Goal: Task Accomplishment & Management: Manage account settings

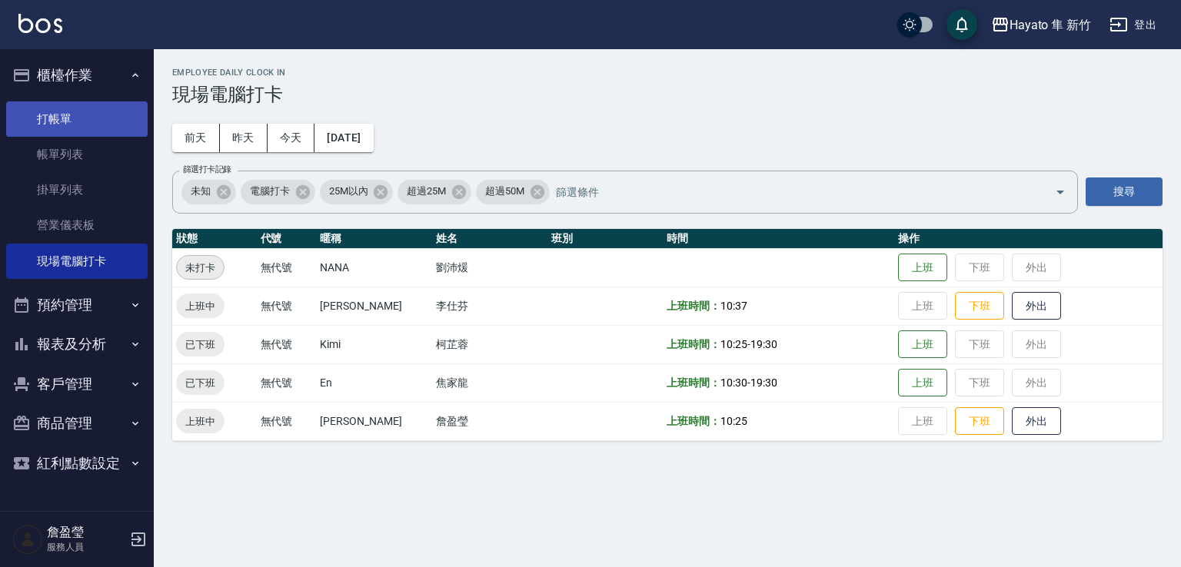
click at [85, 115] on link "打帳單" at bounding box center [76, 118] width 141 height 35
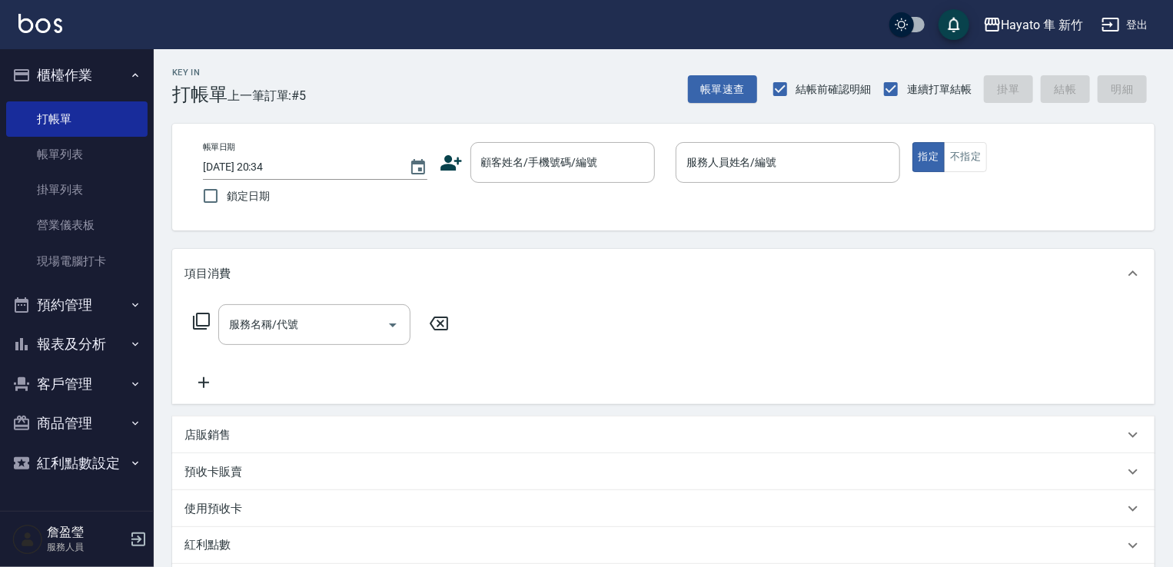
click at [461, 155] on icon at bounding box center [451, 162] width 23 height 23
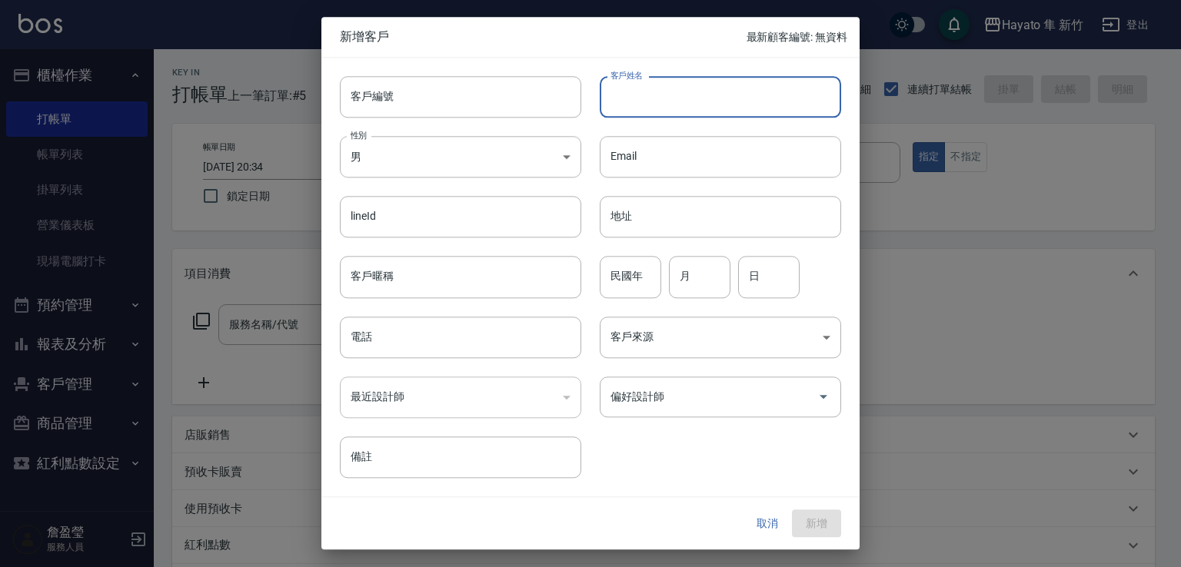
click at [658, 92] on input "客戶姓名" at bounding box center [720, 97] width 241 height 42
type input "張"
click at [431, 150] on body "Hayato 隼 新竹 登出 櫃檯作業 打帳單 帳單列表 掛單列表 營業儀表板 現場電腦打卡 預約管理 預約管理 報表及分析 報表目錄 店家日報表 互助日報表…" at bounding box center [590, 402] width 1181 height 805
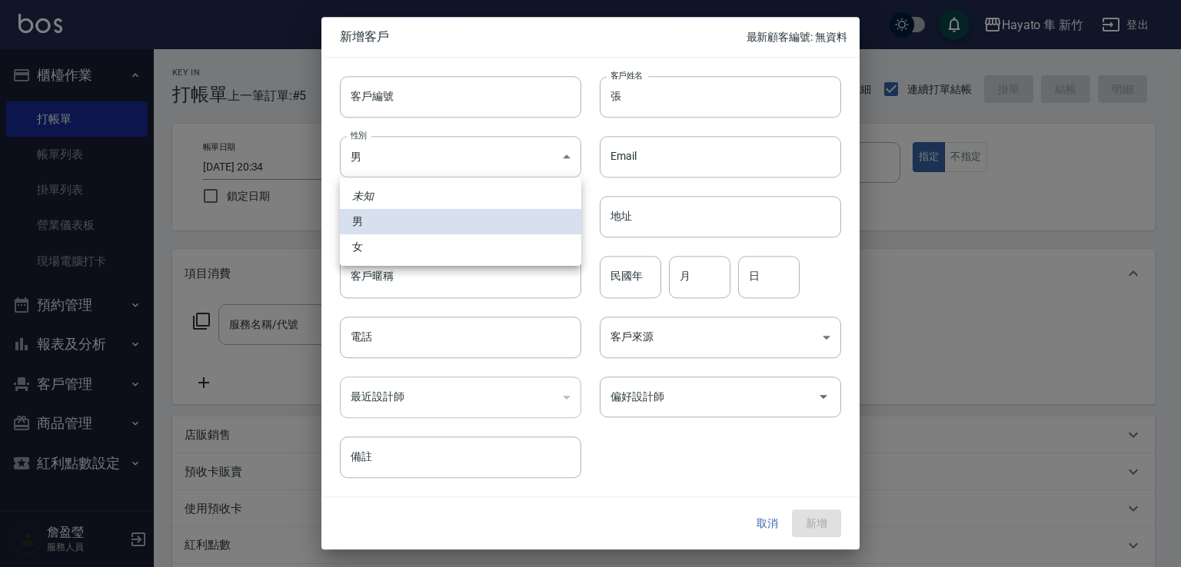
click at [447, 255] on li "女" at bounding box center [460, 247] width 241 height 25
type input "[DEMOGRAPHIC_DATA]"
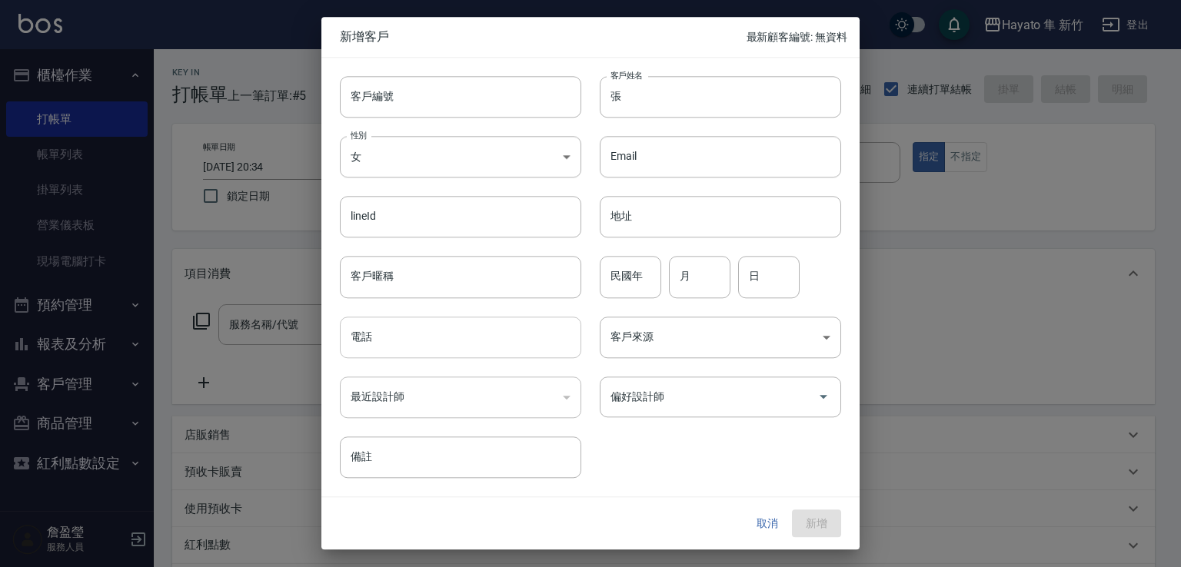
drag, startPoint x: 436, startPoint y: 344, endPoint x: 427, endPoint y: 345, distance: 9.4
click at [436, 344] on input "電話" at bounding box center [460, 338] width 241 height 42
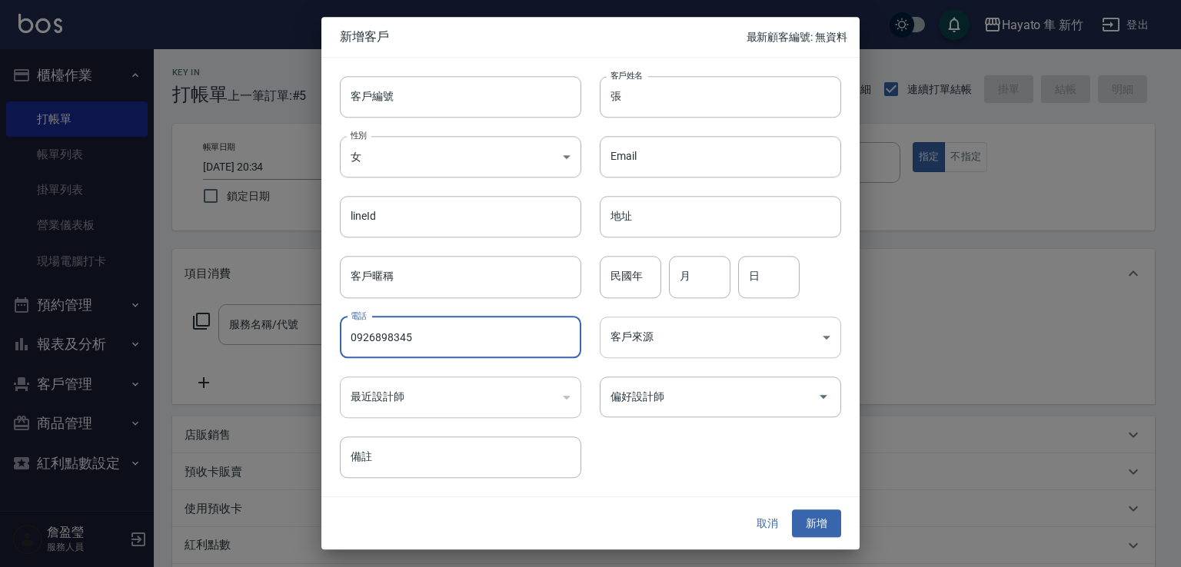
type input "0926898345"
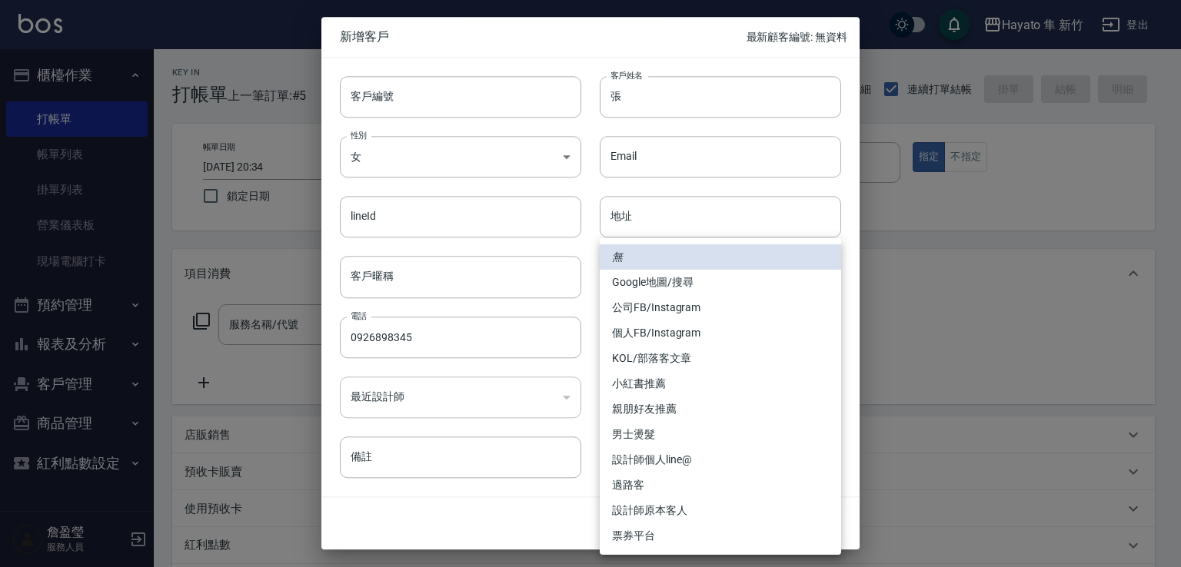
click at [687, 340] on body "Hayato 隼 新竹 登出 櫃檯作業 打帳單 帳單列表 掛單列表 營業儀表板 現場電腦打卡 預約管理 預約管理 報表及分析 報表目錄 店家日報表 互助日報表…" at bounding box center [590, 402] width 1181 height 805
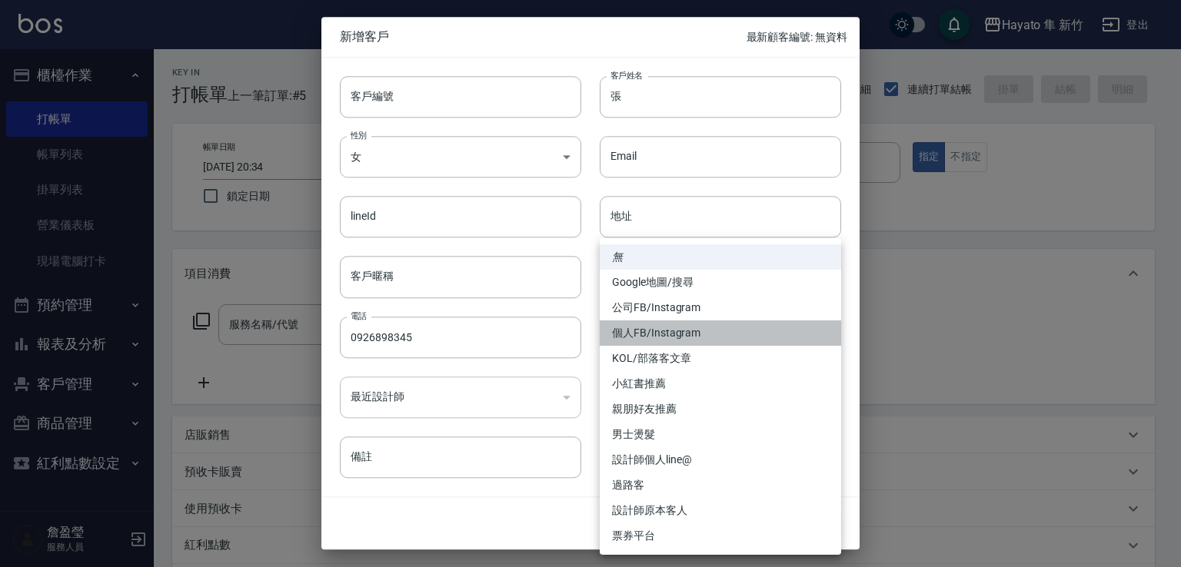
click at [667, 328] on li "個人FB/Instagram" at bounding box center [720, 333] width 241 height 25
type input "個人FB/Instagram"
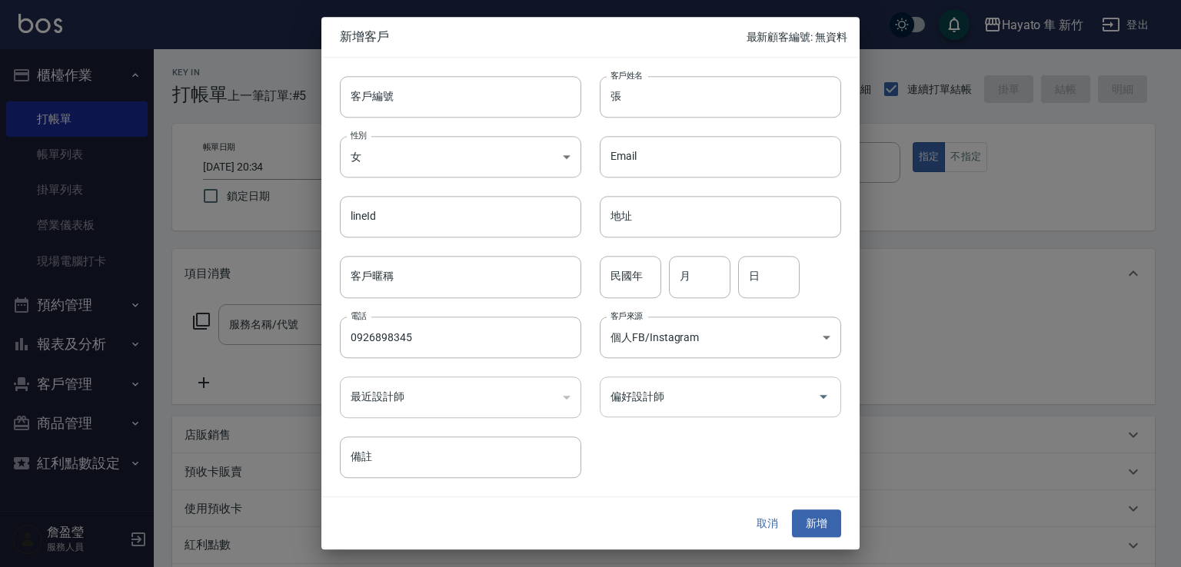
click at [676, 404] on input "偏好設計師" at bounding box center [709, 397] width 205 height 27
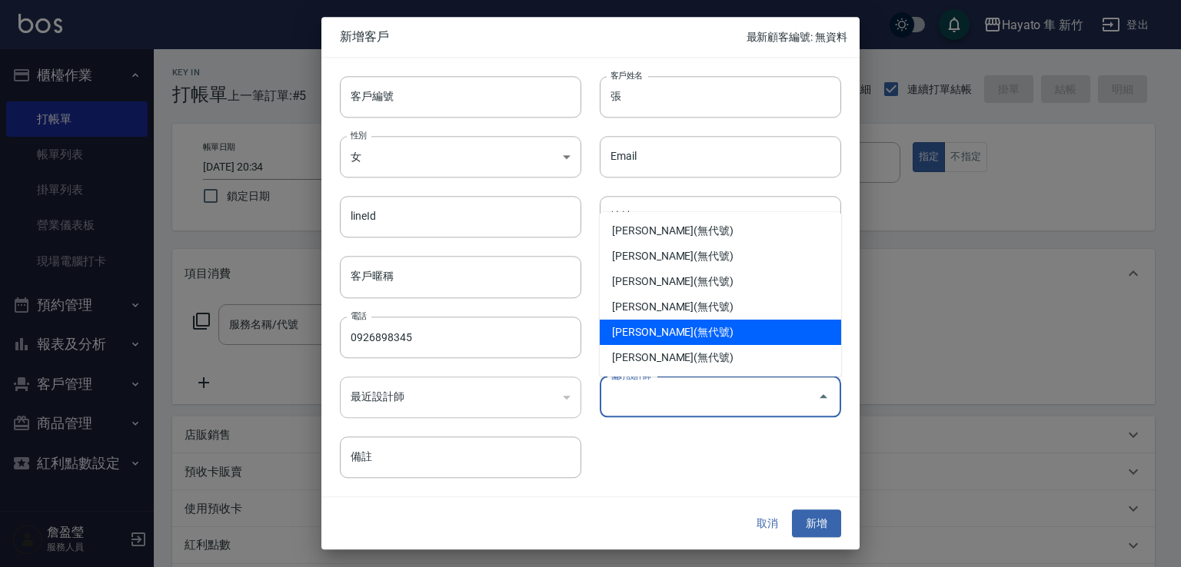
drag, startPoint x: 651, startPoint y: 331, endPoint x: 713, endPoint y: 364, distance: 70.2
click at [653, 329] on li "[PERSON_NAME](無代號)" at bounding box center [720, 332] width 241 height 25
type input "李仕芬"
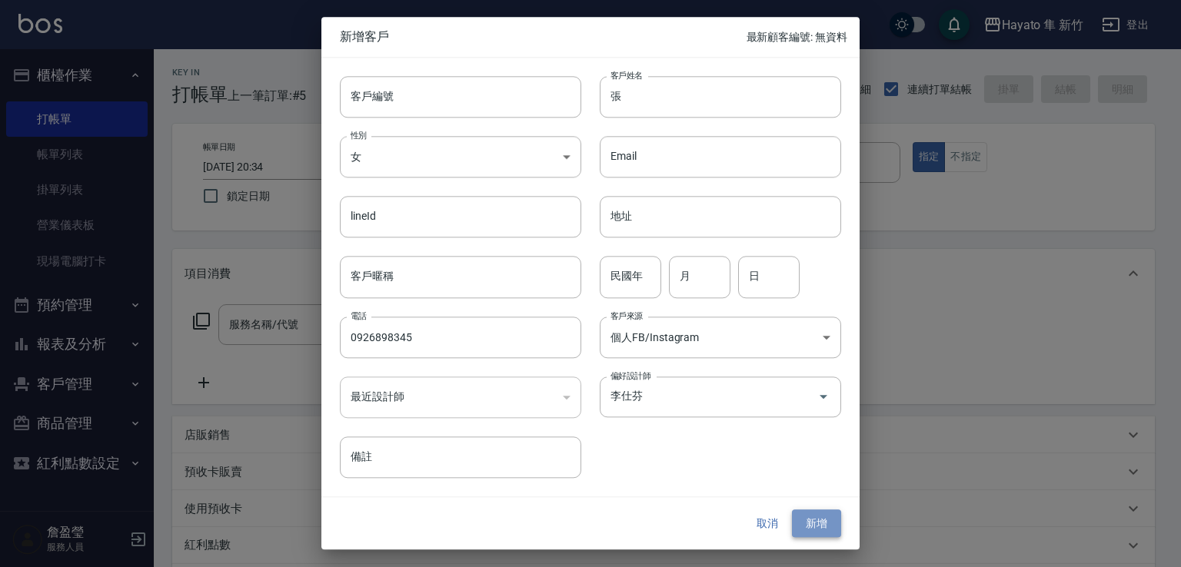
click at [811, 524] on button "新增" at bounding box center [816, 524] width 49 height 28
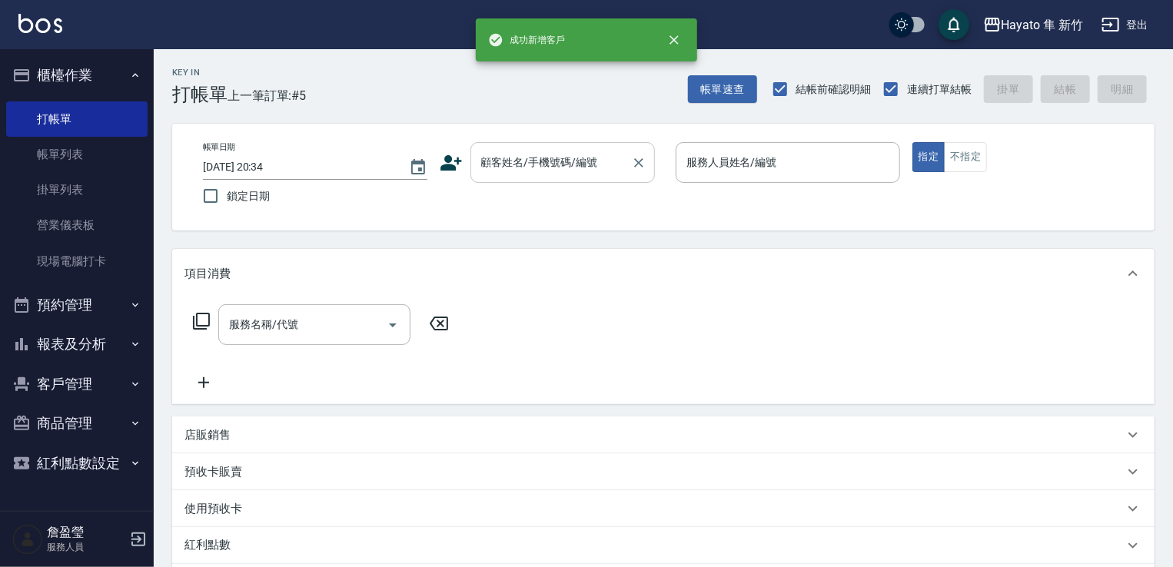
click at [607, 159] on input "顧客姓名/手機號碼/編號" at bounding box center [551, 162] width 148 height 27
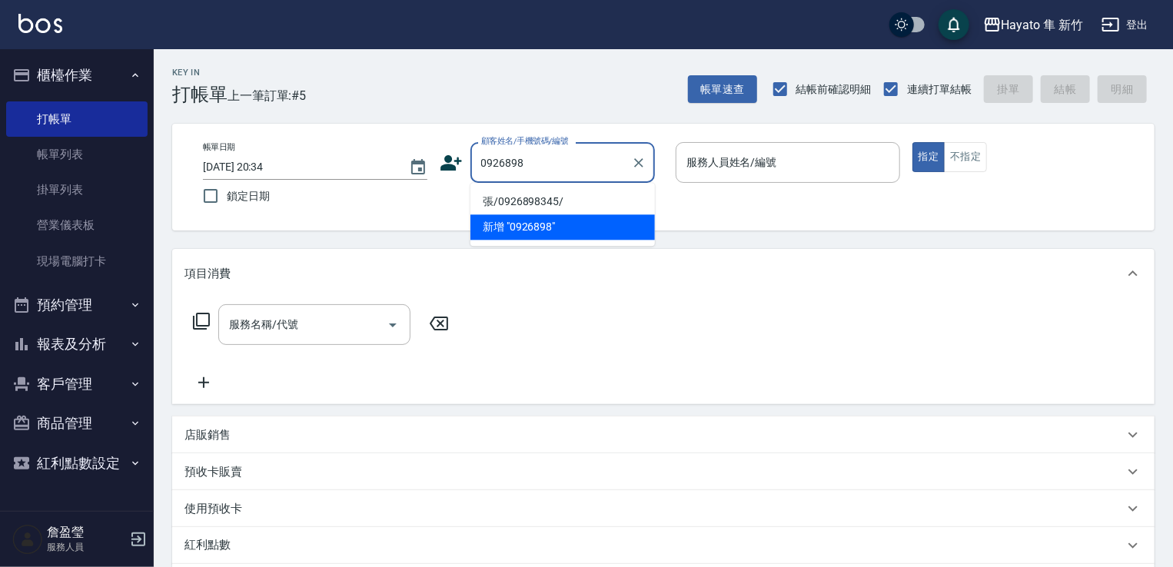
click at [518, 194] on li "張/0926898345/" at bounding box center [563, 201] width 185 height 25
type input "張/0926898345/"
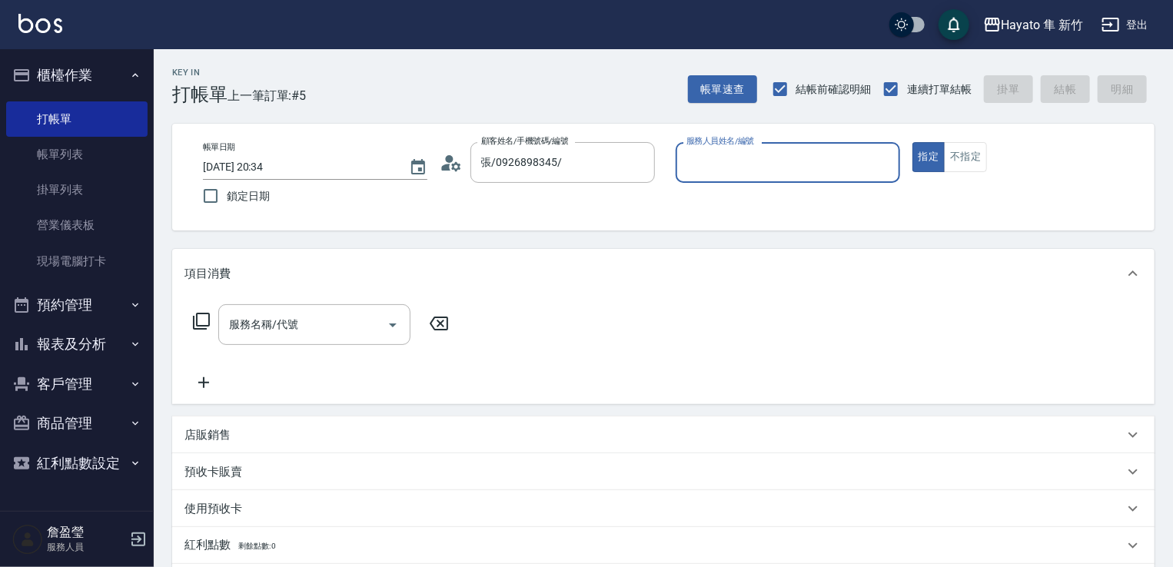
type input "[PERSON_NAME](無代號)"
click at [984, 151] on button "不指定" at bounding box center [965, 157] width 43 height 30
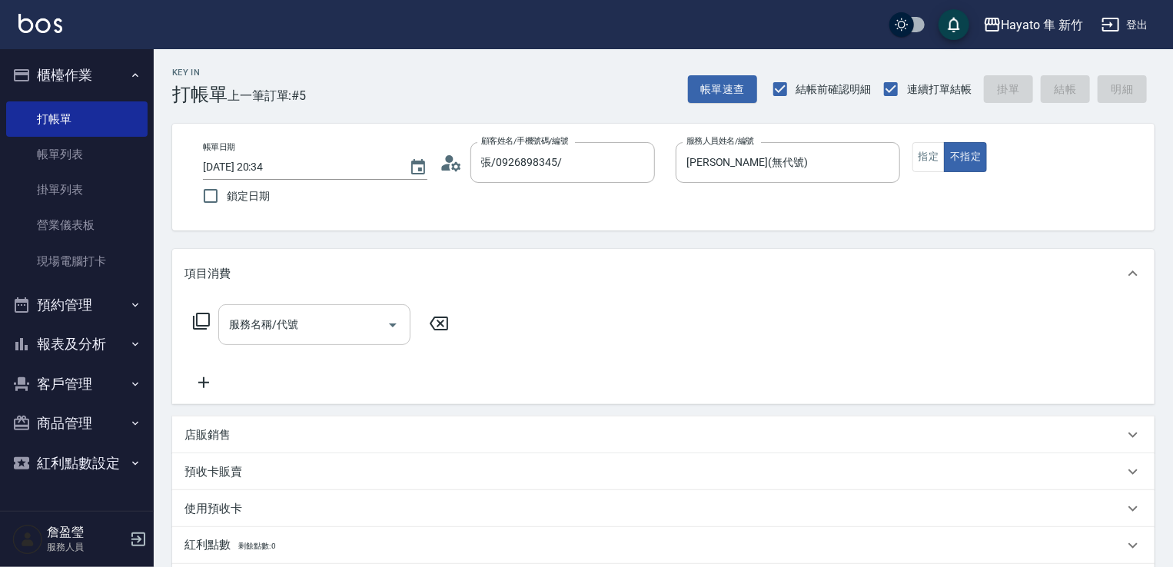
click at [334, 309] on div "服務名稱/代號" at bounding box center [314, 324] width 192 height 41
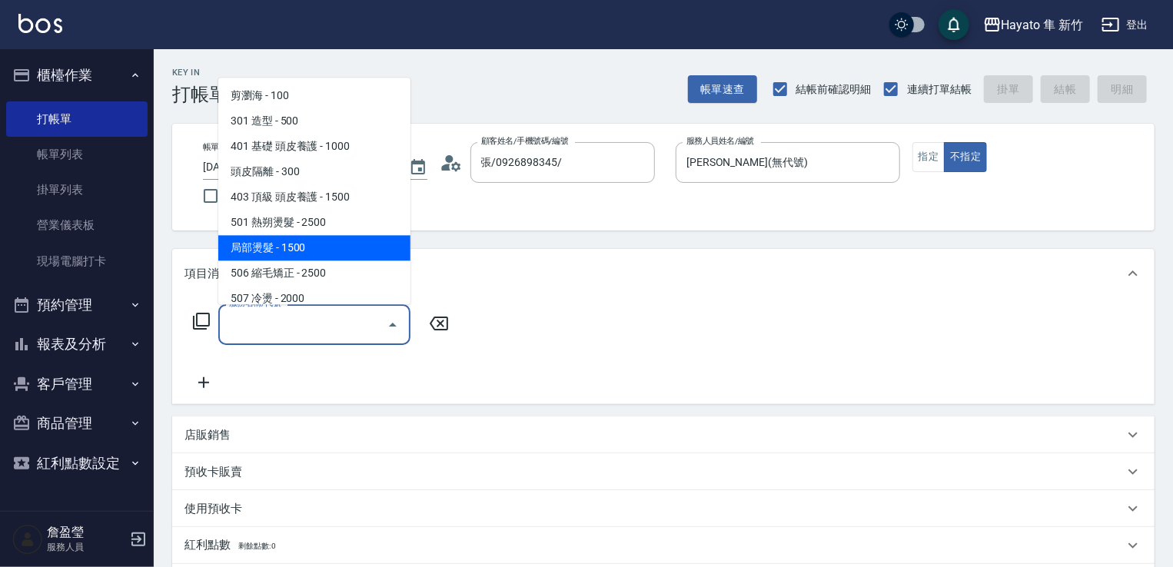
scroll to position [154, 0]
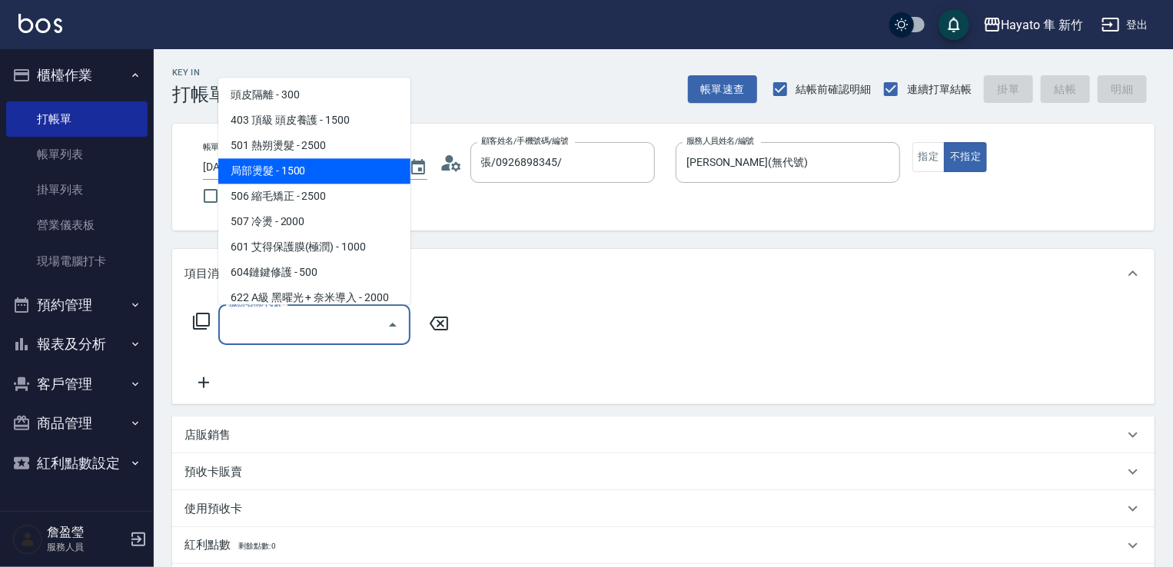
click at [301, 182] on span "局部燙髮 - 1500" at bounding box center [314, 170] width 192 height 25
type input "局部燙髮(502)"
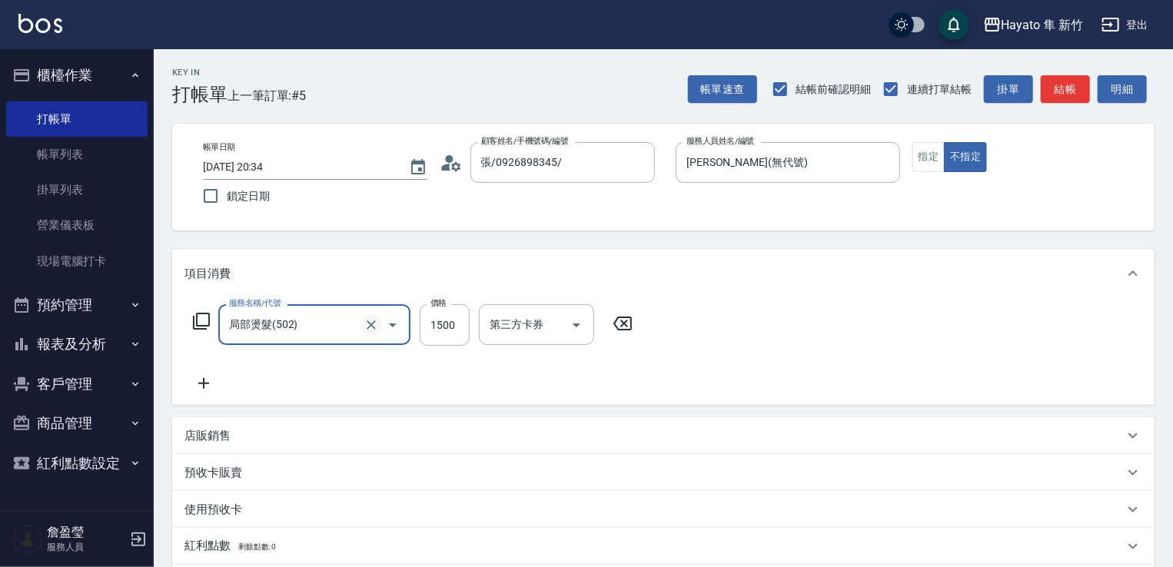
click at [372, 322] on icon "Clear" at bounding box center [371, 325] width 15 height 15
click at [324, 334] on input "服務名稱/代號" at bounding box center [292, 324] width 135 height 27
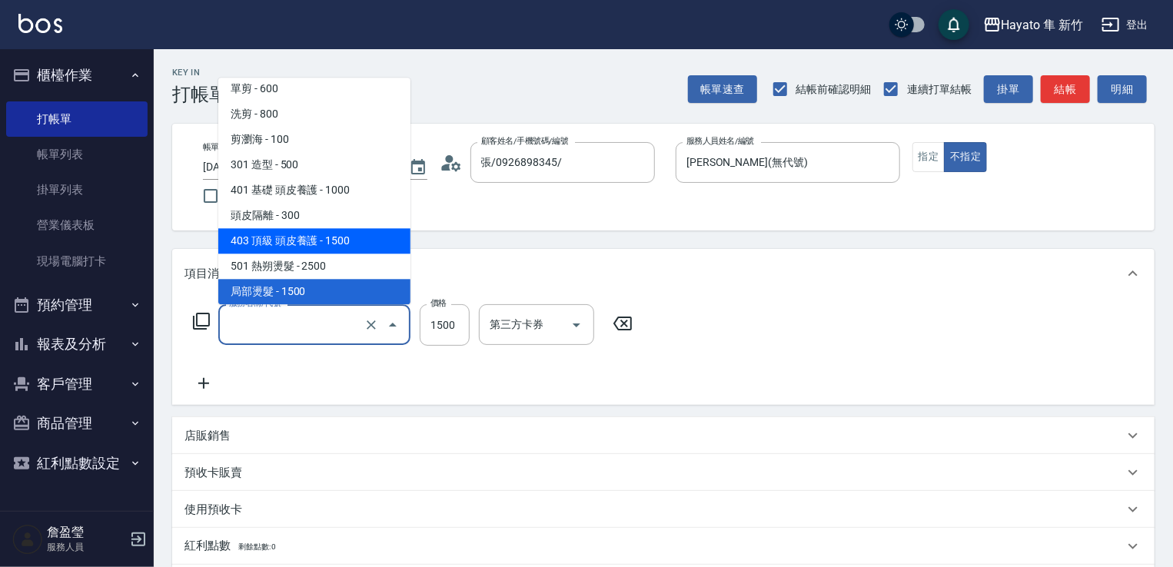
scroll to position [110, 0]
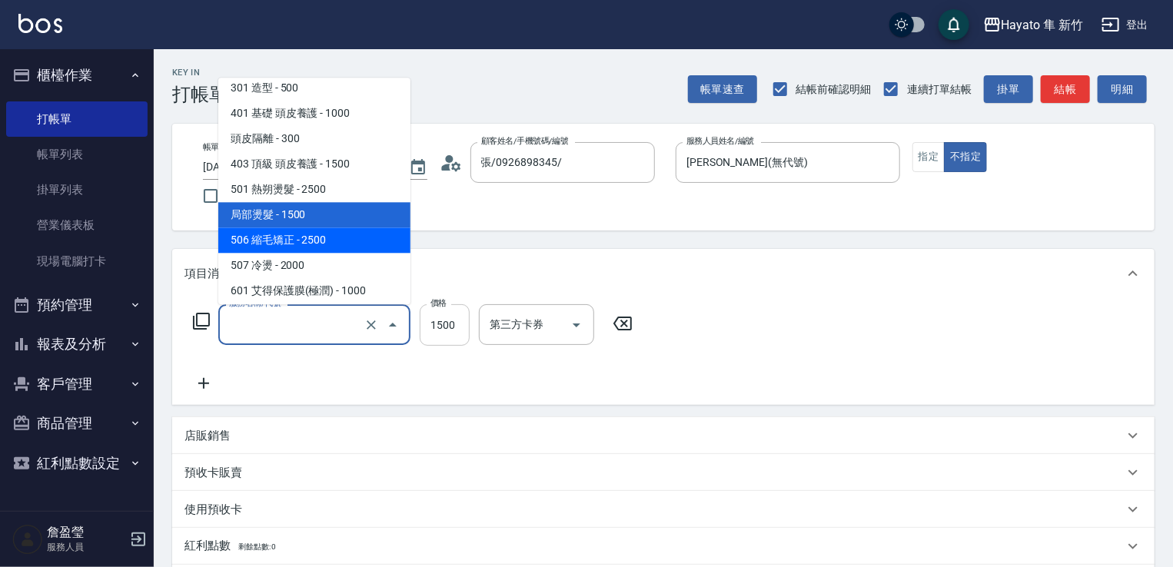
drag, startPoint x: 303, startPoint y: 244, endPoint x: 421, endPoint y: 336, distance: 149.5
click at [304, 242] on span "506 縮毛矯正 - 2500" at bounding box center [314, 240] width 192 height 25
type input "506 縮毛矯正 (506)"
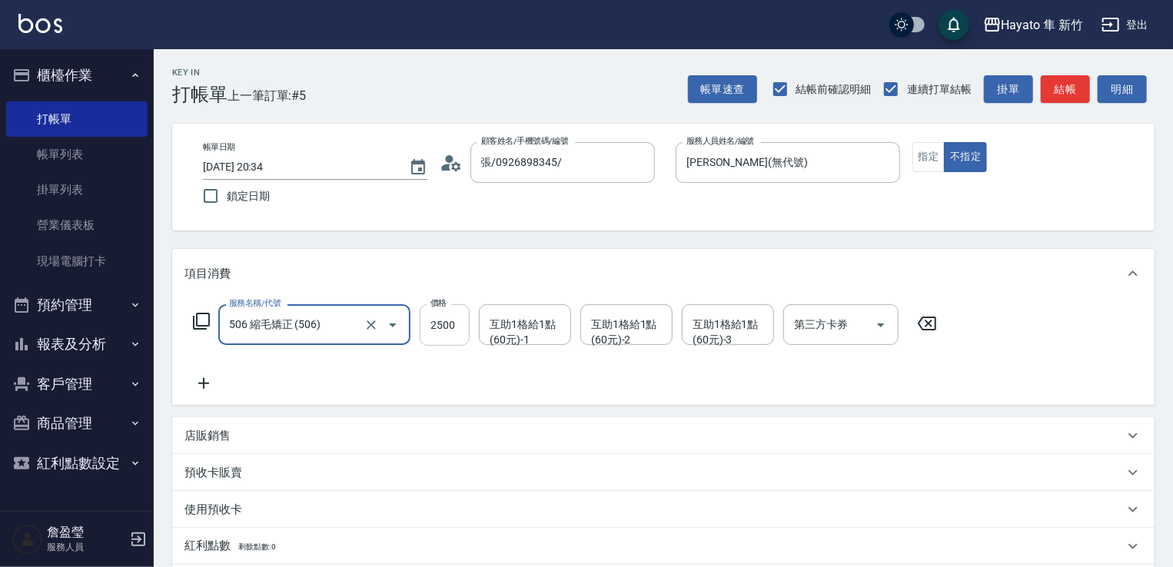
click at [442, 321] on input "2500" at bounding box center [445, 325] width 50 height 42
type input "2480"
drag, startPoint x: 398, startPoint y: 377, endPoint x: 280, endPoint y: 398, distance: 119.5
click at [394, 380] on div "服務名稱/代號 506 縮毛矯正 (506) 服務名稱/代號 價格 2480 價格 互助1格給1點(60元)-1 互助1格給1點(60元)-1 互助1格給1點…" at bounding box center [566, 348] width 762 height 88
click at [195, 388] on icon at bounding box center [204, 383] width 38 height 18
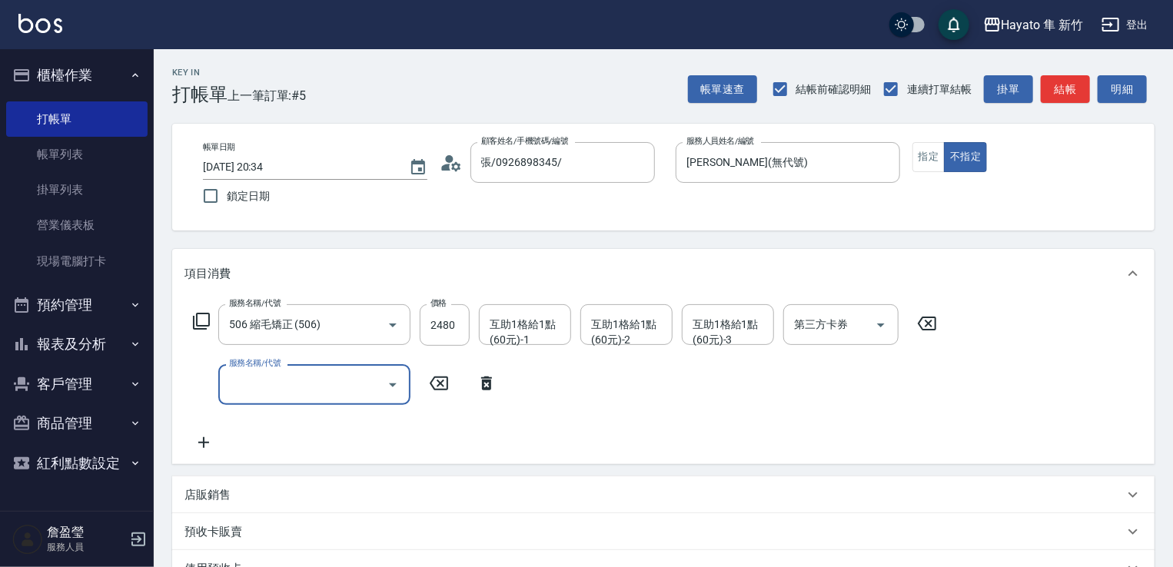
click at [262, 386] on input "服務名稱/代號" at bounding box center [302, 384] width 155 height 27
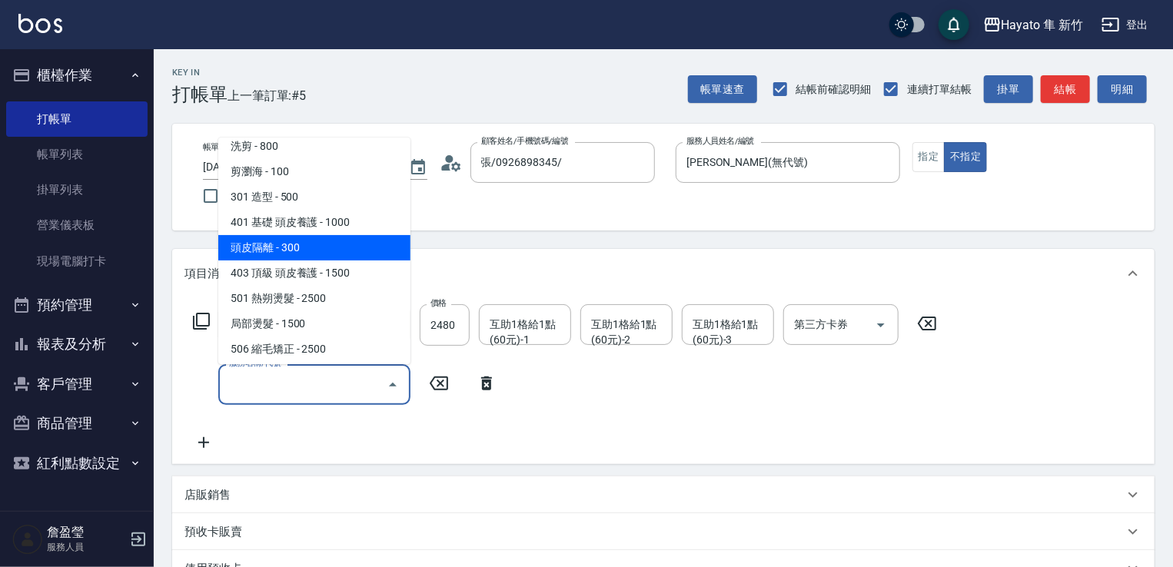
scroll to position [154, 0]
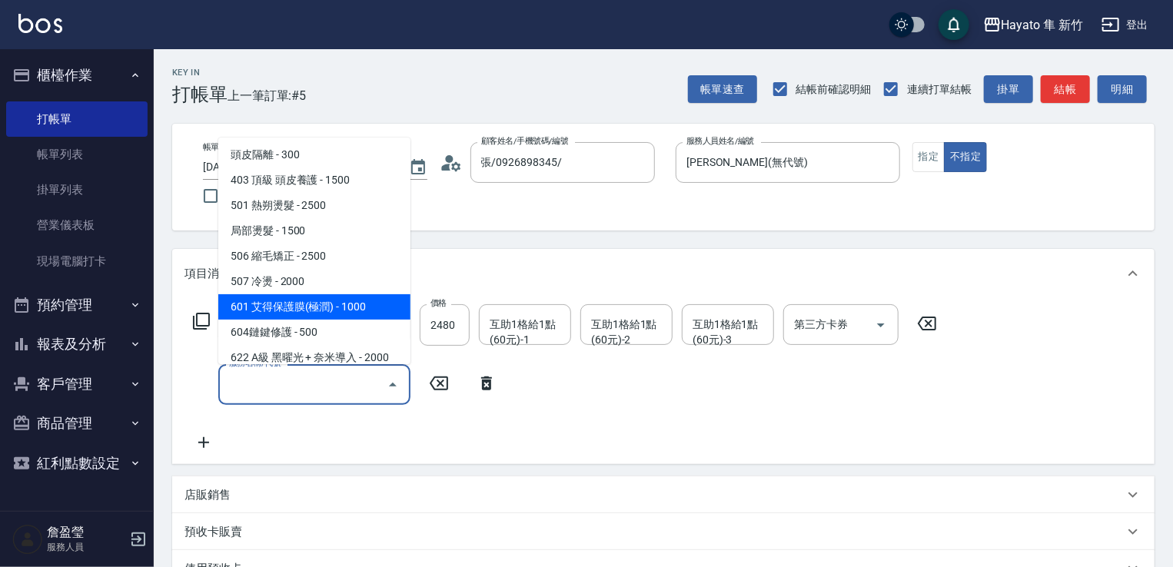
click at [274, 308] on span "601 艾得保護膜(極潤) - 1000" at bounding box center [314, 306] width 192 height 25
type input "601 艾得保護膜(極潤)(601)"
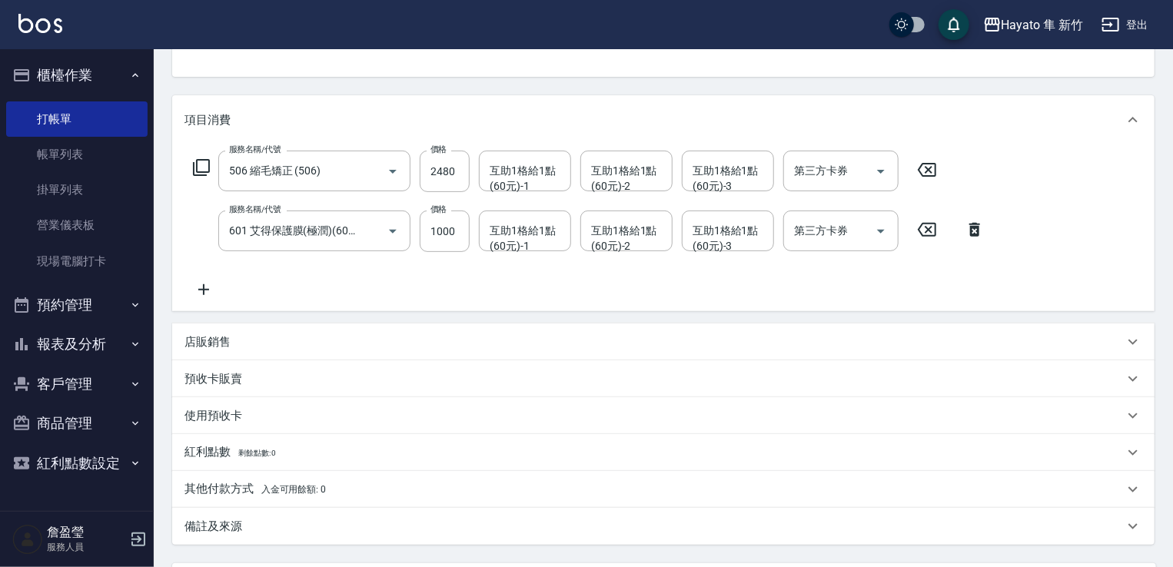
click at [249, 340] on div "店販銷售" at bounding box center [655, 342] width 940 height 16
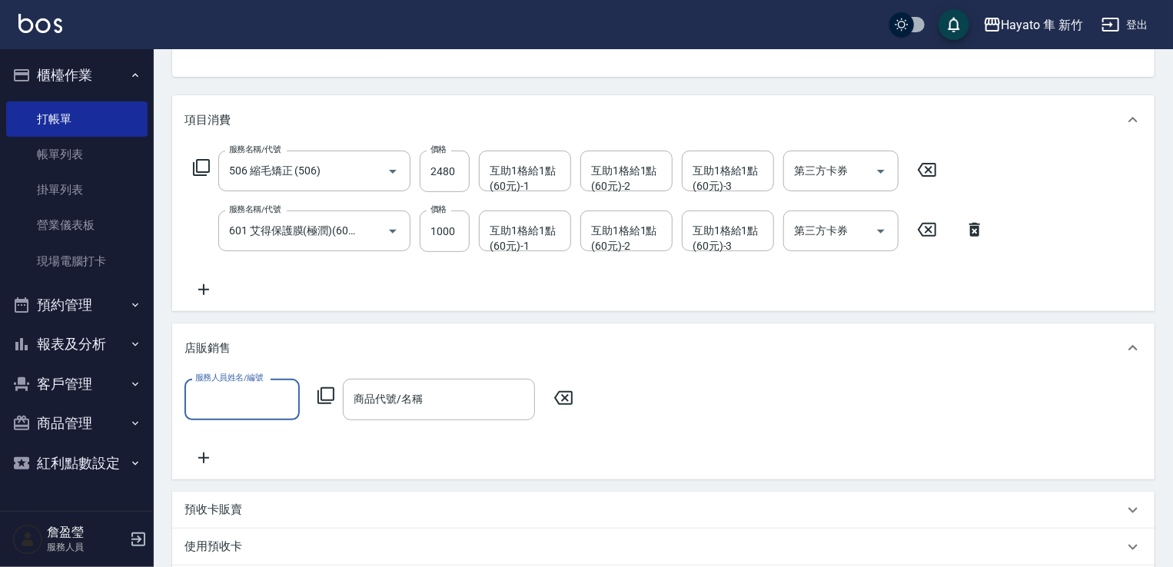
scroll to position [0, 0]
click at [262, 398] on input "服務人員姓名/編號" at bounding box center [241, 399] width 101 height 27
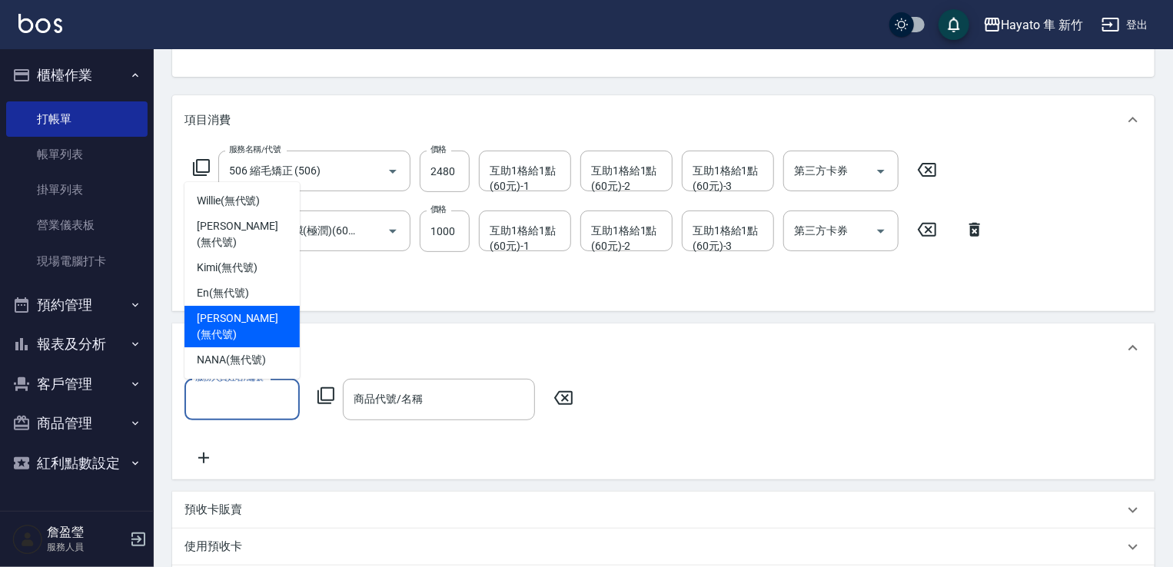
click at [251, 333] on span "[PERSON_NAME] (無代號)" at bounding box center [242, 327] width 91 height 32
type input "[PERSON_NAME](無代號)"
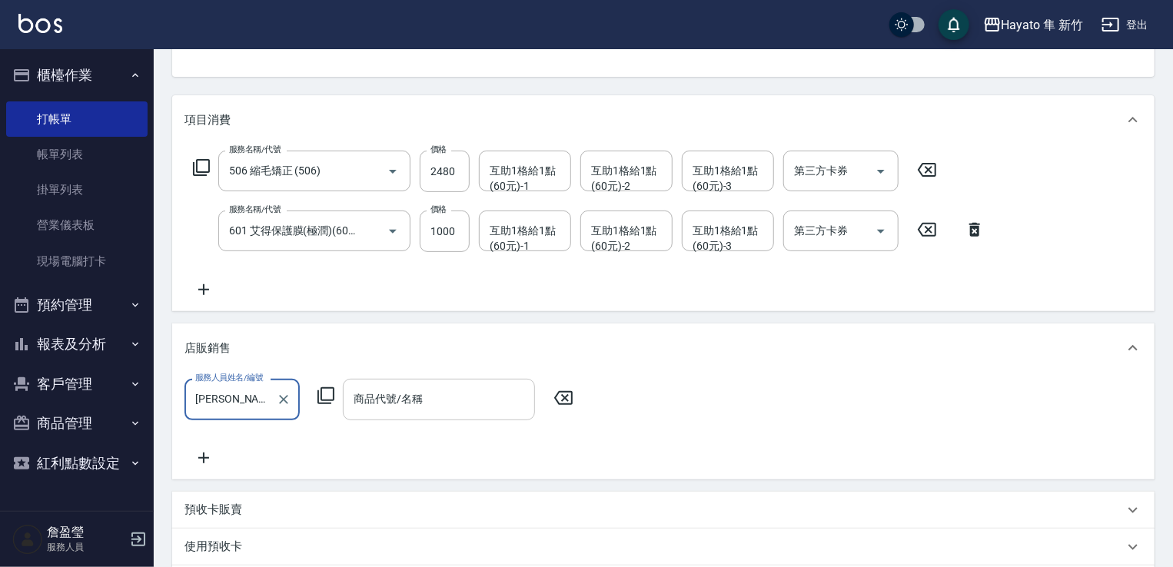
click at [405, 401] on input "商品代號/名稱" at bounding box center [439, 399] width 178 height 27
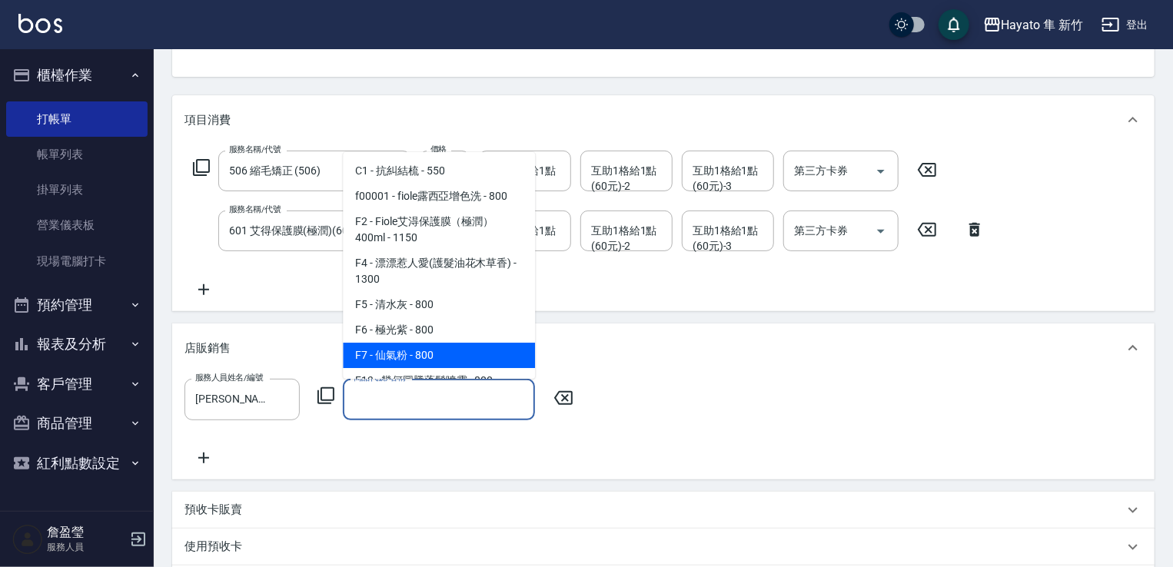
scroll to position [154, 0]
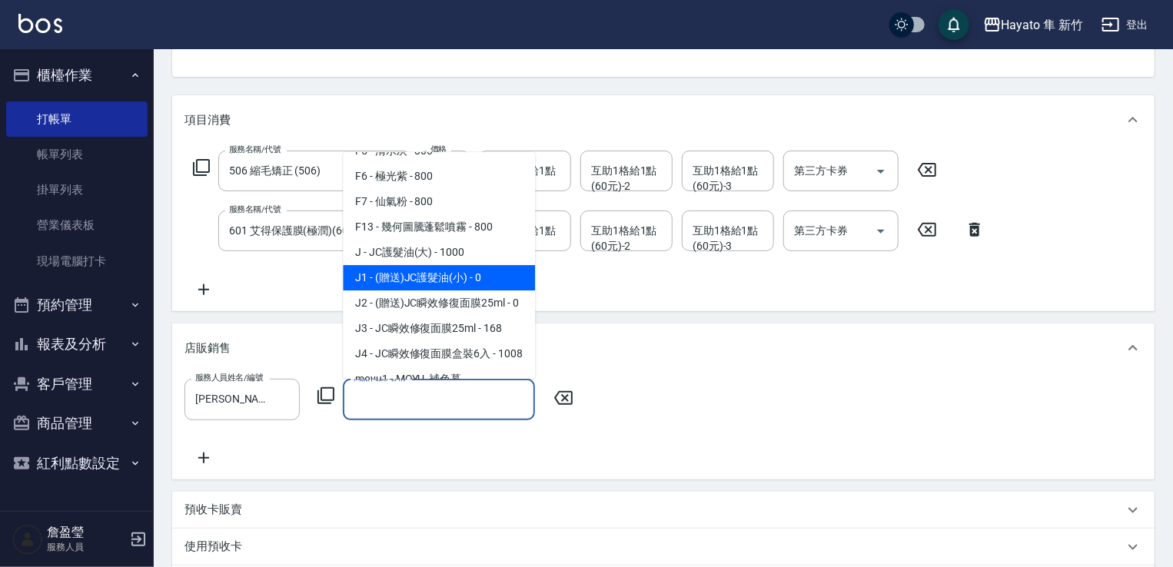
click at [427, 278] on span "J1 - (贈送)JC護髮油(小) - 0" at bounding box center [439, 277] width 192 height 25
type input "(贈送)JC護髮油(小)"
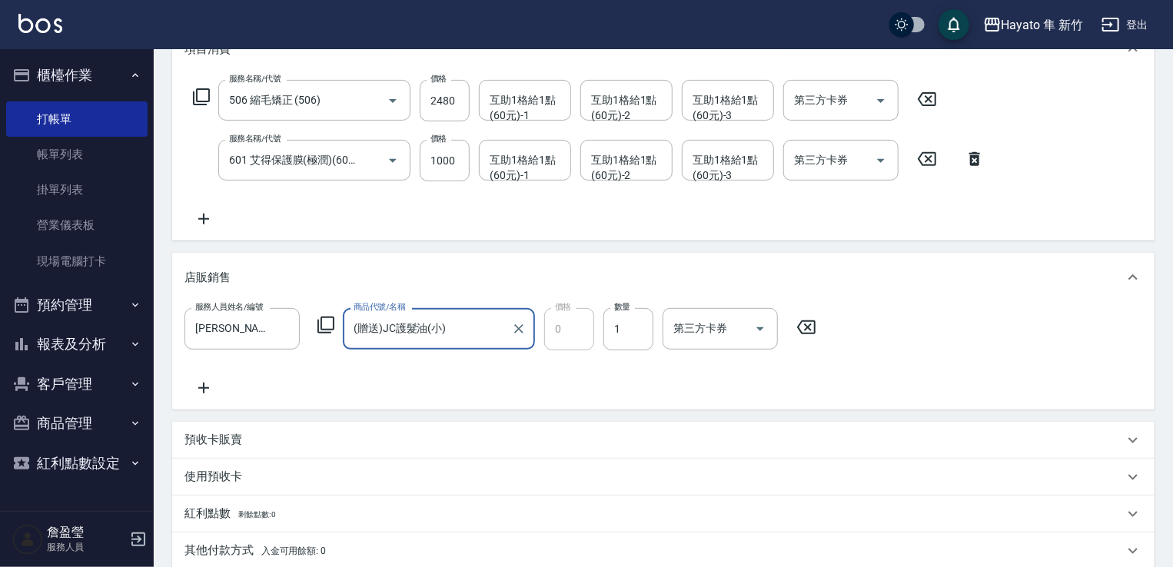
scroll to position [308, 0]
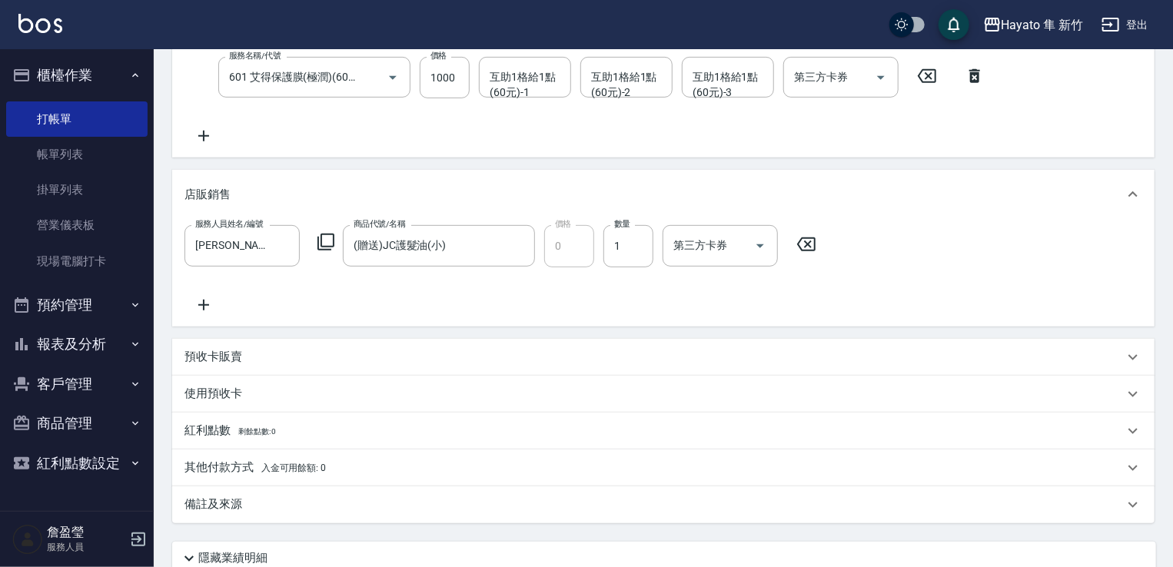
click at [295, 505] on div "備註及來源" at bounding box center [655, 505] width 940 height 16
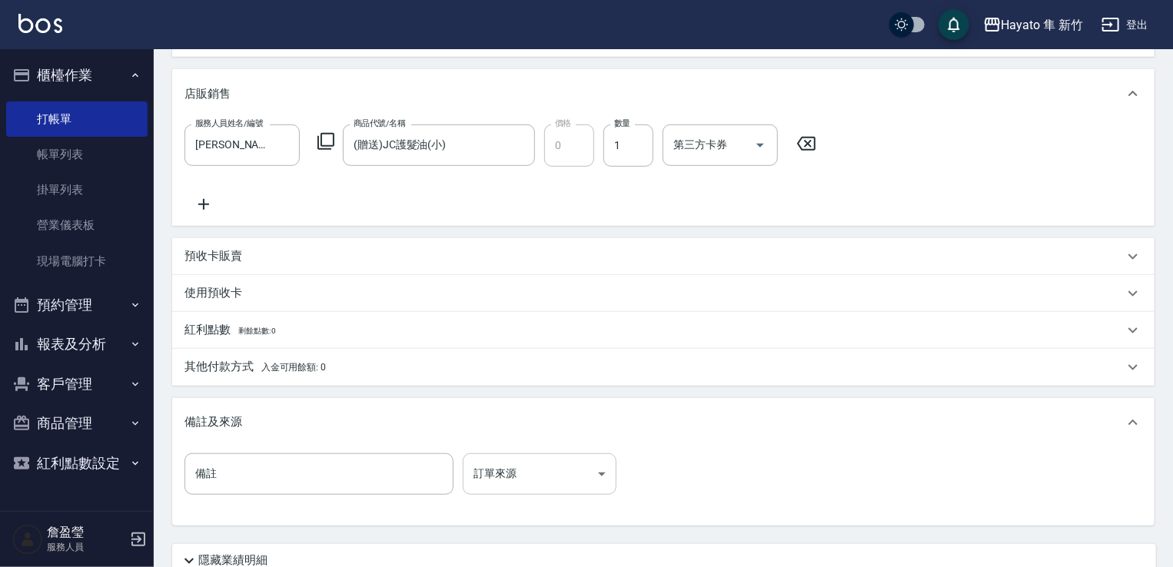
scroll to position [538, 0]
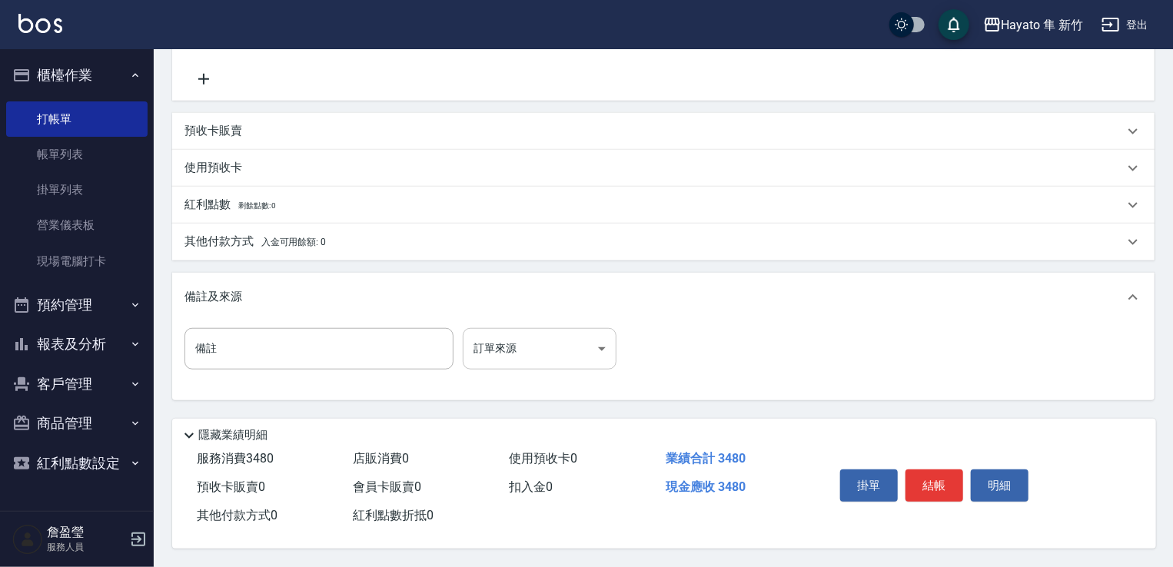
click at [503, 348] on body "Hayato 隼 新竹 登出 櫃檯作業 打帳單 帳單列表 掛單列表 營業儀表板 現場電腦打卡 預約管理 預約管理 報表及分析 報表目錄 店家日報表 互助日報表…" at bounding box center [586, 16] width 1173 height 1101
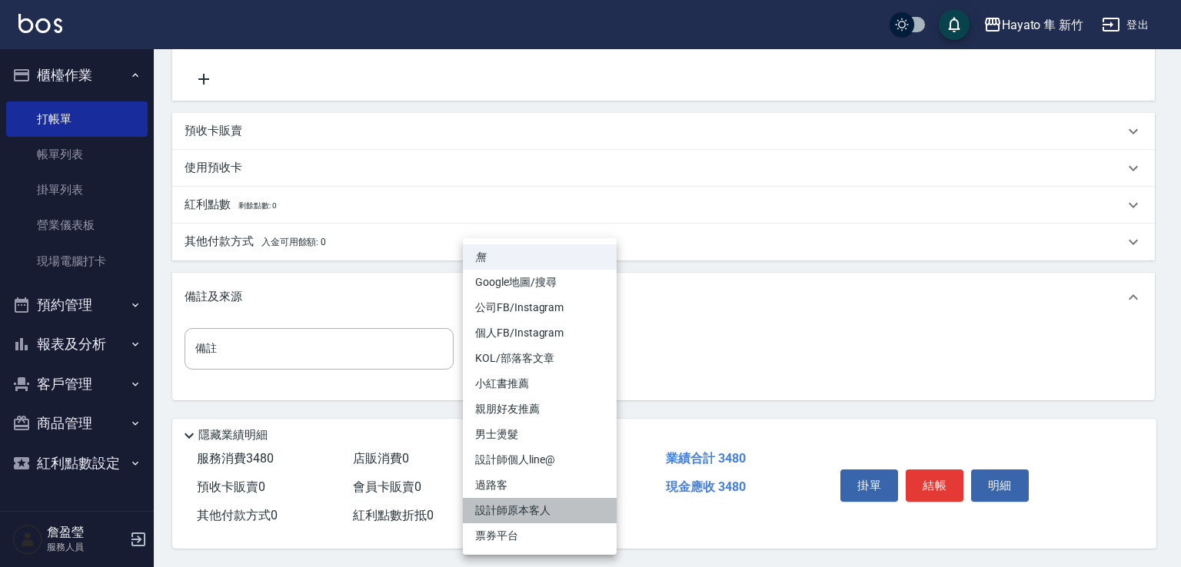
click at [524, 514] on li "設計師原本客人" at bounding box center [540, 510] width 154 height 25
click at [504, 336] on body "Hayato 隼 新竹 登出 櫃檯作業 打帳單 帳單列表 掛單列表 營業儀表板 現場電腦打卡 預約管理 預約管理 報表及分析 報表目錄 店家日報表 互助日報表…" at bounding box center [590, 16] width 1181 height 1101
click at [524, 329] on li "個人FB/Instagram" at bounding box center [540, 333] width 154 height 25
type input "個人FB/Instagram"
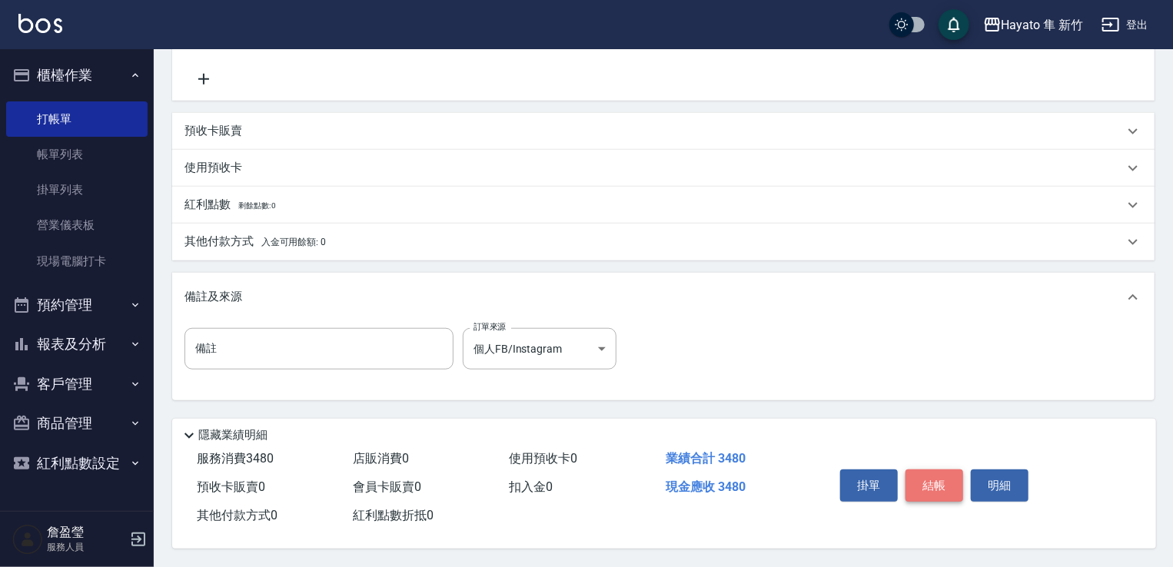
click at [926, 471] on button "結帳" at bounding box center [935, 486] width 58 height 32
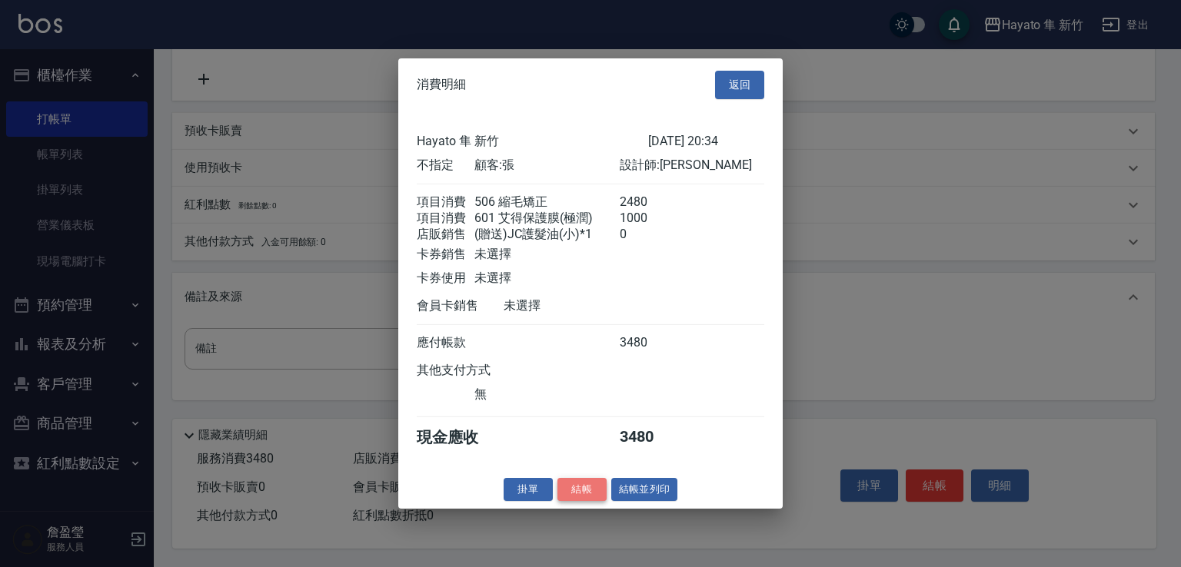
click at [597, 488] on button "結帳" at bounding box center [581, 489] width 49 height 24
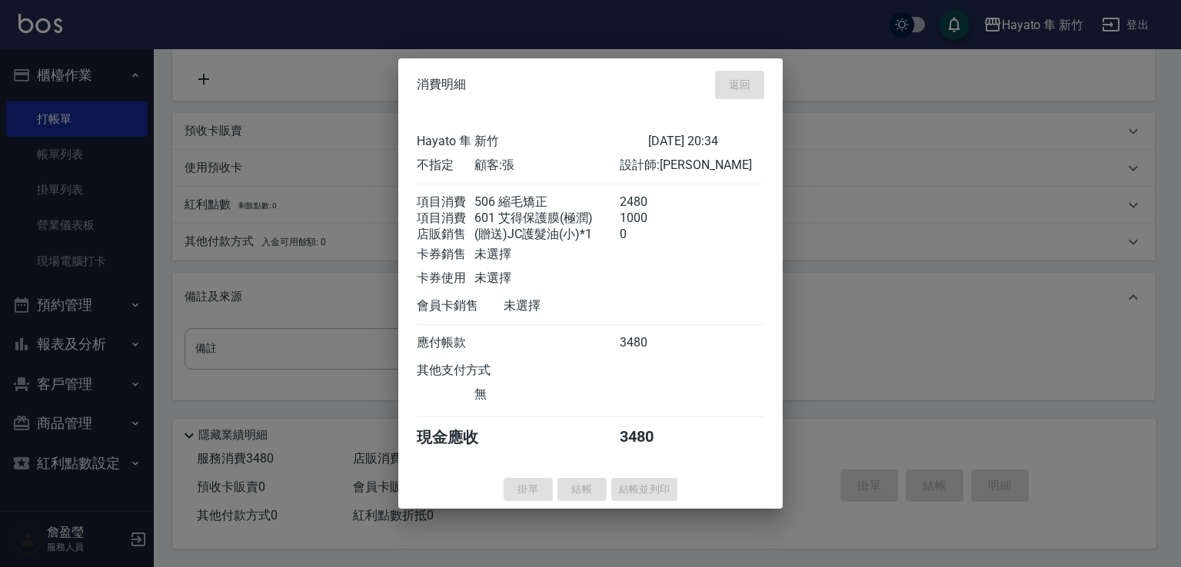
type input "[DATE] 20:35"
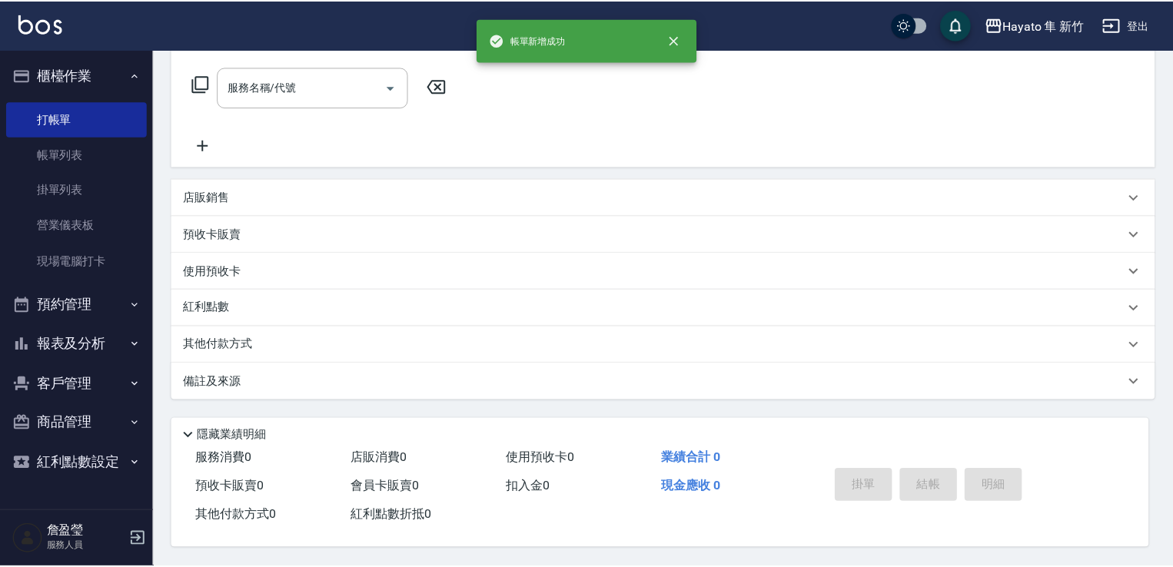
scroll to position [0, 0]
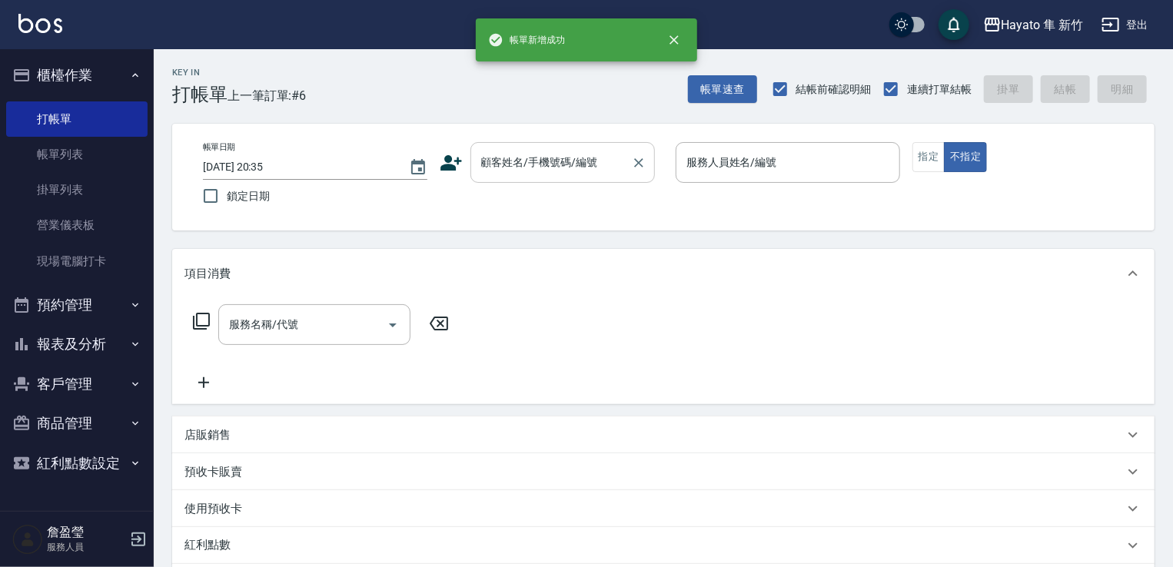
click at [565, 170] on input "顧客姓名/手機號碼/編號" at bounding box center [551, 162] width 148 height 27
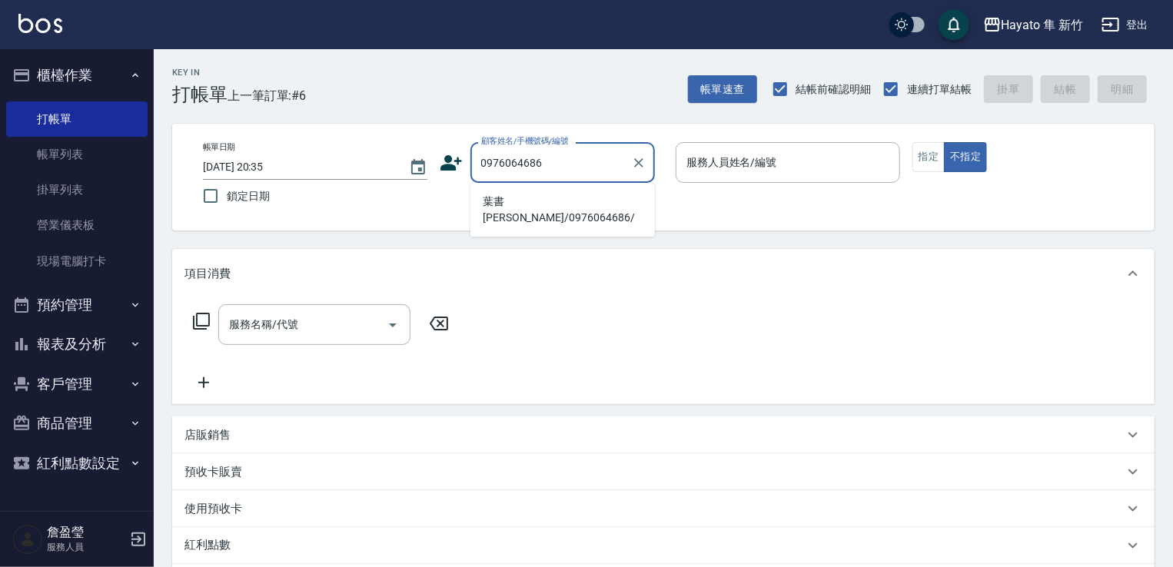
click at [504, 194] on li "葉書[PERSON_NAME]/0976064686/" at bounding box center [563, 210] width 185 height 42
type input "葉書[PERSON_NAME]/0976064686/"
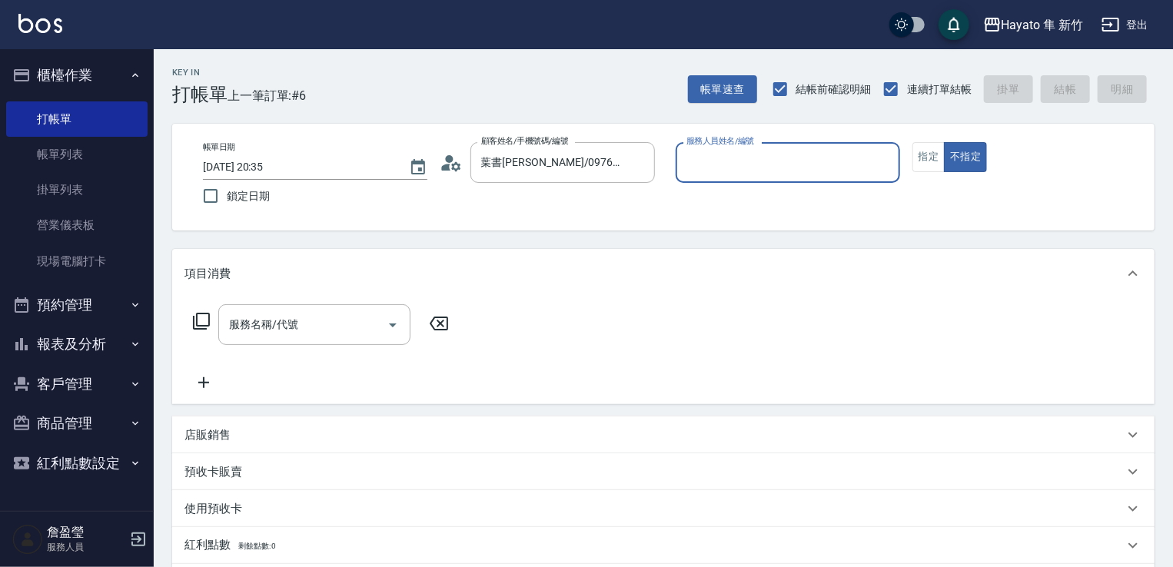
type input "[PERSON_NAME](無代號)"
click at [932, 162] on button "指定" at bounding box center [929, 157] width 33 height 30
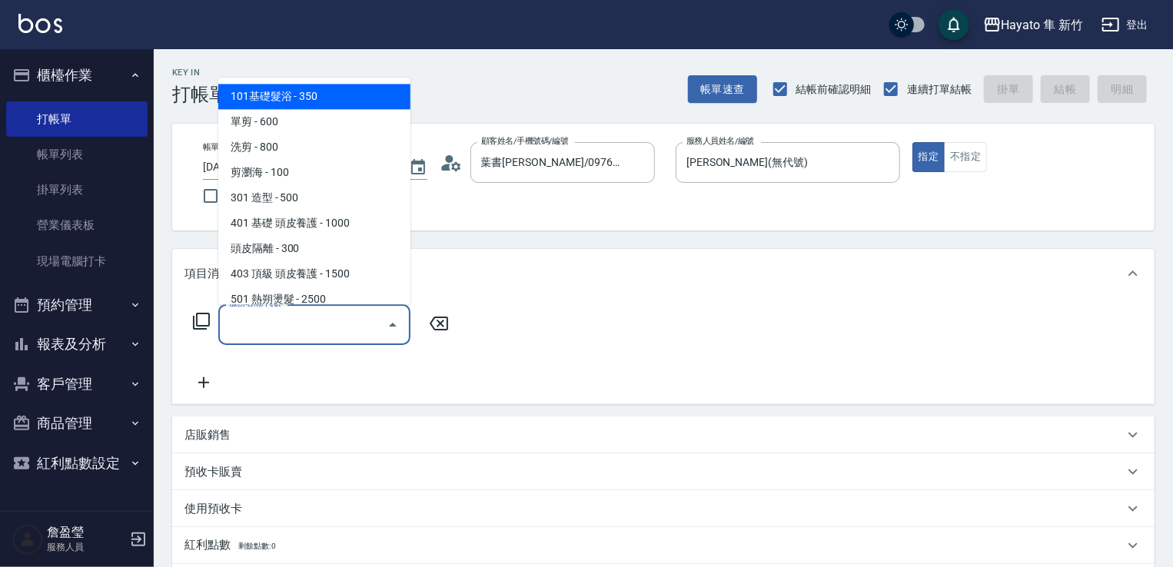
click at [332, 328] on input "服務名稱/代號" at bounding box center [302, 324] width 155 height 27
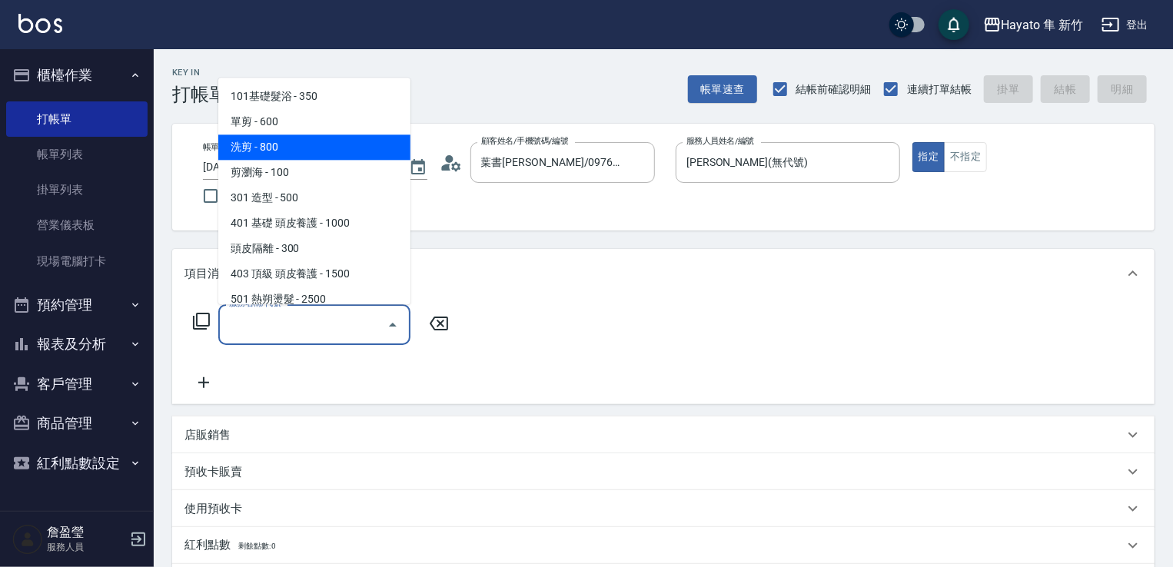
click at [228, 148] on span "洗剪 - 800" at bounding box center [314, 147] width 192 height 25
type input "洗剪(201)"
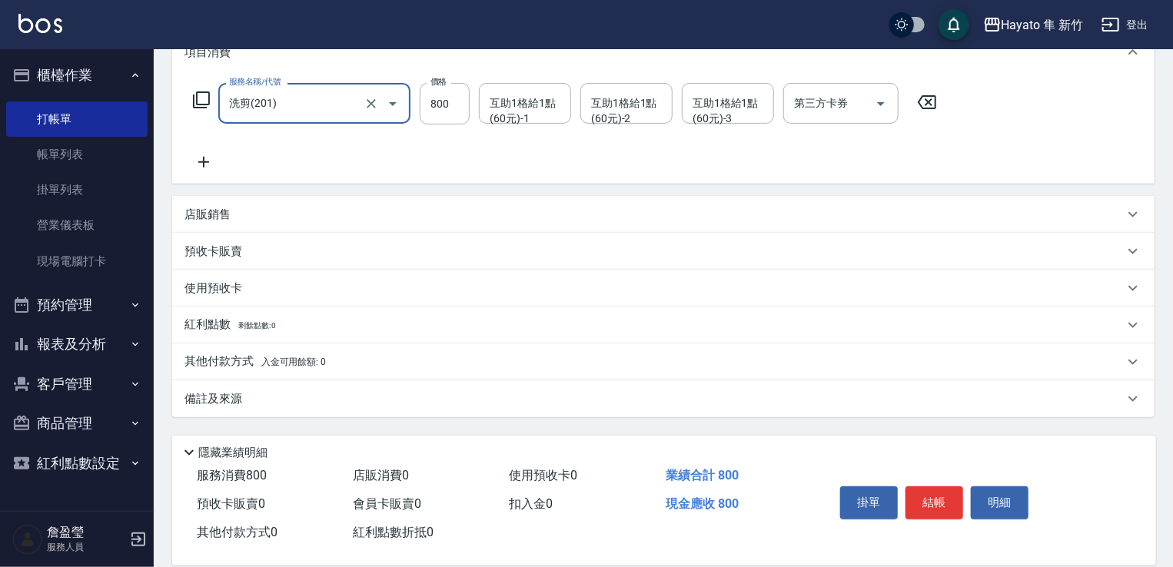
scroll to position [231, 0]
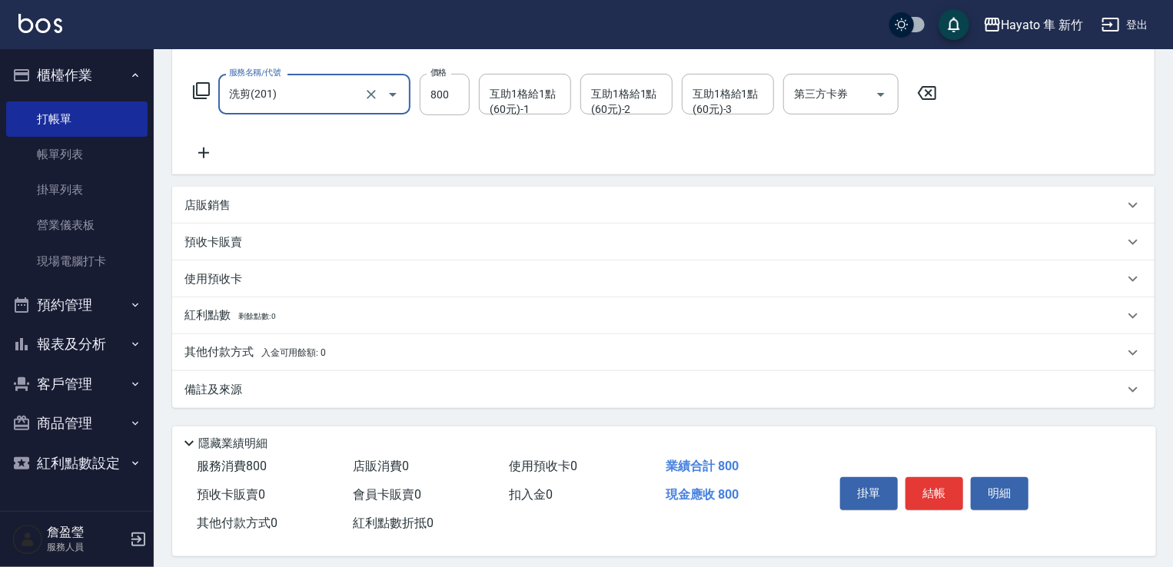
drag, startPoint x: 354, startPoint y: 394, endPoint x: 409, endPoint y: 412, distance: 57.6
click at [359, 391] on div "備註及來源" at bounding box center [655, 390] width 940 height 16
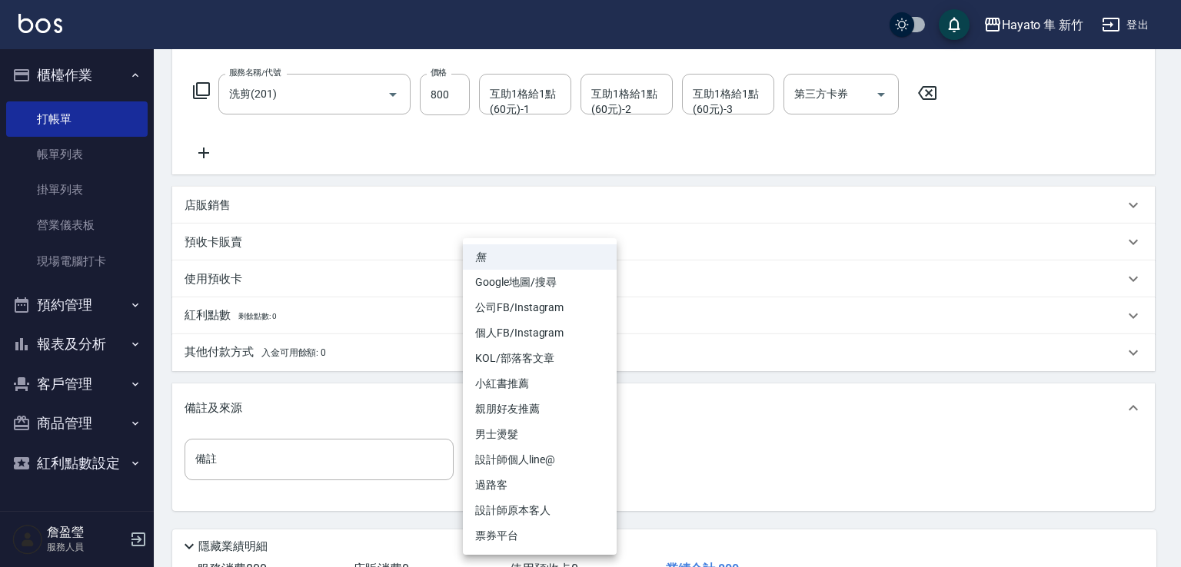
click at [504, 458] on body "Hayato 隼 新竹 登出 櫃檯作業 打帳單 帳單列表 掛單列表 營業儀表板 現場電腦打卡 預約管理 預約管理 報表及分析 報表目錄 店家日報表 互助日報表…" at bounding box center [590, 223] width 1181 height 909
click at [547, 497] on li "過路客" at bounding box center [540, 485] width 154 height 25
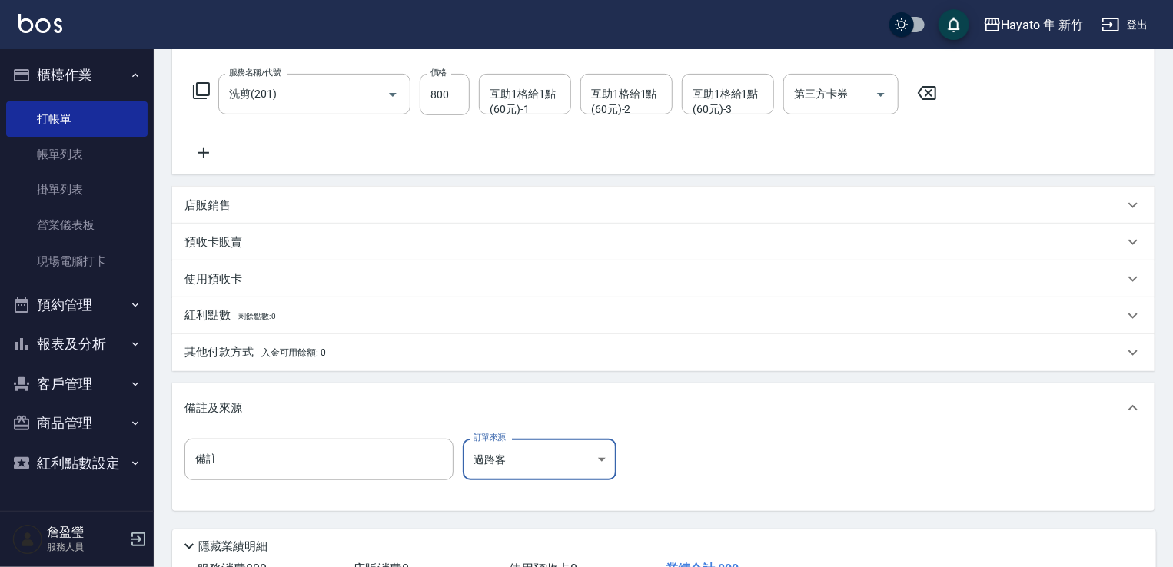
click at [509, 455] on body "Hayato 隼 新竹 登出 櫃檯作業 打帳單 帳單列表 掛單列表 營業儀表板 現場電腦打卡 預約管理 預約管理 報表及分析 報表目錄 店家日報表 互助日報表…" at bounding box center [586, 223] width 1173 height 909
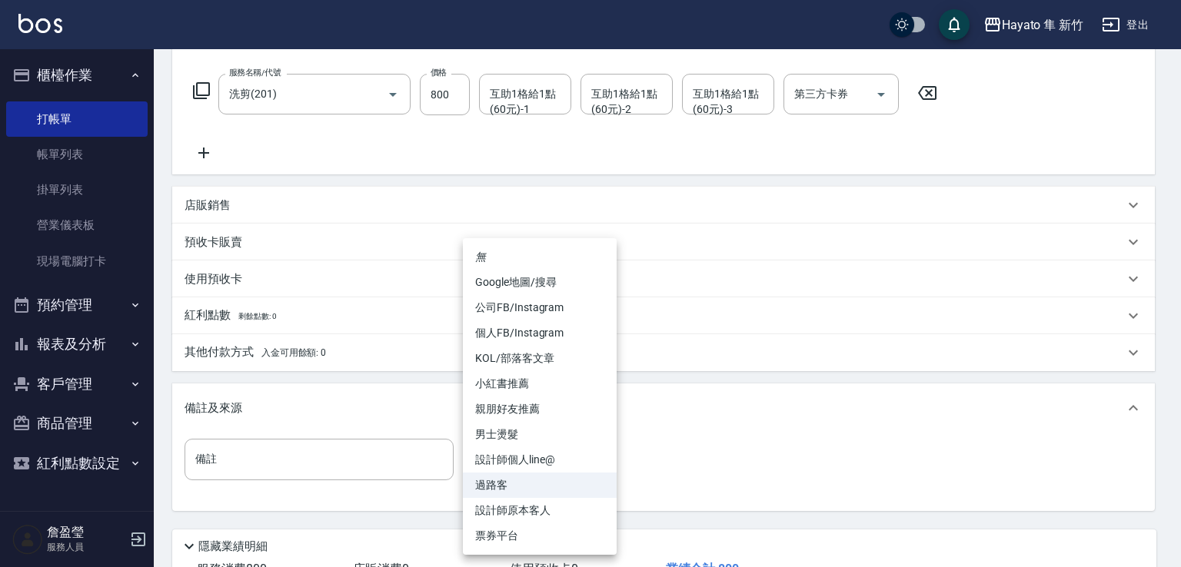
click at [522, 517] on li "設計師原本客人" at bounding box center [540, 510] width 154 height 25
type input "設計師原本客人"
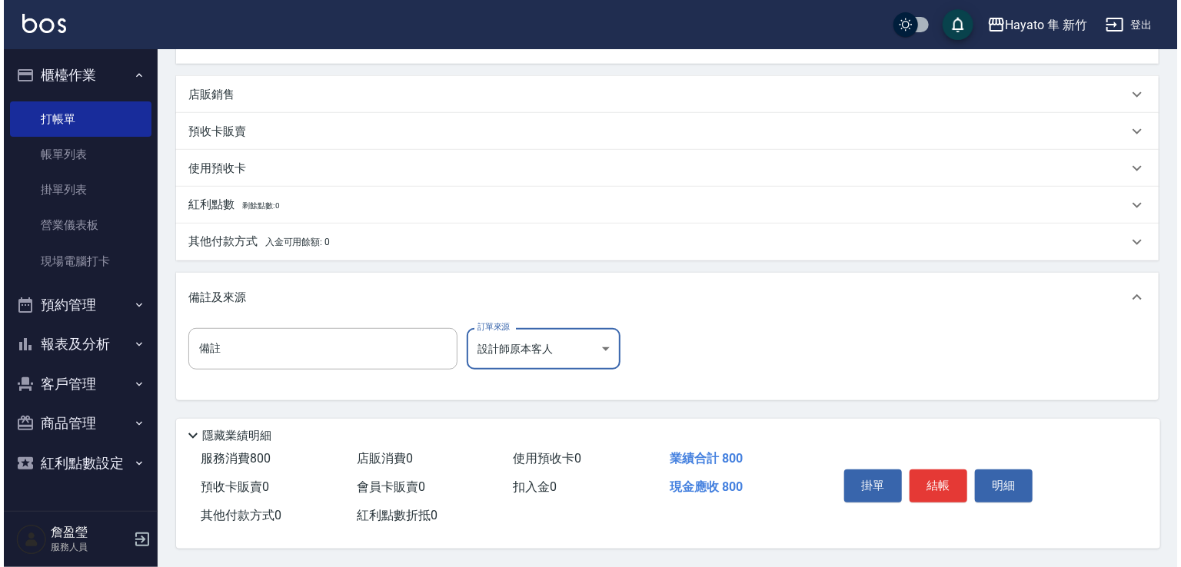
scroll to position [347, 0]
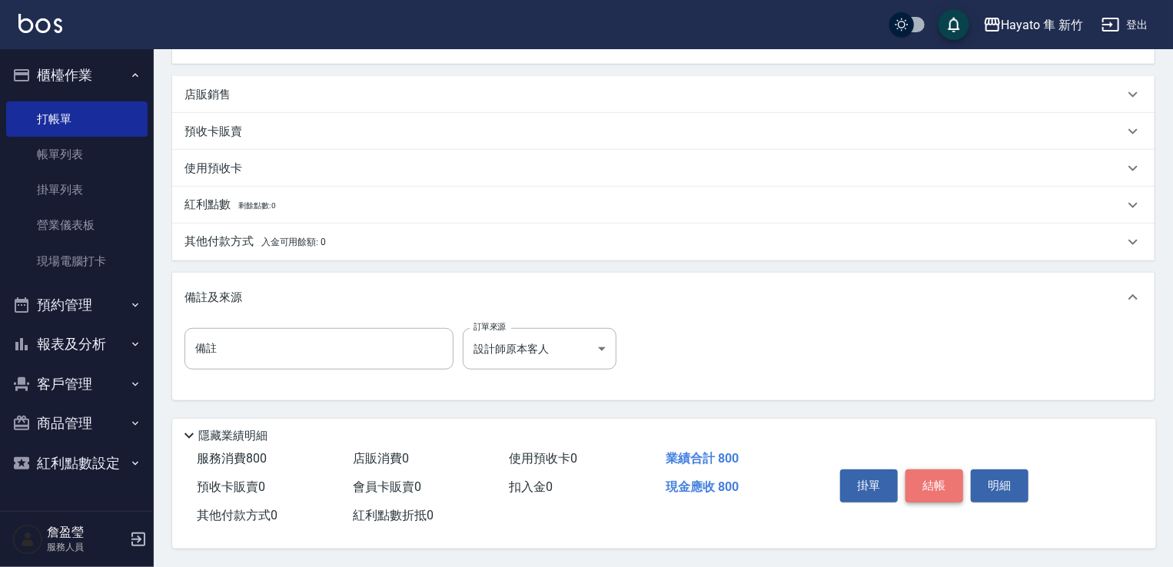
click at [922, 484] on button "結帳" at bounding box center [935, 486] width 58 height 32
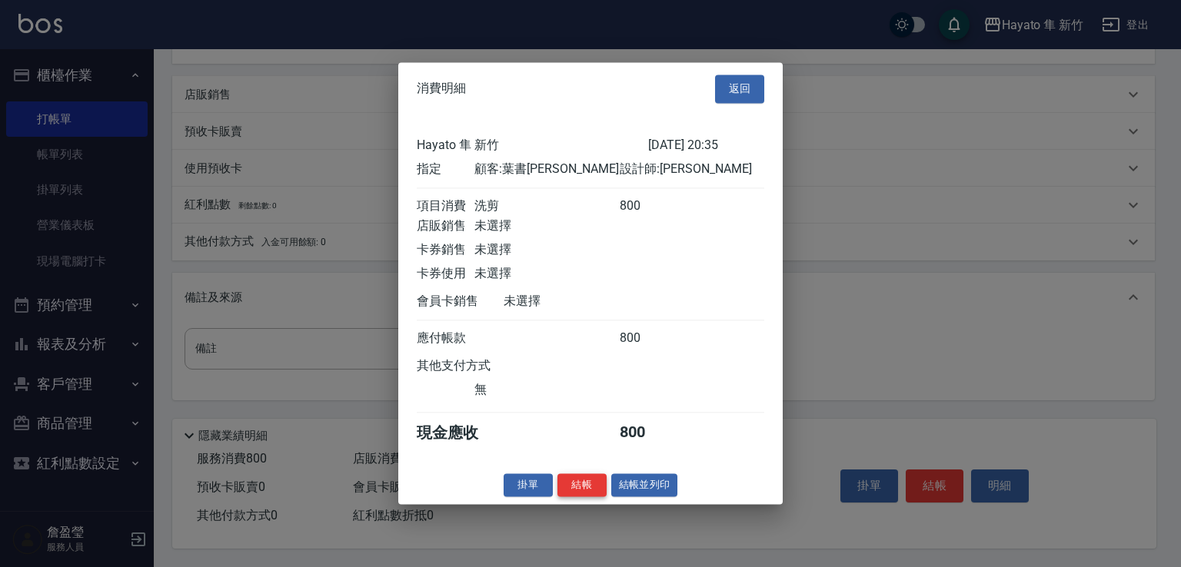
click at [590, 495] on button "結帳" at bounding box center [581, 486] width 49 height 24
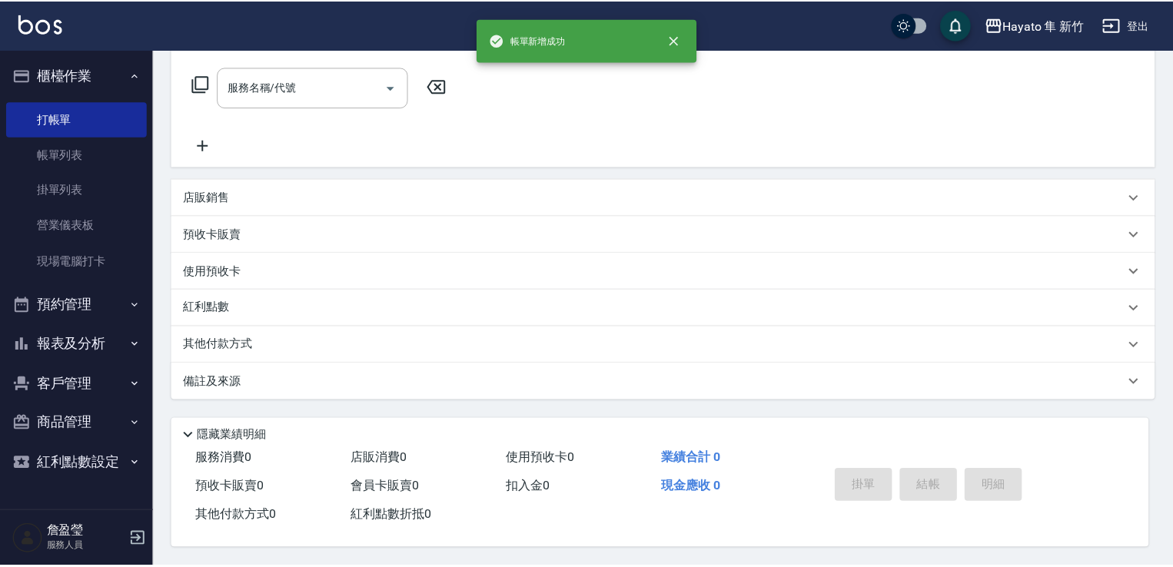
scroll to position [0, 0]
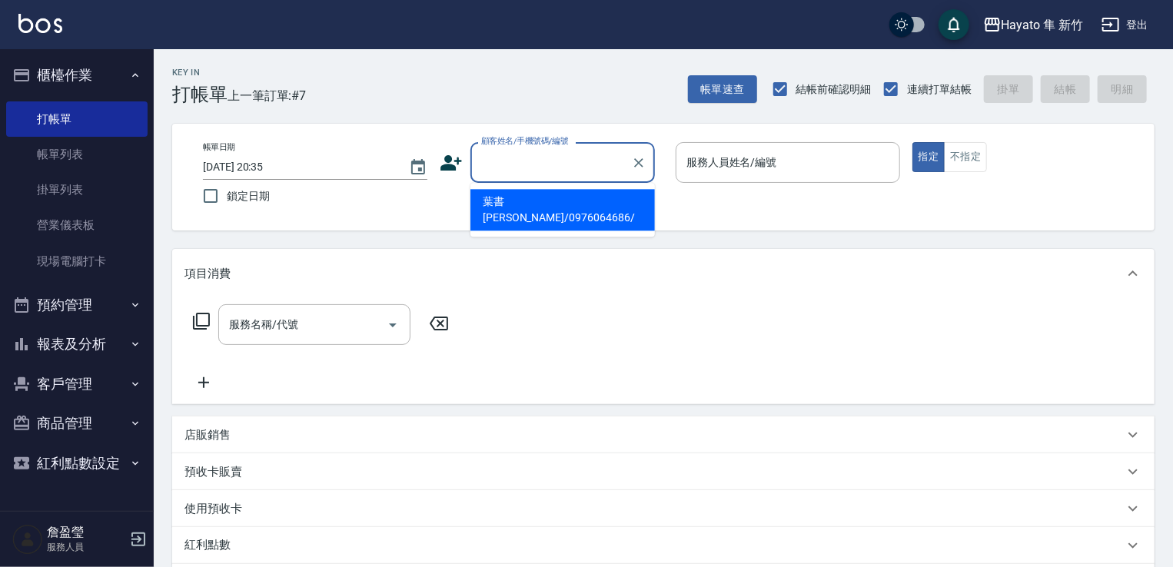
click at [501, 170] on input "顧客姓名/手機號碼/編號" at bounding box center [551, 162] width 148 height 27
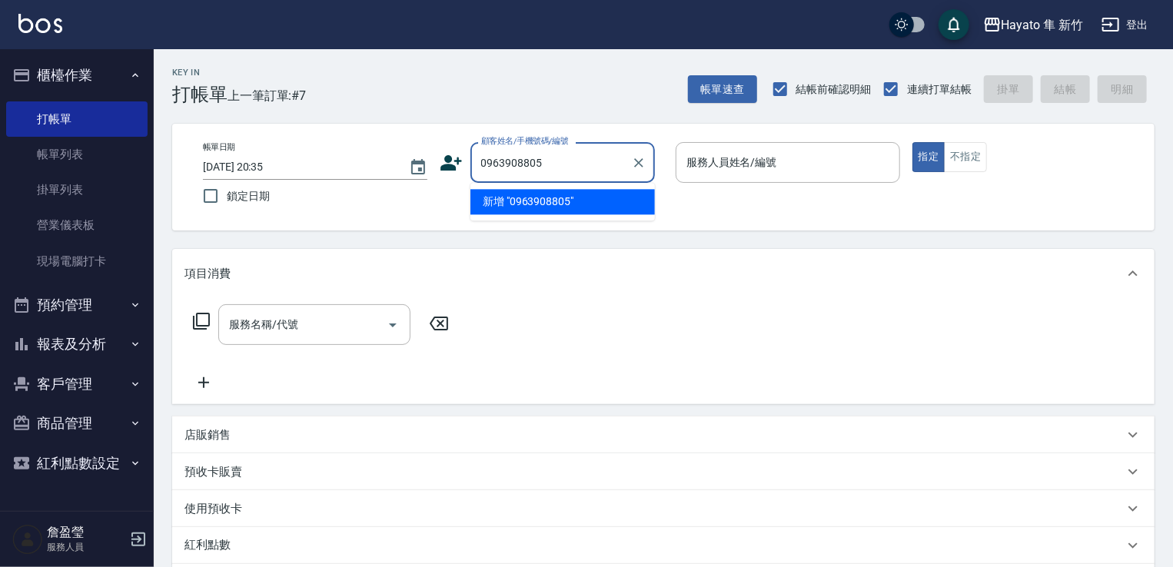
drag, startPoint x: 477, startPoint y: 166, endPoint x: 600, endPoint y: 161, distance: 123.9
click at [600, 161] on input "0963908805" at bounding box center [551, 162] width 148 height 27
type input "0963908805"
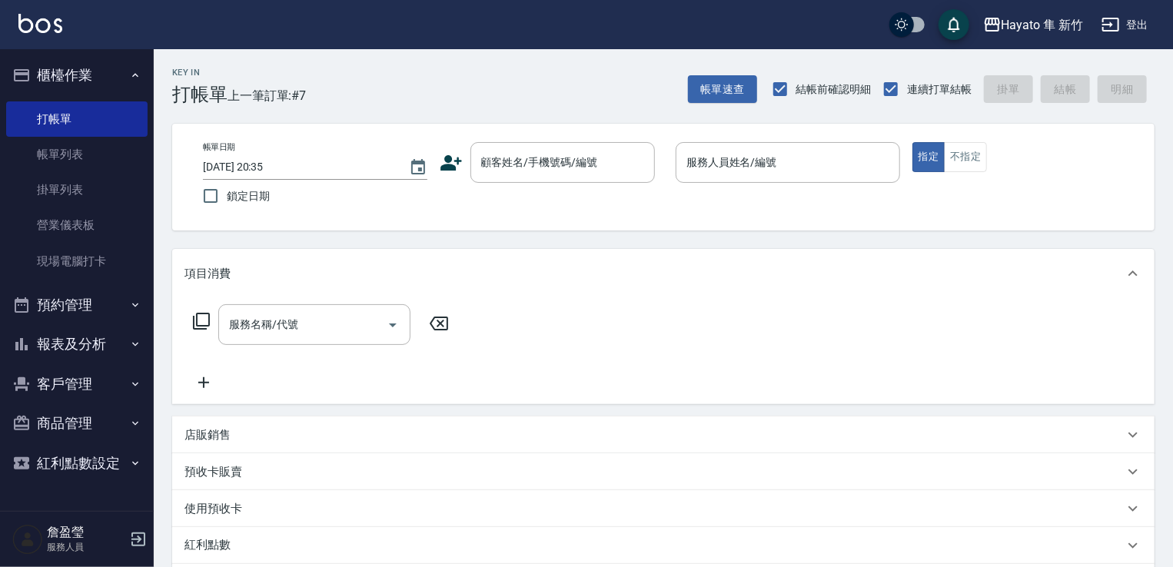
click at [443, 157] on icon at bounding box center [451, 162] width 23 height 23
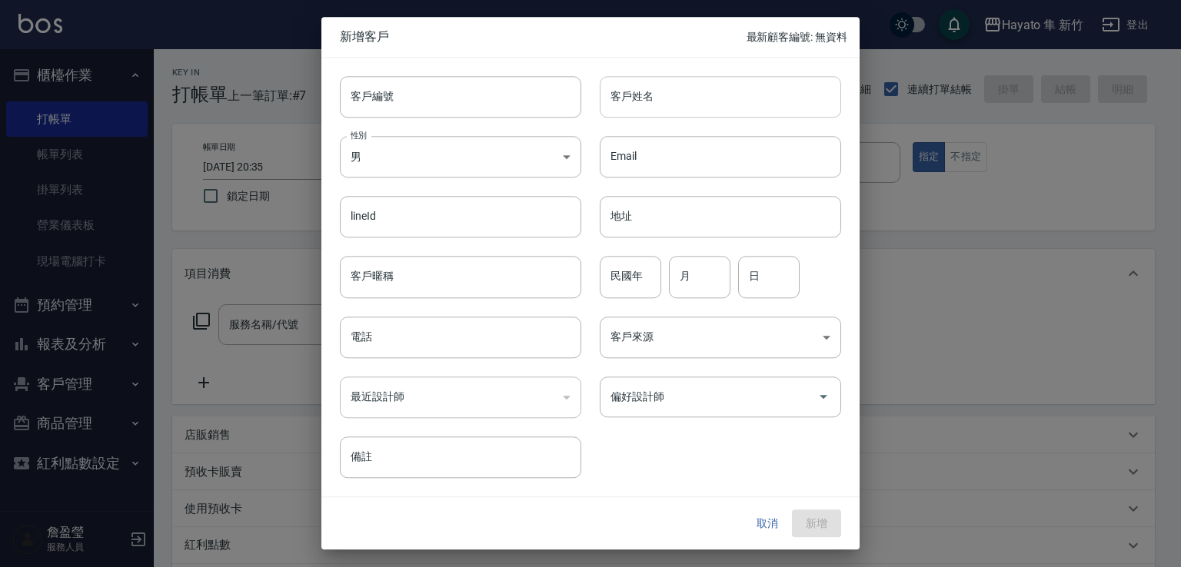
click at [641, 99] on input "客戶姓名" at bounding box center [720, 97] width 241 height 42
drag, startPoint x: 610, startPoint y: 93, endPoint x: 743, endPoint y: 106, distance: 133.7
click at [743, 106] on input "[PERSON_NAME]" at bounding box center [720, 97] width 241 height 42
type input "[PERSON_NAME]"
click at [440, 328] on input "電話" at bounding box center [460, 338] width 241 height 42
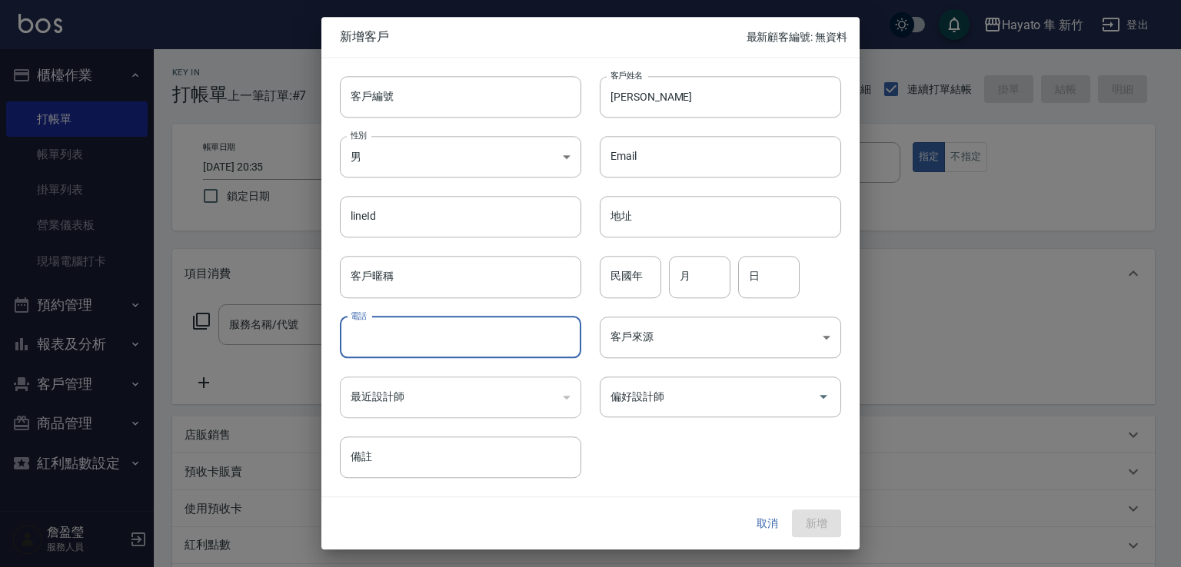
paste input "0963908805"
type input "0963908805"
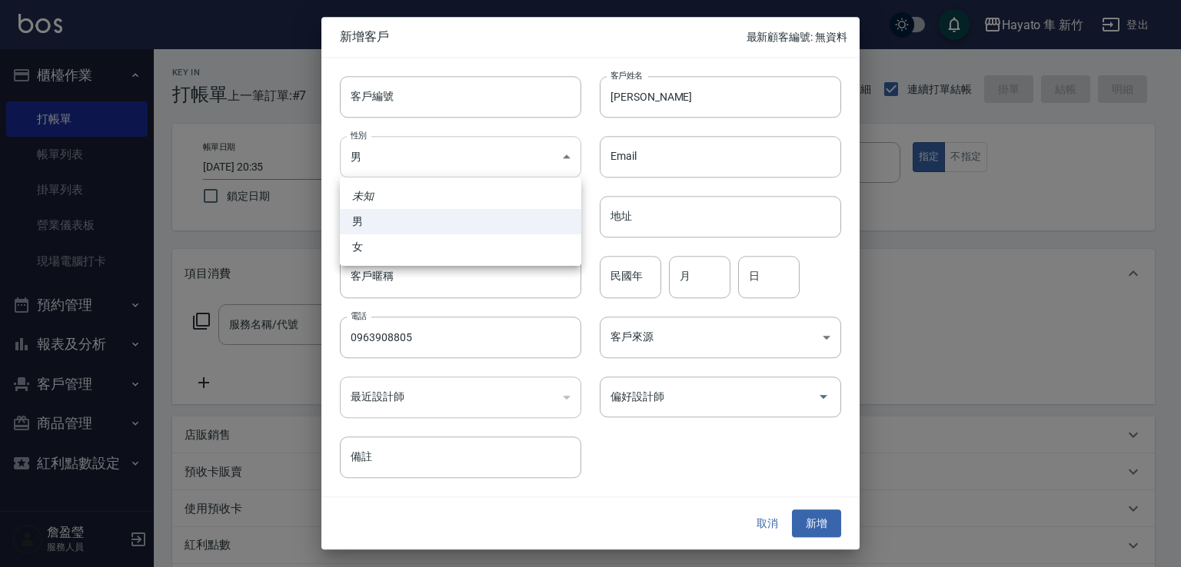
drag, startPoint x: 422, startPoint y: 151, endPoint x: 461, endPoint y: 216, distance: 75.2
click at [426, 149] on body "Hayato 隼 新竹 登出 櫃檯作業 打帳單 帳單列表 掛單列表 營業儀表板 現場電腦打卡 預約管理 預約管理 報表及分析 報表目錄 店家日報表 互助日報表…" at bounding box center [590, 402] width 1181 height 805
click at [474, 254] on li "女" at bounding box center [460, 247] width 241 height 25
type input "[DEMOGRAPHIC_DATA]"
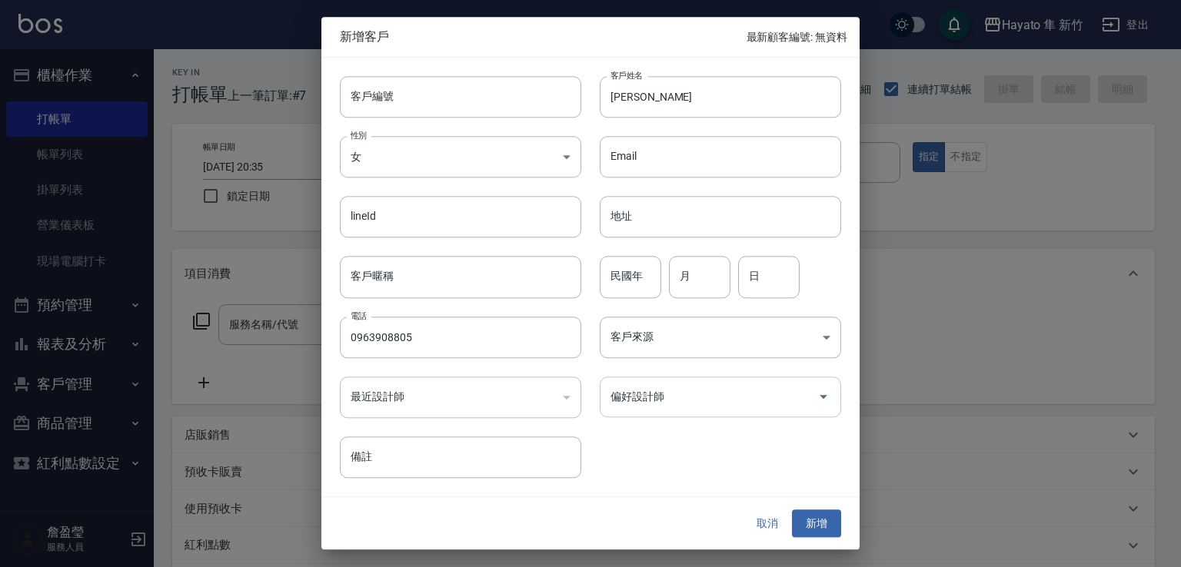
click at [693, 403] on input "偏好設計師" at bounding box center [709, 397] width 205 height 27
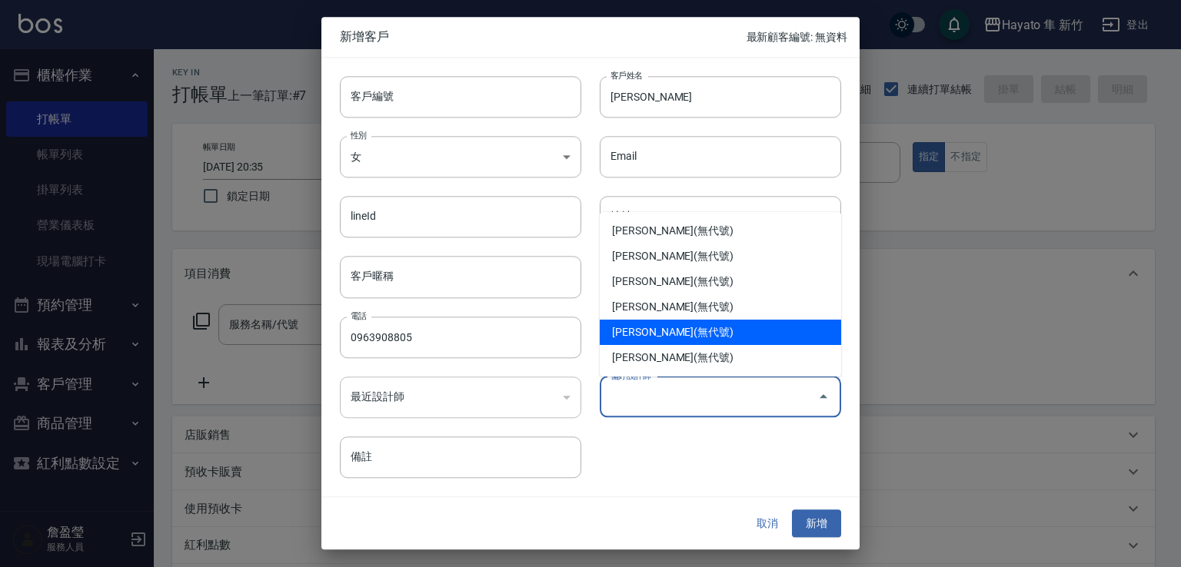
click at [661, 332] on li "[PERSON_NAME](無代號)" at bounding box center [720, 332] width 241 height 25
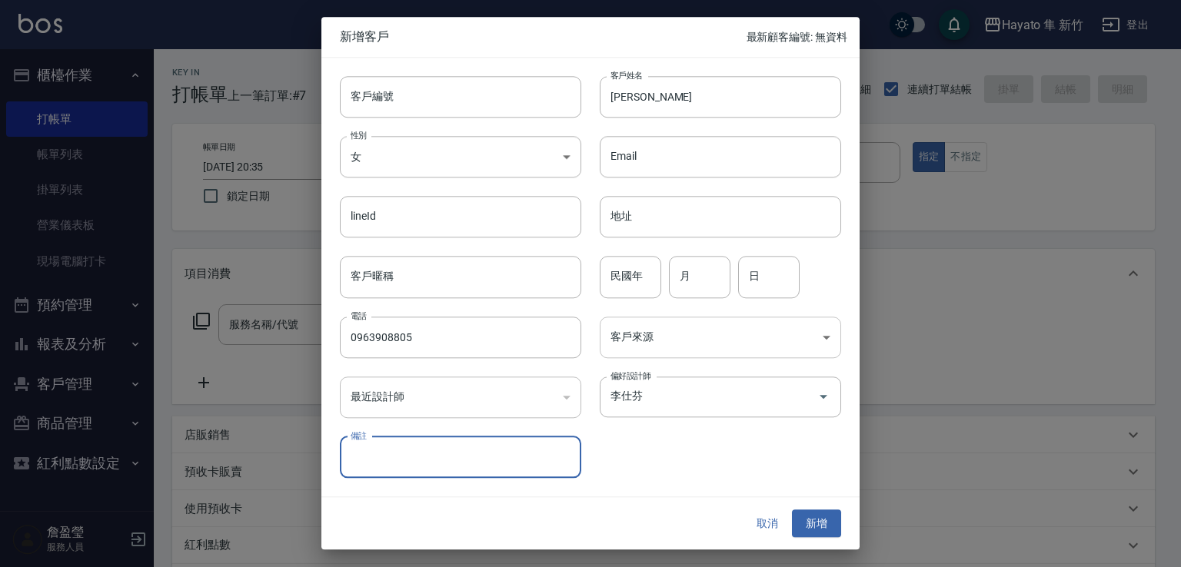
type input "李仕芬"
click at [668, 341] on body "Hayato 隼 新竹 登出 櫃檯作業 打帳單 帳單列表 掛單列表 營業儀表板 現場電腦打卡 預約管理 預約管理 報表及分析 報表目錄 店家日報表 互助日報表…" at bounding box center [590, 402] width 1181 height 805
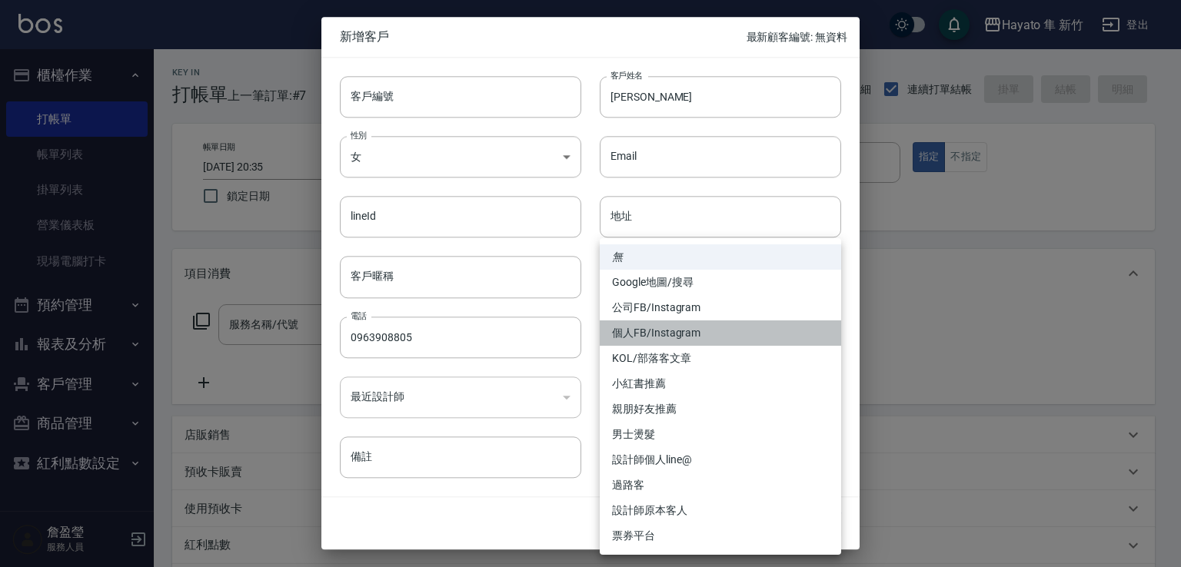
click at [641, 324] on li "個人FB/Instagram" at bounding box center [720, 333] width 241 height 25
type input "個人FB/Instagram"
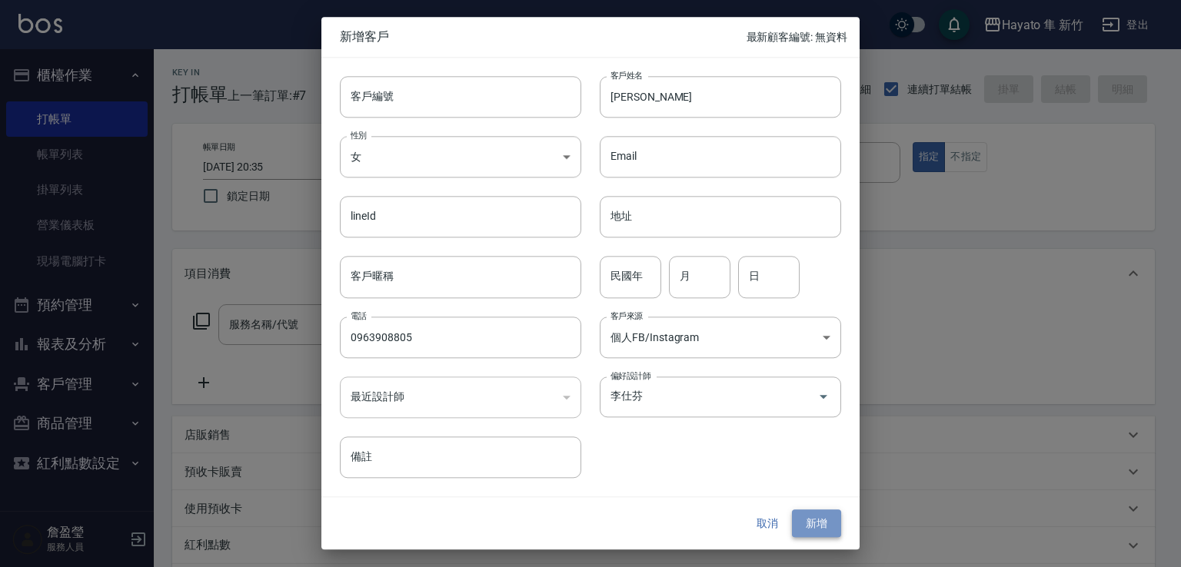
click at [812, 526] on button "新增" at bounding box center [816, 524] width 49 height 28
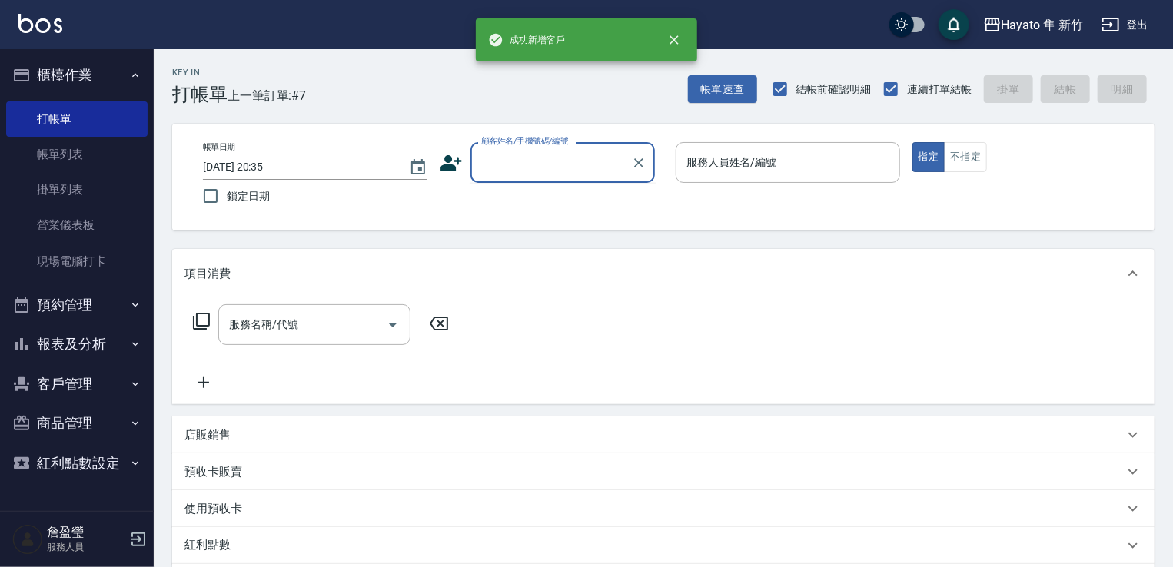
click at [517, 167] on input "顧客姓名/手機號碼/編號" at bounding box center [551, 162] width 148 height 27
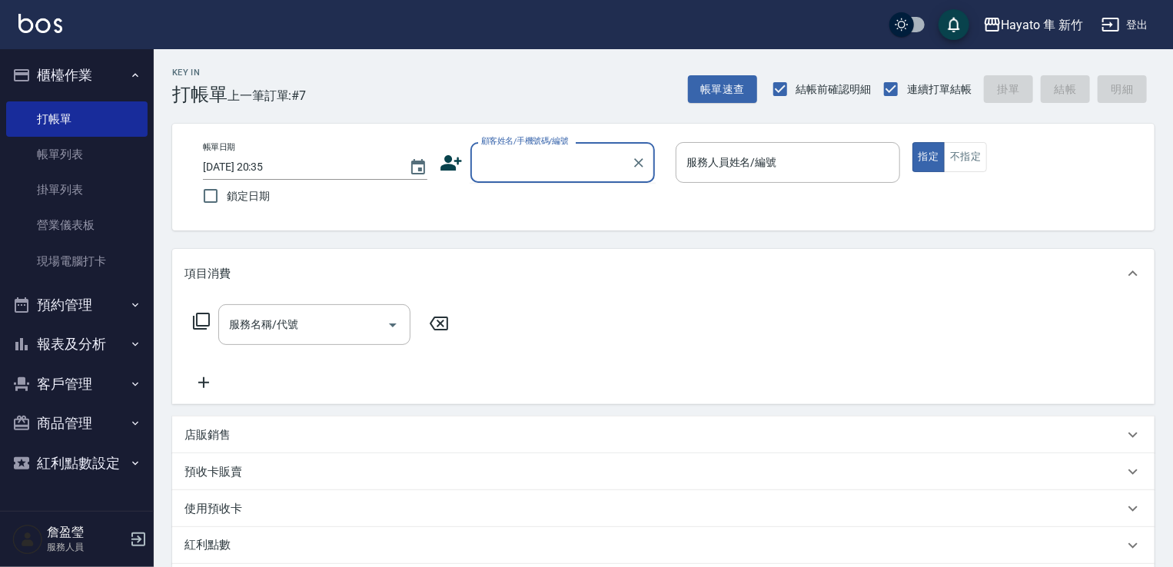
paste input "0963908805"
type input "0"
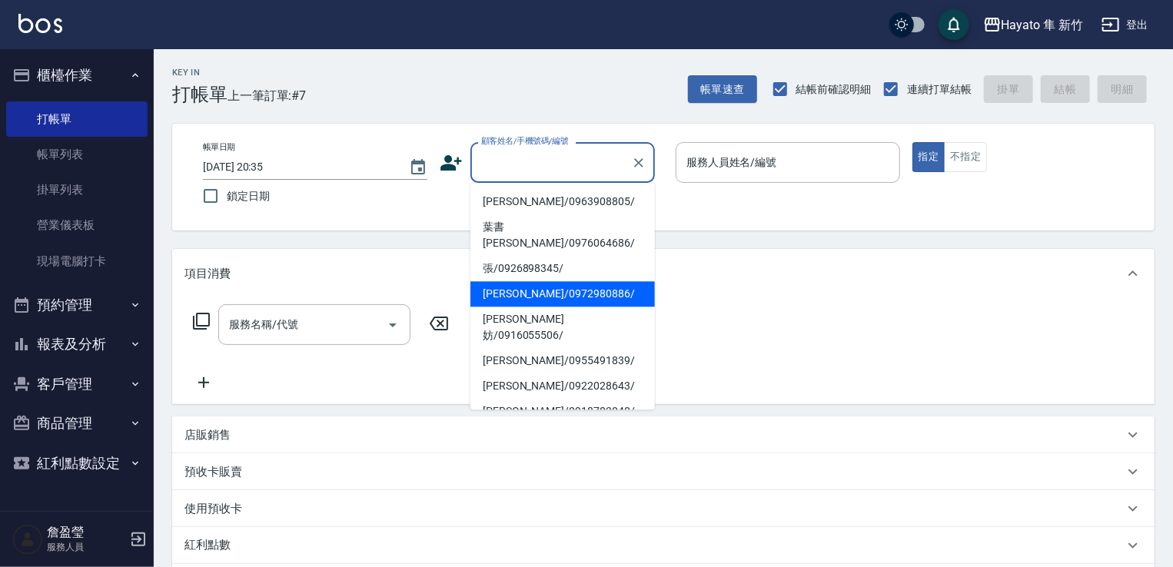
click at [546, 203] on li "[PERSON_NAME]/0963908805/" at bounding box center [563, 201] width 185 height 25
type input "[PERSON_NAME]/0963908805/"
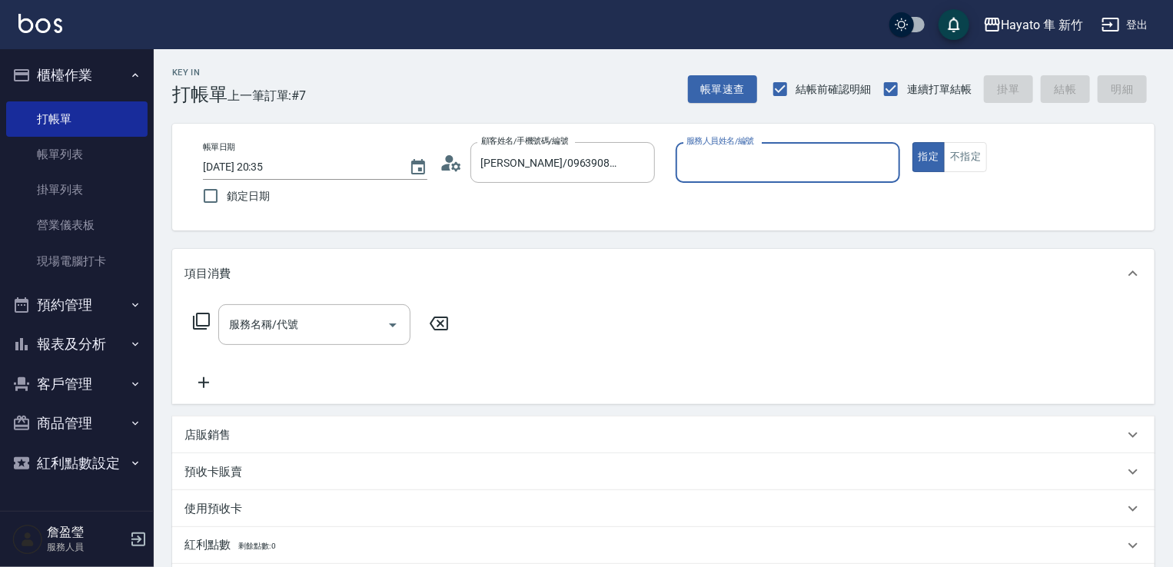
type input "[PERSON_NAME](無代號)"
click at [968, 163] on button "不指定" at bounding box center [965, 157] width 43 height 30
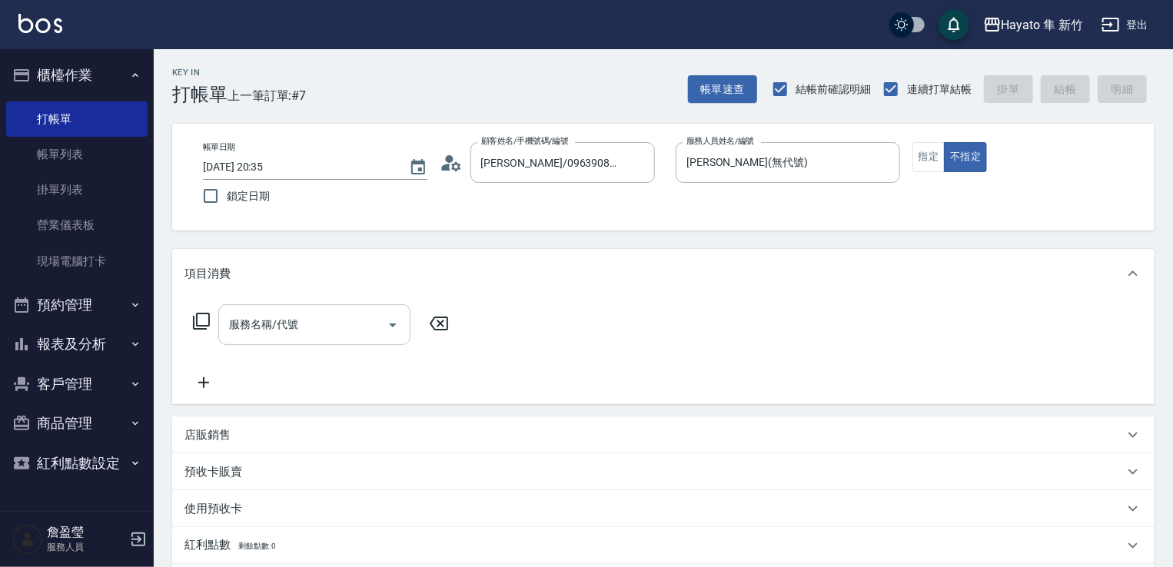
click at [289, 321] on div "服務名稱/代號 服務名稱/代號" at bounding box center [314, 324] width 192 height 41
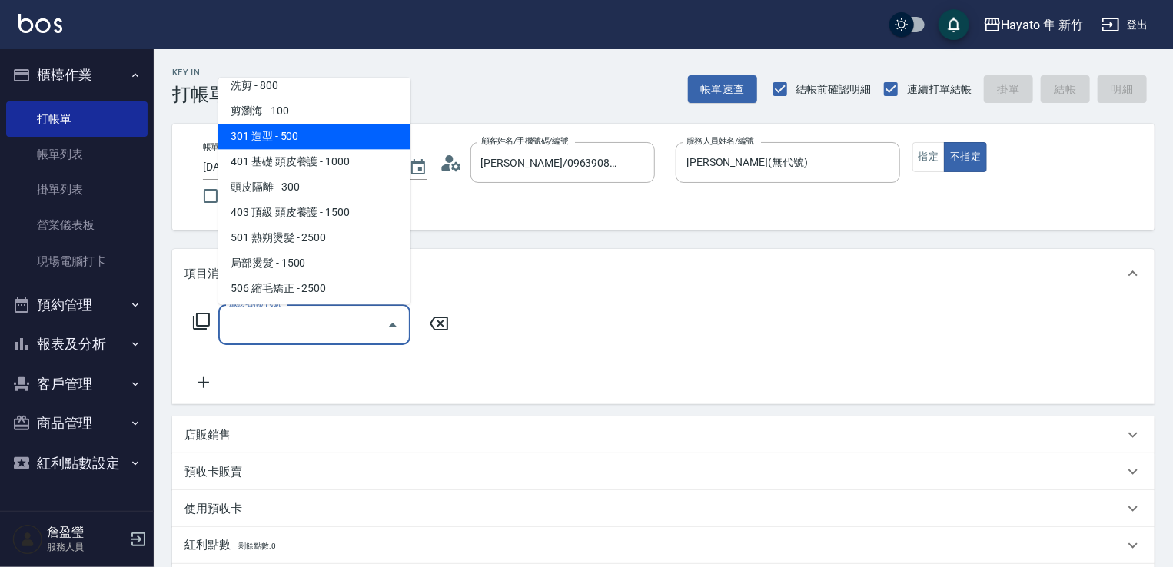
scroll to position [154, 0]
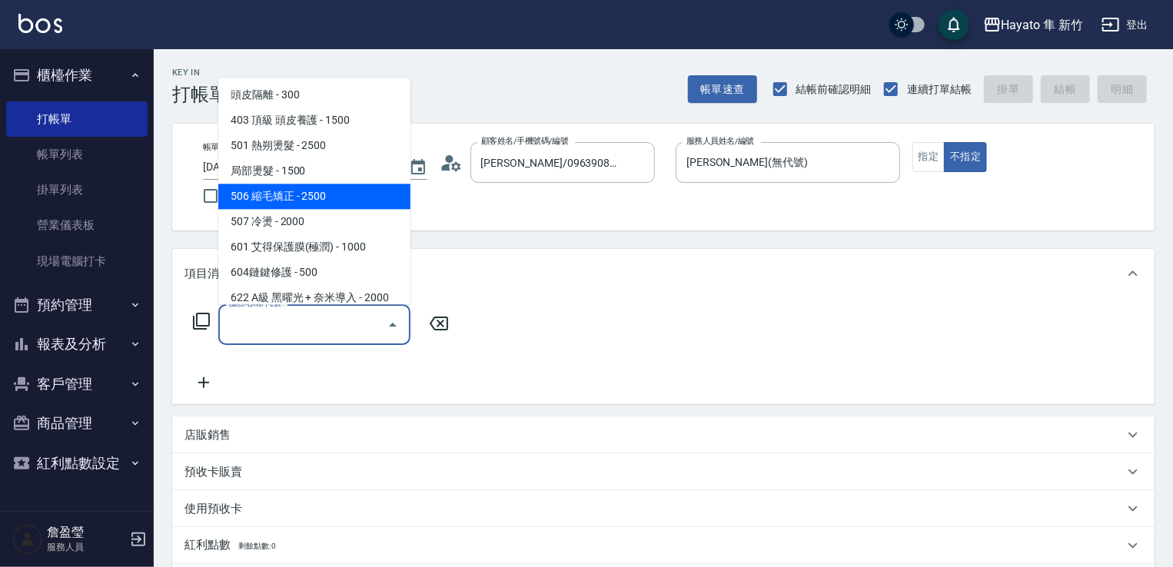
click at [298, 207] on span "506 縮毛矯正 - 2500" at bounding box center [314, 196] width 192 height 25
type input "506 縮毛矯正 (506)"
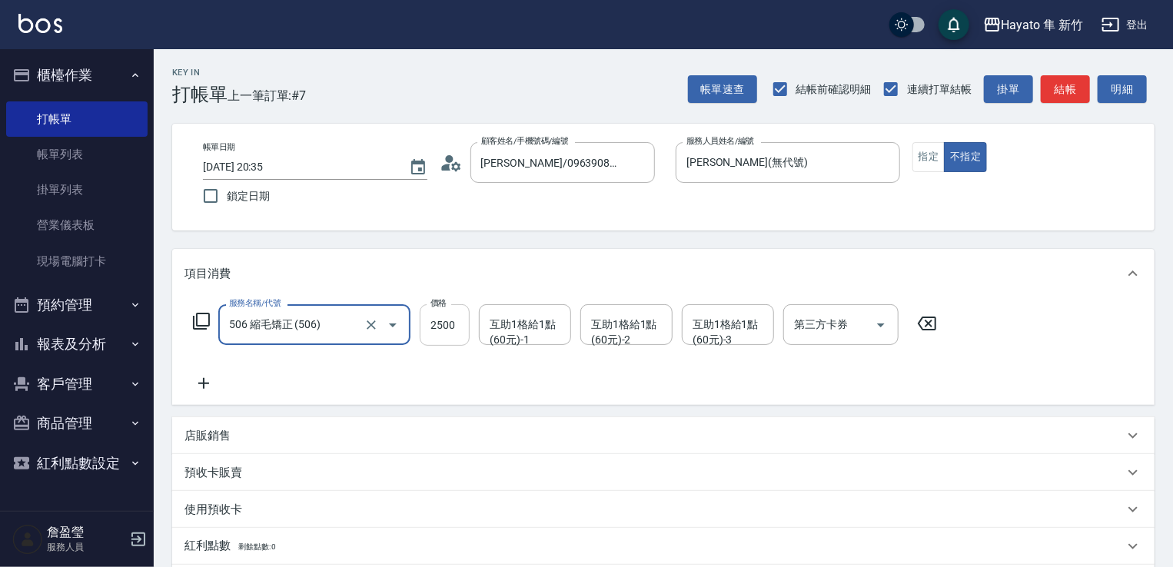
click at [453, 328] on input "2500" at bounding box center [445, 325] width 50 height 42
type input "2480"
drag, startPoint x: 371, startPoint y: 376, endPoint x: 177, endPoint y: 391, distance: 194.4
click at [351, 378] on div "服務名稱/代號 506 縮毛矯正 (506) 服務名稱/代號 價格 2480 價格 互助1格給1點(60元)-1 互助1格給1點(60元)-1 互助1格給1點…" at bounding box center [566, 348] width 762 height 88
click at [211, 381] on icon at bounding box center [204, 383] width 38 height 18
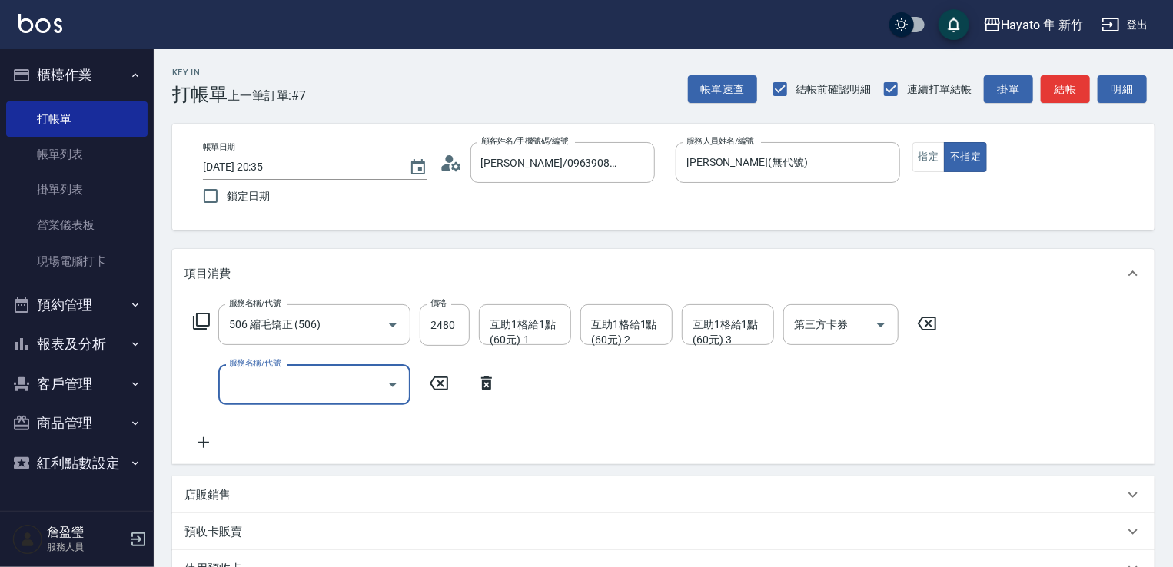
drag, startPoint x: 262, startPoint y: 388, endPoint x: 288, endPoint y: 380, distance: 26.5
click at [264, 388] on input "服務名稱/代號" at bounding box center [302, 384] width 155 height 27
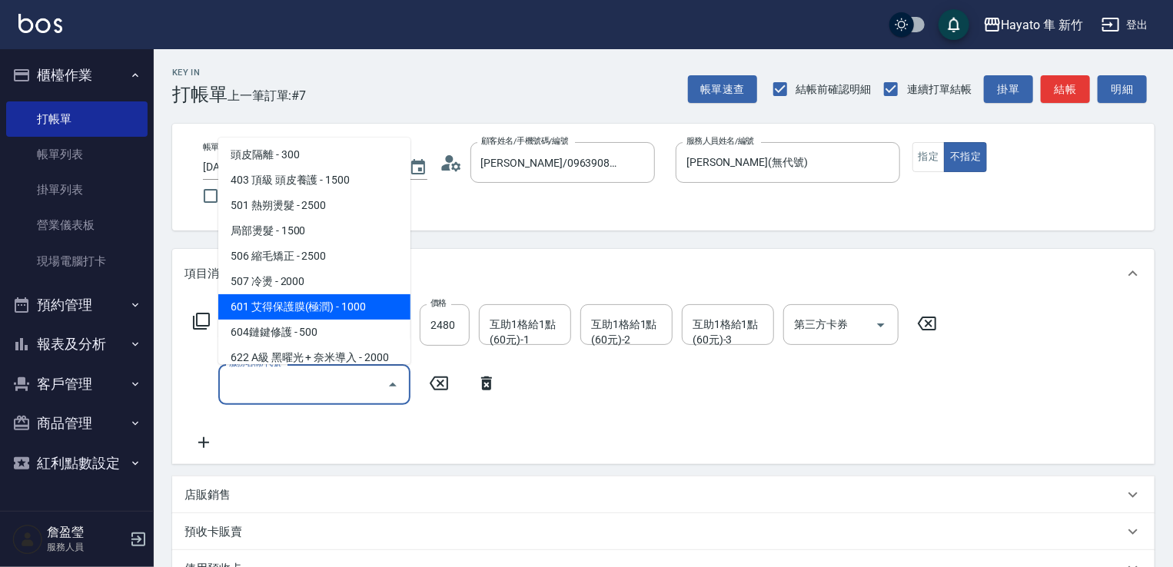
click at [328, 305] on span "601 艾得保護膜(極潤) - 1000" at bounding box center [314, 306] width 192 height 25
type input "601 艾得保護膜(極潤)(601)"
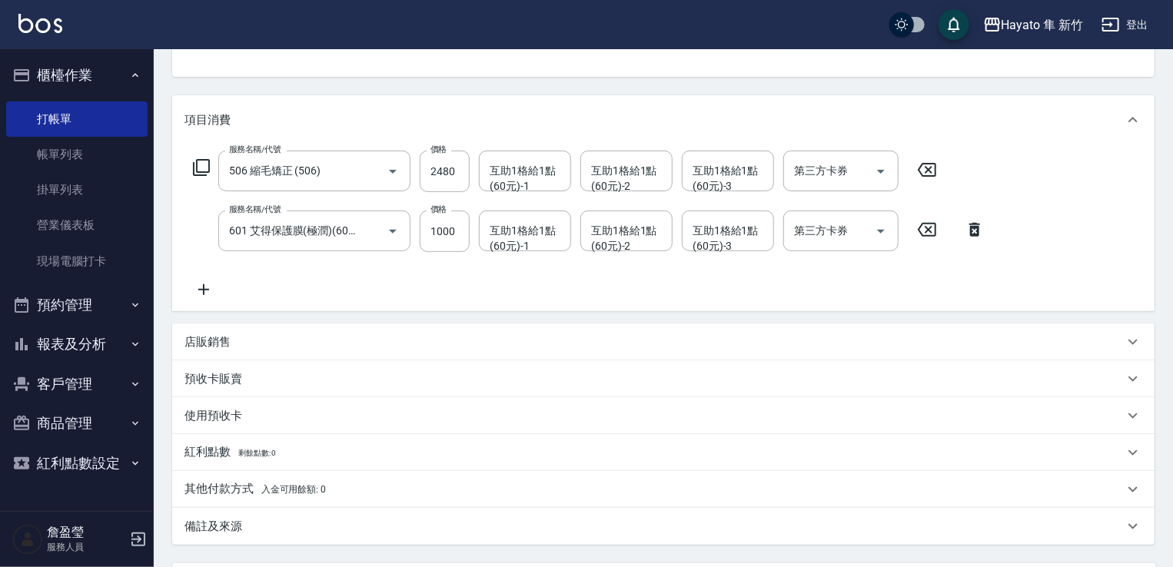
click at [205, 287] on icon at bounding box center [204, 290] width 38 height 18
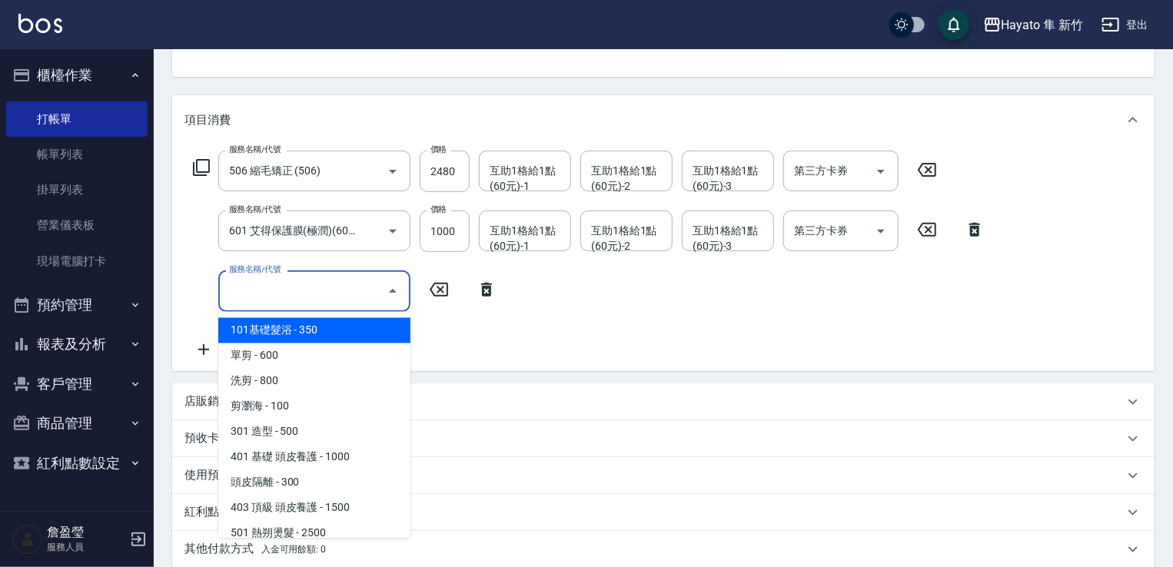
click at [271, 299] on input "服務名稱/代號" at bounding box center [302, 291] width 155 height 27
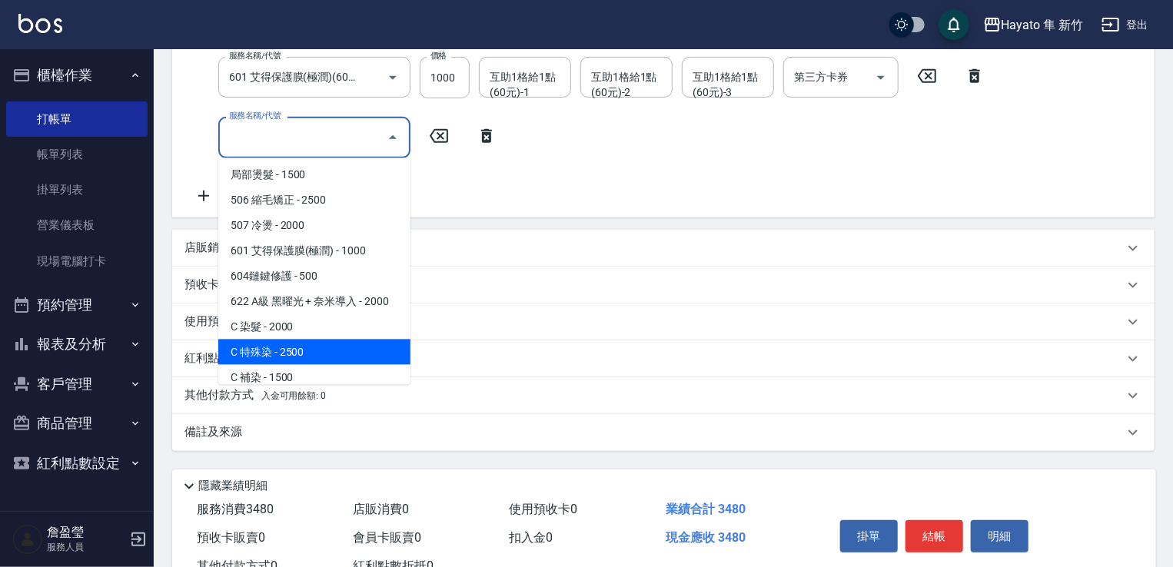
scroll to position [268, 0]
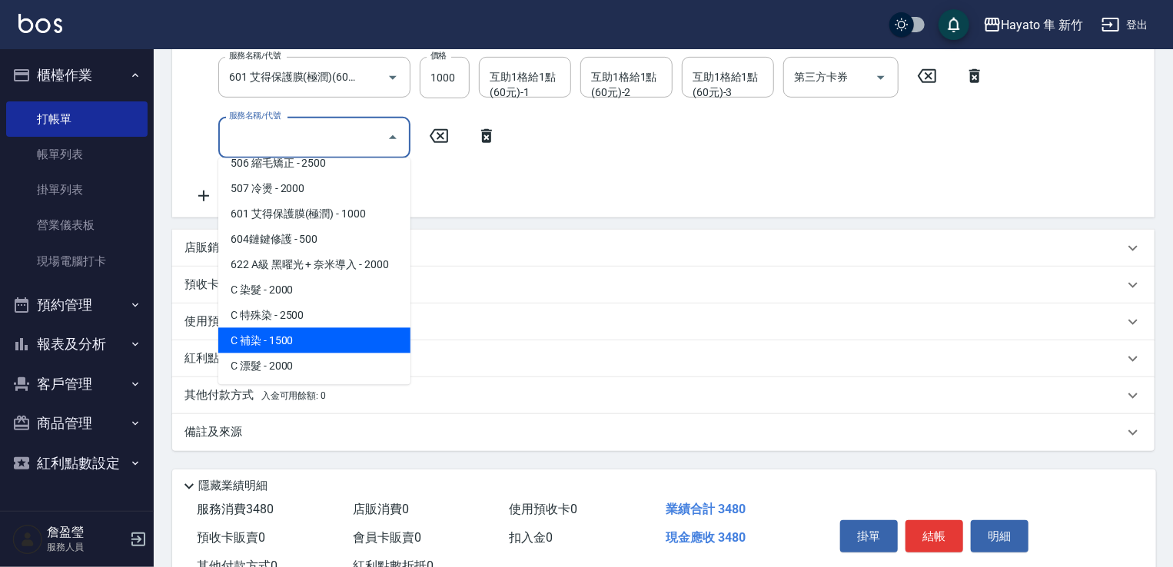
click at [286, 336] on span "C 補染 - 1500" at bounding box center [314, 340] width 192 height 25
type input "C 補染(704)"
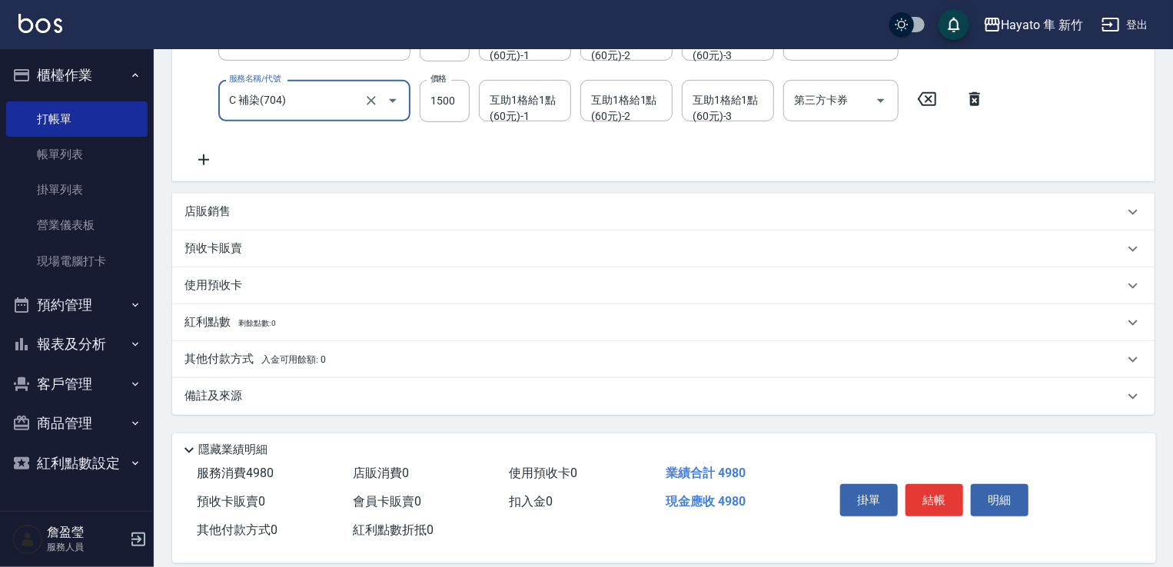
scroll to position [364, 0]
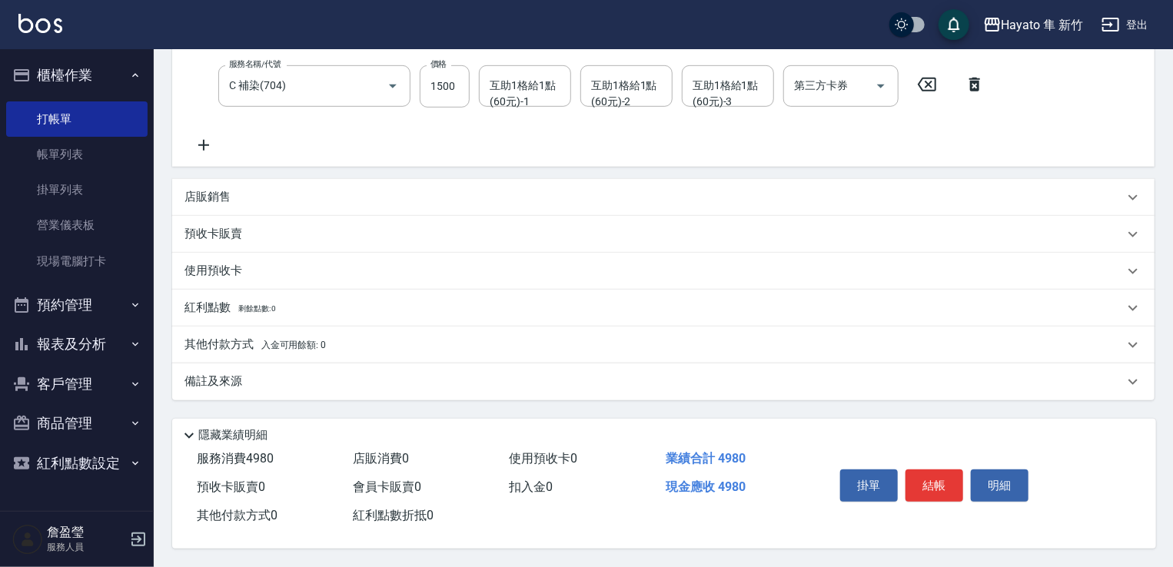
drag, startPoint x: 293, startPoint y: 384, endPoint x: 501, endPoint y: 427, distance: 212.9
click at [299, 382] on div "備註及來源" at bounding box center [655, 382] width 940 height 16
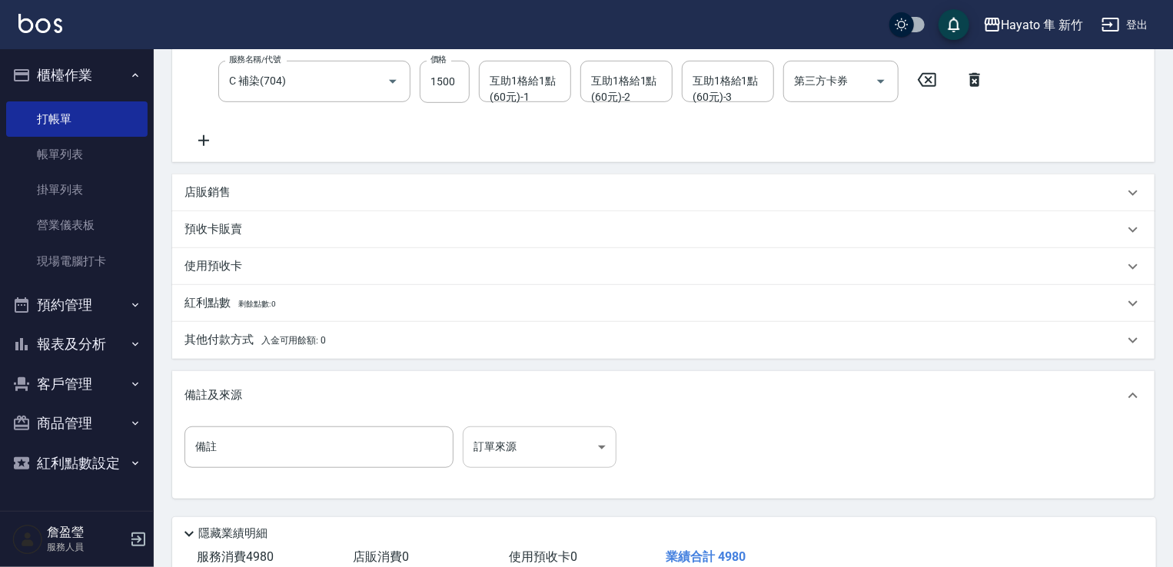
click at [541, 443] on body "Hayato 隼 新竹 登出 櫃檯作業 打帳單 帳單列表 掛單列表 營業儀表板 現場電腦打卡 預約管理 預約管理 報表及分析 報表目錄 店家日報表 互助日報表…" at bounding box center [586, 151] width 1173 height 1030
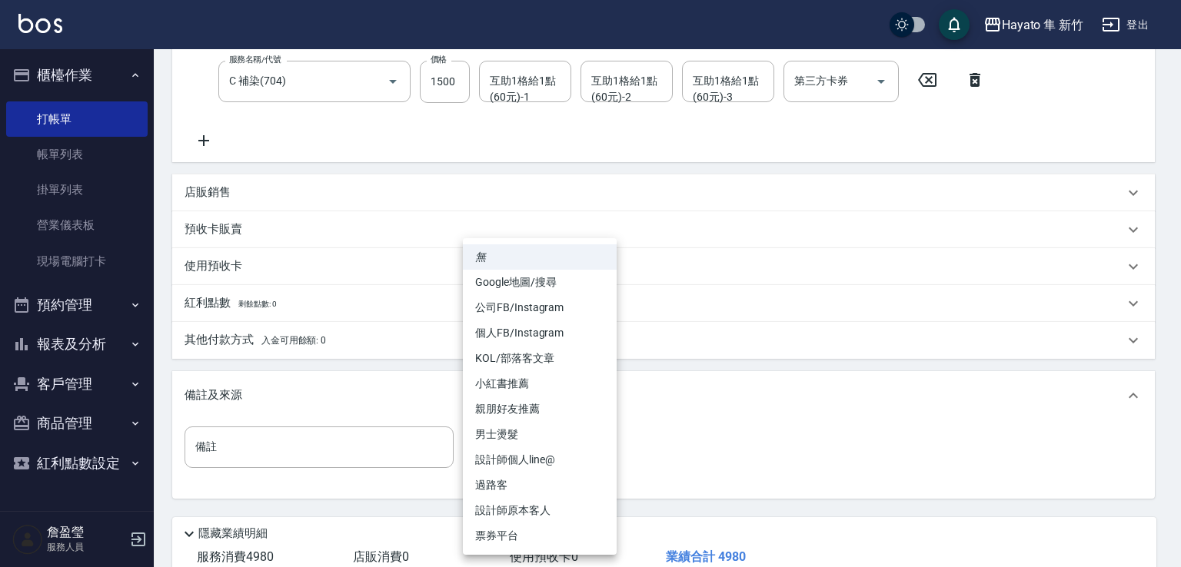
click at [531, 334] on li "個人FB/Instagram" at bounding box center [540, 333] width 154 height 25
type input "個人FB/Instagram"
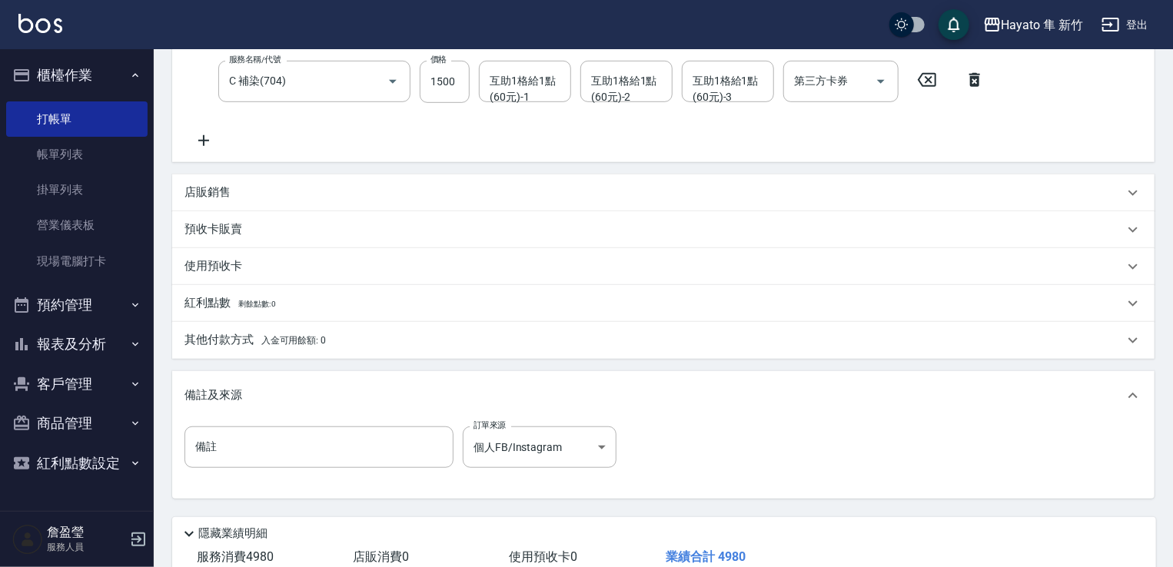
click at [246, 185] on div "店販銷售" at bounding box center [655, 193] width 940 height 16
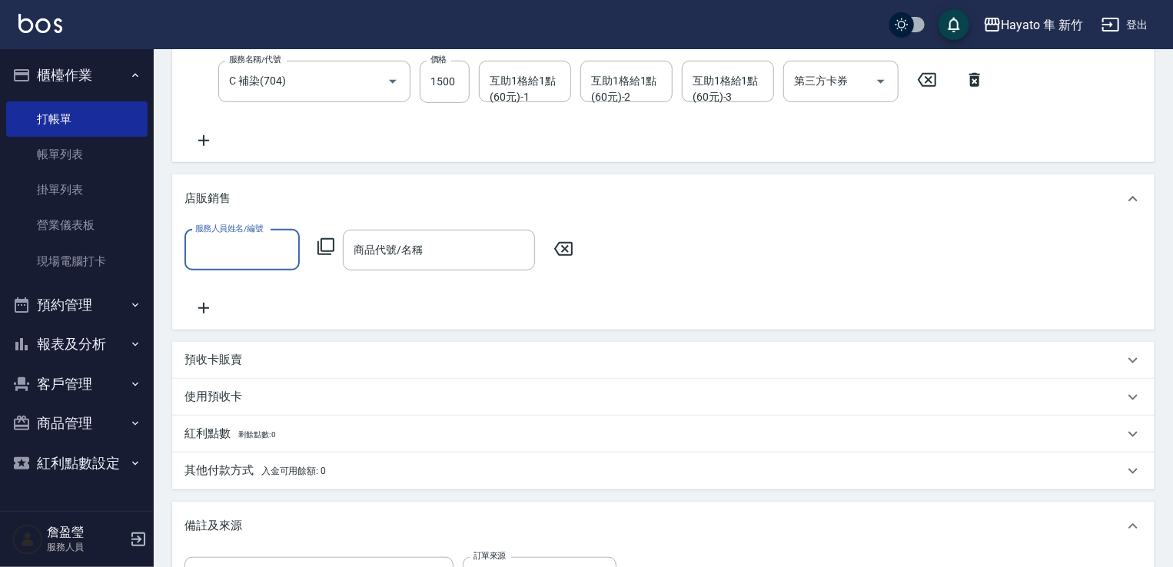
scroll to position [0, 0]
click at [221, 254] on input "服務人員姓名/編號" at bounding box center [241, 250] width 101 height 27
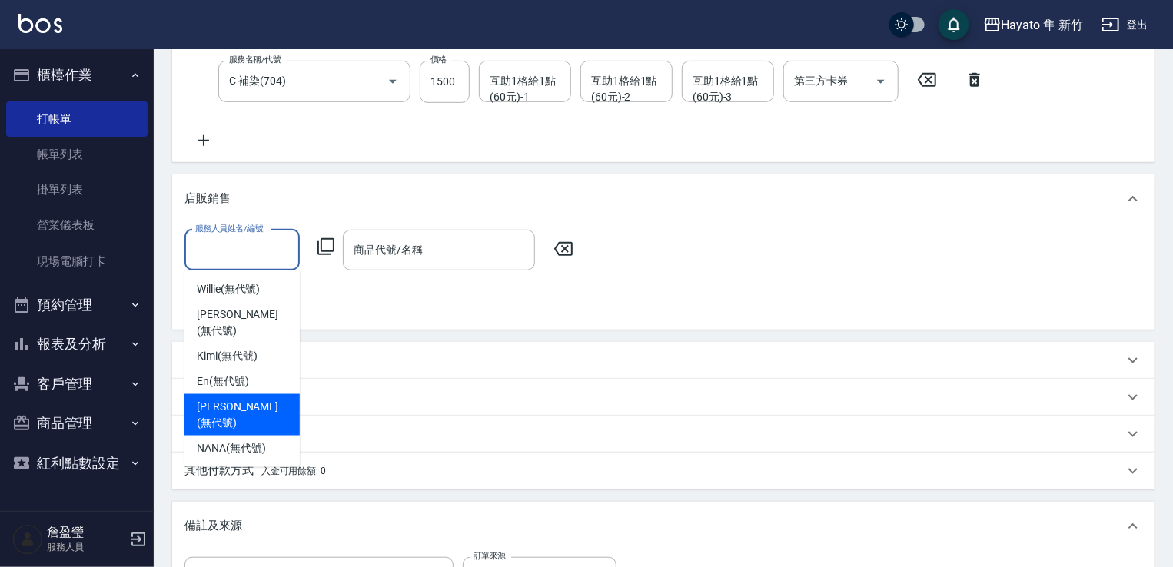
drag, startPoint x: 226, startPoint y: 394, endPoint x: 314, endPoint y: 305, distance: 125.0
click at [231, 399] on span "[PERSON_NAME] (無代號)" at bounding box center [242, 415] width 91 height 32
type input "[PERSON_NAME](無代號)"
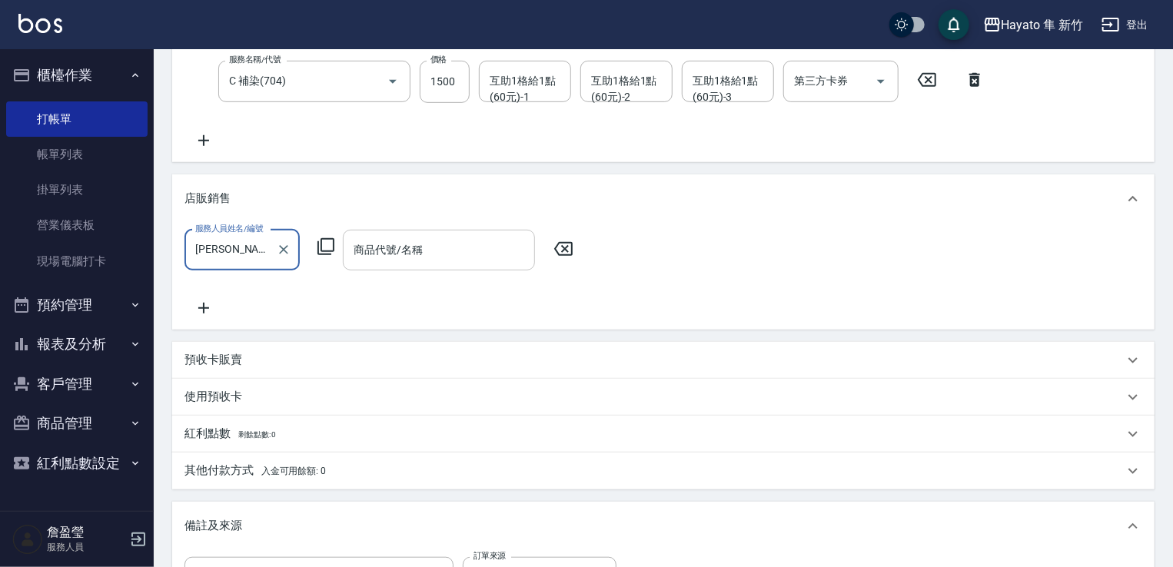
click at [378, 240] on input "商品代號/名稱" at bounding box center [439, 250] width 178 height 27
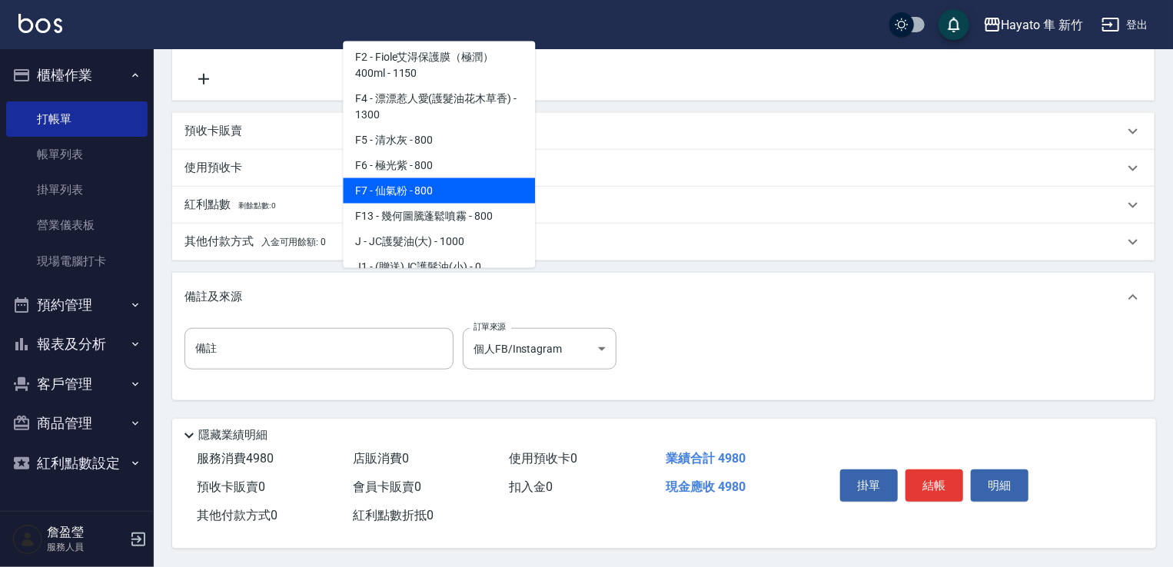
scroll to position [77, 0]
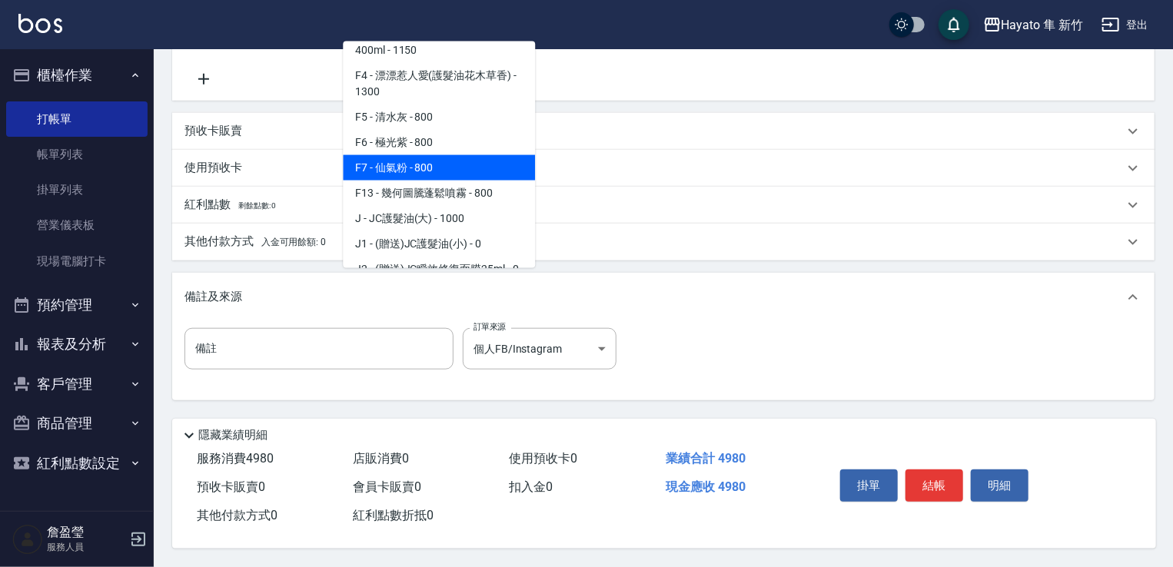
click at [468, 247] on span "J1 - (贈送)JC護髮油(小) - 0" at bounding box center [439, 243] width 192 height 25
type input "(贈送)JC護髮油(小)"
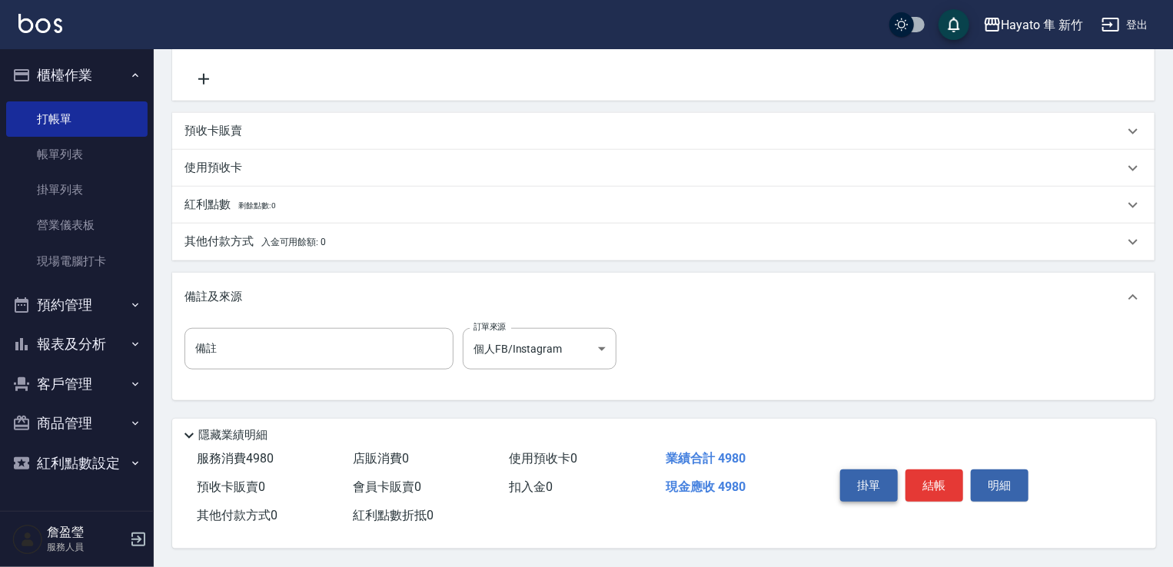
scroll to position [598, 0]
click at [247, 234] on p "其他付款方式 入金可用餘額: 0" at bounding box center [255, 242] width 141 height 17
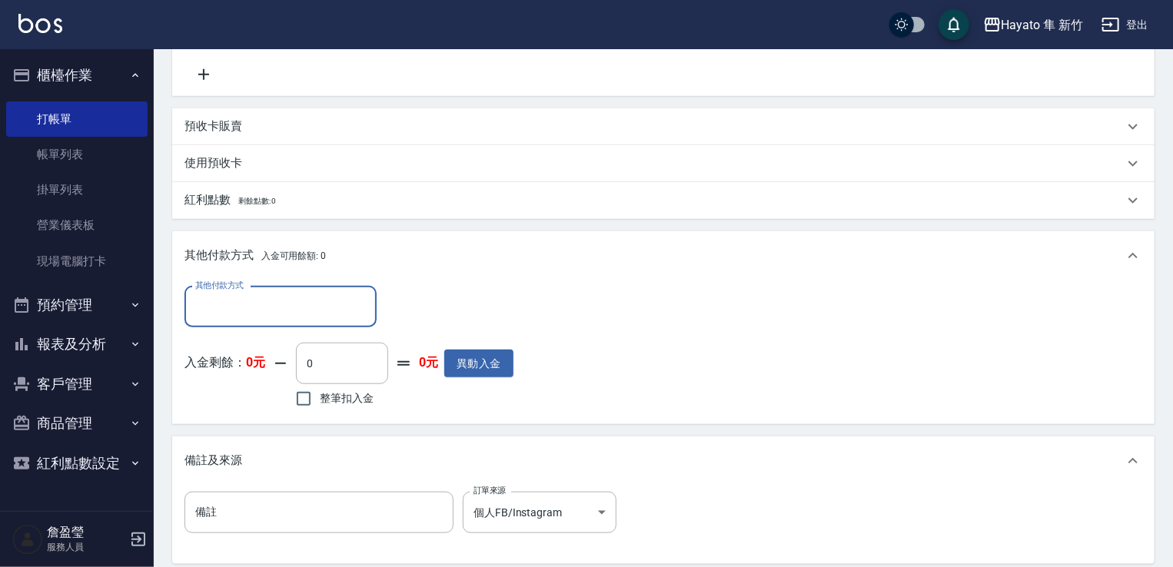
scroll to position [26, 0]
click at [255, 299] on input "其他付款方式" at bounding box center [280, 307] width 178 height 27
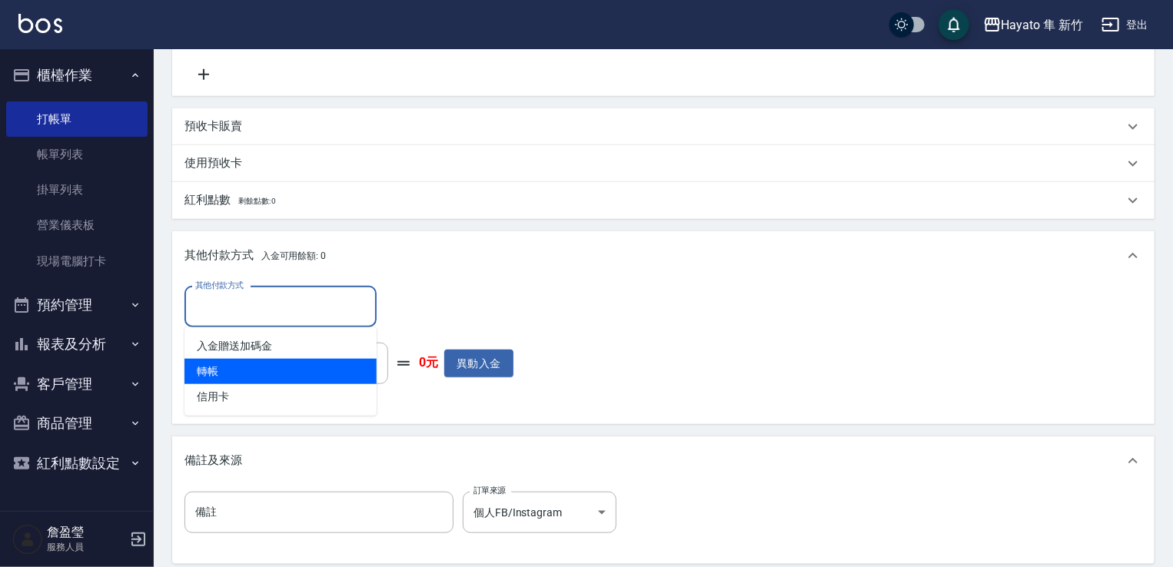
click at [225, 368] on span "轉帳" at bounding box center [281, 371] width 192 height 25
type input "轉帳"
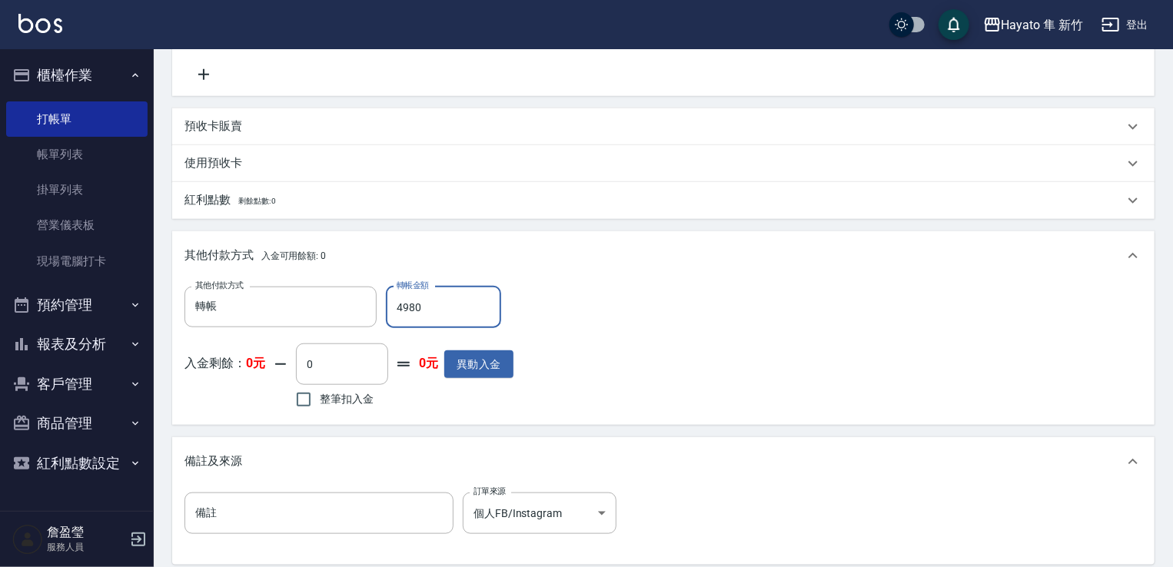
type input "4980"
click at [697, 343] on div "其他付款方式 轉帳 其他付款方式 轉帳金額 4980 轉帳金額 入金剩餘： 0元 0 ​ 整筆扣入金 0元 異動入金" at bounding box center [664, 350] width 958 height 126
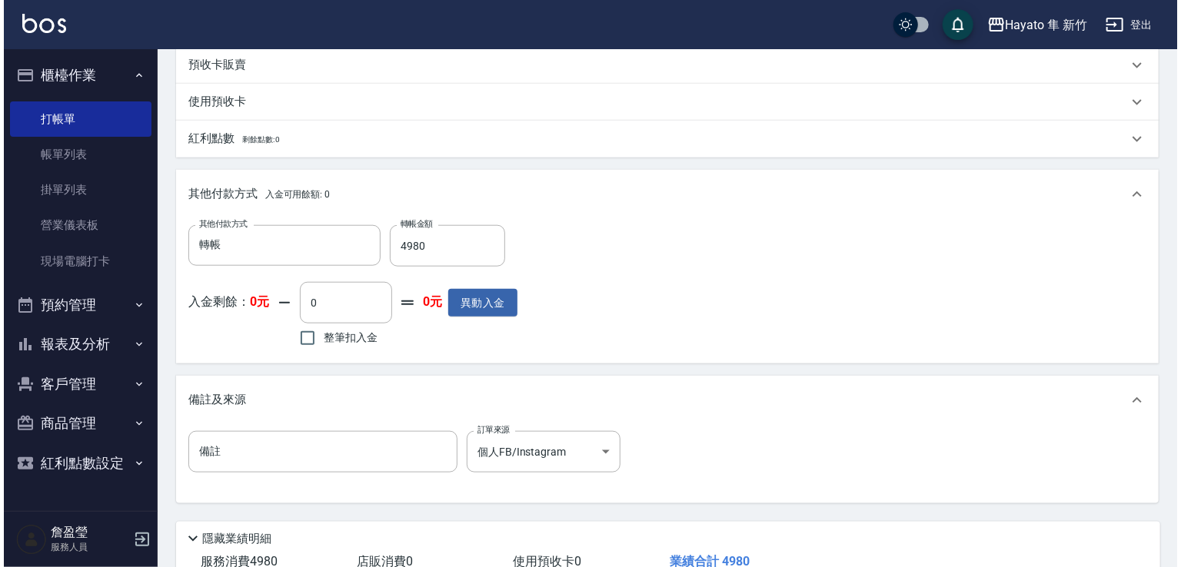
scroll to position [768, 0]
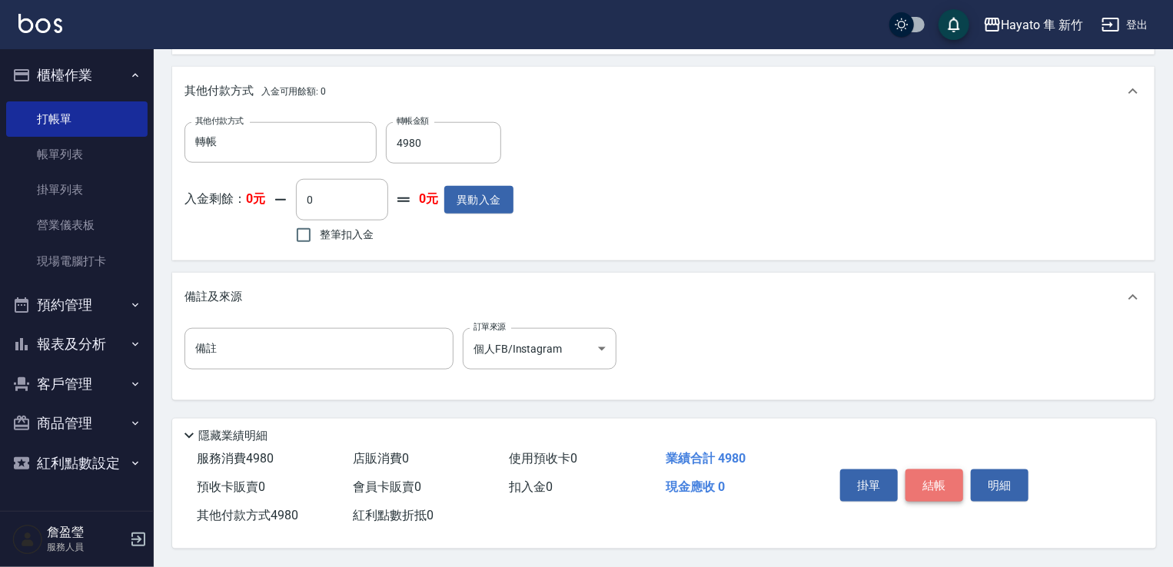
click at [935, 482] on button "結帳" at bounding box center [935, 486] width 58 height 32
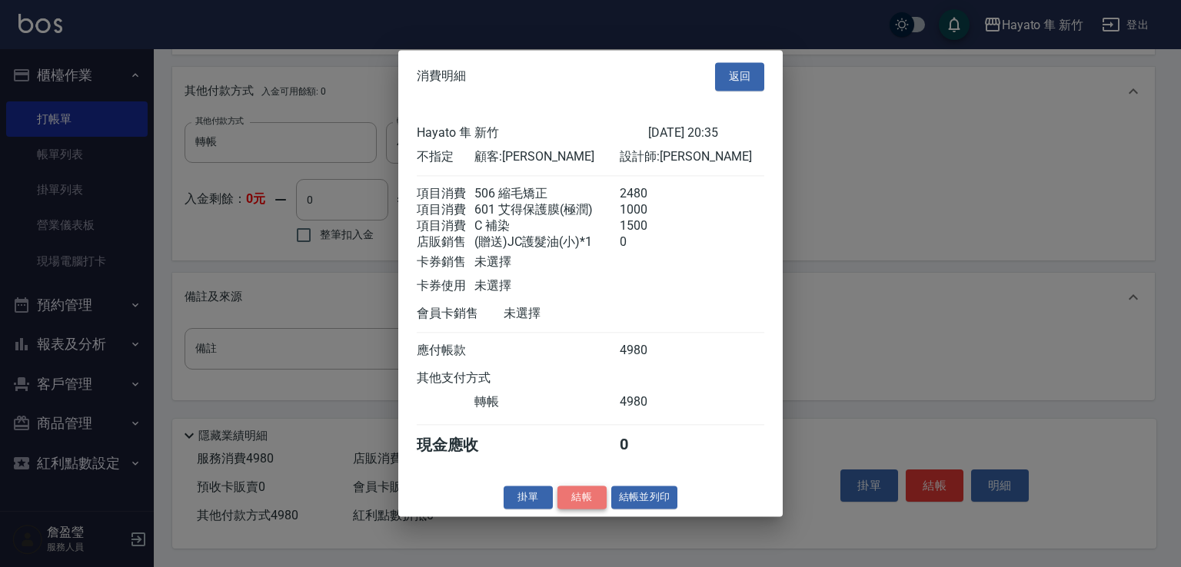
click at [581, 507] on button "結帳" at bounding box center [581, 498] width 49 height 24
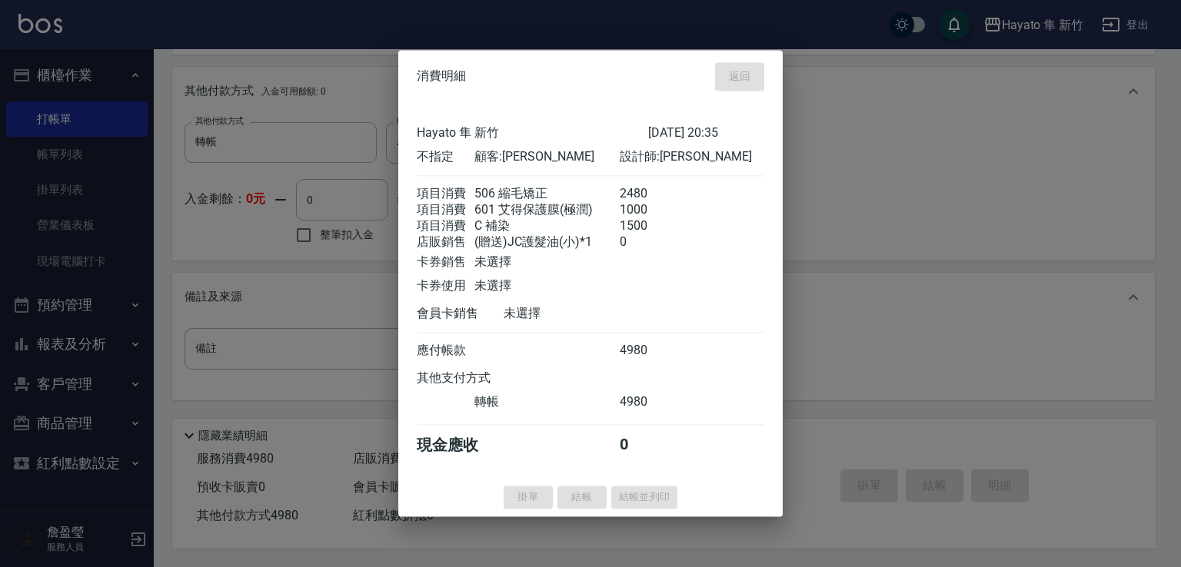
type input "[DATE] 20:38"
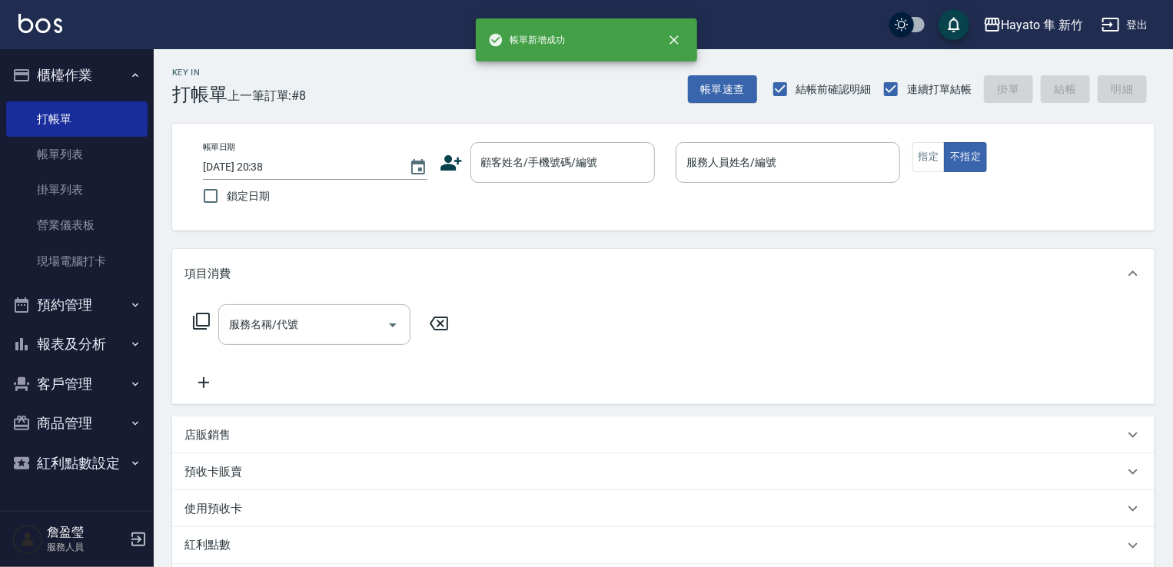
scroll to position [0, 0]
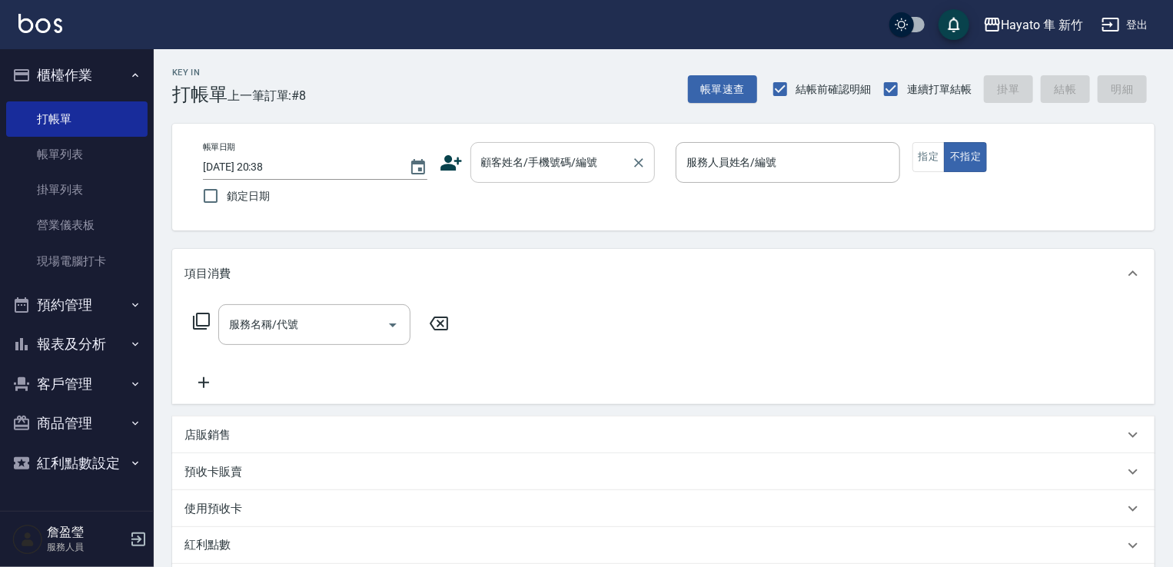
click at [524, 158] on div "顧客姓名/手機號碼/編號 顧客姓名/手機號碼/編號" at bounding box center [563, 162] width 185 height 41
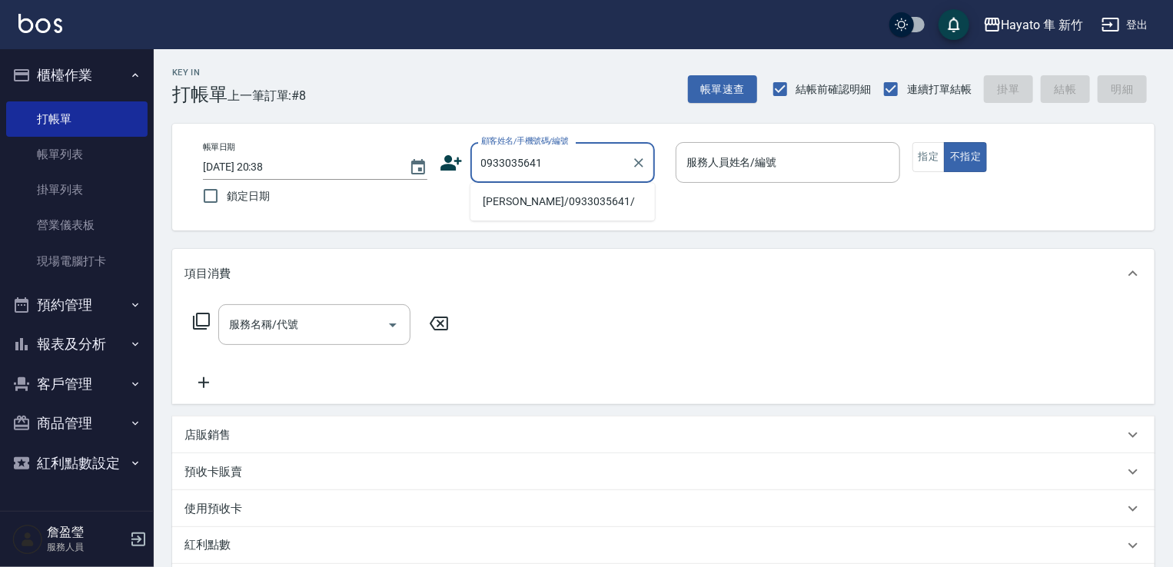
click at [534, 201] on li "[PERSON_NAME]/0933035641/" at bounding box center [563, 201] width 185 height 25
type input "[PERSON_NAME]/0933035641/"
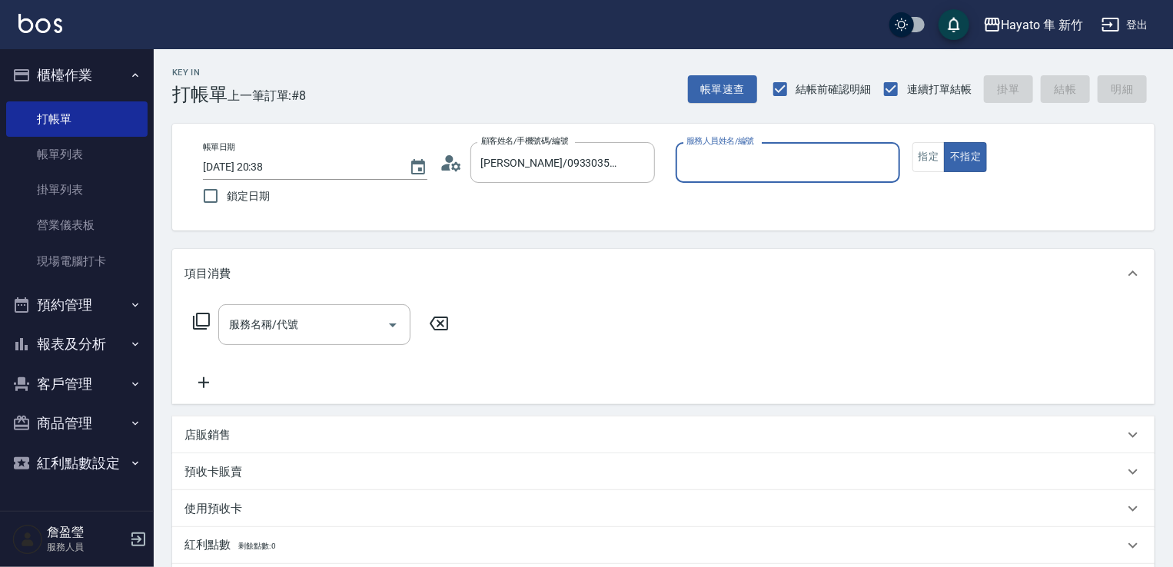
type input "[PERSON_NAME](無代號)"
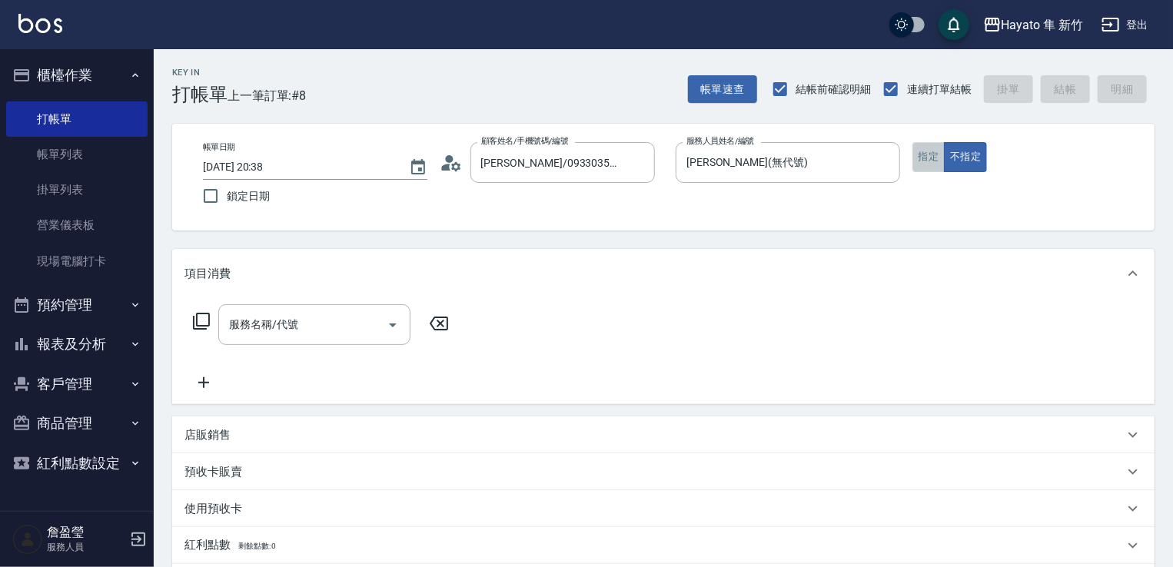
drag, startPoint x: 923, startPoint y: 163, endPoint x: 615, endPoint y: 241, distance: 317.9
click at [919, 164] on button "指定" at bounding box center [929, 157] width 33 height 30
click at [336, 330] on input "服務名稱/代號" at bounding box center [302, 324] width 155 height 27
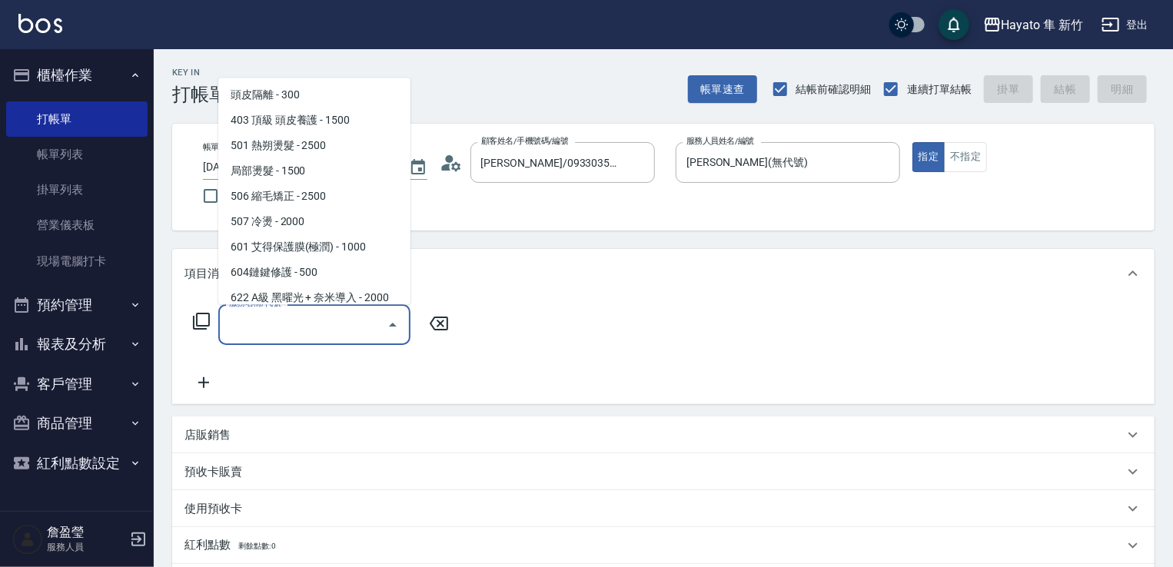
scroll to position [268, 0]
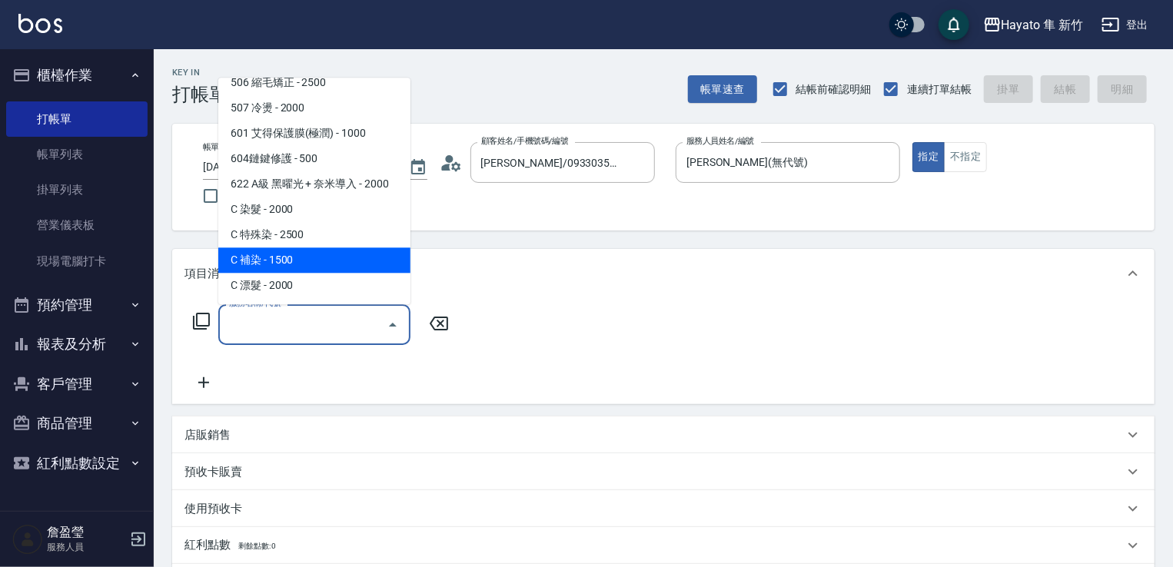
click at [262, 259] on span "C 補染 - 1500" at bounding box center [314, 260] width 192 height 25
type input "C 補染(704)"
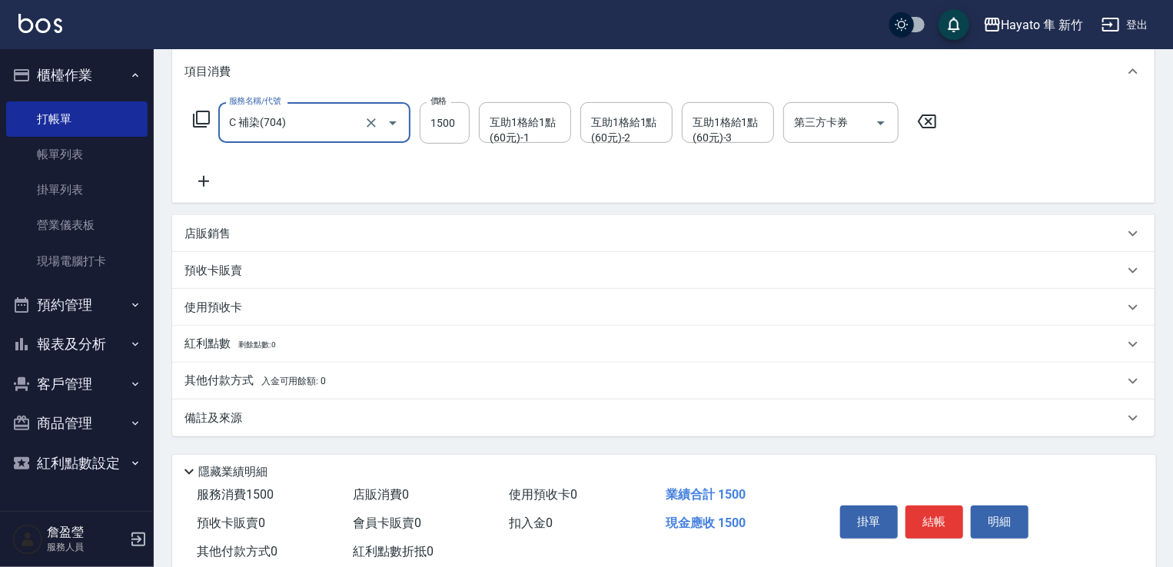
scroll to position [231, 0]
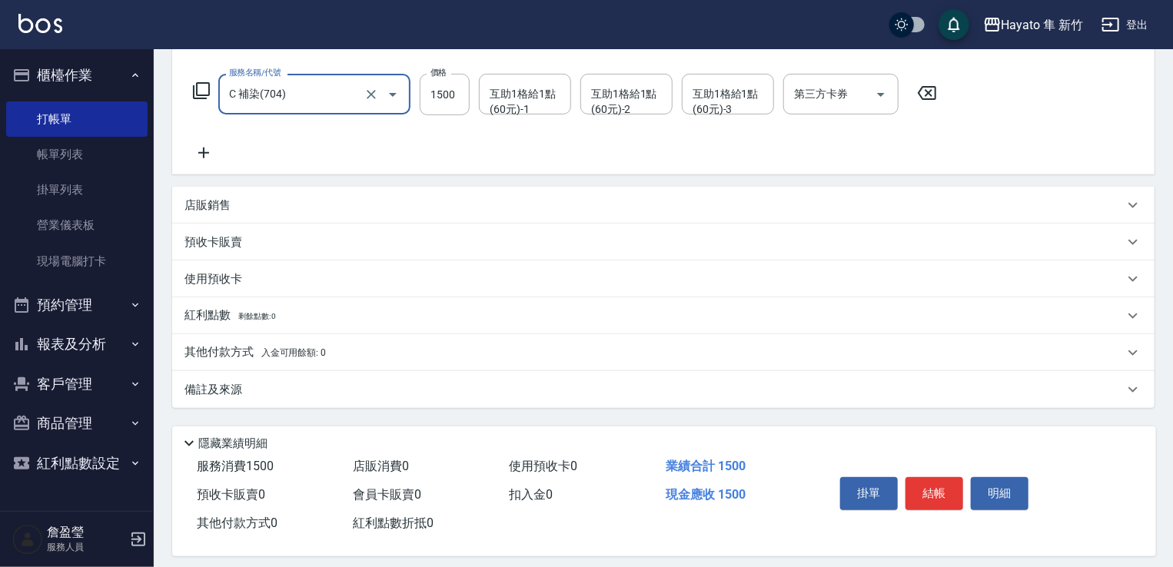
drag, startPoint x: 303, startPoint y: 382, endPoint x: 443, endPoint y: 456, distance: 158.2
click at [313, 382] on div "備註及來源" at bounding box center [655, 390] width 940 height 16
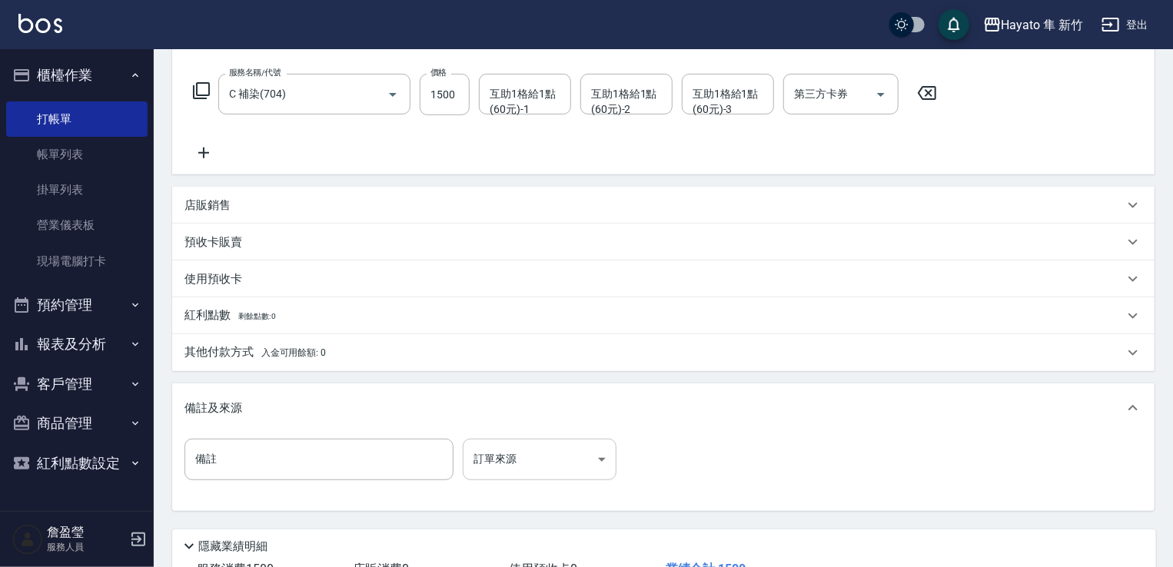
click at [557, 461] on body "Hayato 隼 新竹 登出 櫃檯作業 打帳單 帳單列表 掛單列表 營業儀表板 現場電腦打卡 預約管理 預約管理 報表及分析 報表目錄 店家日報表 互助日報表…" at bounding box center [586, 223] width 1173 height 909
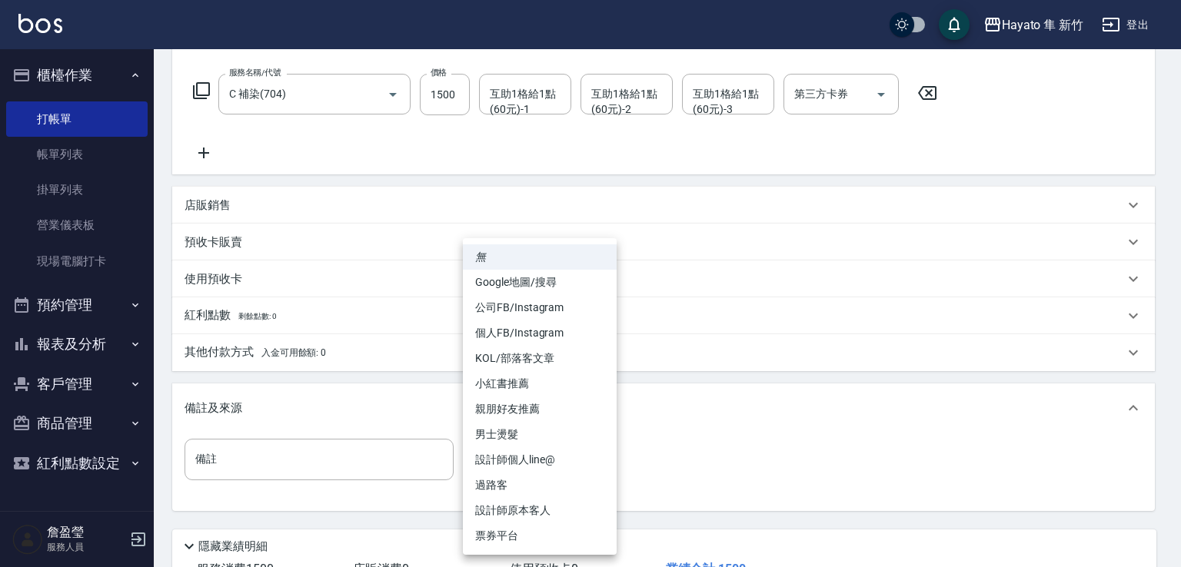
click at [531, 506] on li "設計師原本客人" at bounding box center [540, 510] width 154 height 25
type input "設計師原本客人"
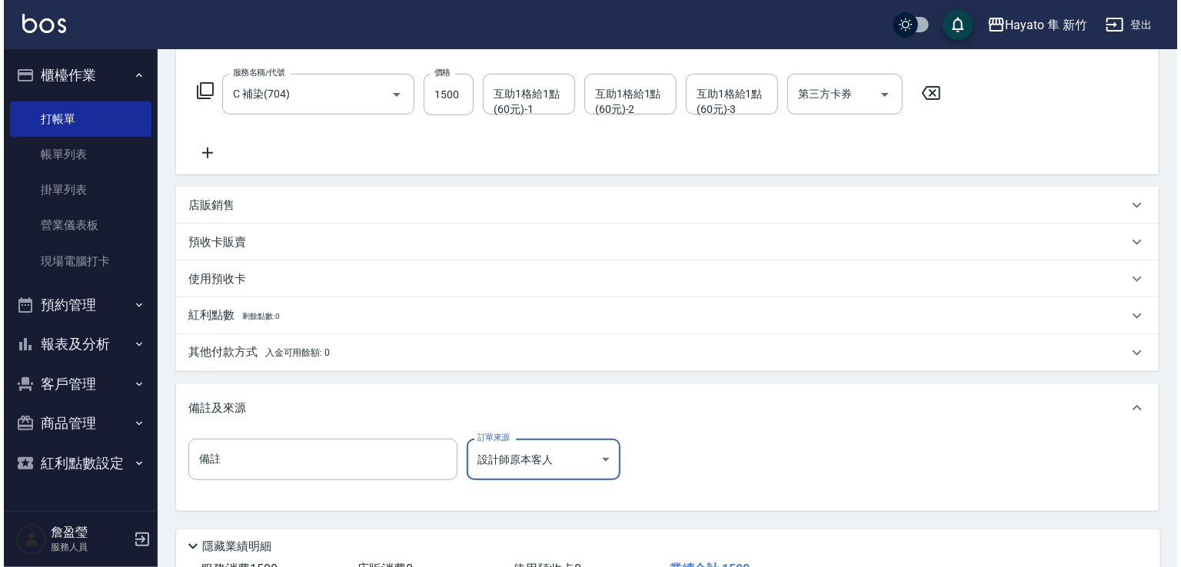
scroll to position [347, 0]
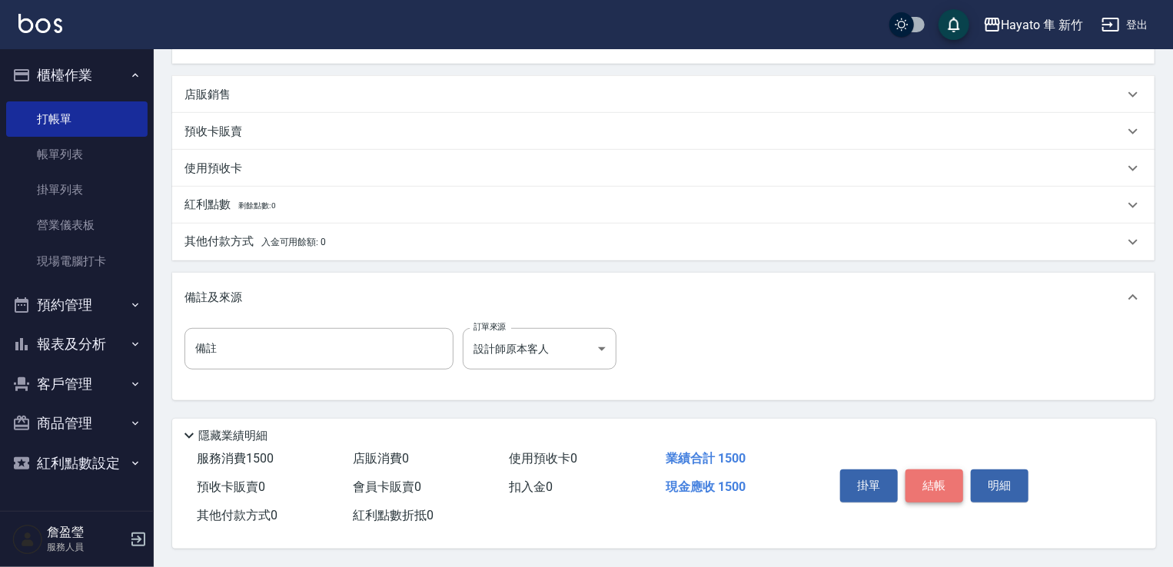
click at [930, 482] on button "結帳" at bounding box center [935, 486] width 58 height 32
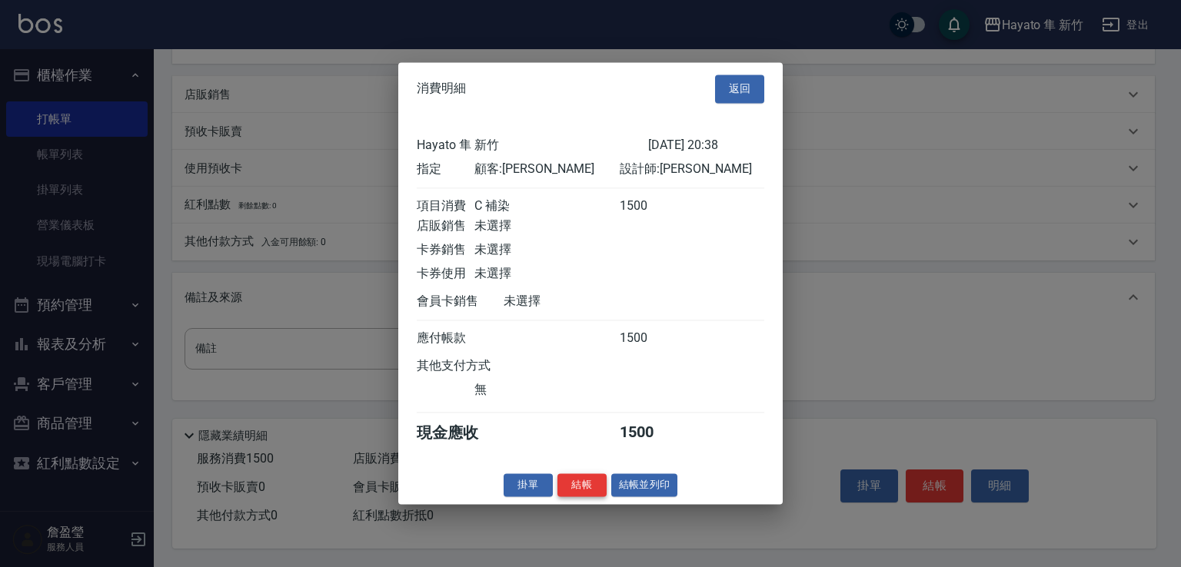
click at [592, 491] on button "結帳" at bounding box center [581, 486] width 49 height 24
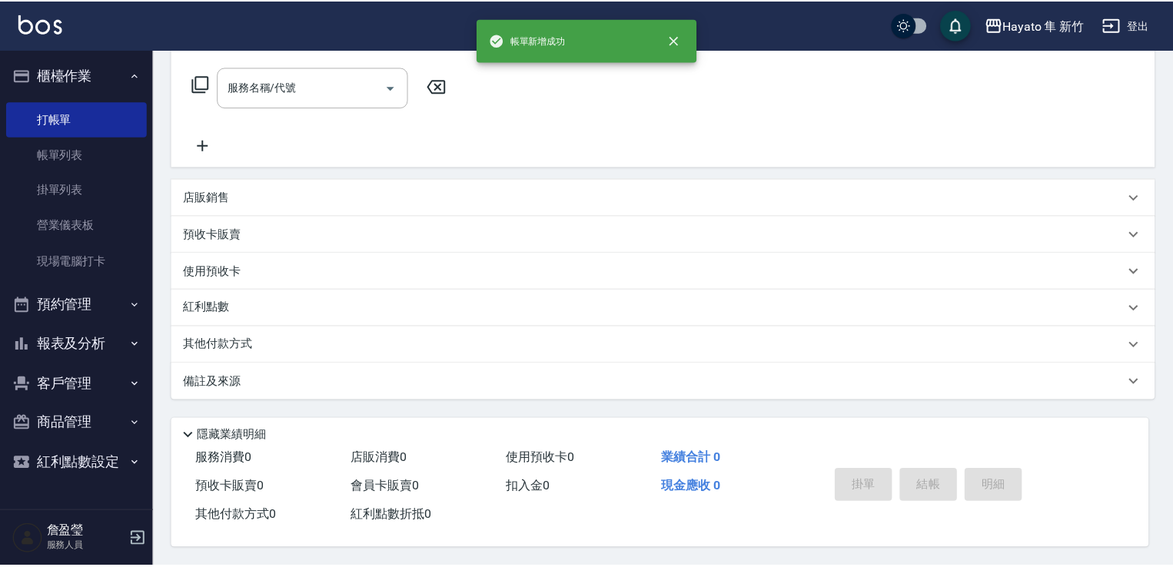
scroll to position [0, 0]
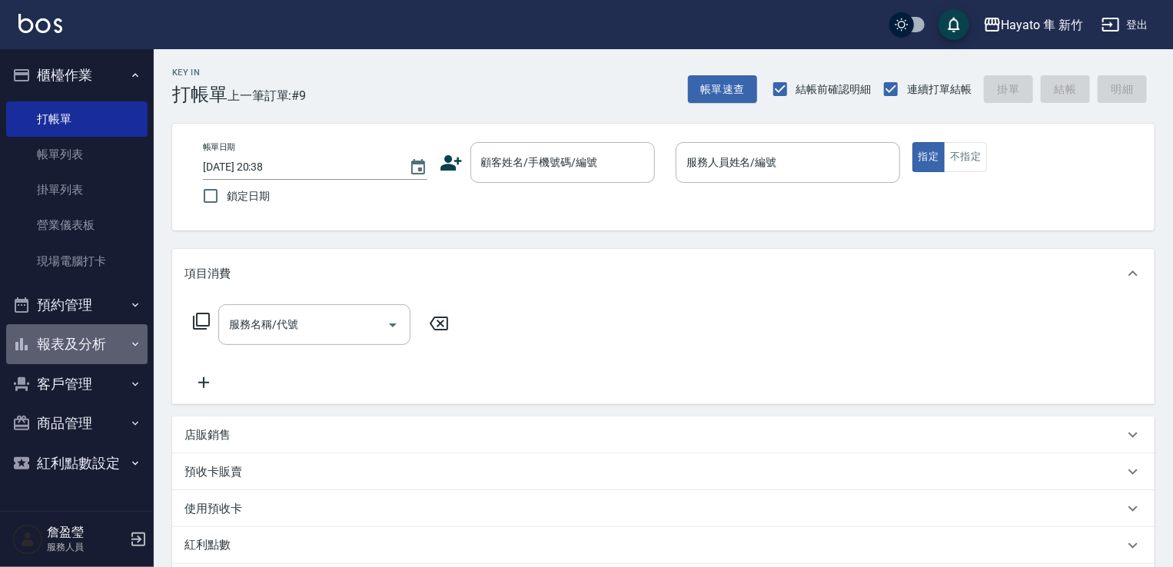
click at [61, 341] on button "報表及分析" at bounding box center [76, 344] width 141 height 40
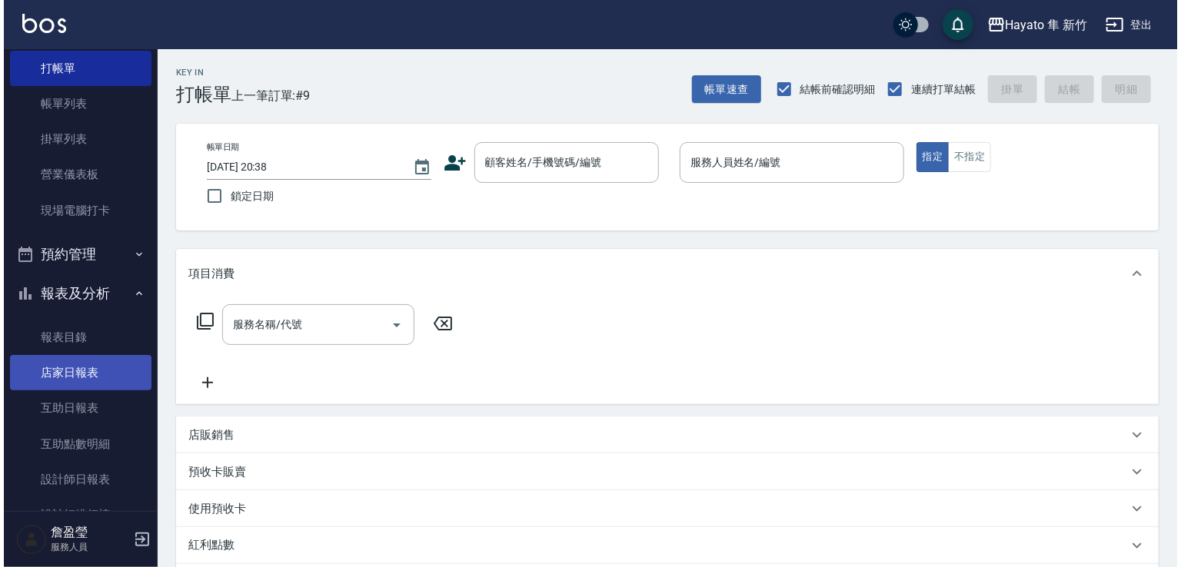
scroll to position [154, 0]
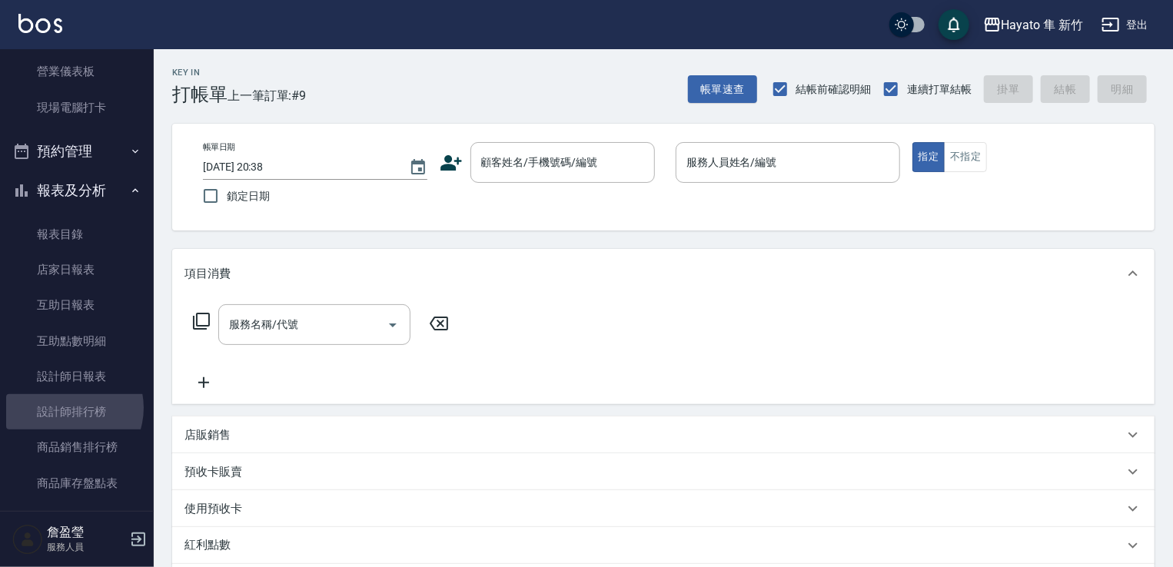
drag, startPoint x: 67, startPoint y: 408, endPoint x: 458, endPoint y: 330, distance: 399.1
click at [68, 410] on link "設計師排行榜" at bounding box center [76, 411] width 141 height 35
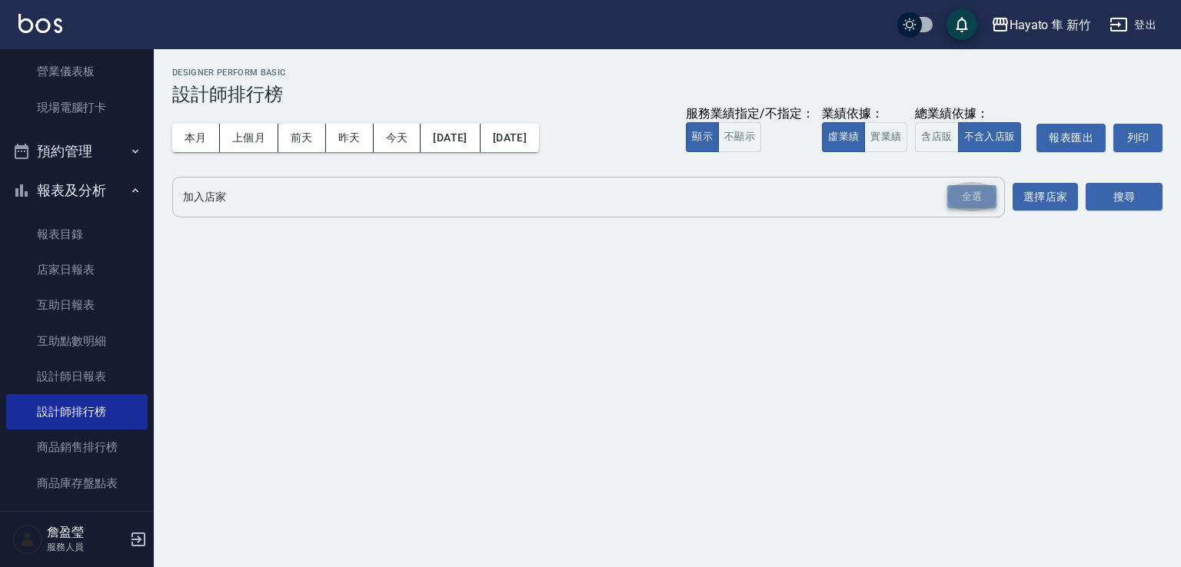
click at [977, 195] on div "全選" at bounding box center [971, 197] width 49 height 24
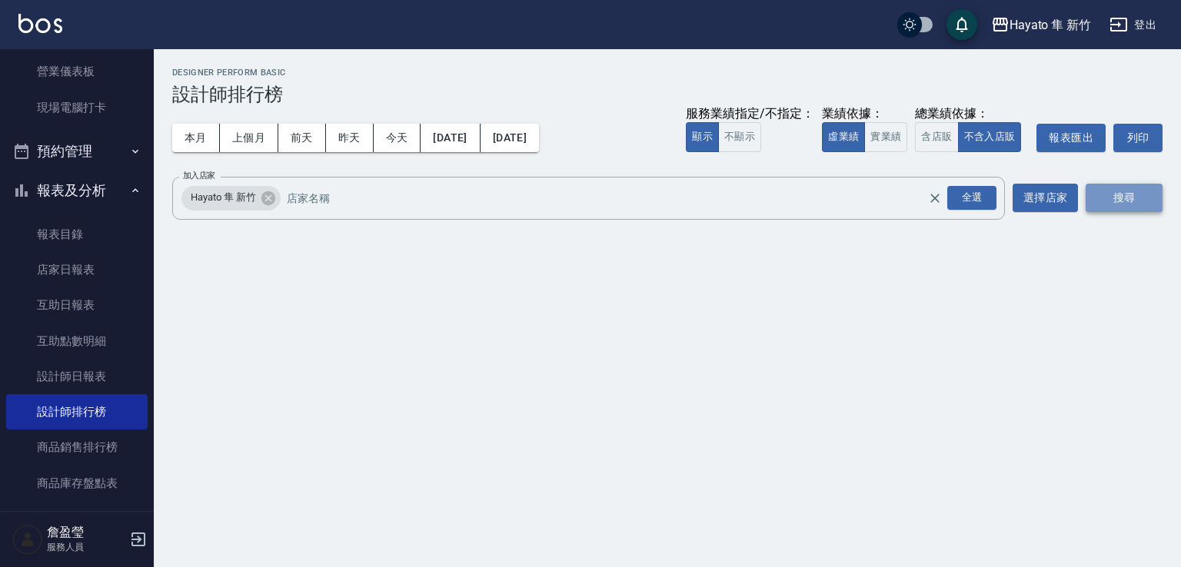
click at [1133, 208] on button "搜尋" at bounding box center [1124, 198] width 77 height 28
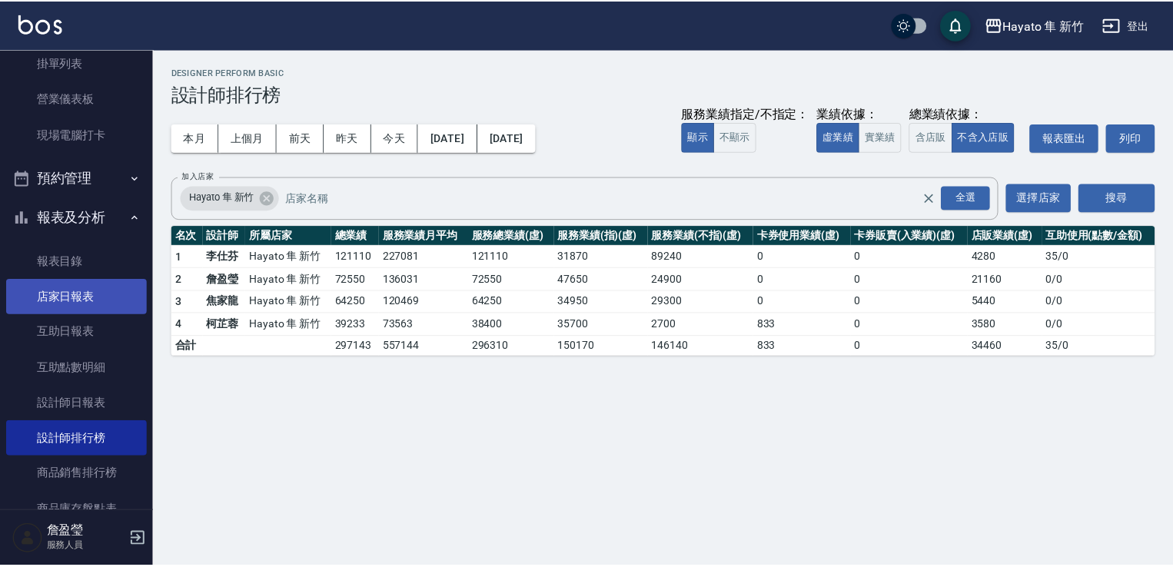
scroll to position [154, 0]
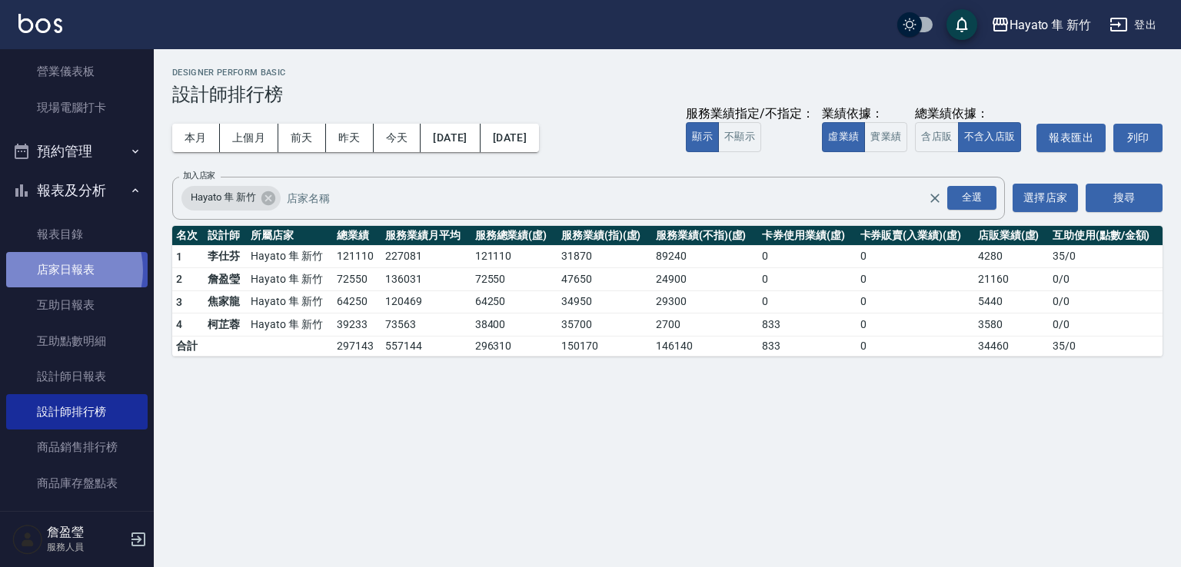
click at [62, 268] on link "店家日報表" at bounding box center [76, 269] width 141 height 35
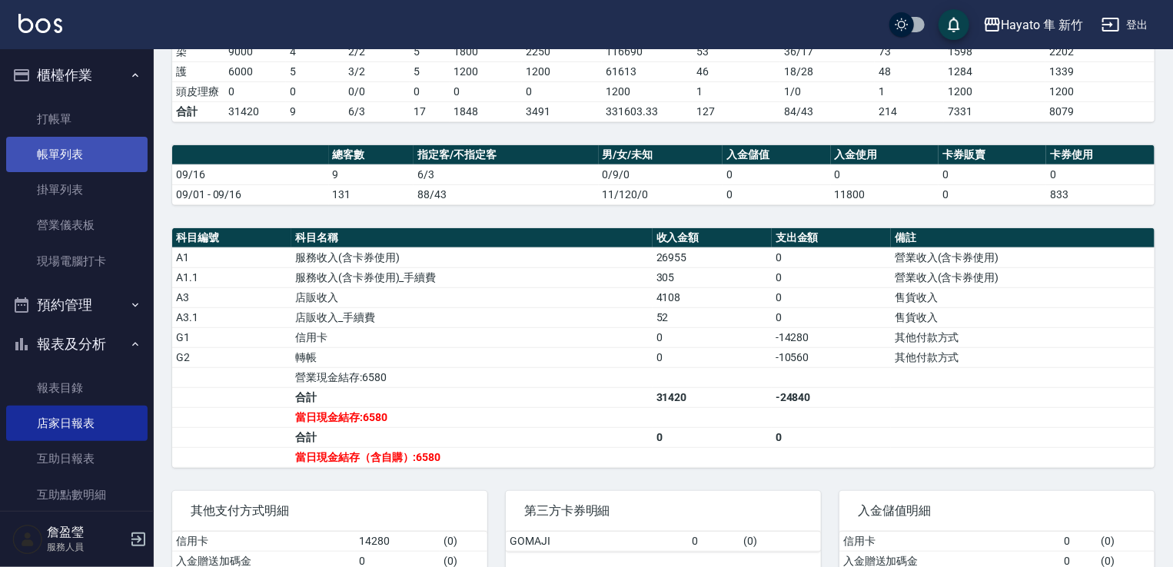
click at [80, 158] on link "帳單列表" at bounding box center [76, 154] width 141 height 35
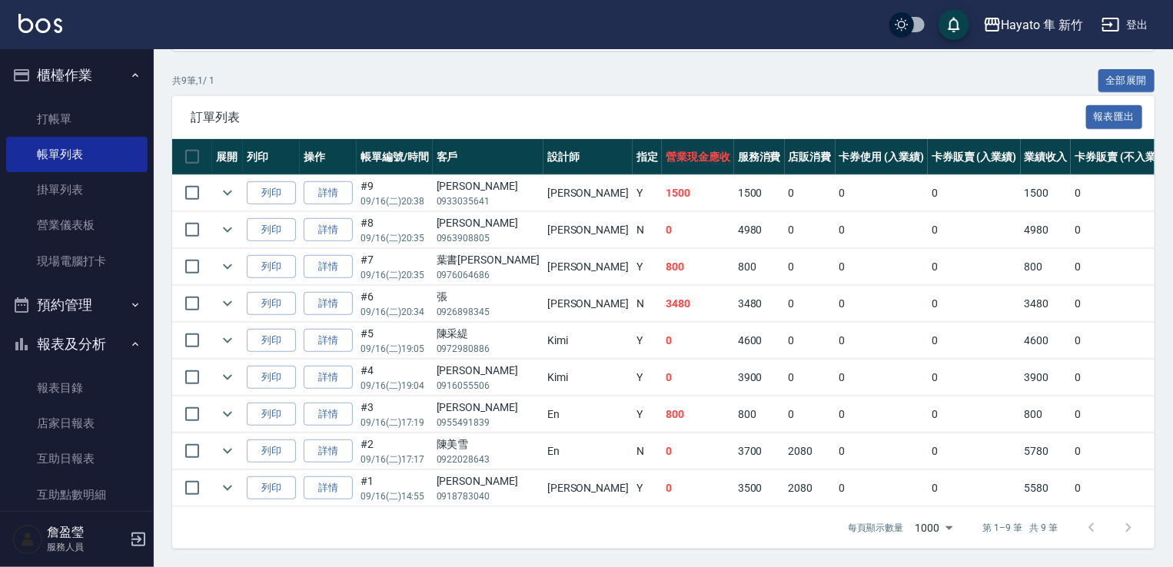
scroll to position [344, 0]
click at [633, 471] on td "Y" at bounding box center [647, 489] width 29 height 36
click at [55, 115] on link "打帳單" at bounding box center [76, 118] width 141 height 35
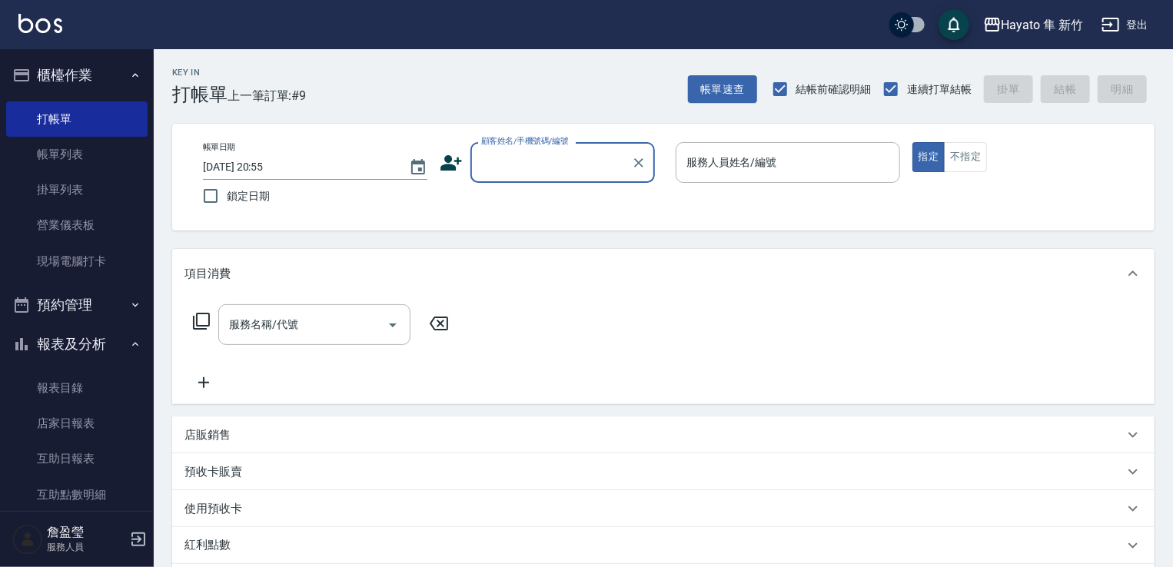
click at [452, 158] on icon at bounding box center [451, 162] width 23 height 23
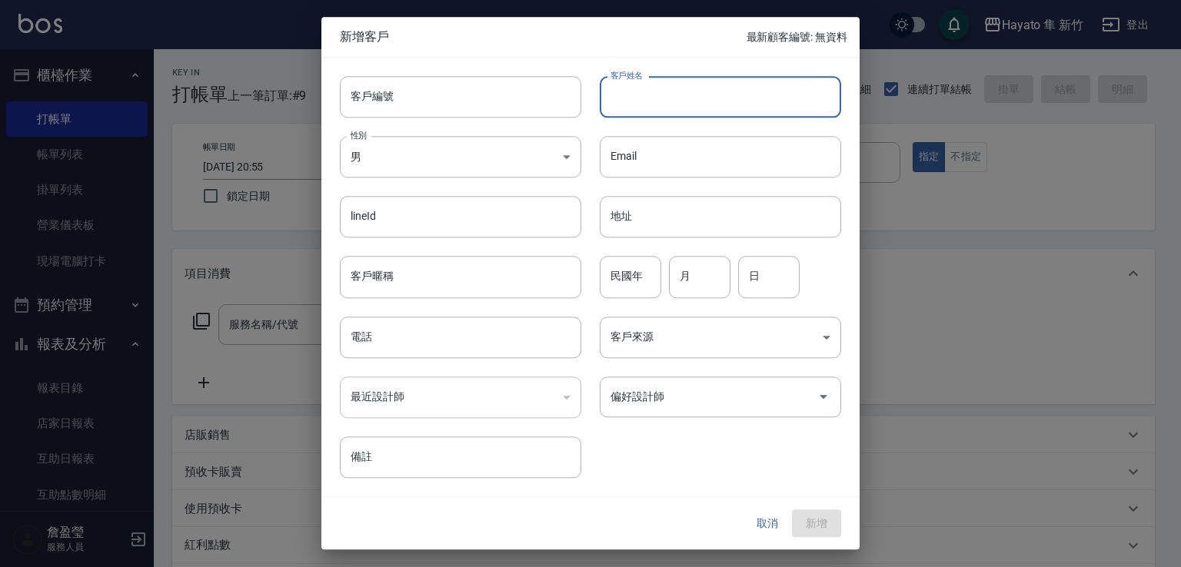
click at [643, 78] on input "客戶姓名" at bounding box center [720, 97] width 241 height 42
type input "[PERSON_NAME]"
click at [488, 164] on body "Hayato 隼 新竹 登出 櫃檯作業 打帳單 帳單列表 掛單列表 營業儀表板 現場電腦打卡 預約管理 預約管理 報表及分析 報表目錄 店家日報表 互助日報表…" at bounding box center [590, 402] width 1181 height 805
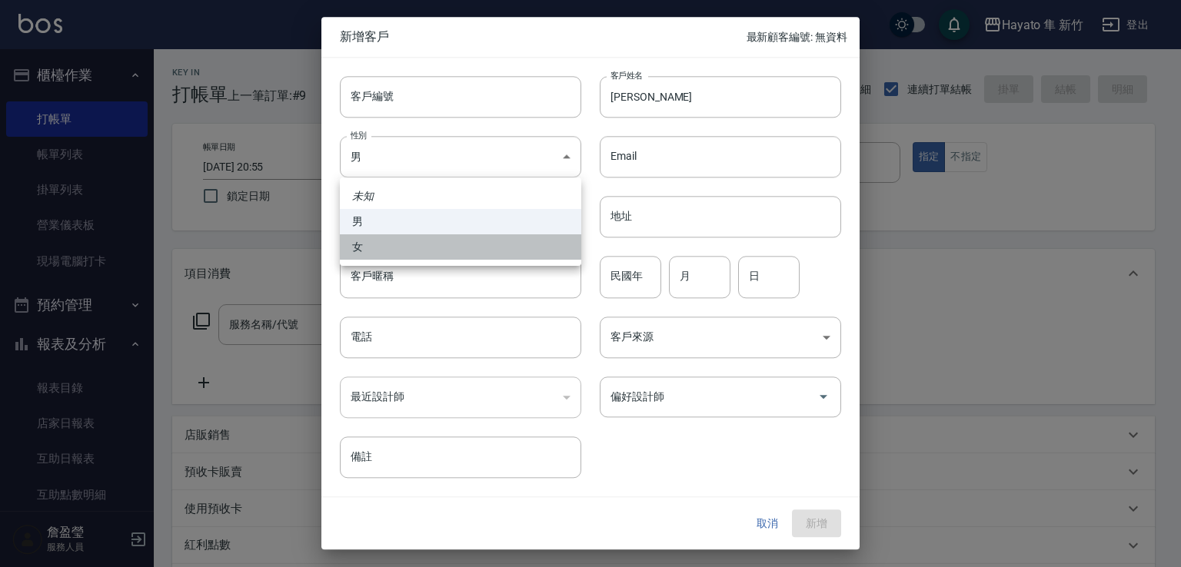
click at [457, 244] on li "女" at bounding box center [460, 247] width 241 height 25
type input "[DEMOGRAPHIC_DATA]"
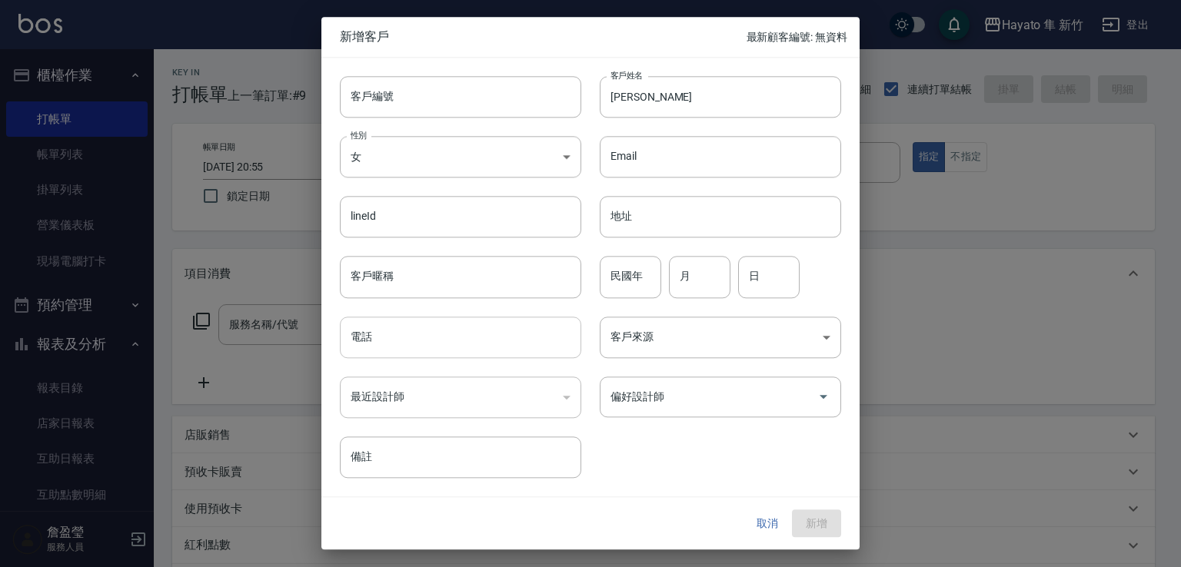
click at [434, 330] on input "電話" at bounding box center [460, 338] width 241 height 42
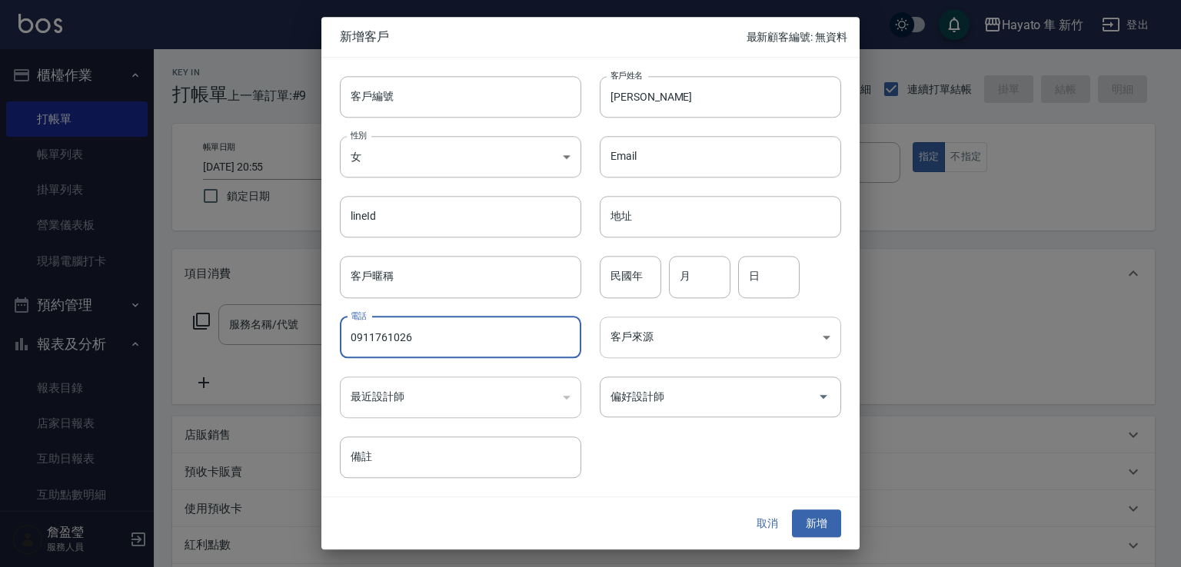
type input "0911761026"
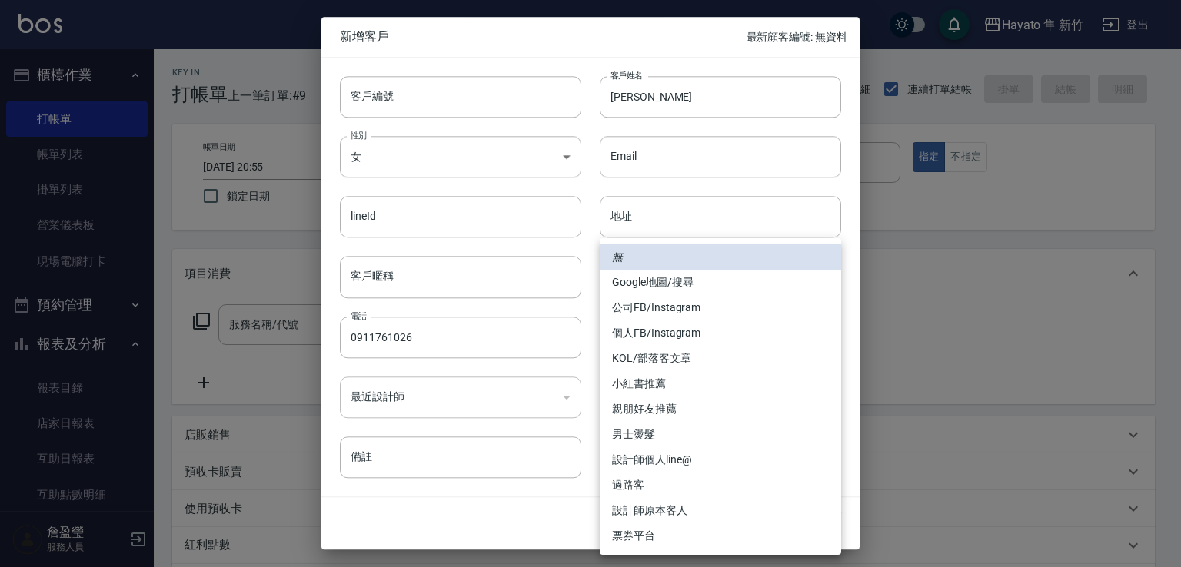
click at [641, 351] on body "Hayato 隼 新竹 登出 櫃檯作業 打帳單 帳單列表 掛單列表 營業儀表板 現場電腦打卡 預約管理 預約管理 報表及分析 報表目錄 店家日報表 互助日報表…" at bounding box center [590, 402] width 1181 height 805
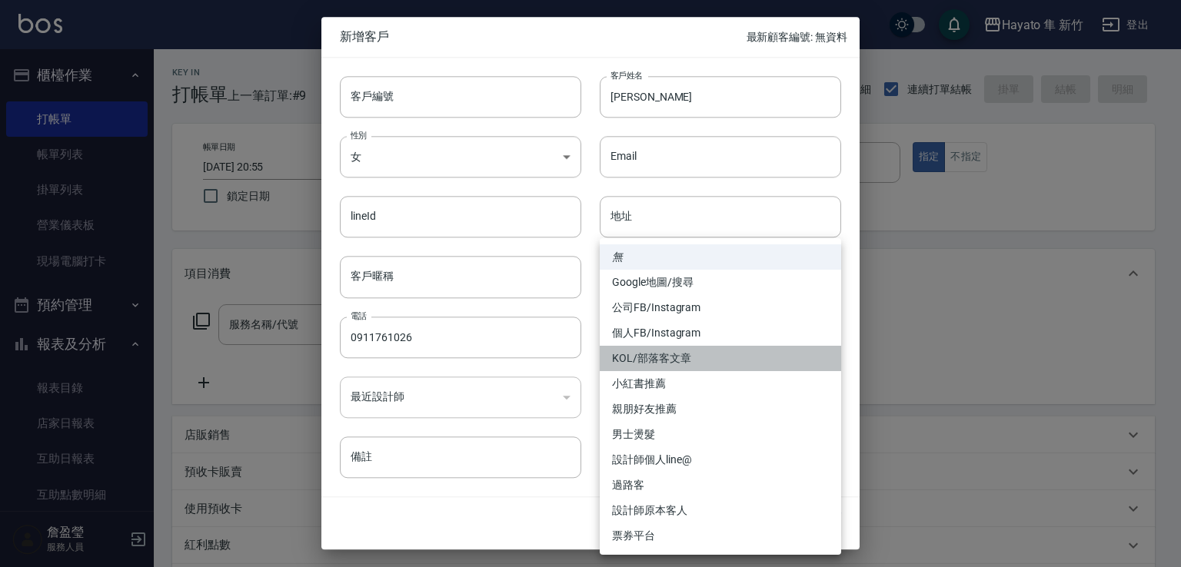
click at [647, 346] on li "KOL/部落客文章" at bounding box center [720, 358] width 241 height 25
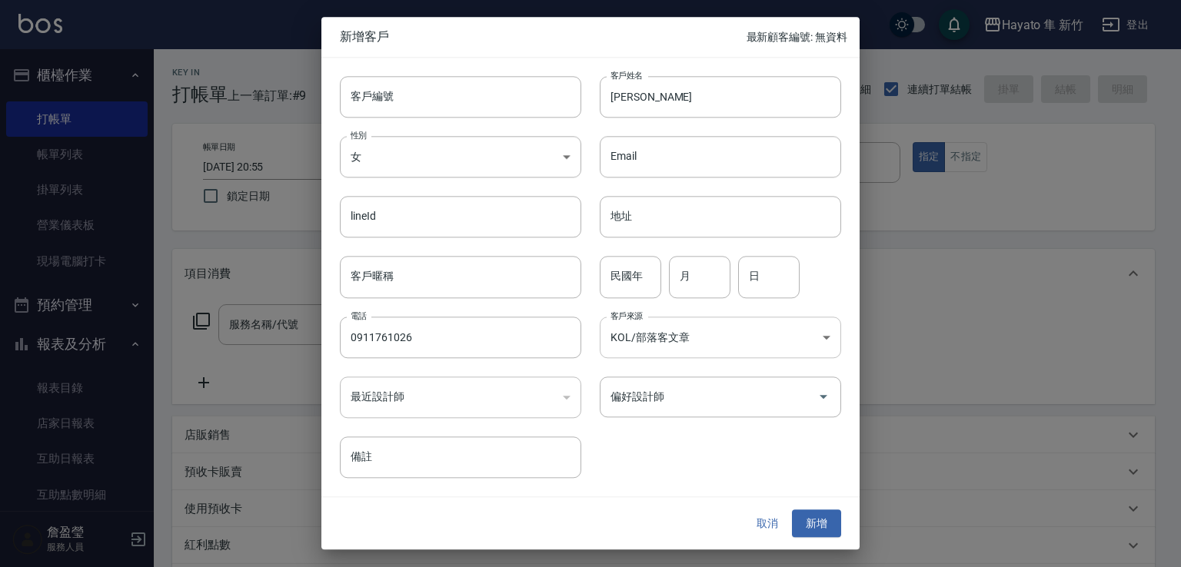
click at [647, 338] on body "Hayato 隼 新竹 登出 櫃檯作業 打帳單 帳單列表 掛單列表 營業儀表板 現場電腦打卡 預約管理 預約管理 報表及分析 報表目錄 店家日報表 互助日報表…" at bounding box center [590, 402] width 1181 height 805
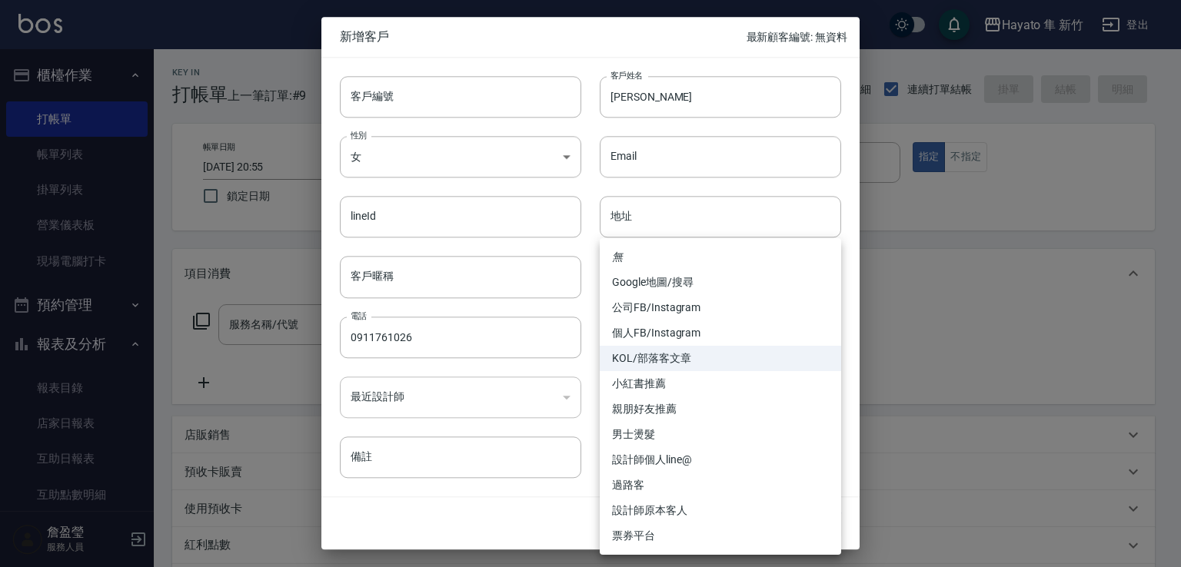
click at [647, 340] on li "個人FB/Instagram" at bounding box center [720, 333] width 241 height 25
type input "個人FB/Instagram"
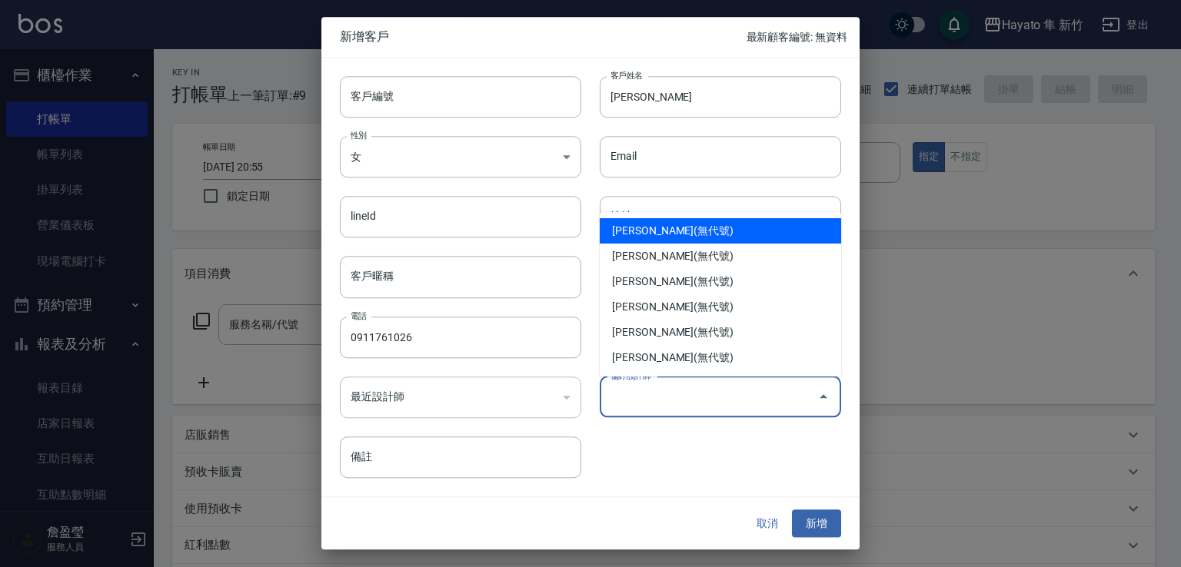
click at [644, 394] on input "偏好設計師" at bounding box center [709, 397] width 205 height 27
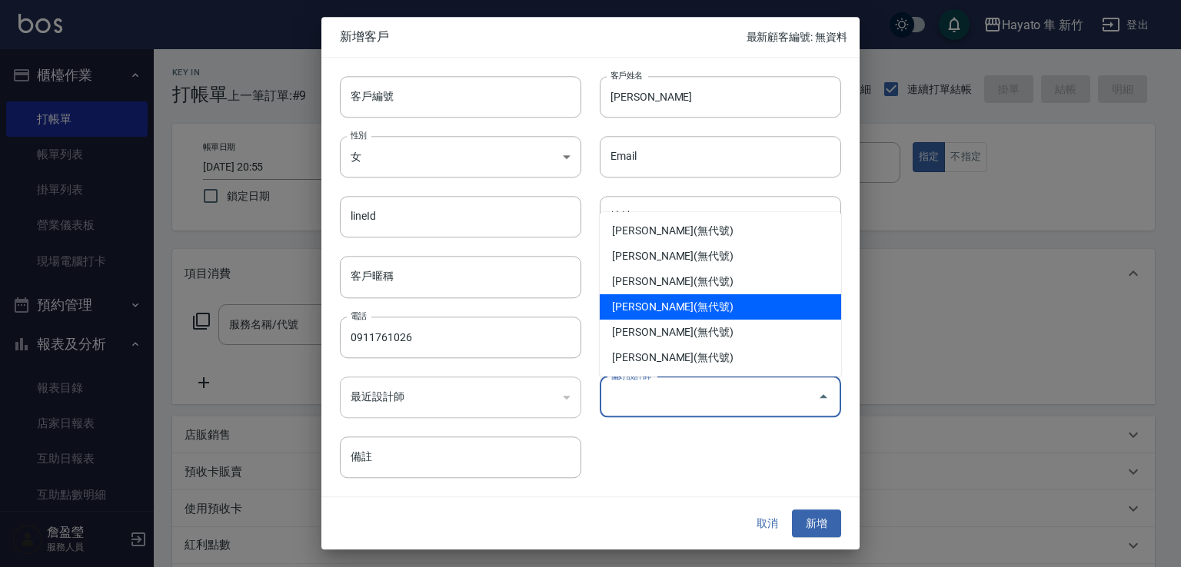
click at [644, 314] on li "[PERSON_NAME](無代號)" at bounding box center [720, 306] width 241 height 25
type input "詹盈瑩"
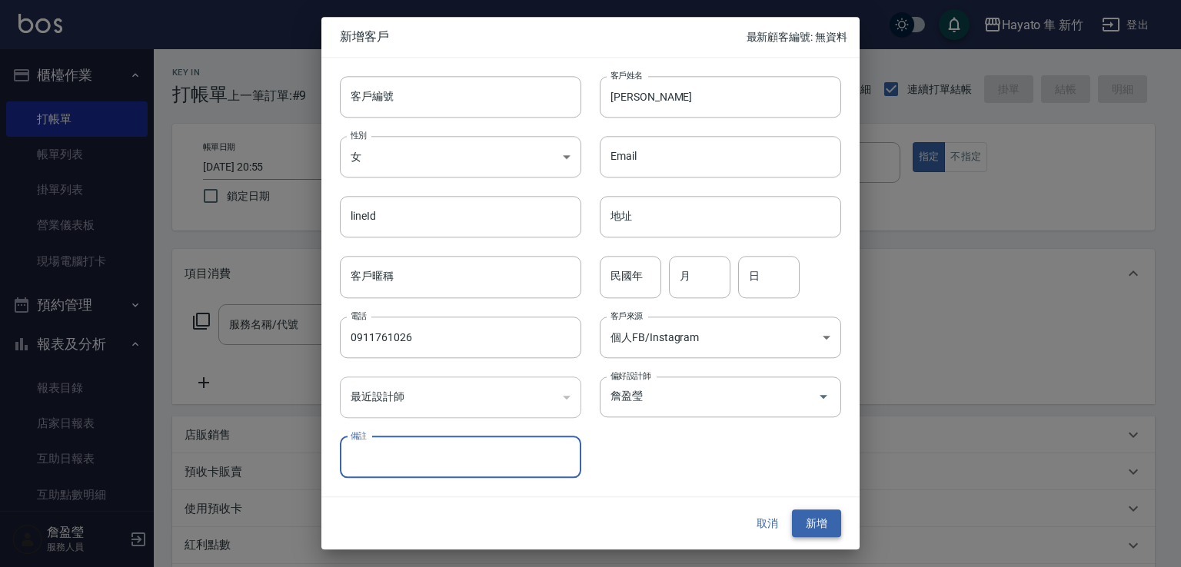
click at [818, 519] on button "新增" at bounding box center [816, 524] width 49 height 28
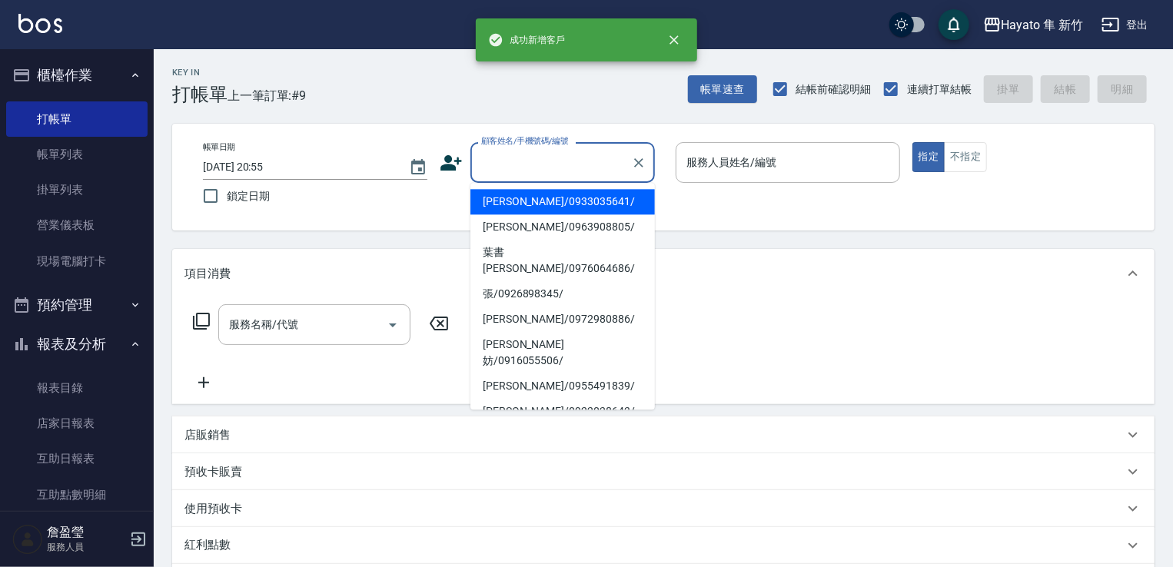
click at [530, 151] on div "顧客姓名/手機號碼/編號 顧客姓名/手機號碼/編號" at bounding box center [563, 162] width 185 height 41
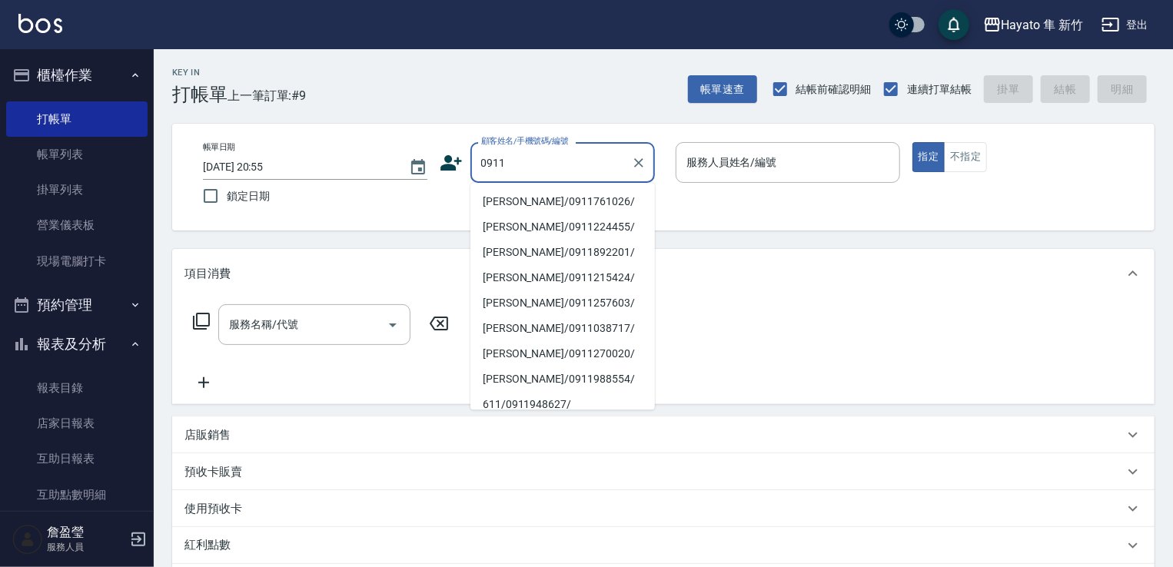
click at [551, 209] on li "[PERSON_NAME]/0911761026/" at bounding box center [563, 201] width 185 height 25
type input "[PERSON_NAME]/0911761026/"
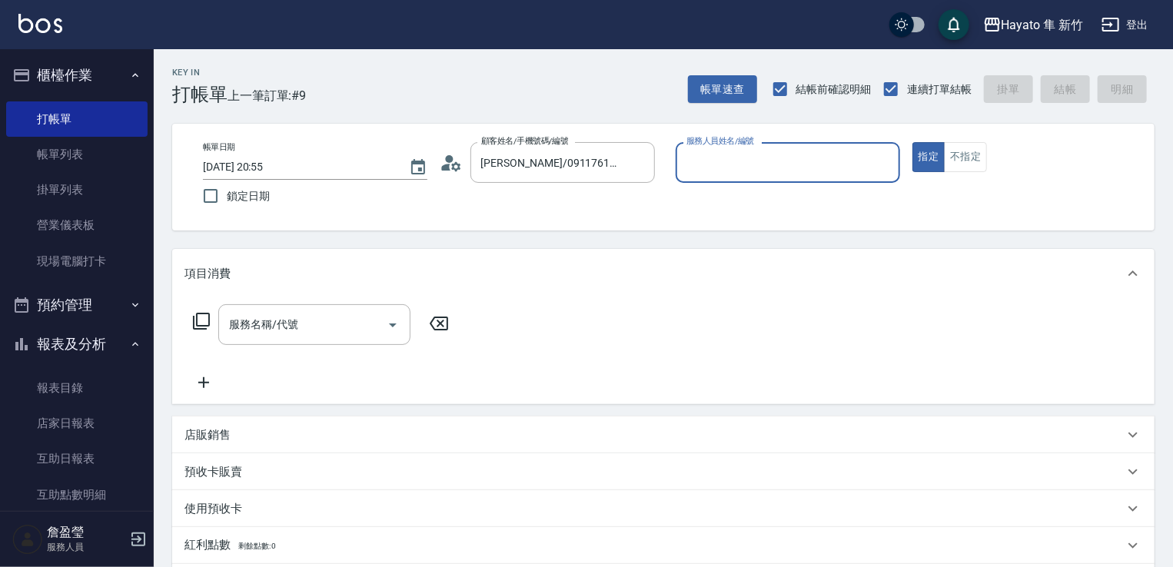
type input "[PERSON_NAME](無代號)"
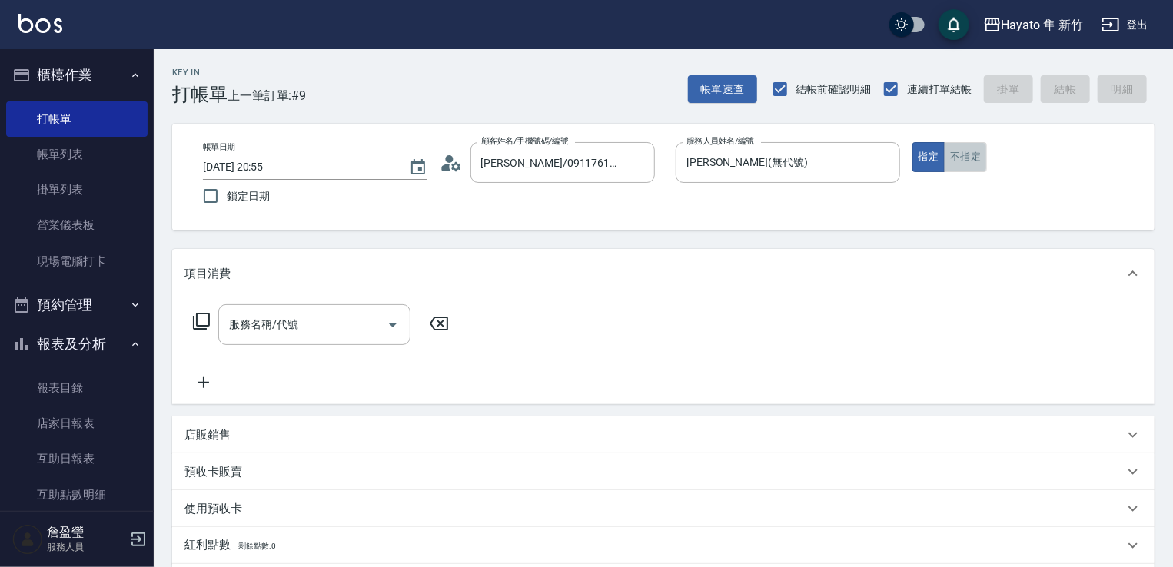
click at [970, 148] on button "不指定" at bounding box center [965, 157] width 43 height 30
click at [297, 340] on div "服務名稱/代號" at bounding box center [314, 324] width 192 height 41
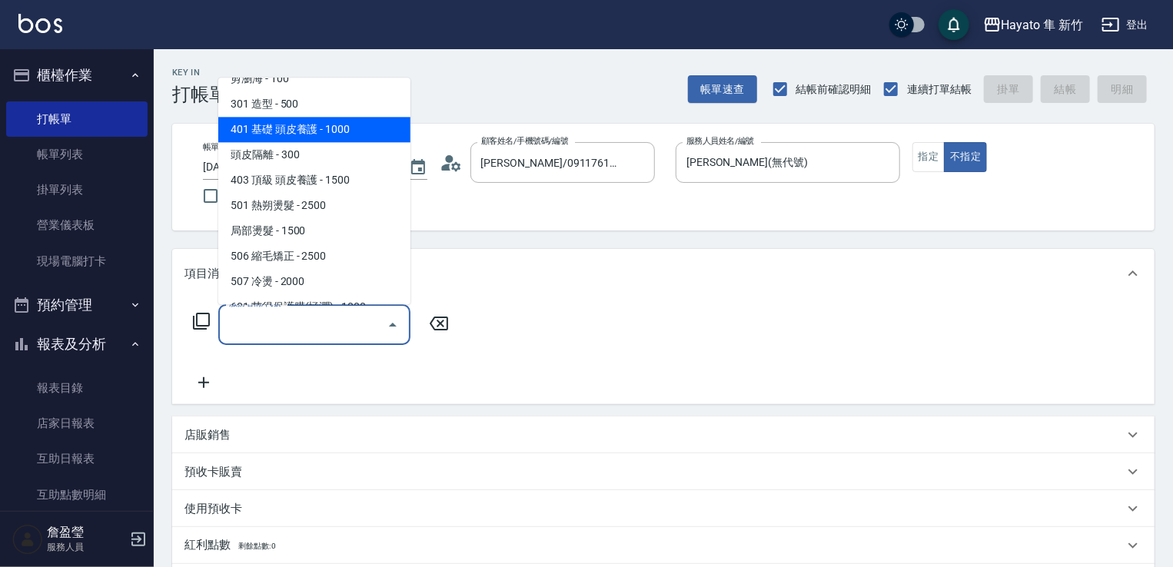
scroll to position [231, 0]
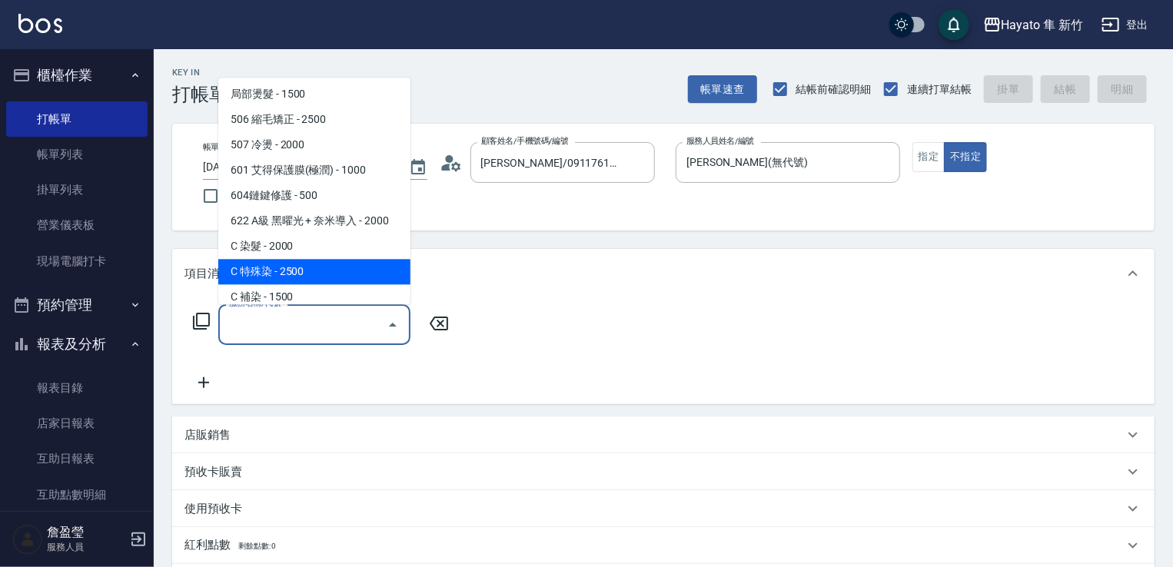
click at [321, 261] on span "C 特殊染 - 2500" at bounding box center [314, 271] width 192 height 25
type input "C 特殊染(703)"
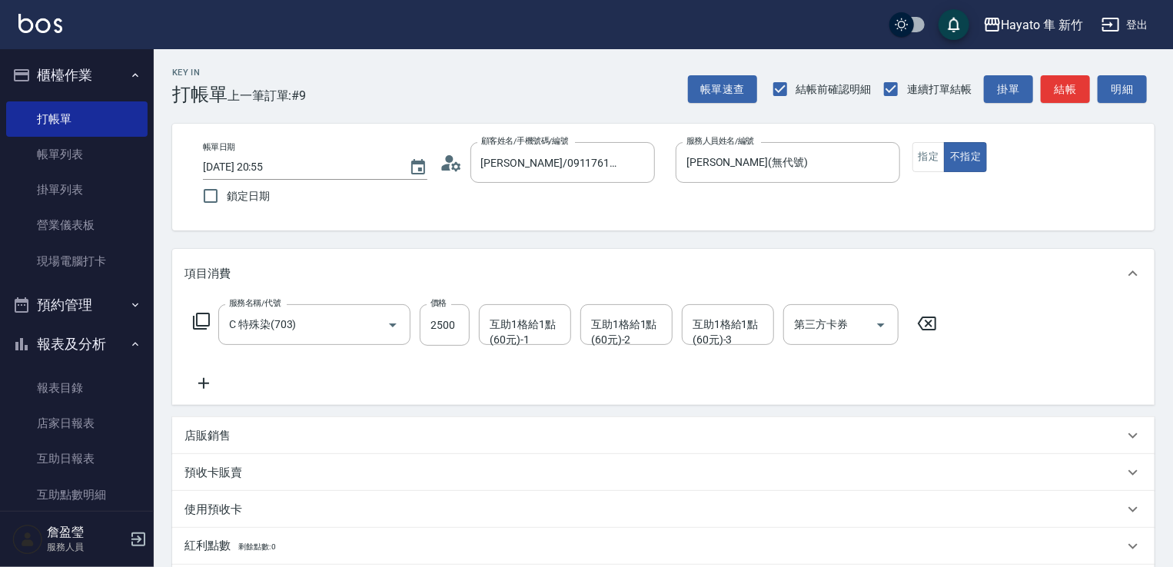
click at [203, 377] on icon at bounding box center [204, 383] width 38 height 18
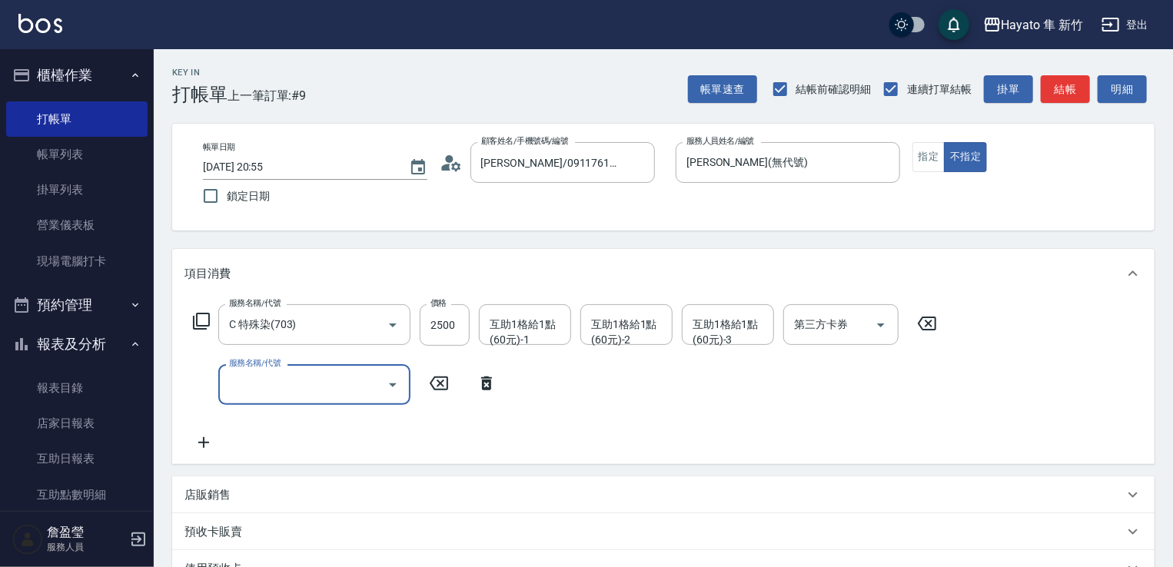
click at [401, 391] on icon "Open" at bounding box center [393, 385] width 18 height 18
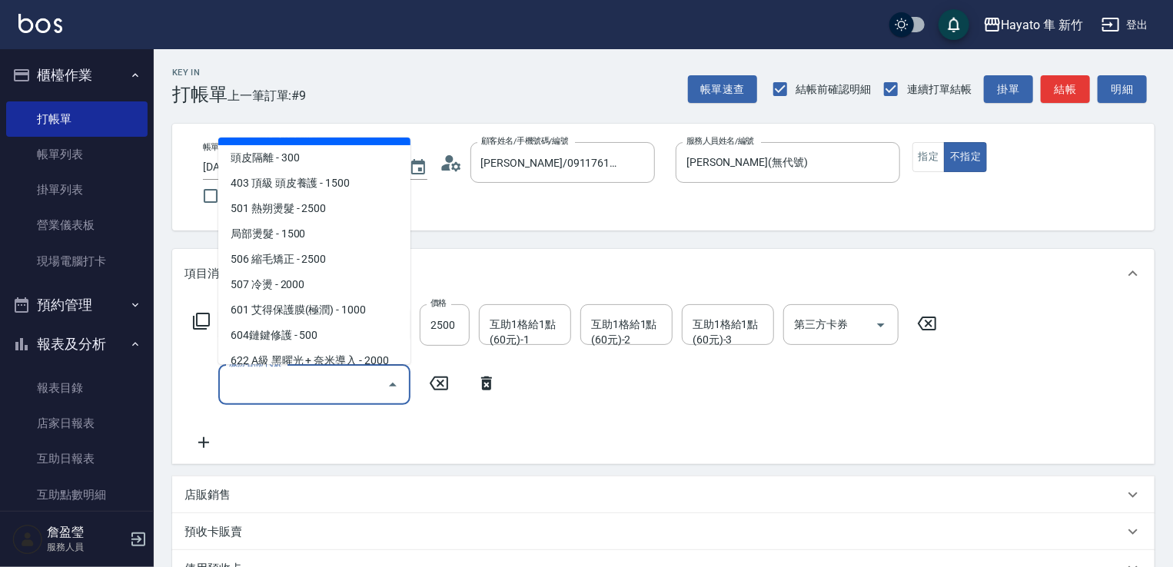
scroll to position [268, 0]
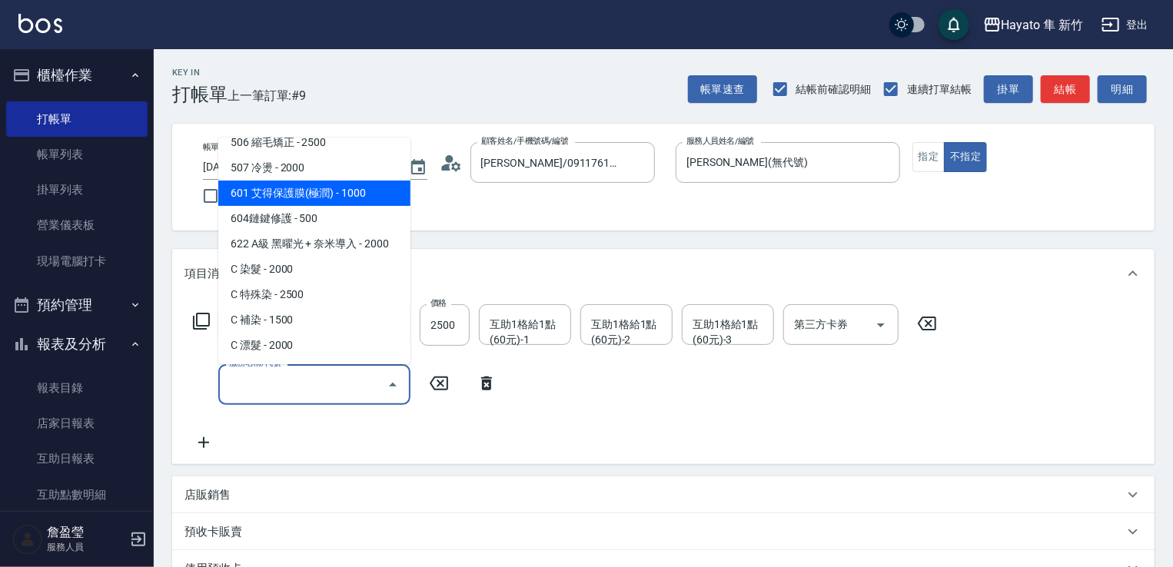
click at [382, 198] on span "601 艾得保護膜(極潤) - 1000" at bounding box center [314, 193] width 192 height 25
type input "601 艾得保護膜(極潤)(601)"
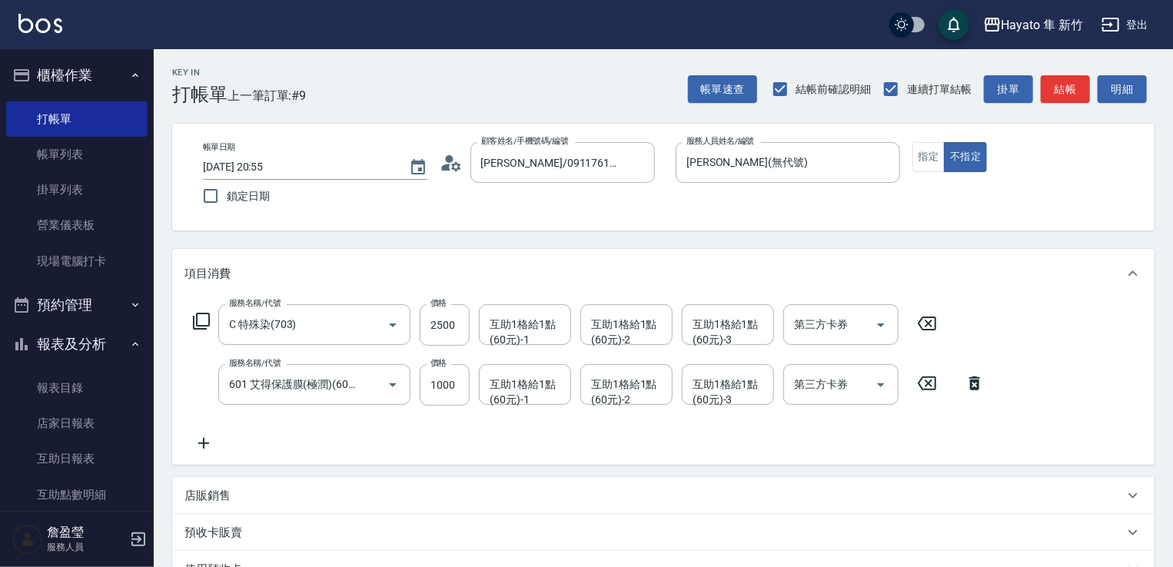
click at [198, 440] on icon at bounding box center [204, 443] width 38 height 18
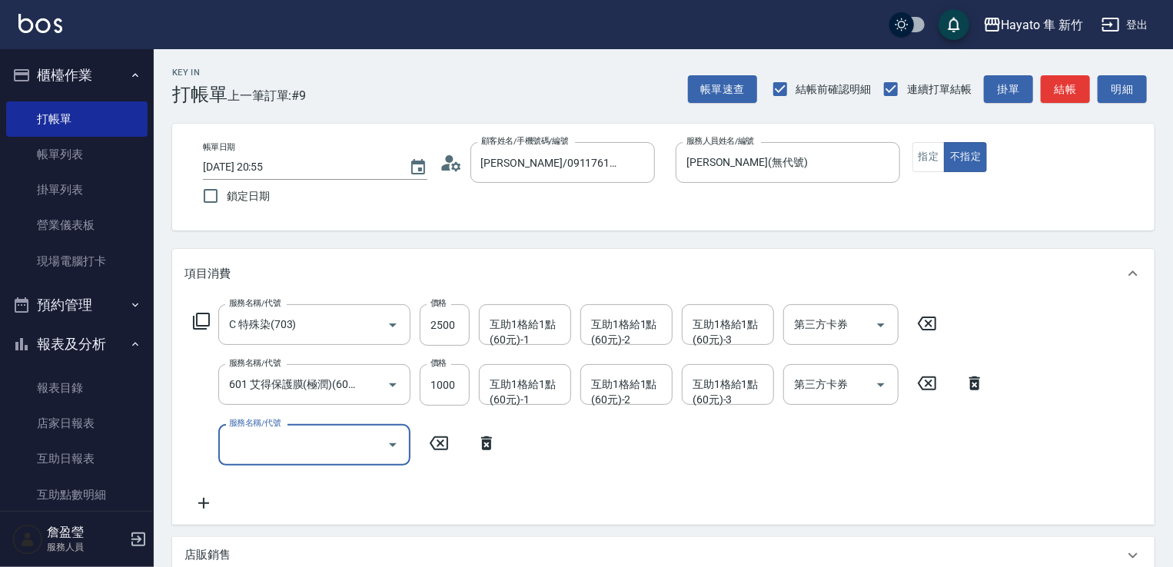
click at [396, 444] on icon "Open" at bounding box center [393, 445] width 18 height 18
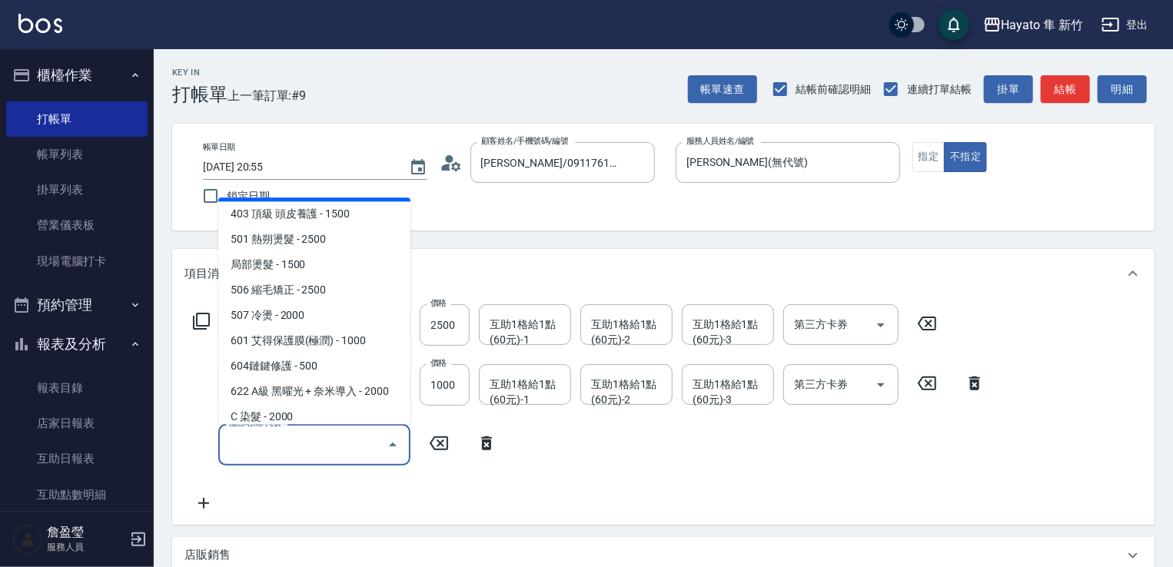
scroll to position [114, 0]
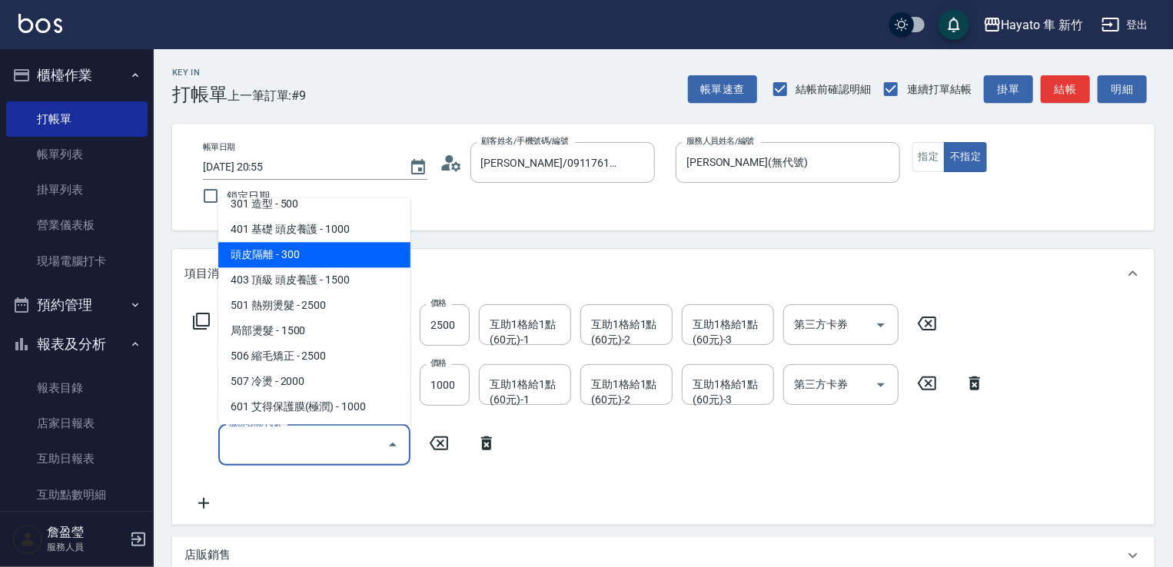
click at [328, 242] on span "頭皮隔離 - 300" at bounding box center [314, 254] width 192 height 25
type input "頭皮隔離(402)"
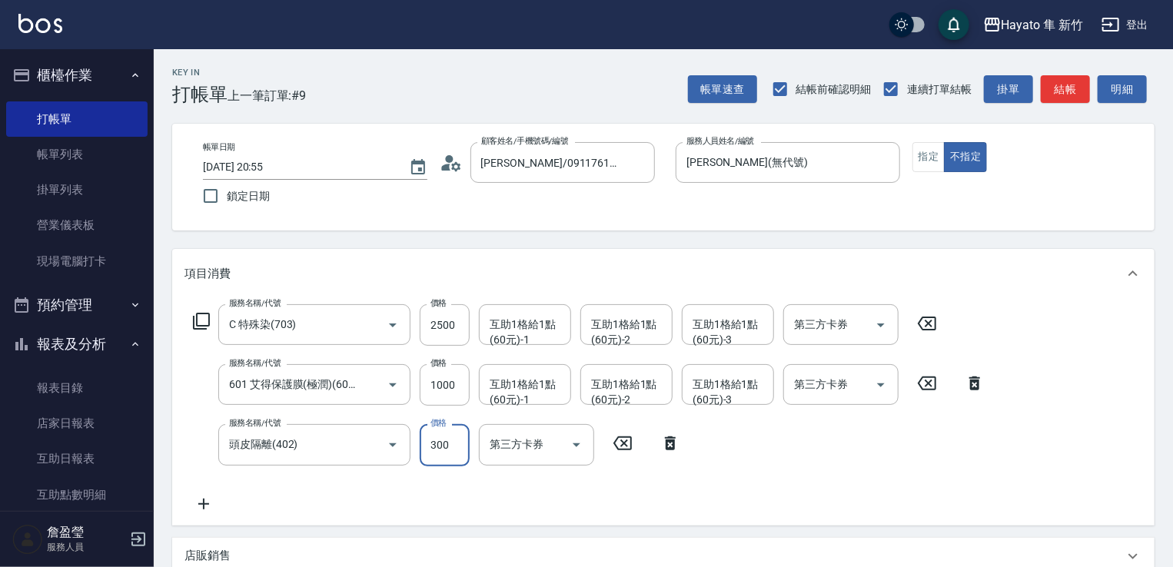
click at [446, 456] on input "300" at bounding box center [445, 445] width 50 height 42
type input "200"
click at [927, 507] on div "服務名稱/代號 C 特殊染(703) 服務名稱/代號 價格 2500 價格 互助1格給1點(60元)-1 互助1格給1點(60元)-1 互助1格給1點(60元…" at bounding box center [590, 408] width 810 height 208
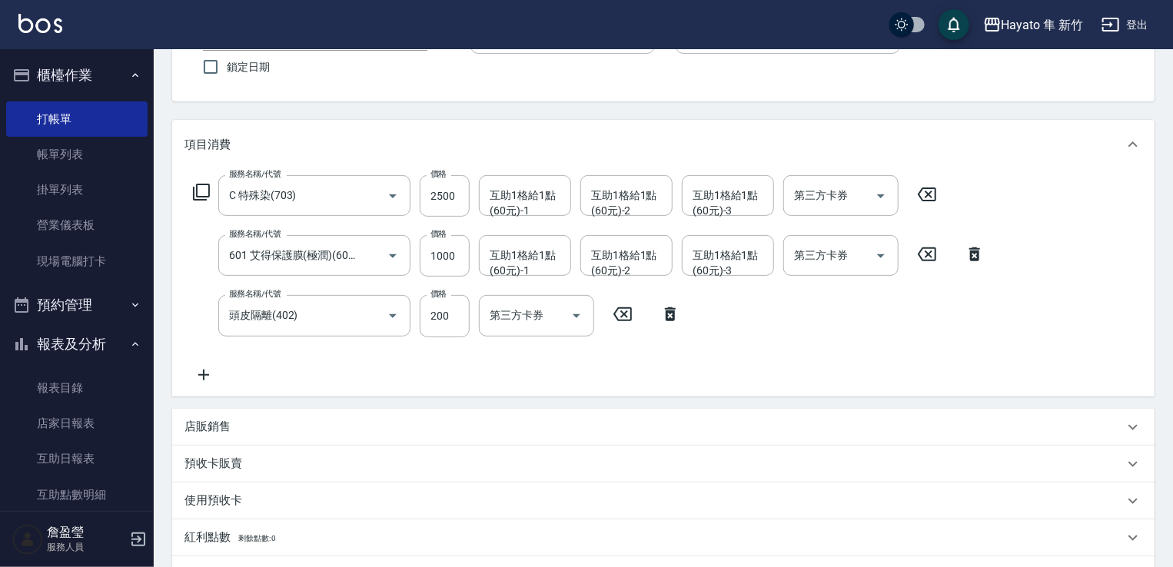
scroll to position [231, 0]
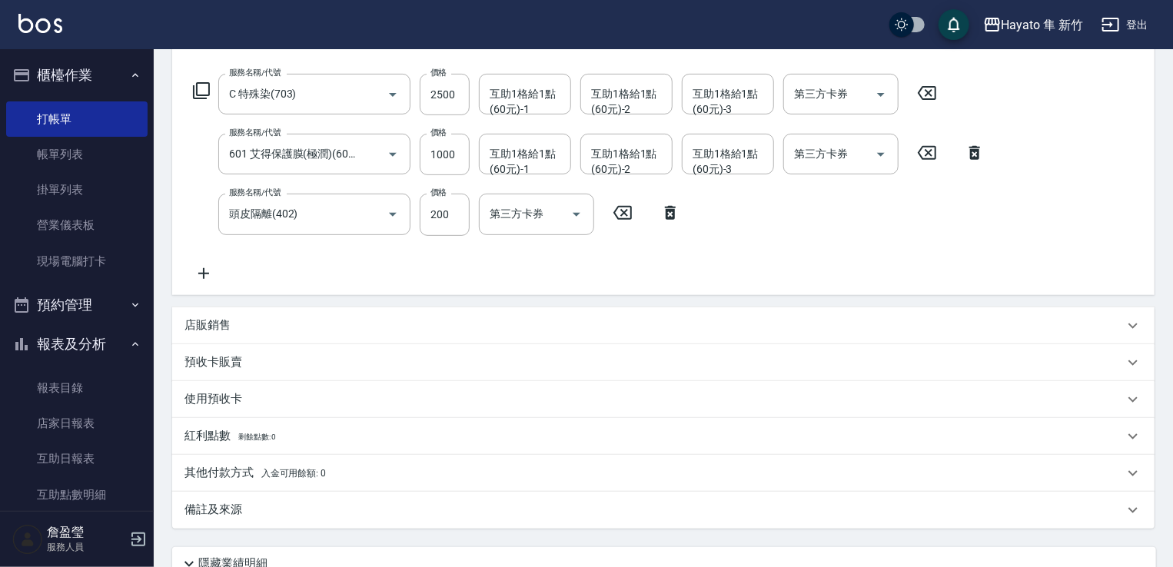
click at [222, 481] on p "其他付款方式 入金可用餘額: 0" at bounding box center [255, 473] width 141 height 17
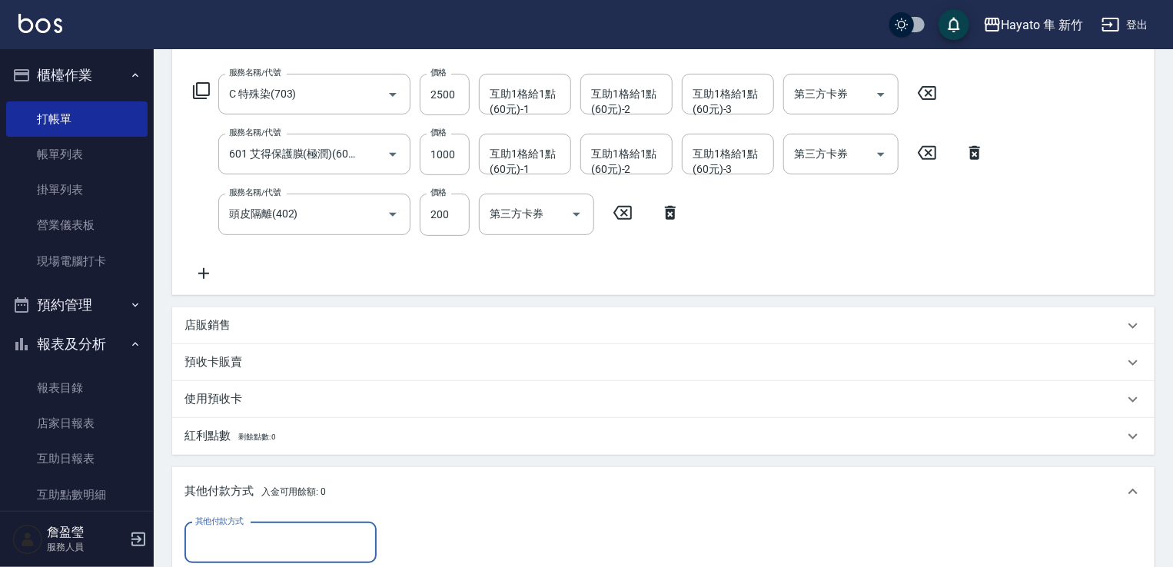
scroll to position [308, 0]
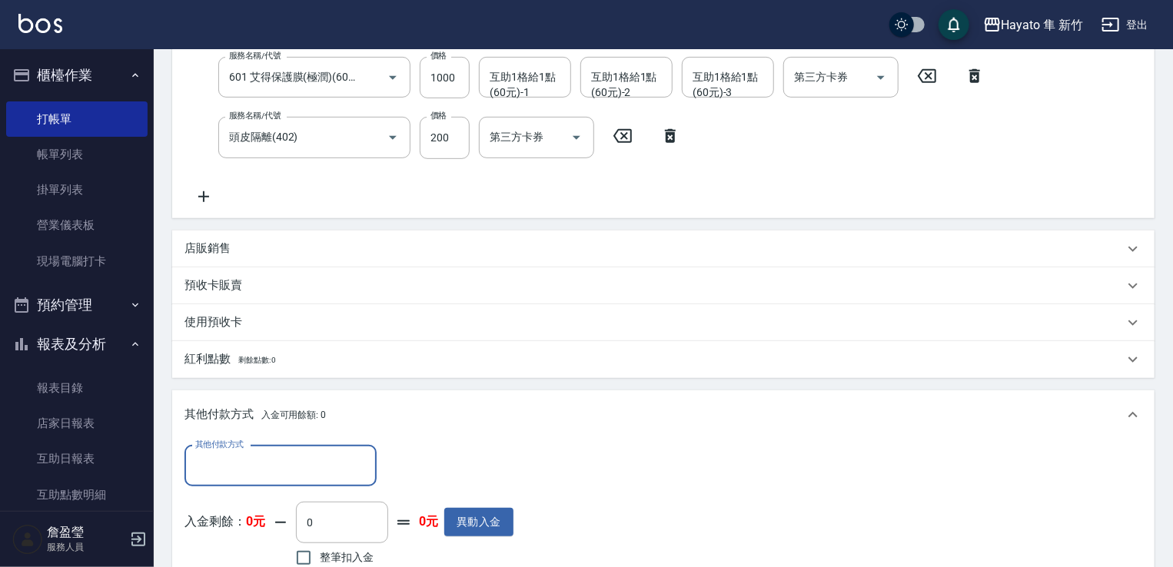
click at [268, 454] on input "其他付款方式" at bounding box center [280, 466] width 178 height 27
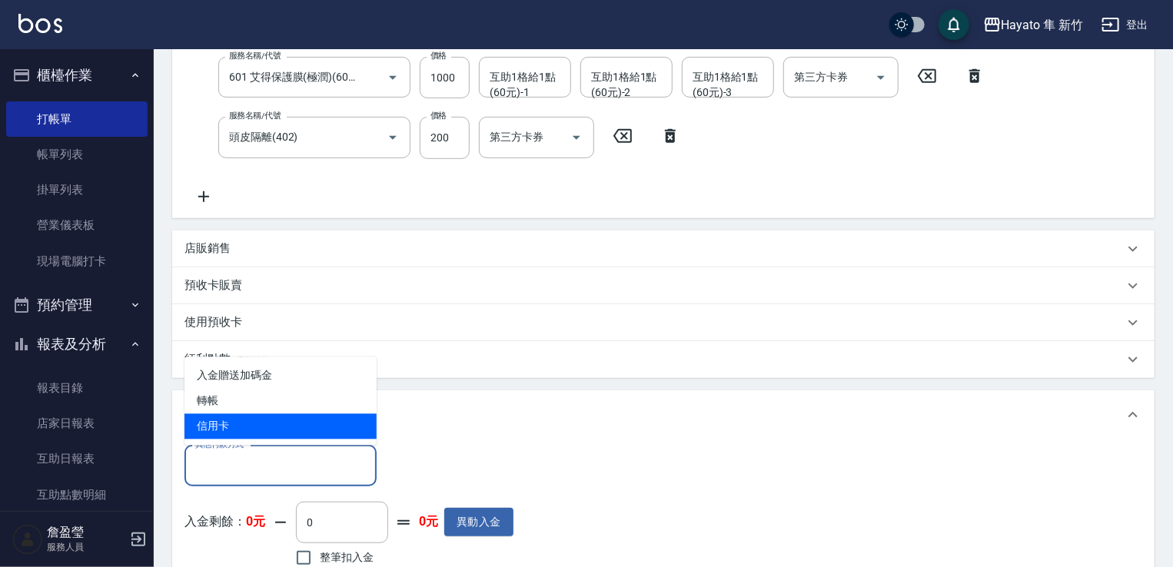
click at [263, 414] on span "信用卡" at bounding box center [281, 426] width 192 height 25
type input "信用卡"
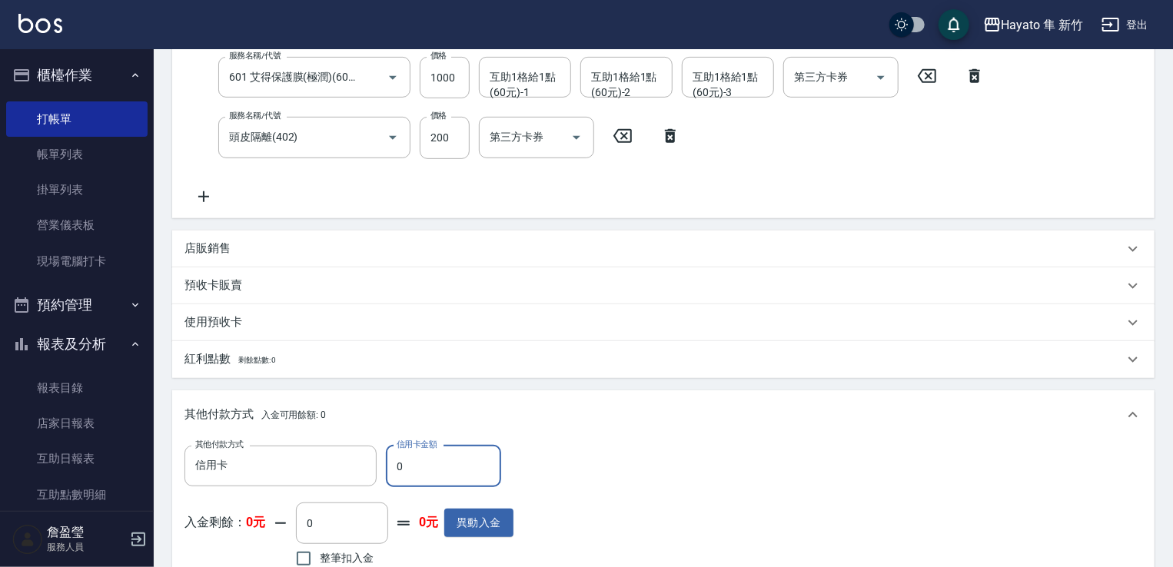
click at [635, 451] on div "其他付款方式 信用卡 其他付款方式 信用卡金額 0 信用卡金額 入金剩餘： 0元 0 ​ 整筆扣入金 0元 異動入金" at bounding box center [664, 509] width 958 height 126
click at [261, 259] on div "店販銷售" at bounding box center [663, 249] width 983 height 37
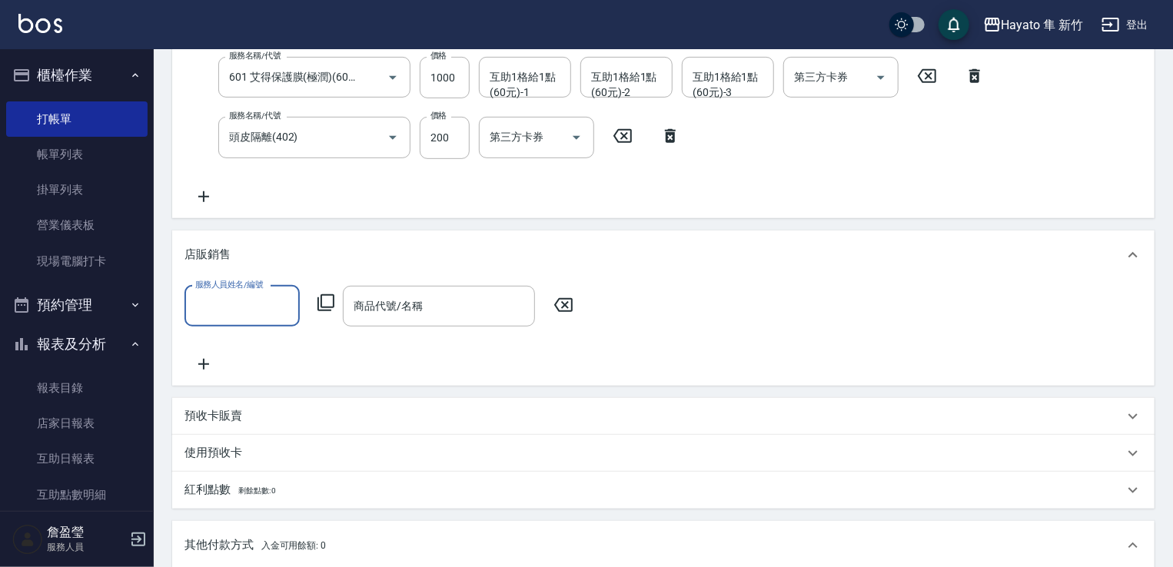
scroll to position [0, 0]
click at [206, 308] on input "服務人員姓名/編號" at bounding box center [241, 306] width 101 height 27
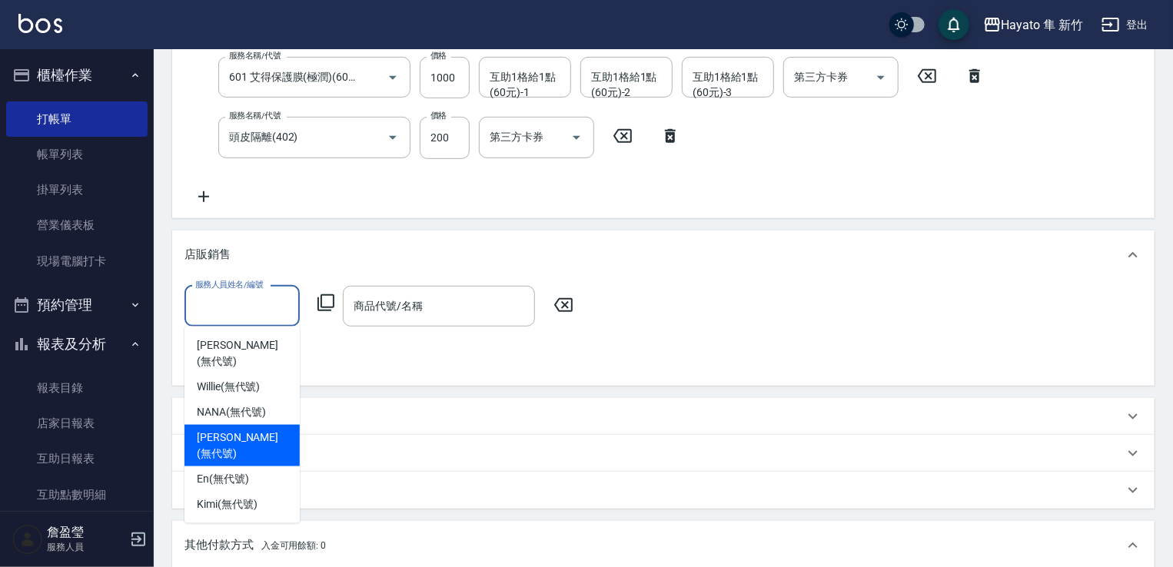
click at [232, 430] on span "[PERSON_NAME] (無代號)" at bounding box center [242, 446] width 91 height 32
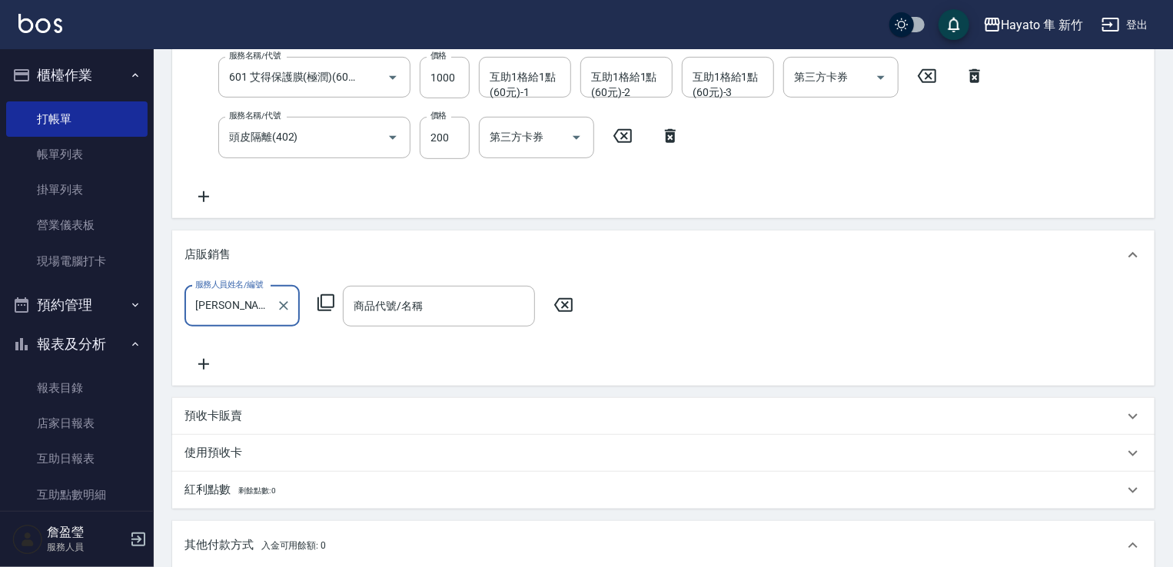
type input "[PERSON_NAME](無代號)"
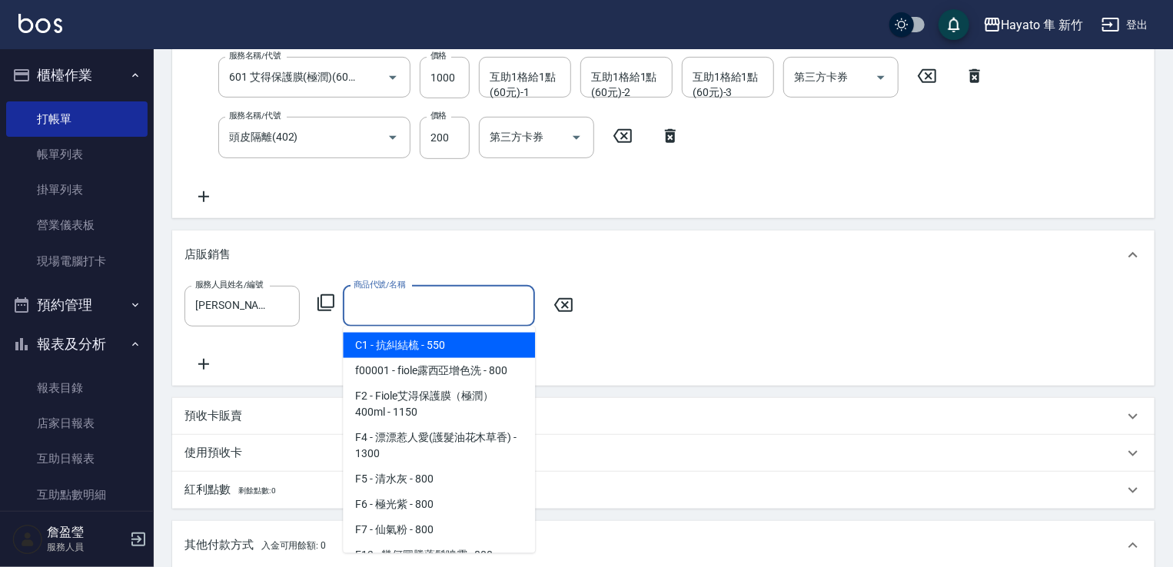
click at [385, 296] on div "商品代號/名稱 商品代號/名稱" at bounding box center [439, 306] width 192 height 41
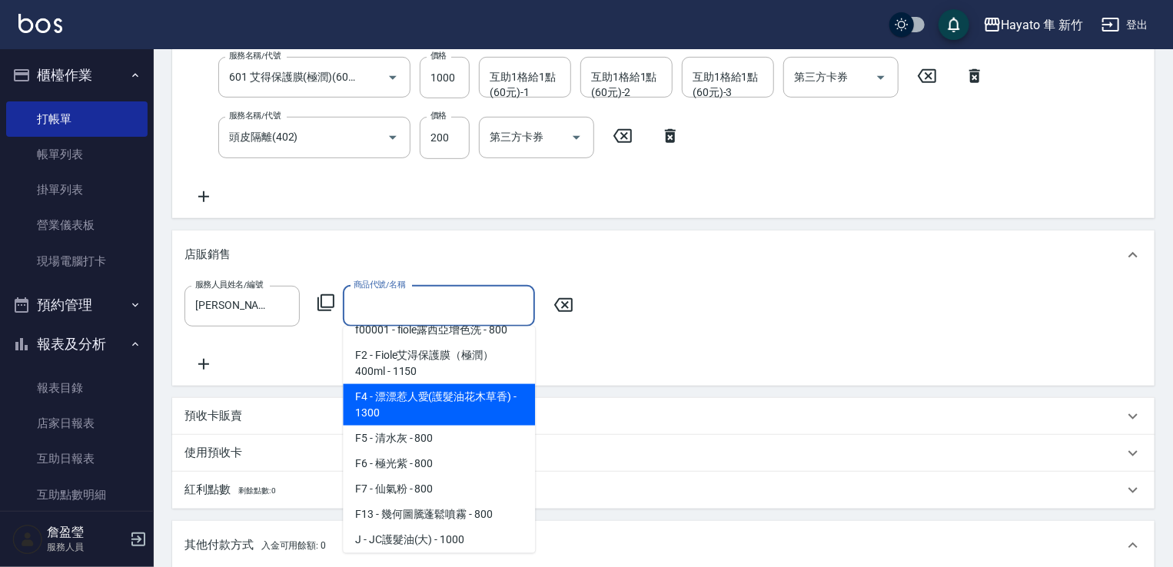
scroll to position [77, 0]
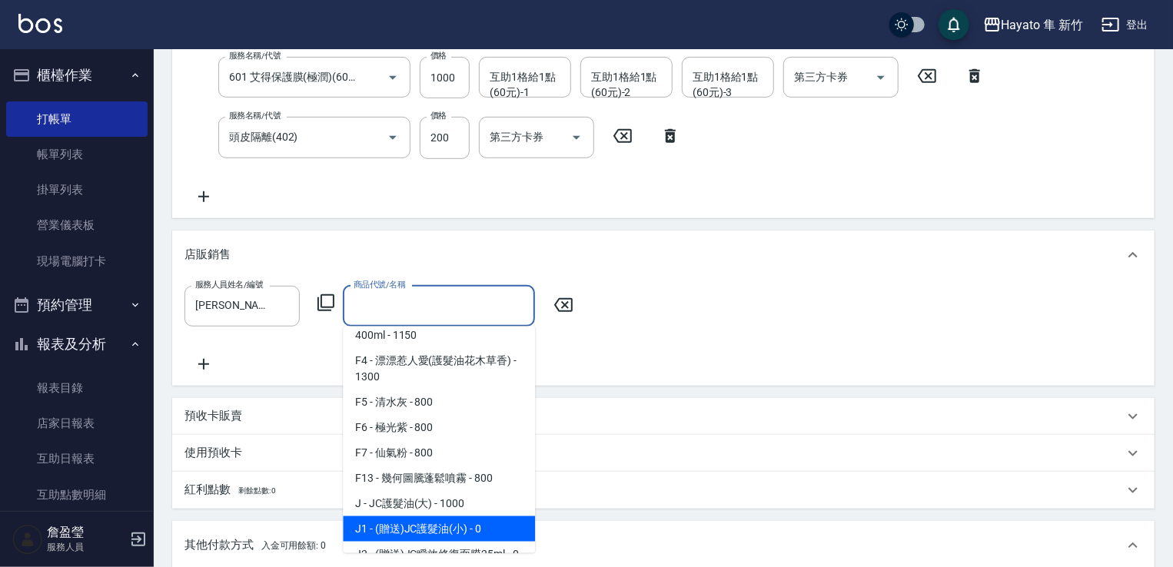
click at [442, 534] on span "J1 - (贈送)JC護髮油(小) - 0" at bounding box center [439, 529] width 192 height 25
type input "(贈送)JC護髮油(小)"
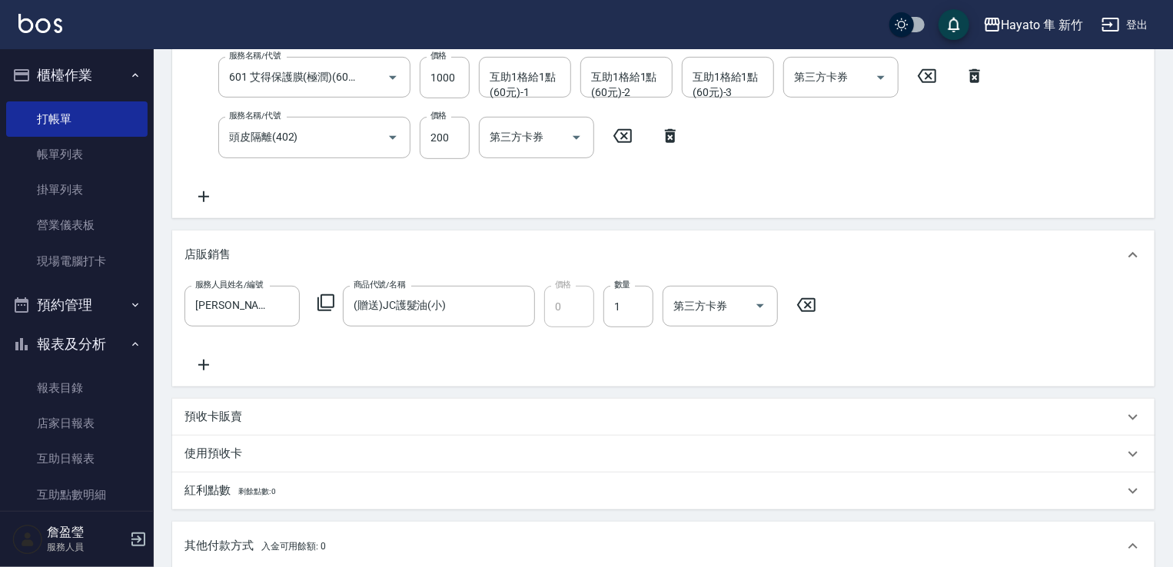
click at [207, 356] on icon at bounding box center [204, 365] width 38 height 18
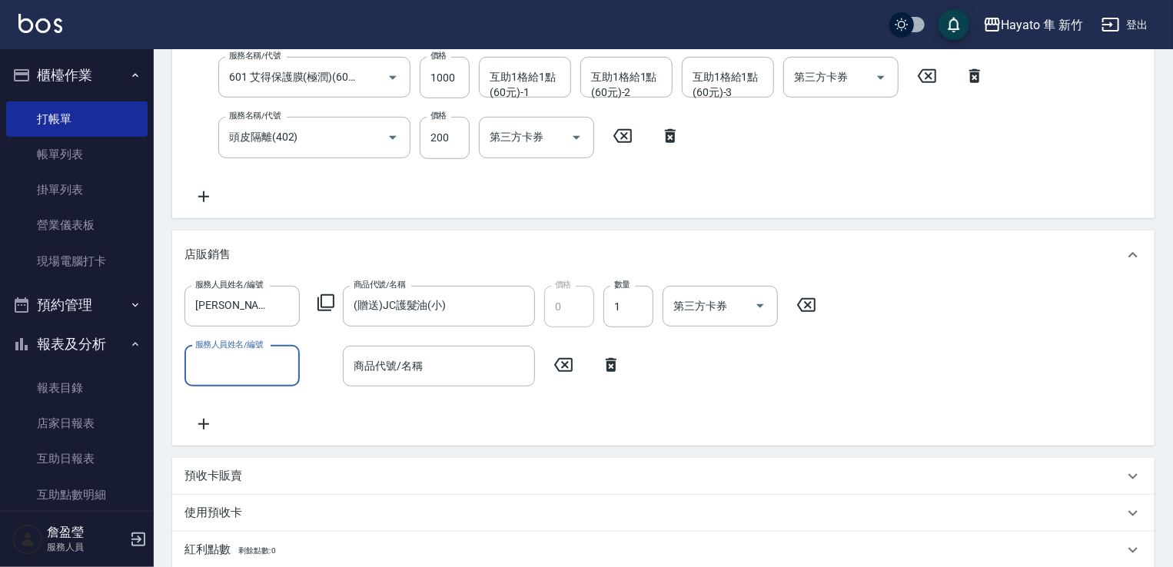
click at [231, 371] on input "服務人員姓名/編號" at bounding box center [241, 366] width 101 height 27
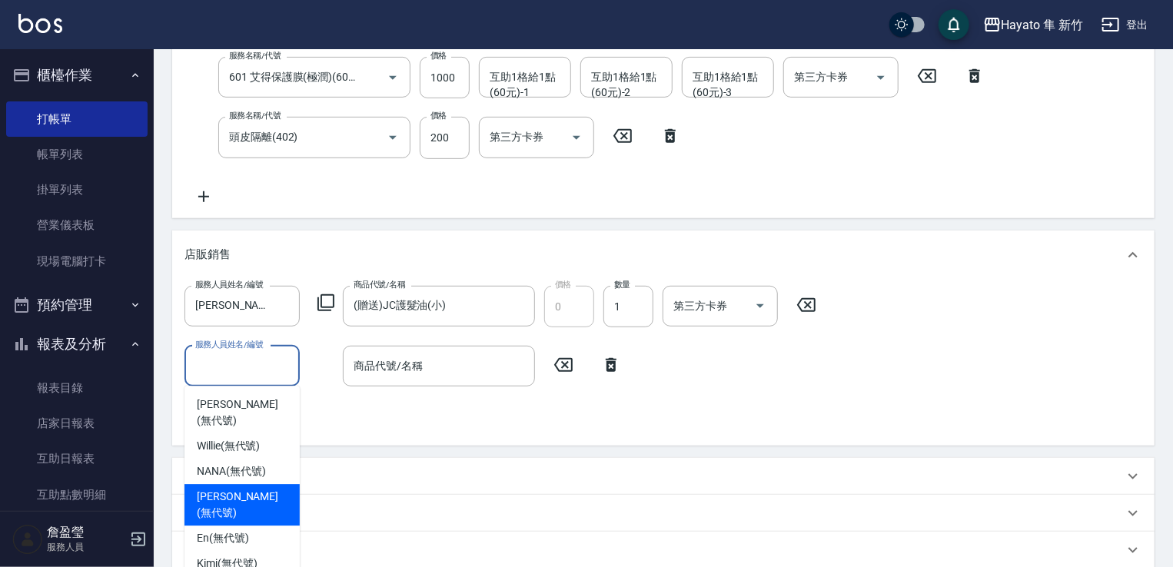
click at [237, 489] on span "[PERSON_NAME] (無代號)" at bounding box center [242, 505] width 91 height 32
type input "[PERSON_NAME](無代號)"
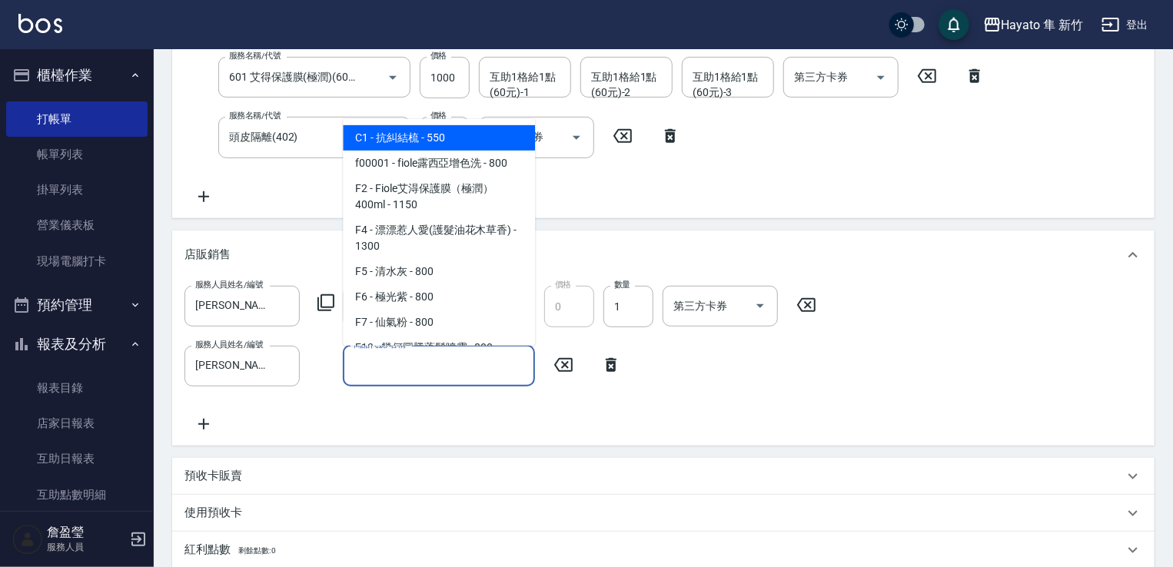
click at [399, 358] on input "商品代號/名稱" at bounding box center [439, 366] width 178 height 27
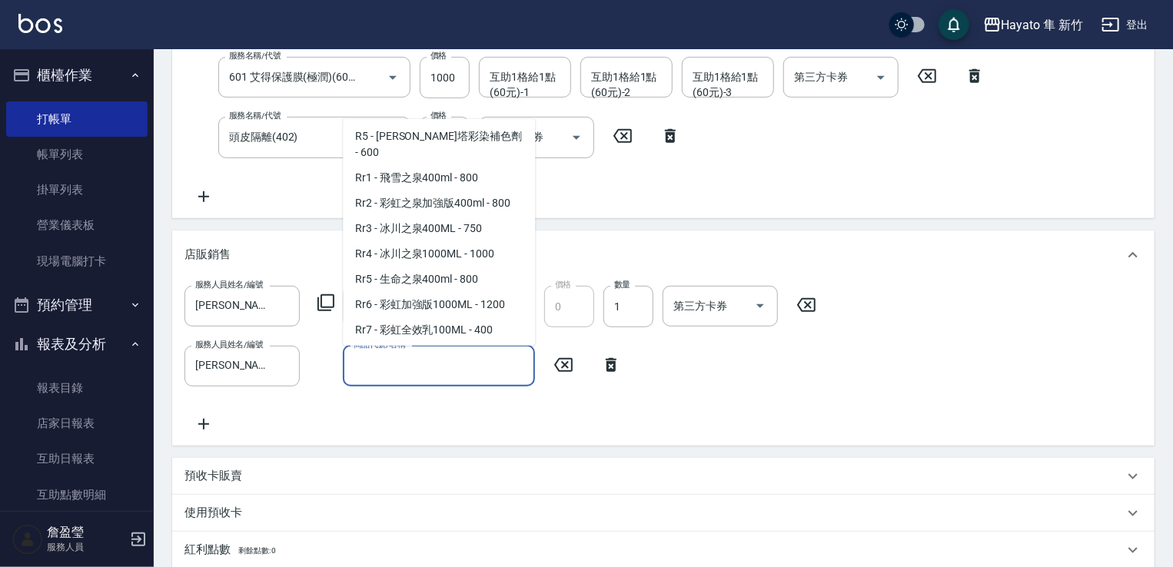
scroll to position [538, 0]
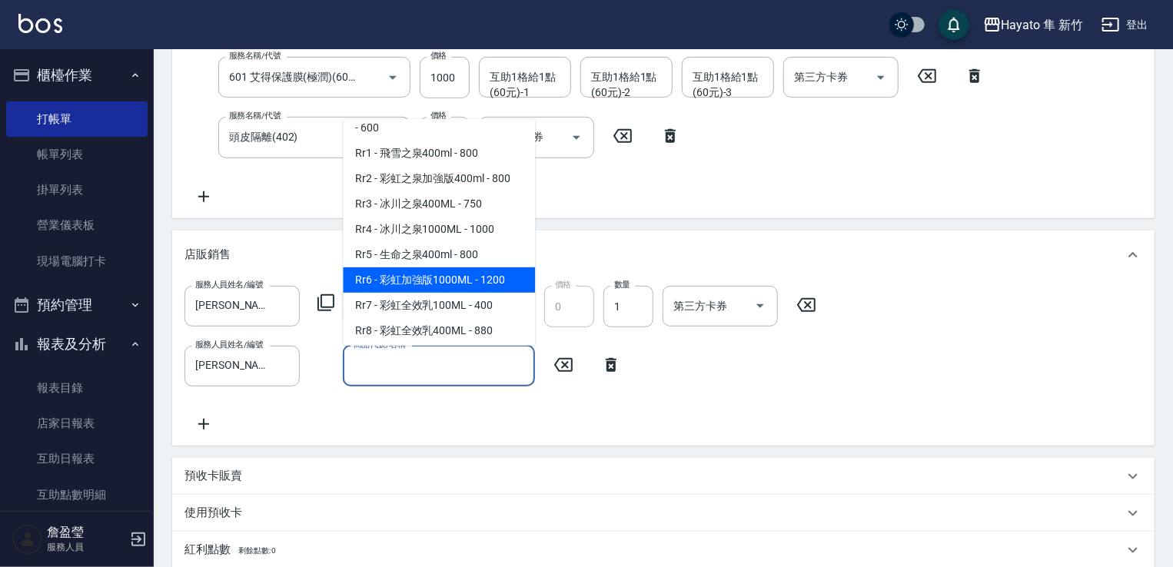
click at [416, 293] on span "Rr6 - 彩虹加強版1000ML - 1200" at bounding box center [439, 280] width 192 height 25
type input "彩虹加強版1000ML"
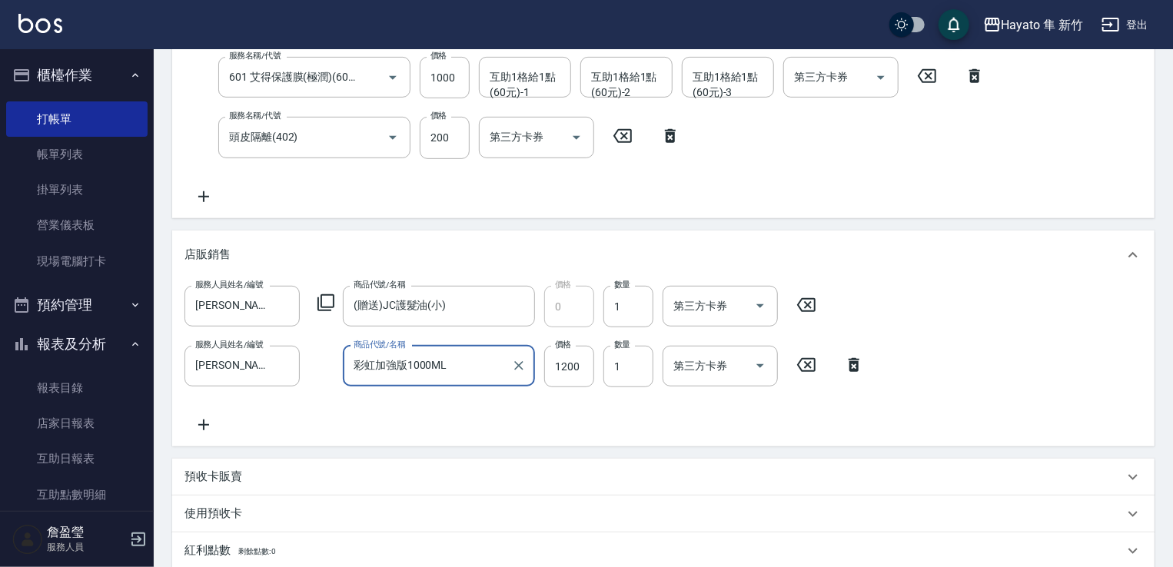
click at [430, 417] on div "服務人員姓名/編號 [PERSON_NAME](無代號) 服務人員姓名/編號 商品代號/名稱 (贈送)JC護髮油(小) 商品代號/名稱 價格 0 價格 數量 …" at bounding box center [664, 360] width 958 height 148
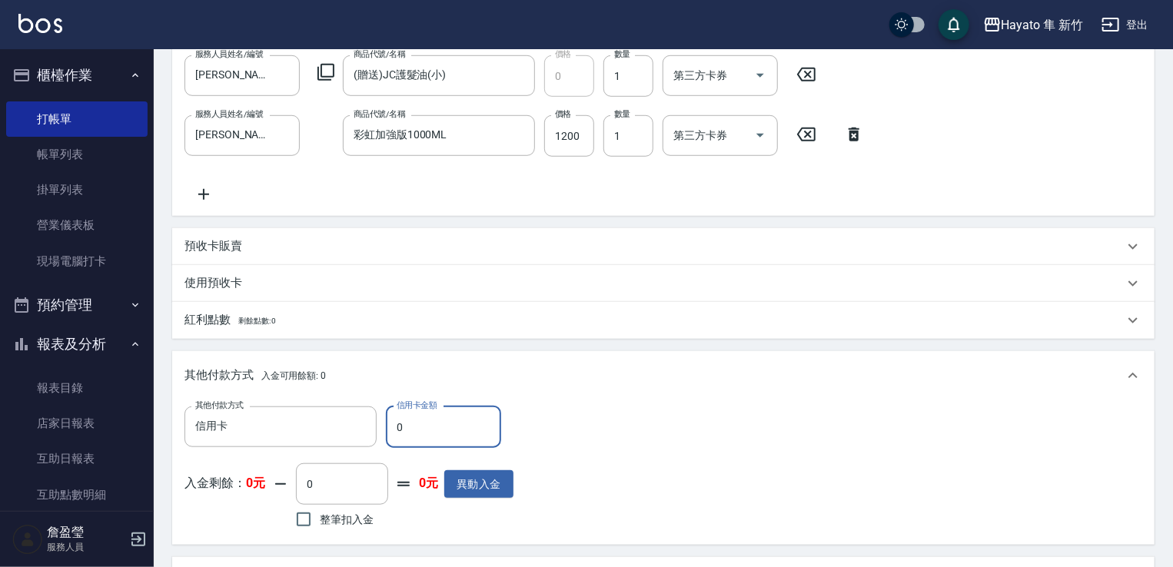
drag, startPoint x: 411, startPoint y: 434, endPoint x: 384, endPoint y: 417, distance: 31.6
click at [384, 417] on div "其他付款方式 信用卡 其他付款方式 信用卡金額 0 信用卡金額" at bounding box center [349, 428] width 329 height 42
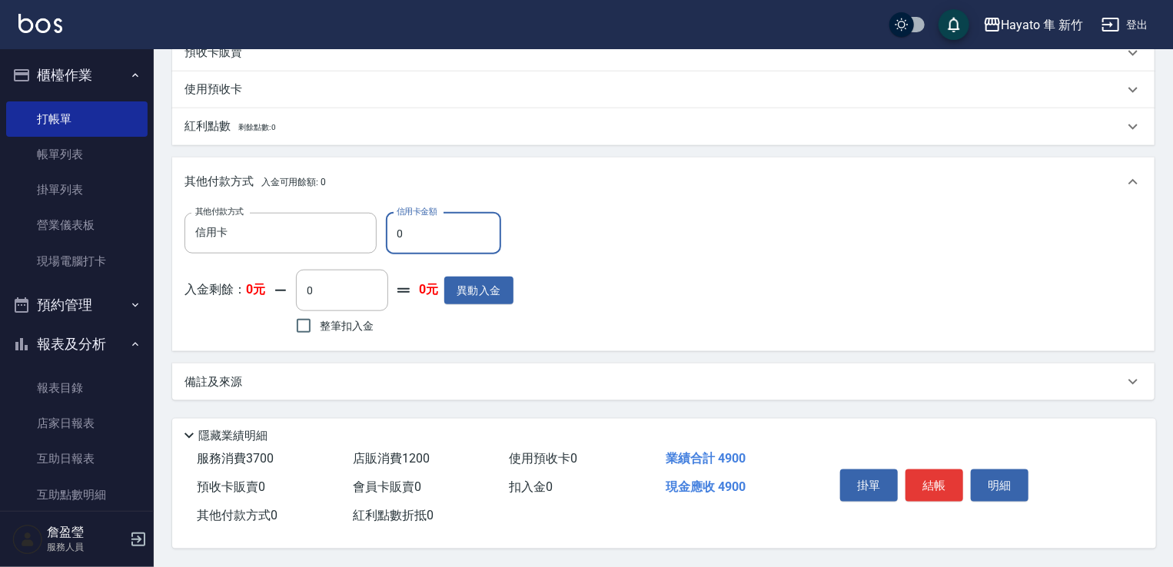
scroll to position [737, 0]
type input "4900"
click at [426, 375] on div "備註及來源" at bounding box center [655, 382] width 940 height 16
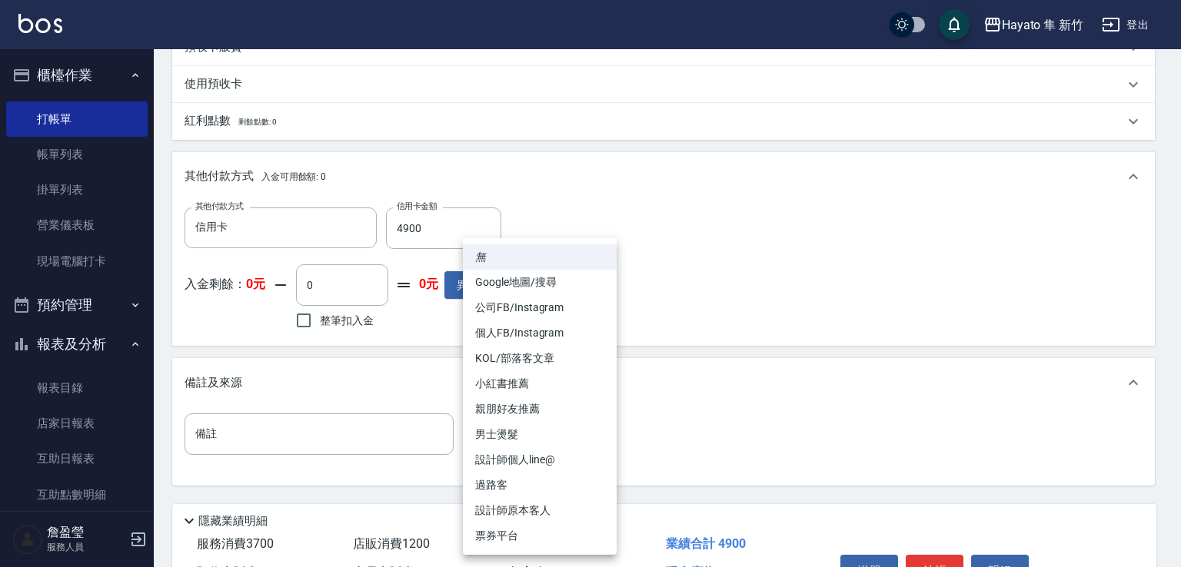
click at [537, 333] on li "個人FB/Instagram" at bounding box center [540, 333] width 154 height 25
type input "個人FB/Instagram"
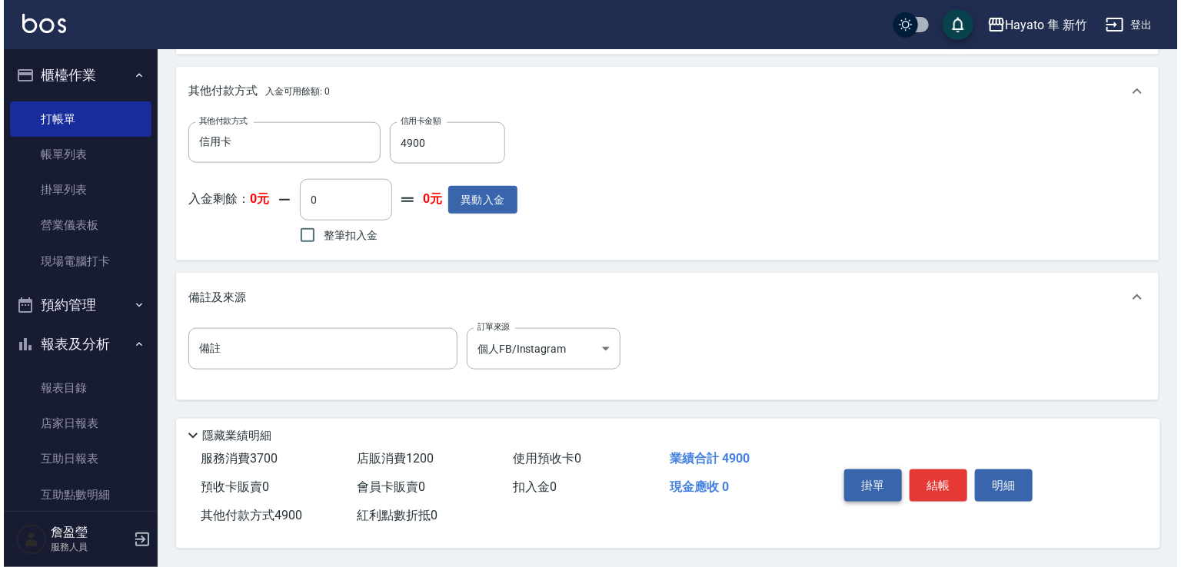
scroll to position [827, 0]
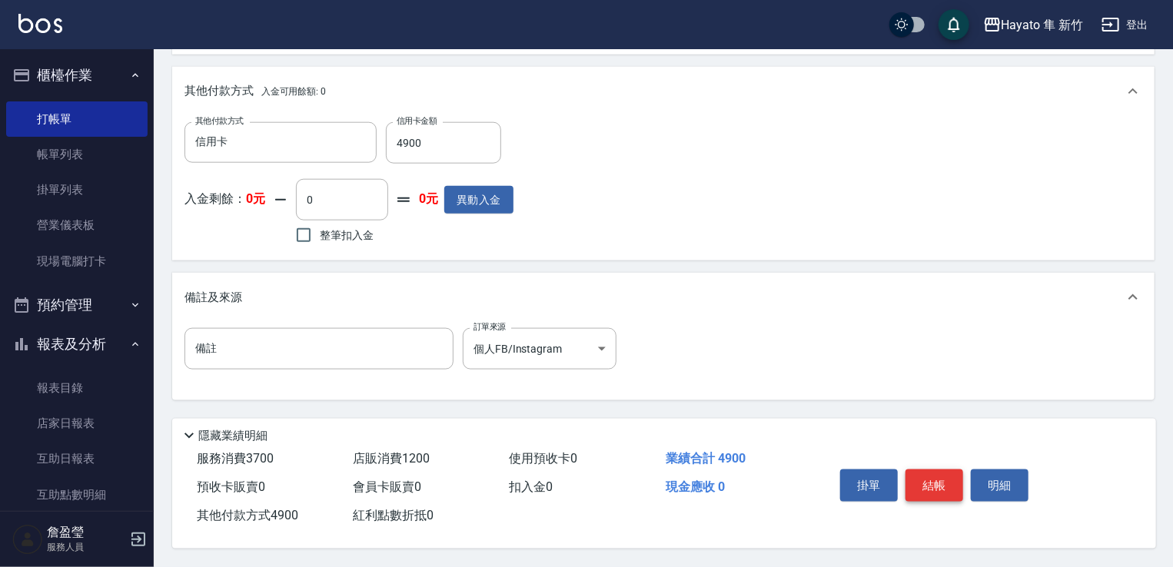
click at [920, 492] on button "結帳" at bounding box center [935, 486] width 58 height 32
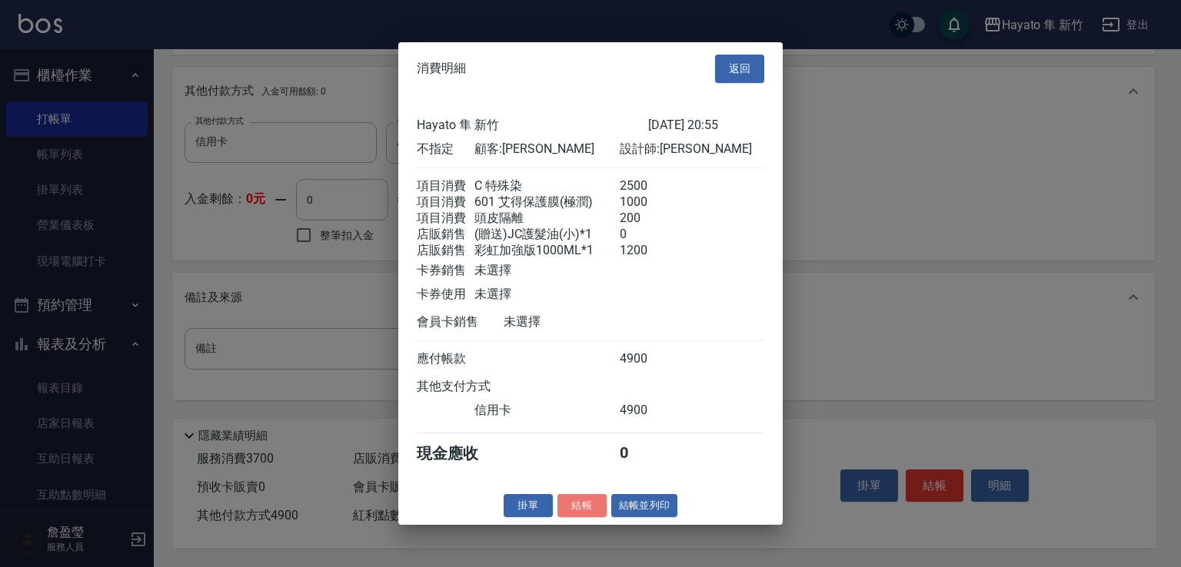
click at [581, 517] on button "結帳" at bounding box center [581, 506] width 49 height 24
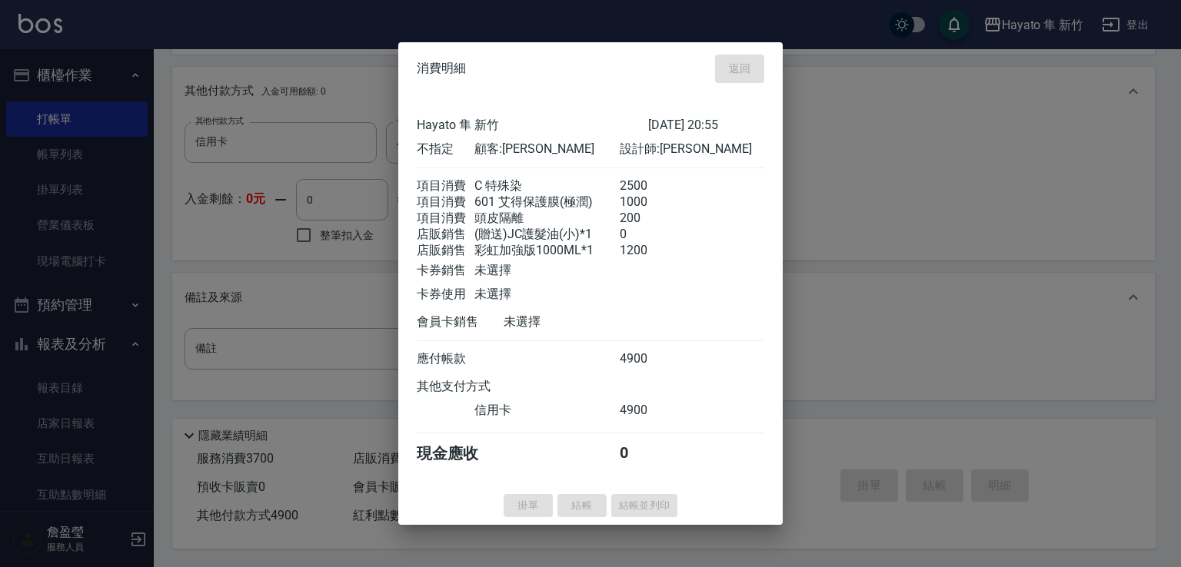
type input "[DATE] 20:57"
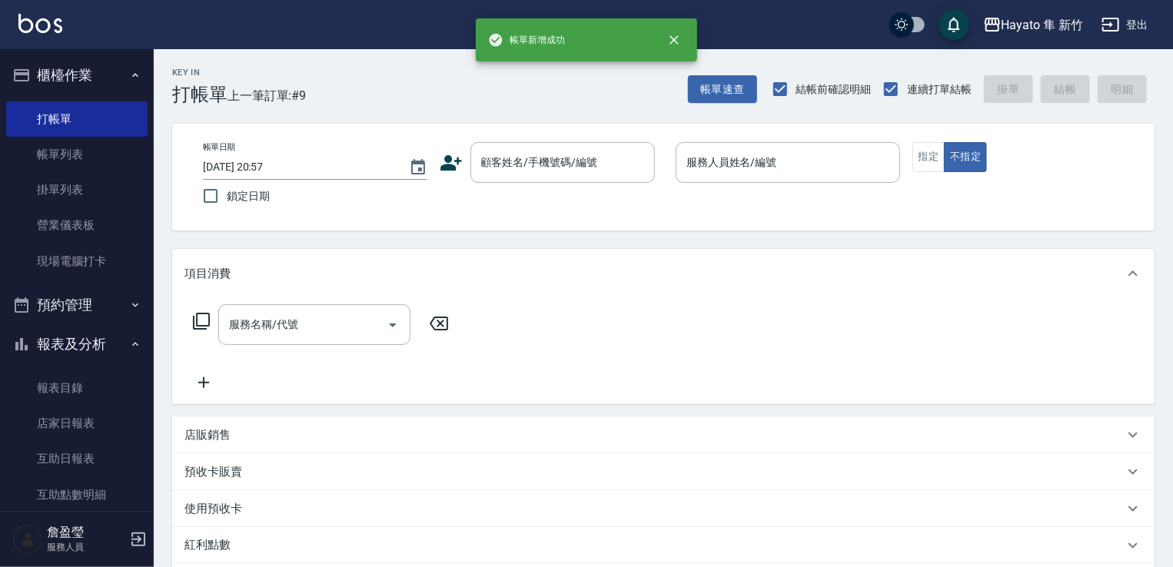
scroll to position [0, 0]
click at [90, 145] on link "帳單列表" at bounding box center [76, 154] width 141 height 35
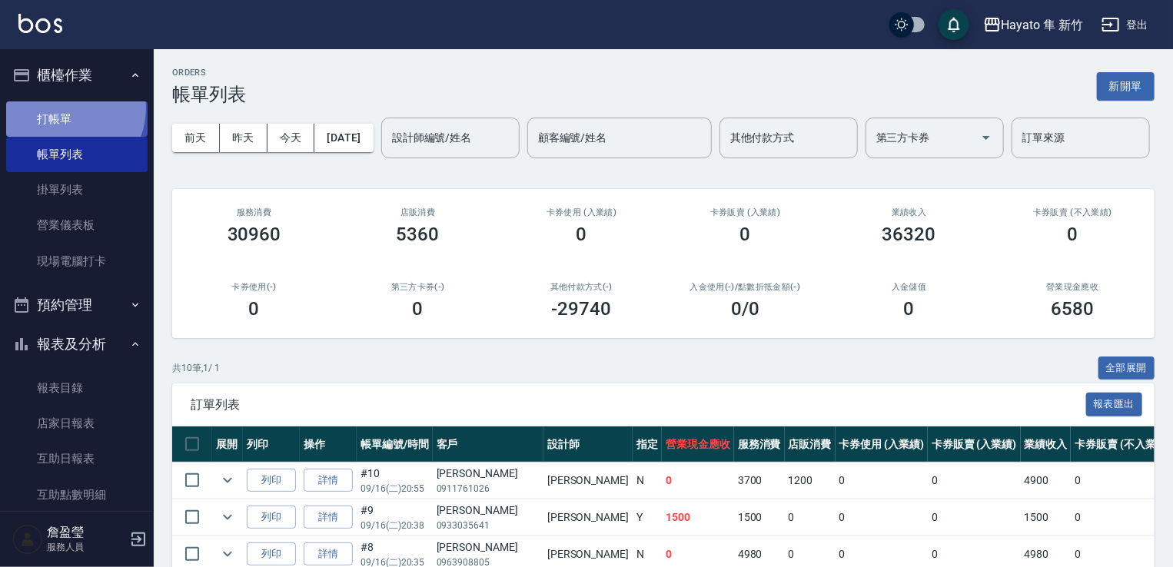
click at [64, 108] on link "打帳單" at bounding box center [76, 118] width 141 height 35
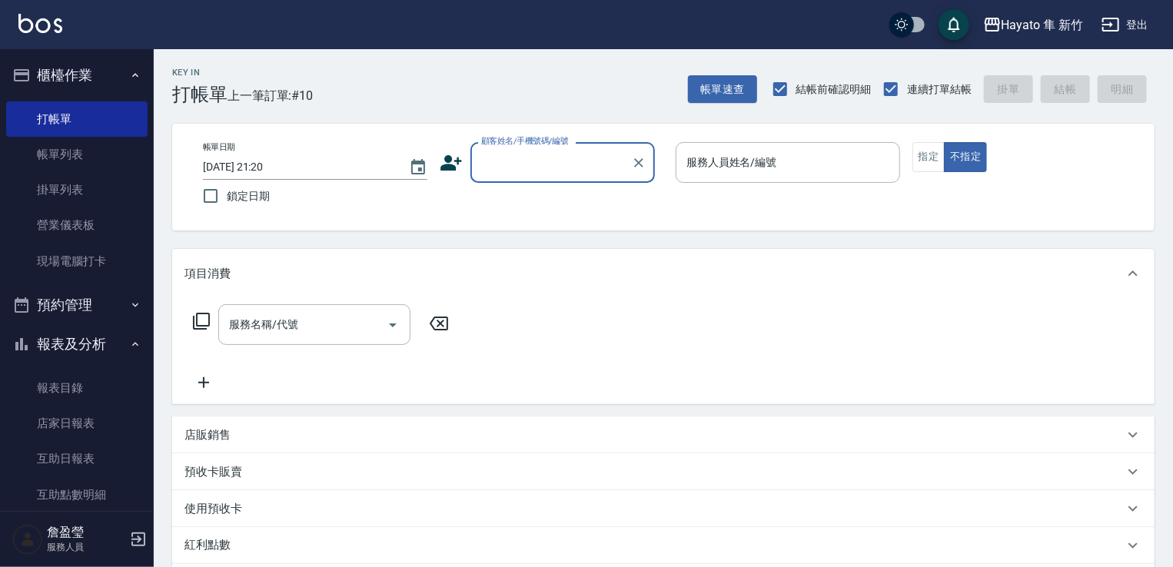
click at [452, 161] on icon at bounding box center [451, 162] width 23 height 23
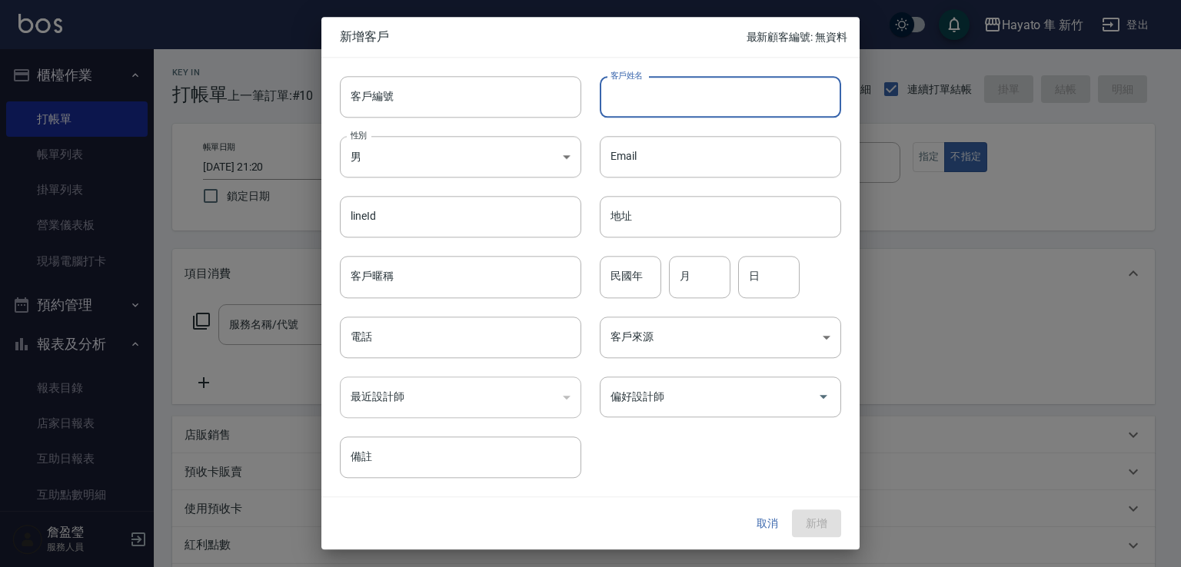
click at [664, 87] on input "客戶姓名" at bounding box center [720, 97] width 241 height 42
type input "[PERSON_NAME]"
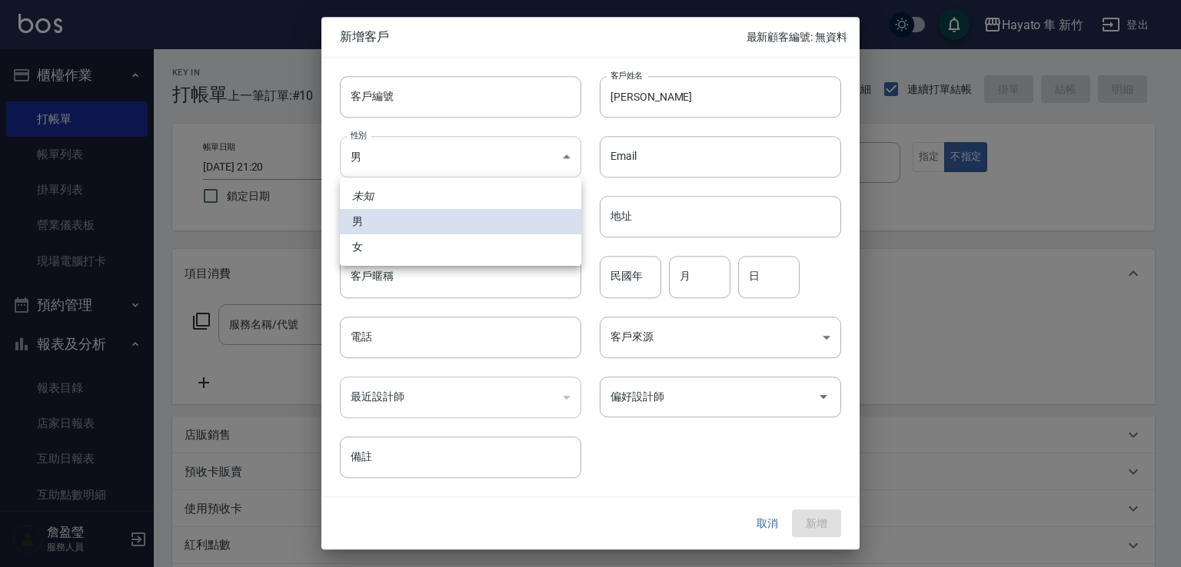
click at [485, 145] on body "[PERSON_NAME] 新竹 登出 櫃檯作業 打帳單 帳單列表 掛單列表 營業儀表板 現場電腦打卡 預約管理 預約管理 報表及分析 報表目錄 店家日報表 …" at bounding box center [590, 402] width 1181 height 805
click at [464, 251] on li "女" at bounding box center [460, 247] width 241 height 25
type input "[DEMOGRAPHIC_DATA]"
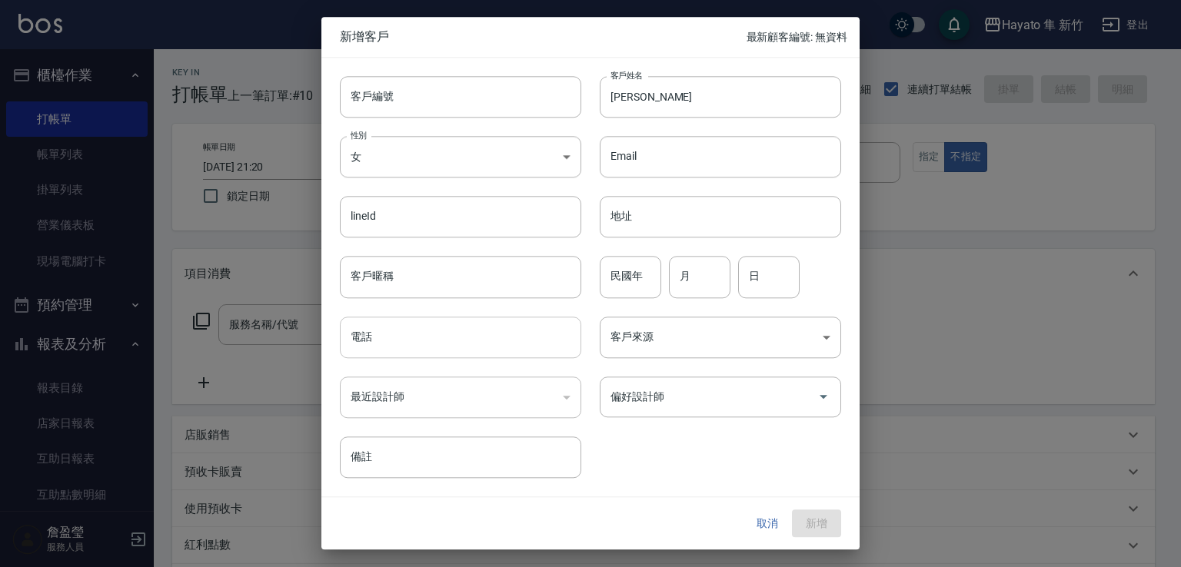
click at [444, 328] on input "電話" at bounding box center [460, 338] width 241 height 42
click at [811, 424] on div "客戶編號 客戶編號 客戶姓名 [PERSON_NAME]姓名 性別 女 [DEMOGRAPHIC_DATA] 性別 Email Email lineId li…" at bounding box center [581, 268] width 520 height 421
click at [480, 351] on input "09" at bounding box center [460, 338] width 241 height 42
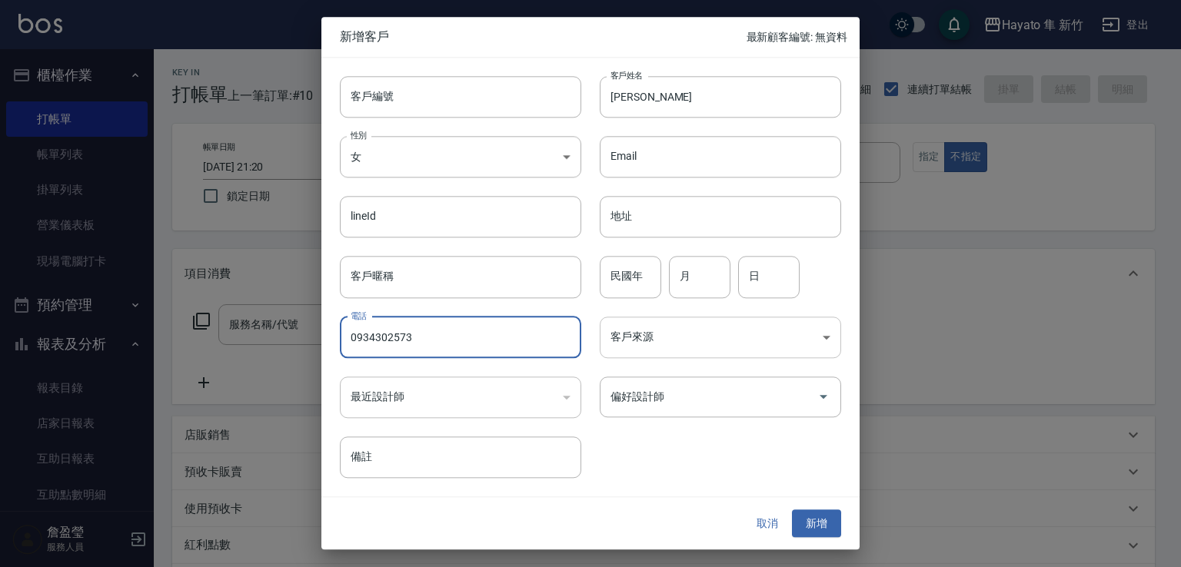
type input "0934302573"
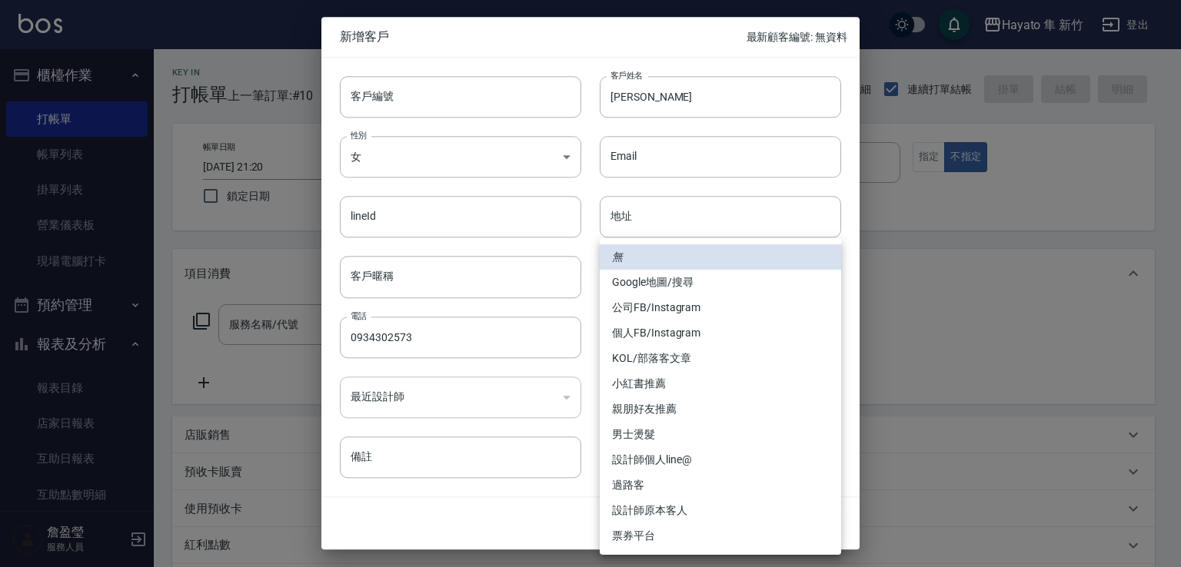
click at [637, 338] on body "[PERSON_NAME] 新竹 登出 櫃檯作業 打帳單 帳單列表 掛單列表 營業儀表板 現場電腦打卡 預約管理 預約管理 報表及分析 報表目錄 店家日報表 …" at bounding box center [590, 402] width 1181 height 805
click at [661, 400] on li "親朋好友推薦" at bounding box center [720, 409] width 241 height 25
type input "親朋好友推薦"
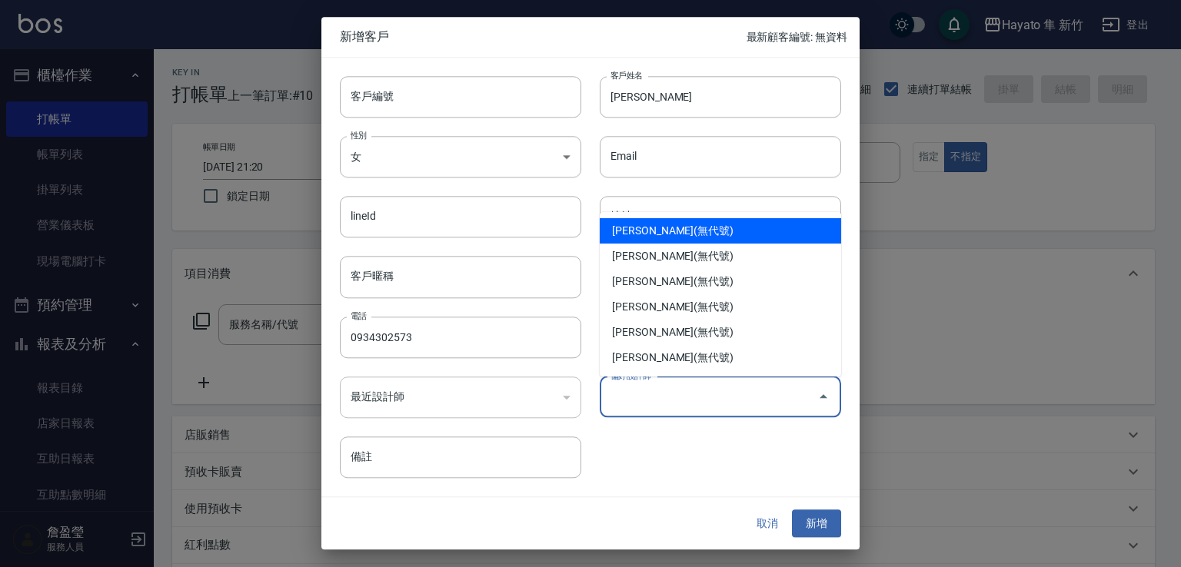
click at [661, 400] on input "偏好設計師" at bounding box center [709, 397] width 205 height 27
click at [669, 235] on li "[PERSON_NAME](無代號)" at bounding box center [720, 230] width 241 height 25
type input "詹盈瑩"
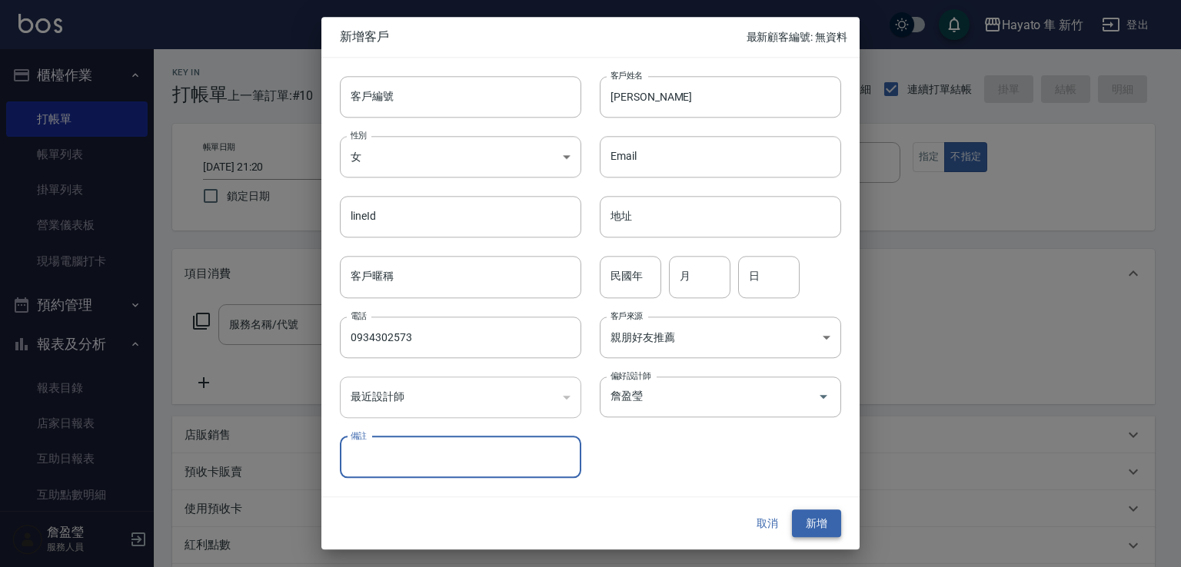
click at [821, 523] on button "新增" at bounding box center [816, 524] width 49 height 28
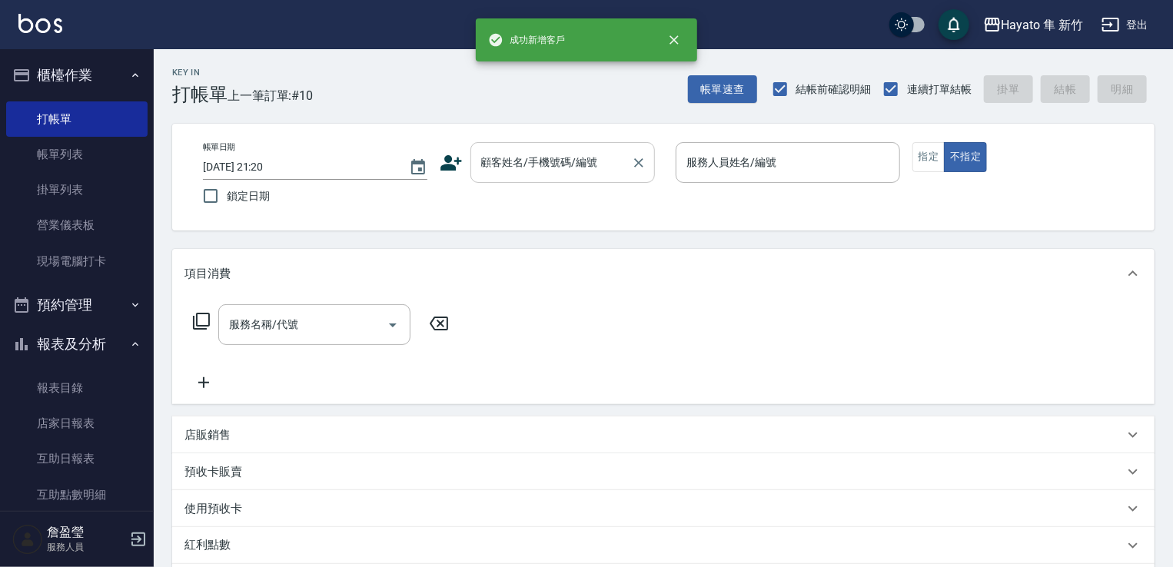
click at [548, 167] on input "顧客姓名/手機號碼/編號" at bounding box center [551, 162] width 148 height 27
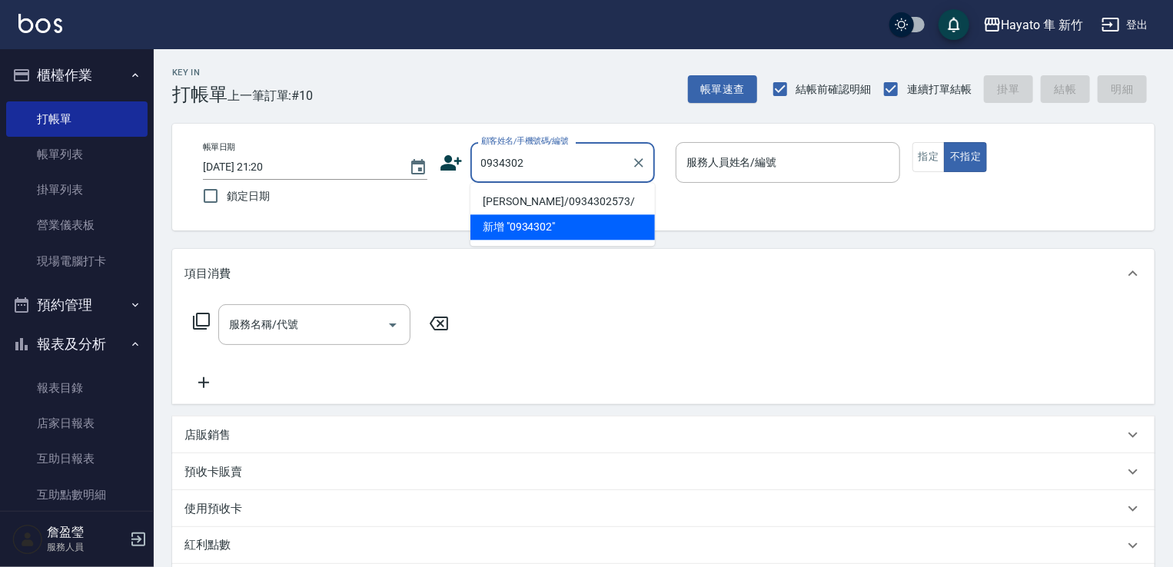
click at [571, 204] on li "[PERSON_NAME]/0934302573/" at bounding box center [563, 201] width 185 height 25
type input "[PERSON_NAME]/0934302573/"
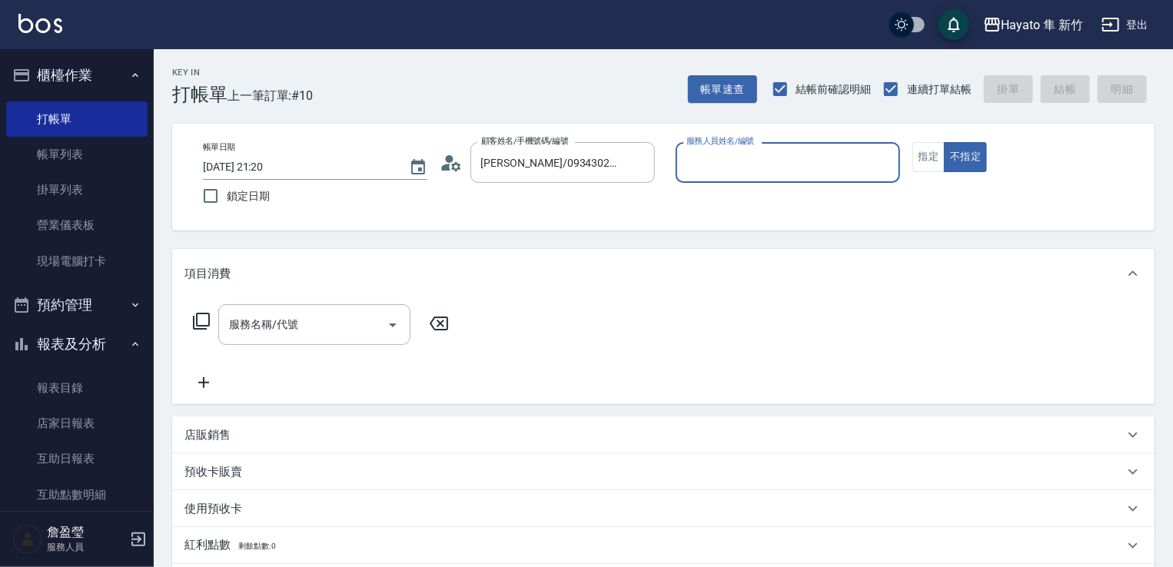
type input "[PERSON_NAME](無代號)"
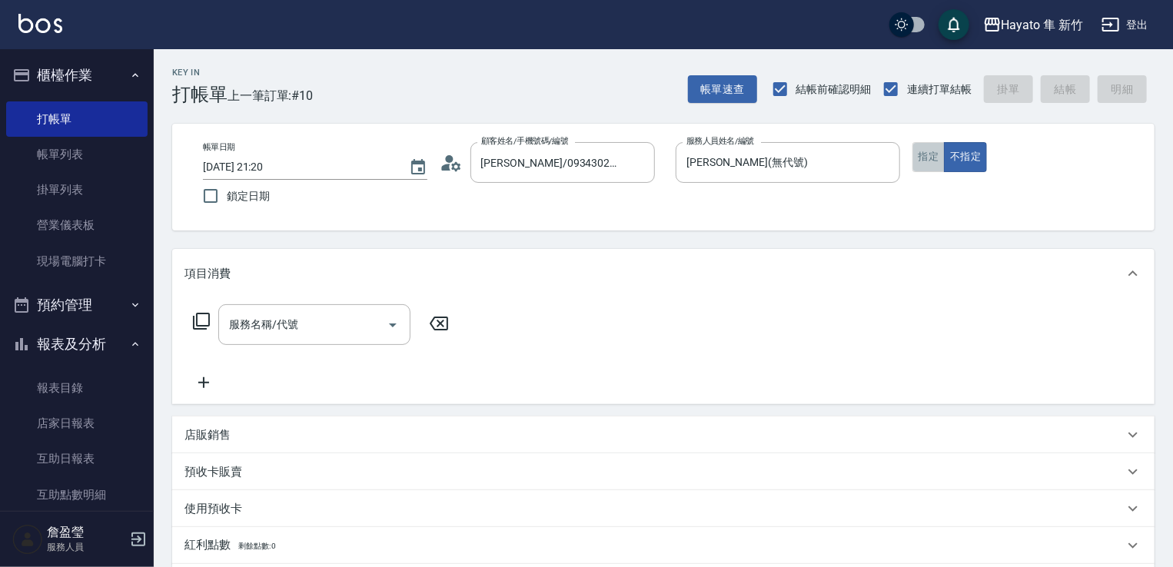
click at [936, 154] on button "指定" at bounding box center [929, 157] width 33 height 30
click at [320, 339] on div "服務名稱/代號" at bounding box center [314, 324] width 192 height 41
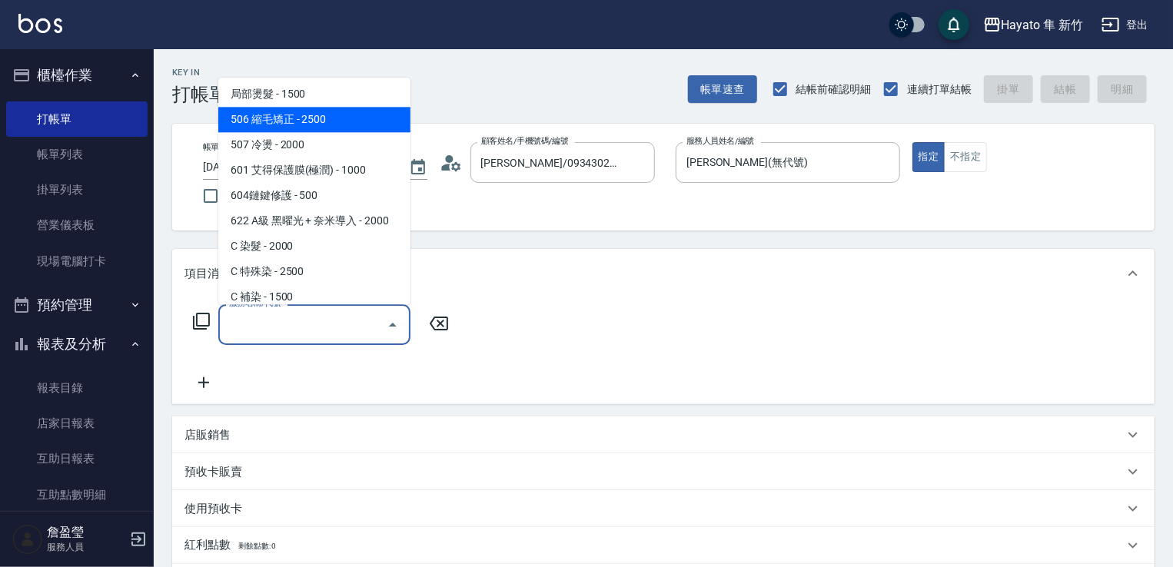
scroll to position [154, 0]
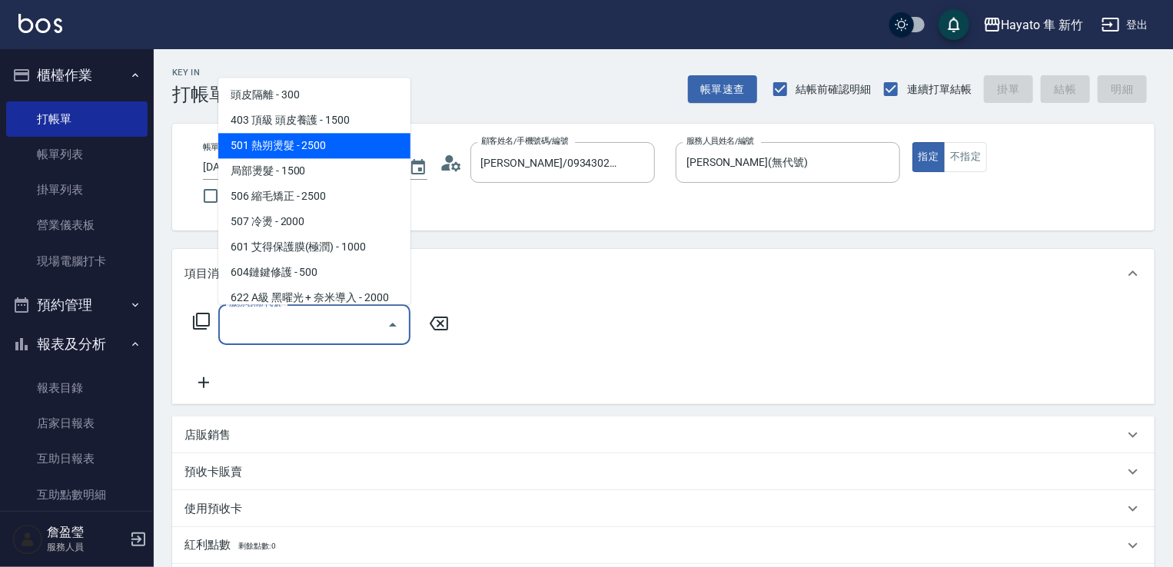
click at [334, 149] on span "501 熱朔燙髮 - 2500" at bounding box center [314, 145] width 192 height 25
type input "501 熱朔燙髮(501)"
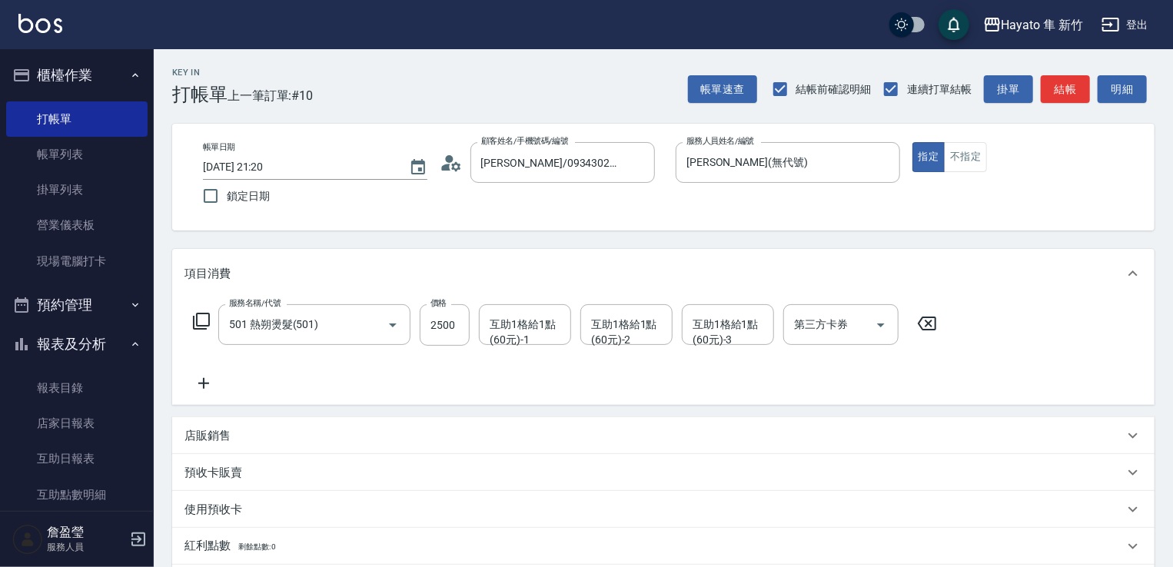
click at [208, 374] on icon at bounding box center [204, 383] width 38 height 18
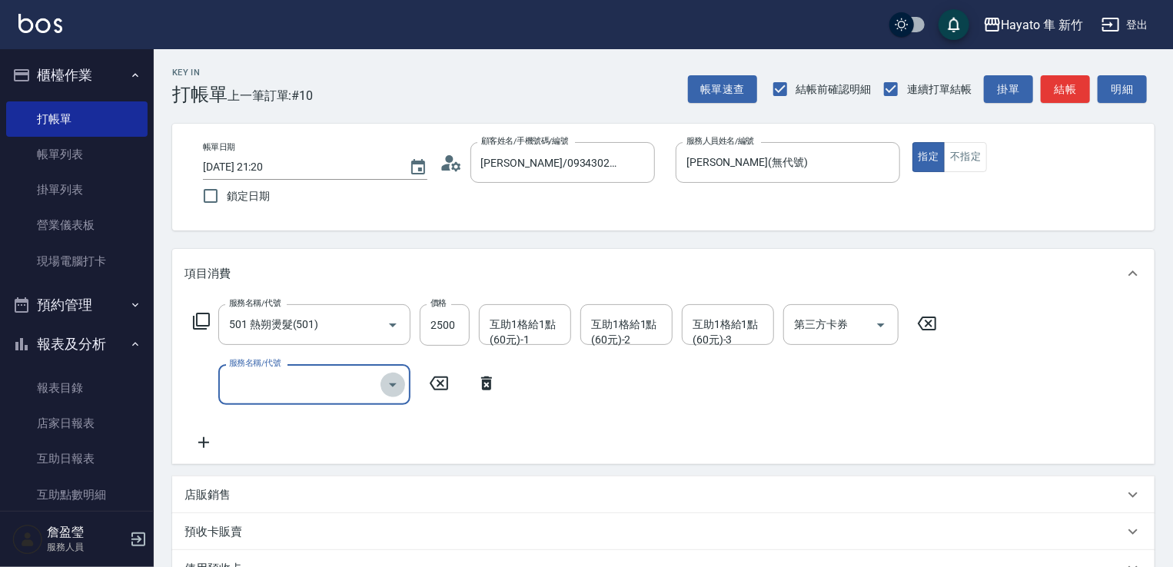
click at [389, 396] on button "Open" at bounding box center [393, 385] width 25 height 25
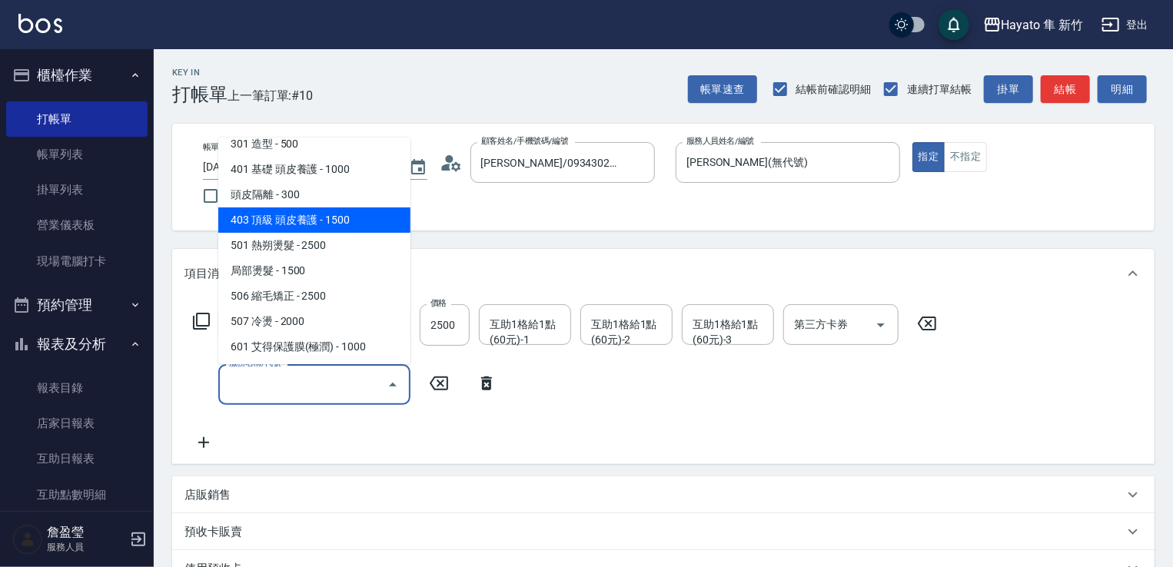
scroll to position [231, 0]
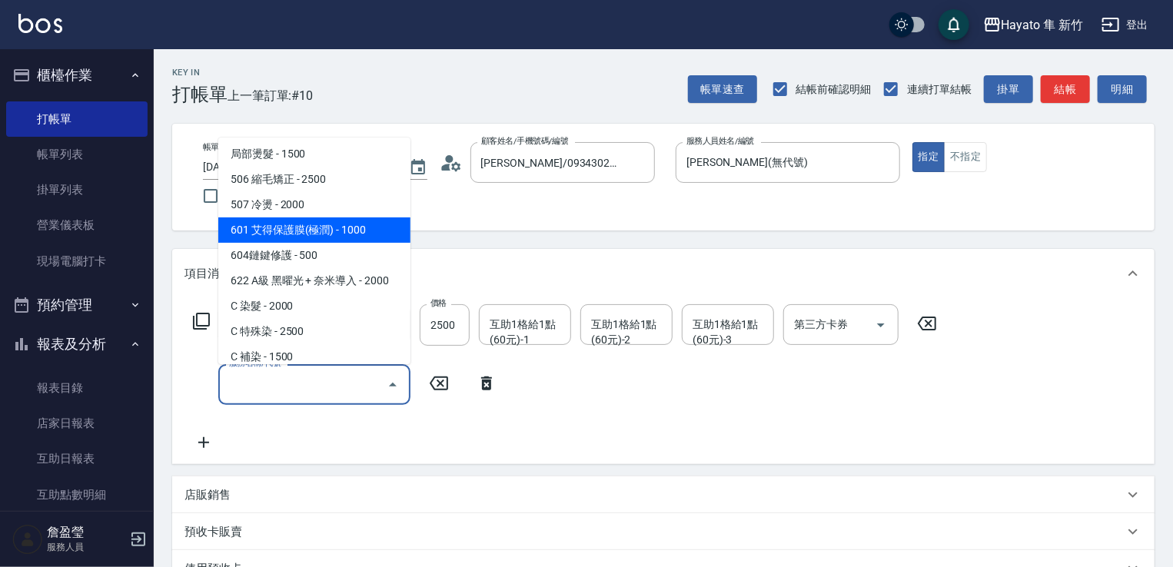
click at [344, 225] on span "601 艾得保護膜(極潤) - 1000" at bounding box center [314, 230] width 192 height 25
type input "601 艾得保護膜(極潤)(601)"
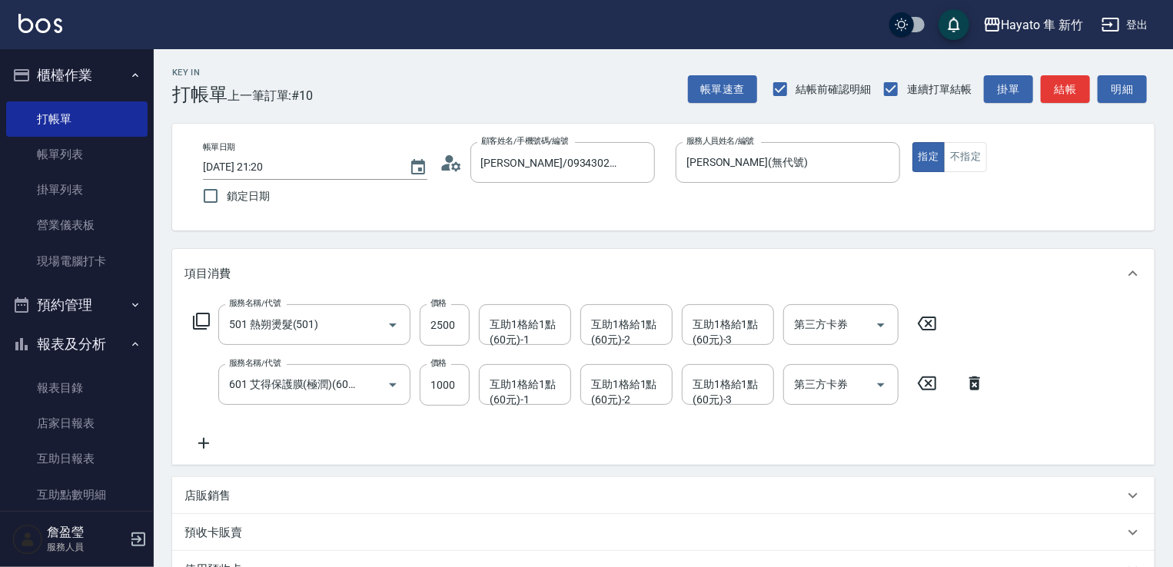
click at [373, 441] on div "服務名稱/代號 501 熱朔燙髮(501) 服務名稱/代號 價格 2500 價格 互助1格給1點(60元)-1 互助1格給1點(60元)-1 互助1格給1點(…" at bounding box center [590, 378] width 810 height 148
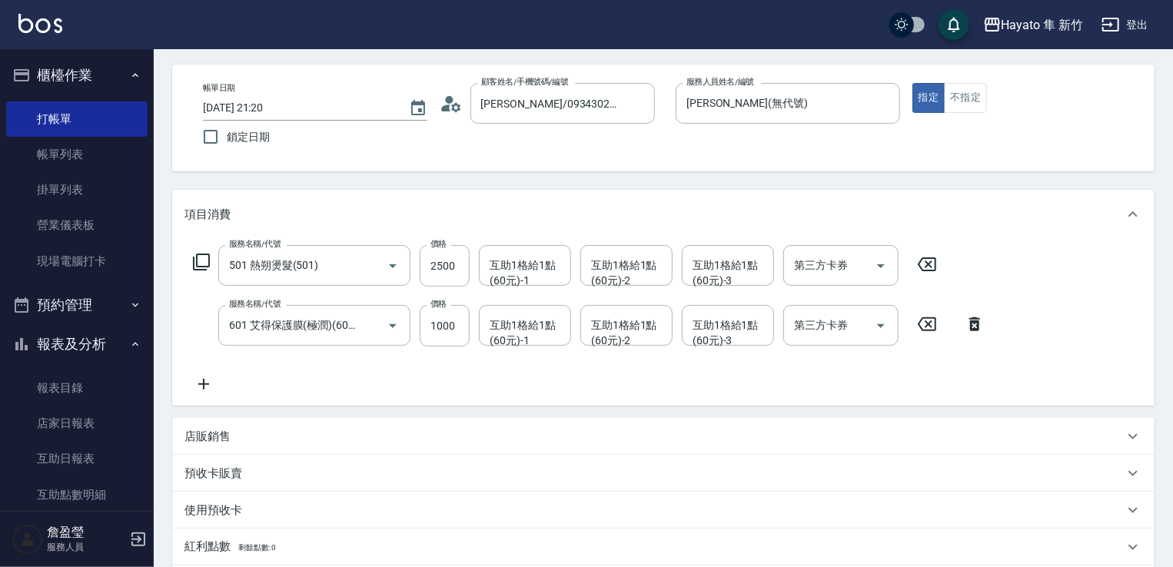
scroll to position [154, 0]
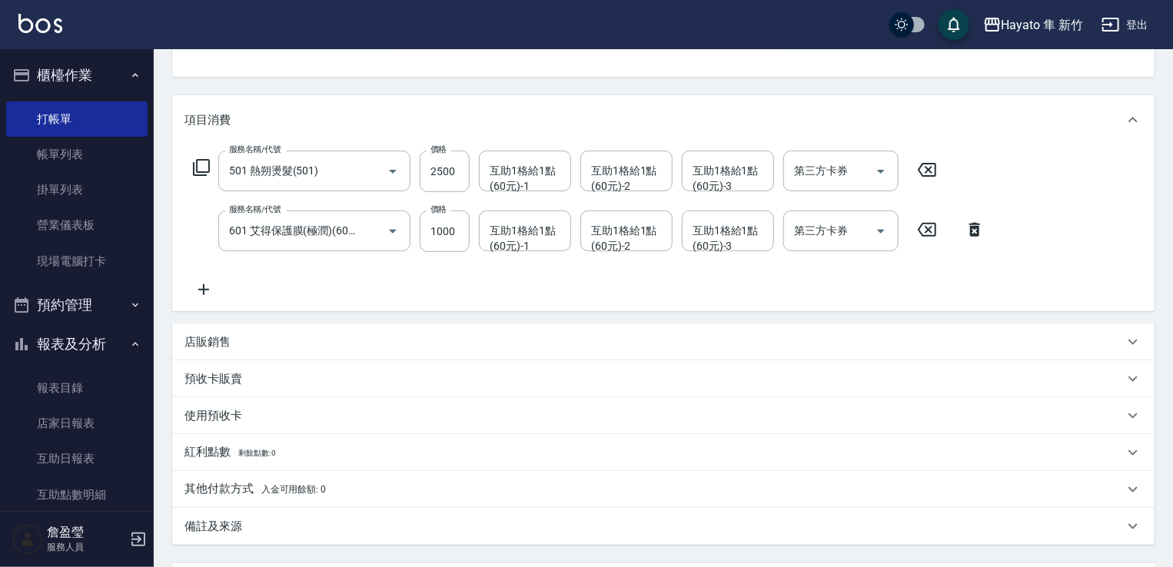
click at [274, 346] on div "店販銷售" at bounding box center [655, 342] width 940 height 16
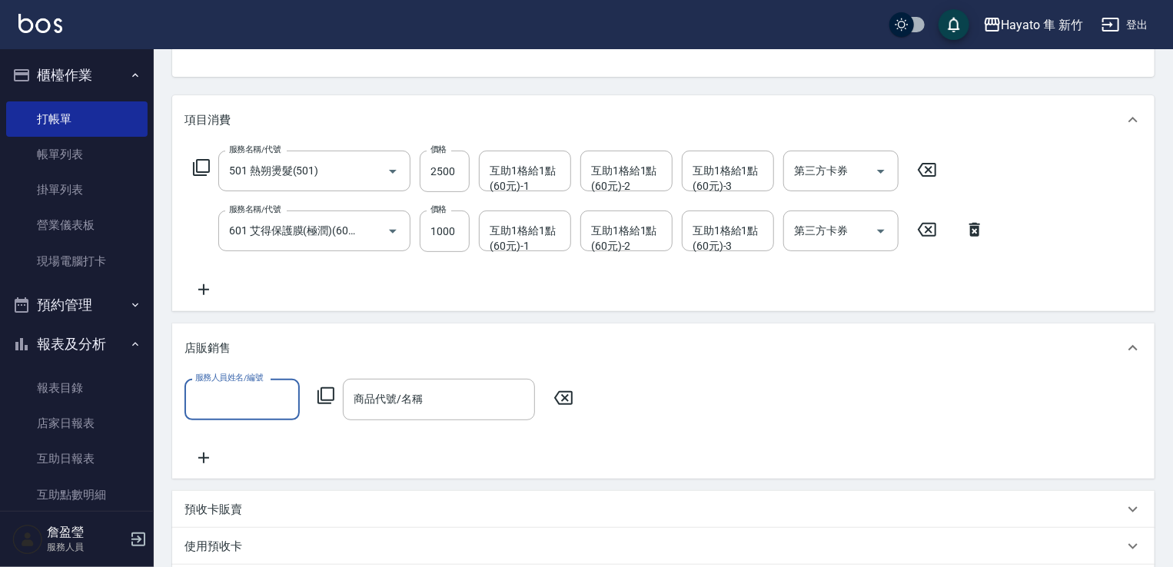
scroll to position [0, 0]
click at [258, 403] on input "服務人員姓名/編號" at bounding box center [241, 399] width 101 height 27
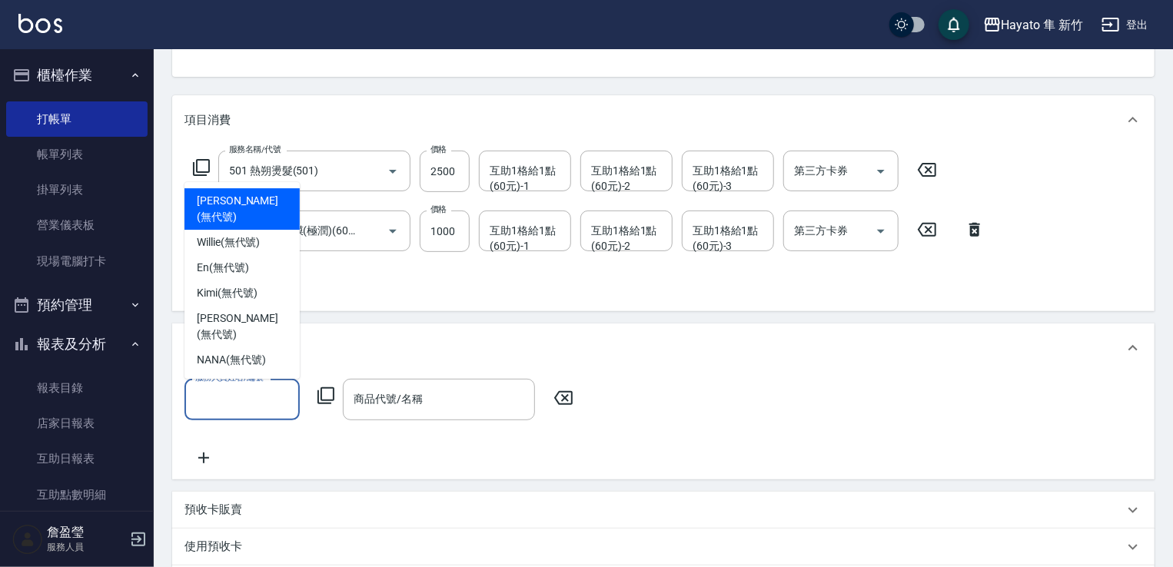
click at [244, 225] on span "[PERSON_NAME] (無代號)" at bounding box center [242, 209] width 91 height 32
type input "[PERSON_NAME](無代號)"
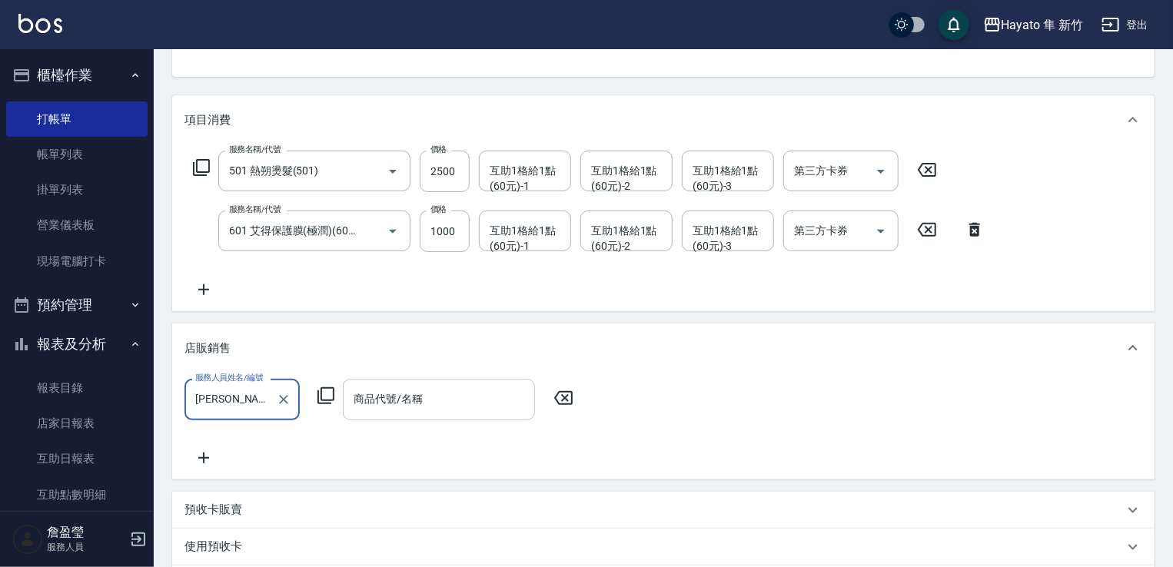
click at [398, 395] on input "商品代號/名稱" at bounding box center [439, 399] width 178 height 27
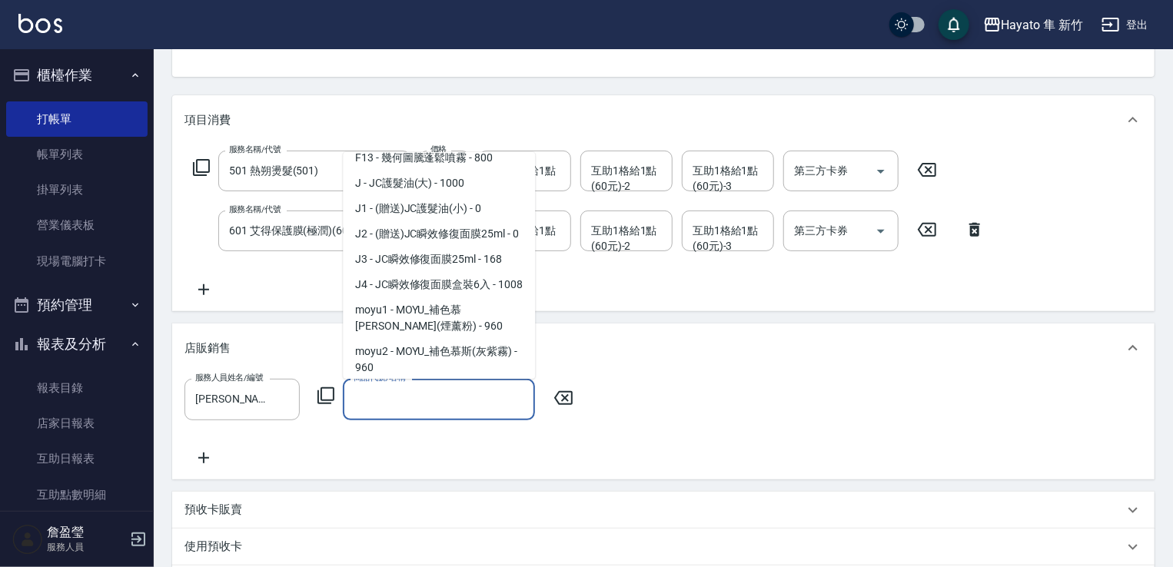
scroll to position [231, 0]
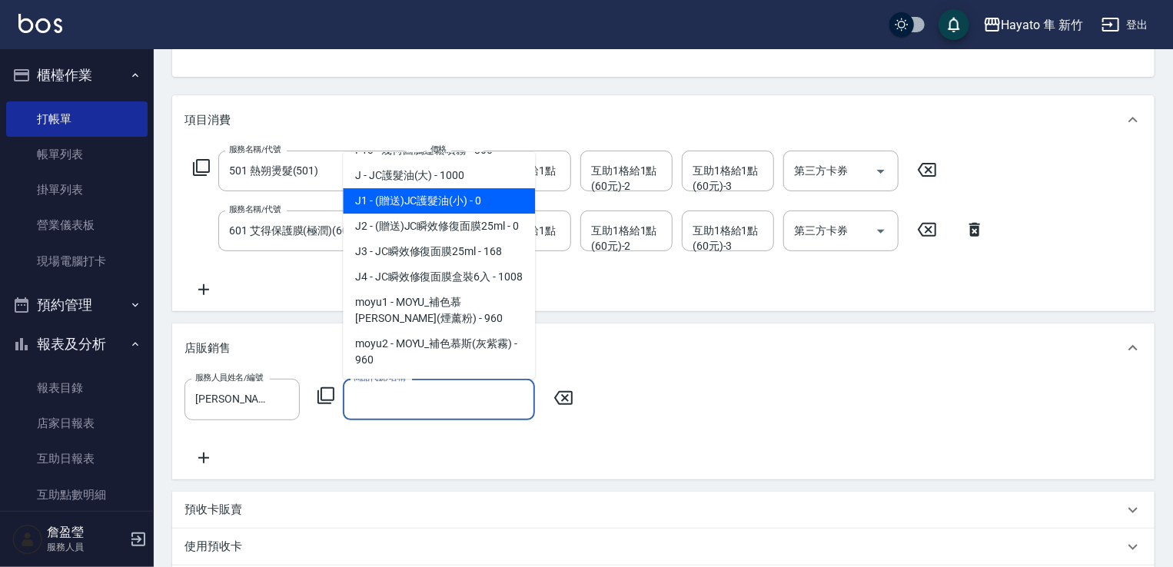
click at [434, 199] on span "J1 - (贈送)JC護髮油(小) - 0" at bounding box center [439, 200] width 192 height 25
type input "(贈送)JC護髮油(小)"
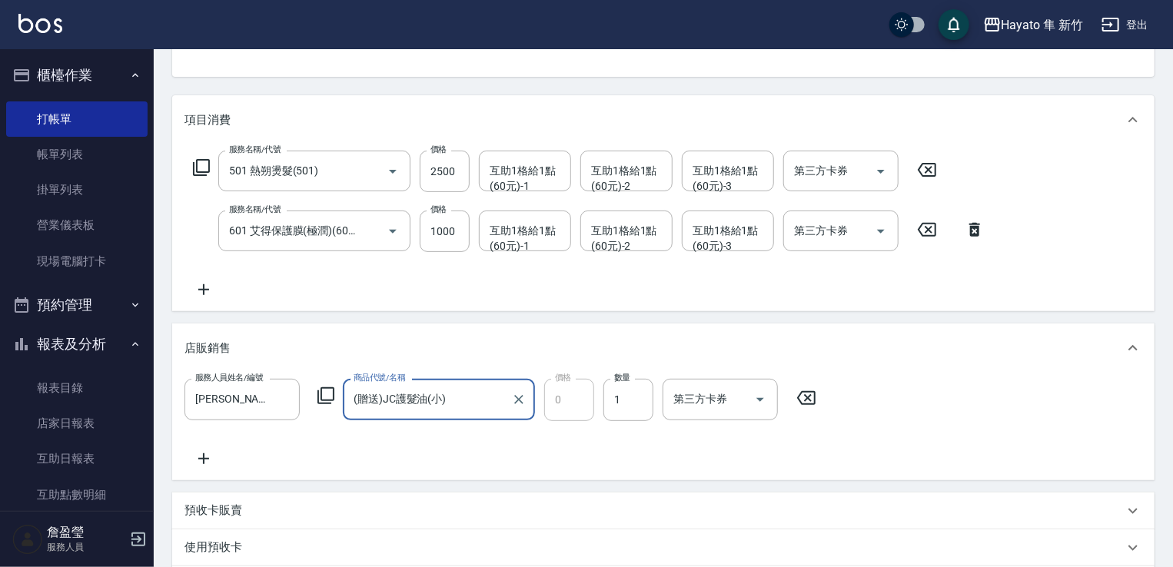
click at [448, 447] on div "服務人員姓名/編號 [PERSON_NAME](無代號) 服務人員姓名/編號 商品代號/名稱 (贈送)JC護髮油(小) 商品代號/名稱 價格 0 價格 數量 …" at bounding box center [664, 423] width 958 height 88
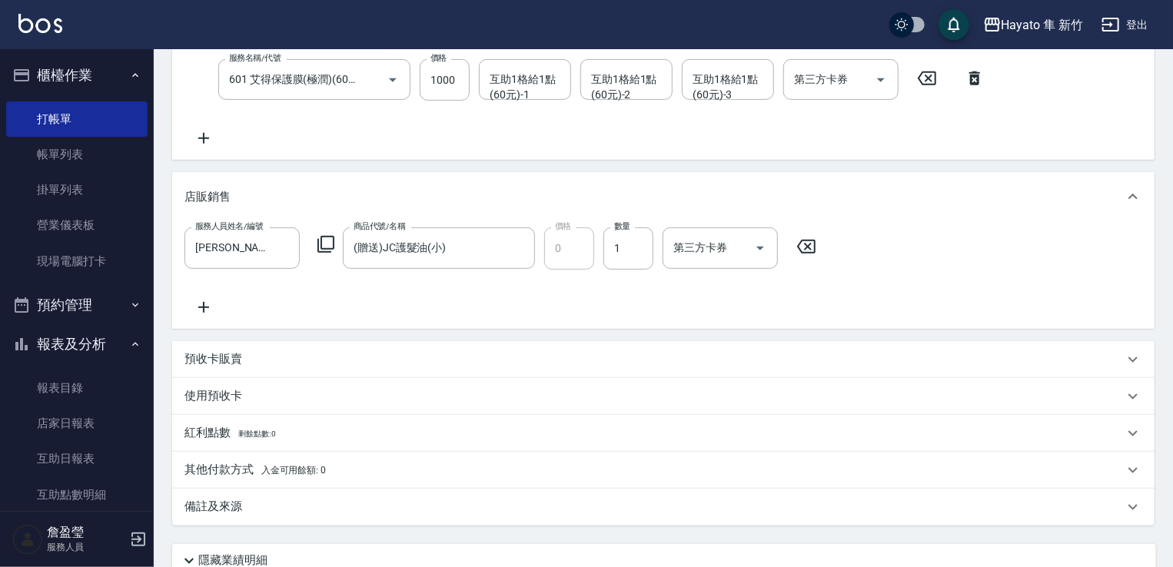
scroll to position [308, 0]
click at [225, 480] on div "其他付款方式 入金可用餘額: 0" at bounding box center [663, 468] width 983 height 37
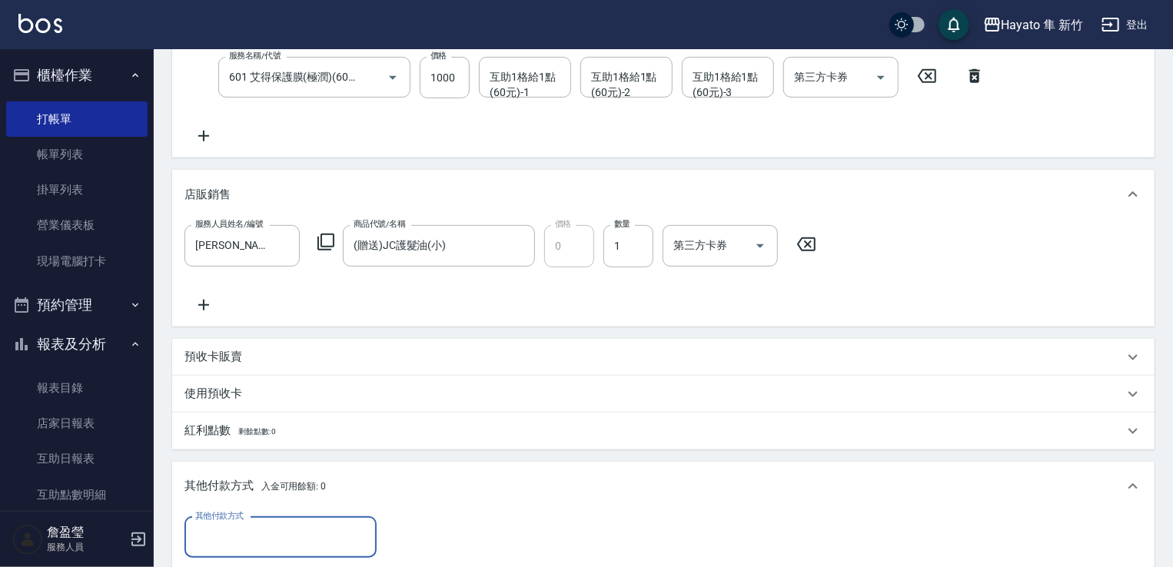
scroll to position [461, 0]
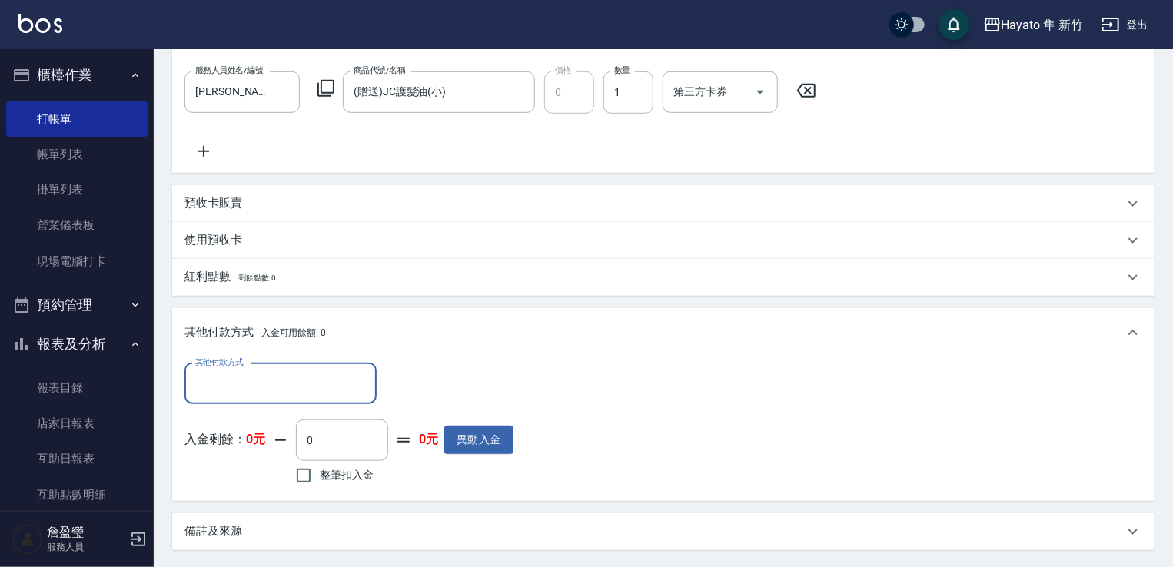
click at [221, 381] on input "其他付款方式" at bounding box center [280, 384] width 178 height 27
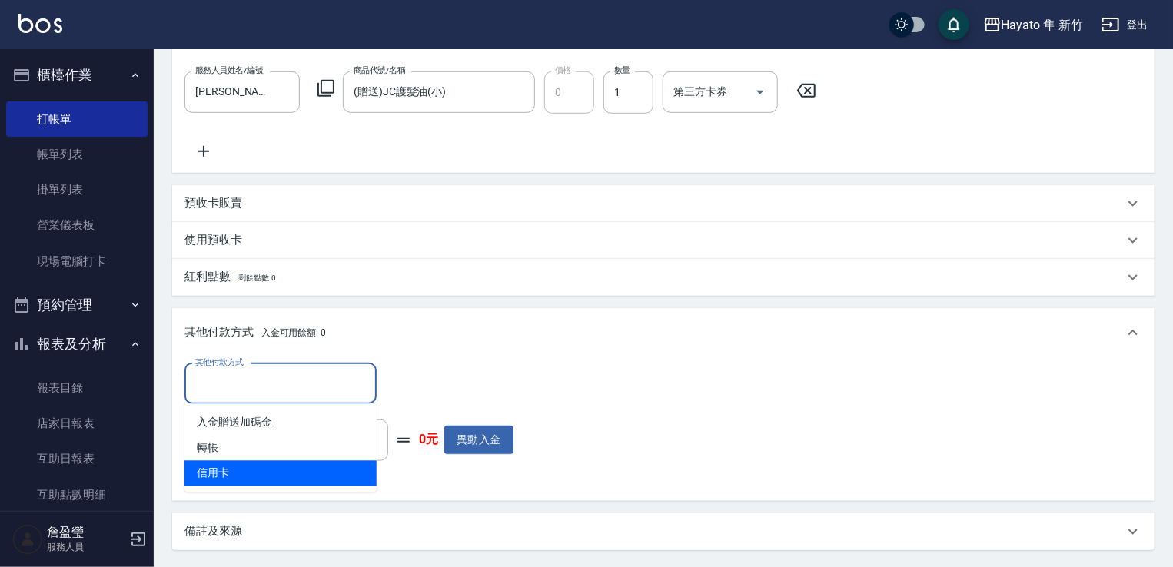
click at [228, 474] on span "信用卡" at bounding box center [281, 473] width 192 height 25
type input "信用卡"
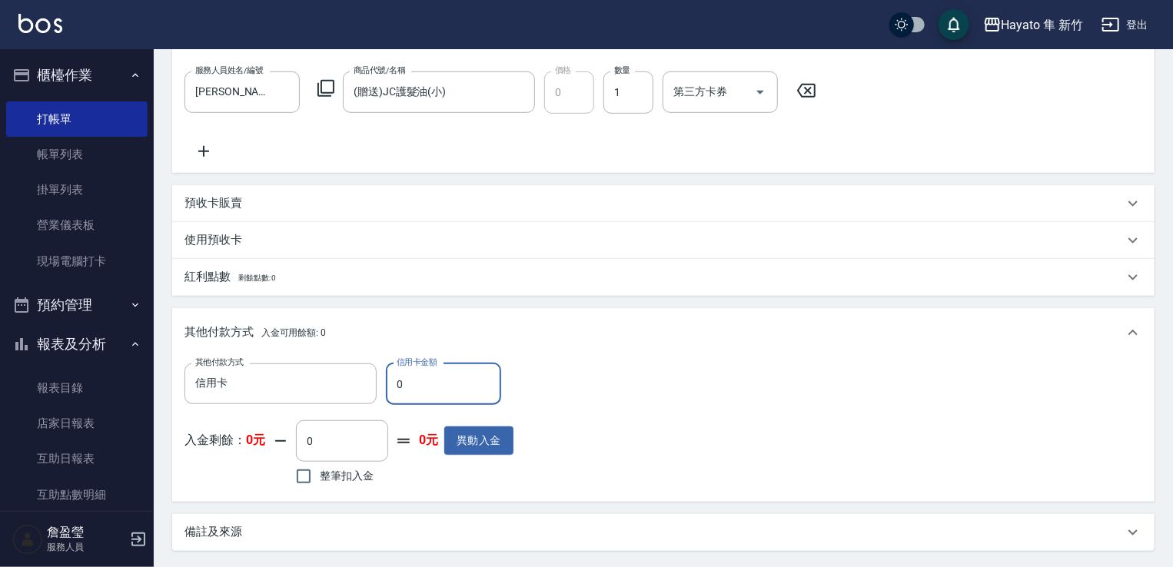
drag, startPoint x: 411, startPoint y: 382, endPoint x: 394, endPoint y: 381, distance: 17.0
click at [394, 381] on input "0" at bounding box center [443, 385] width 115 height 42
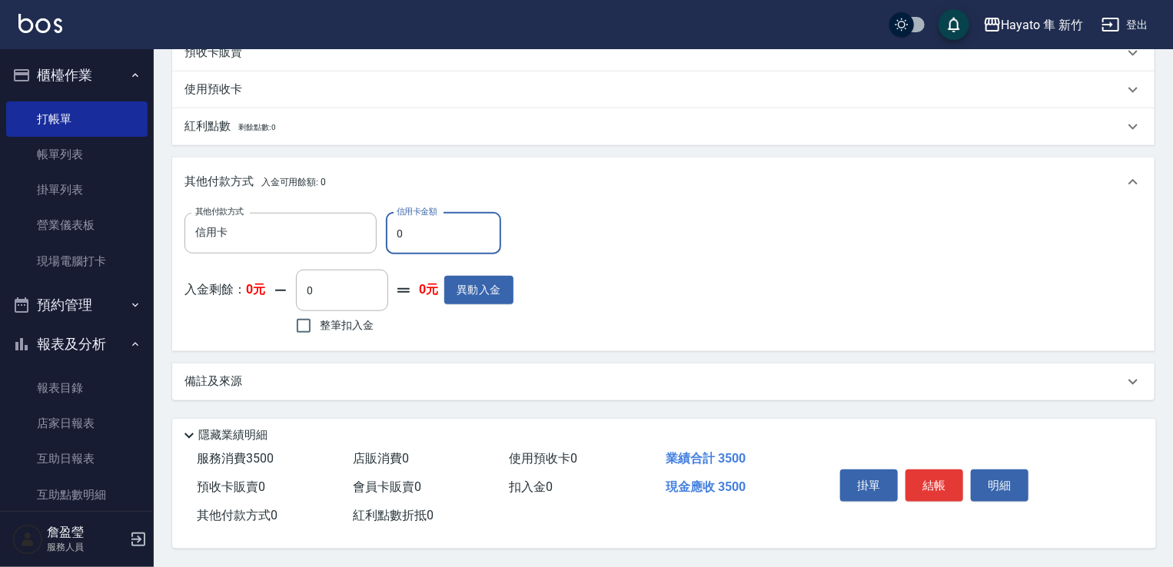
scroll to position [615, 0]
type input "3500"
click at [388, 379] on div "備註及來源" at bounding box center [655, 382] width 940 height 16
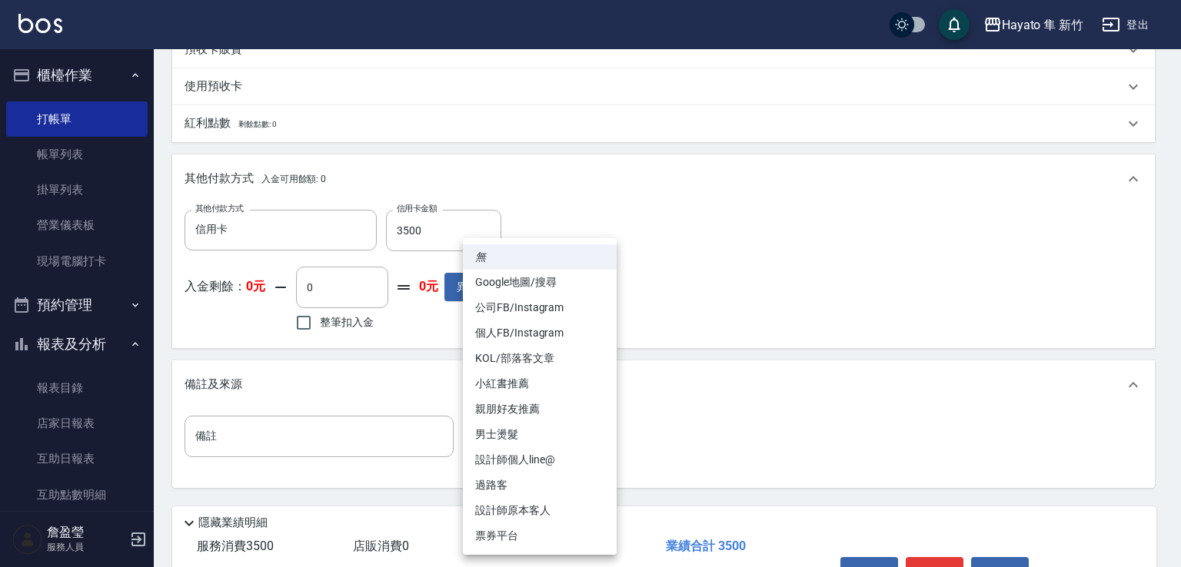
click at [567, 450] on body "Hayato 隼 新竹 登出 櫃檯作業 打帳單 帳單列表 掛單列表 營業儀表板 現場電腦打卡 預約管理 預約管理 報表及分析 報表目錄 店家日報表 互助日報表…" at bounding box center [590, 20] width 1181 height 1270
click at [557, 410] on li "親朋好友推薦" at bounding box center [540, 409] width 154 height 25
type input "親朋好友推薦"
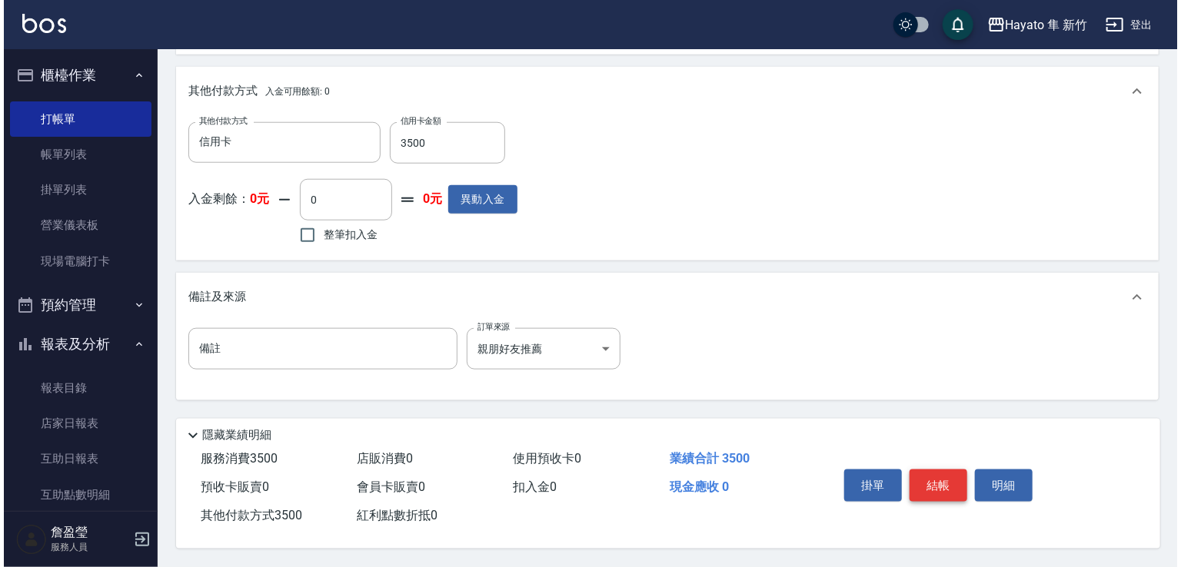
scroll to position [707, 0]
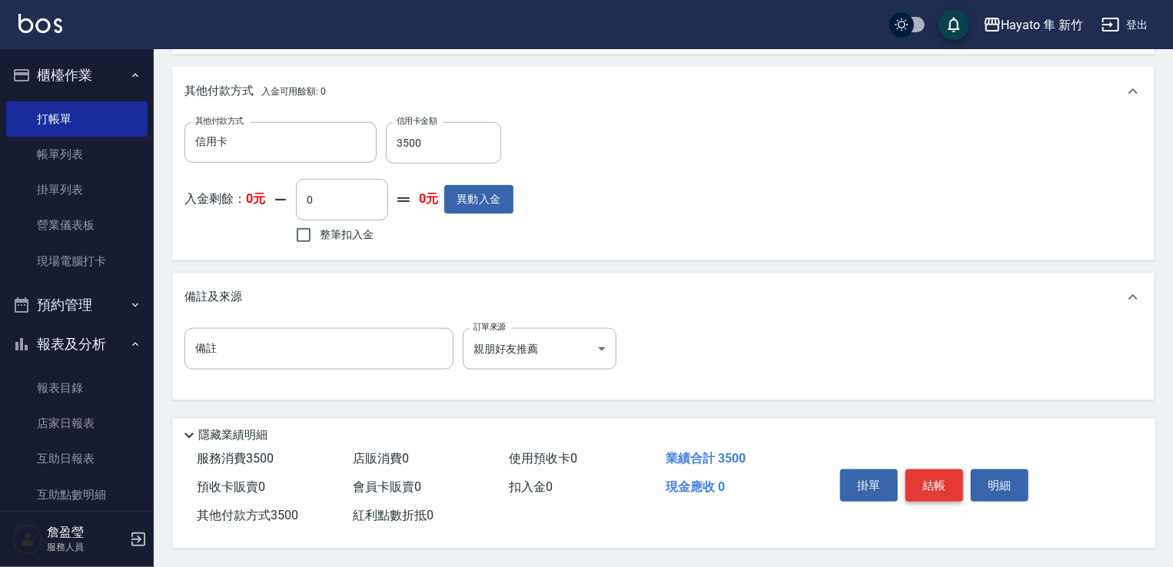
click at [926, 481] on button "結帳" at bounding box center [935, 486] width 58 height 32
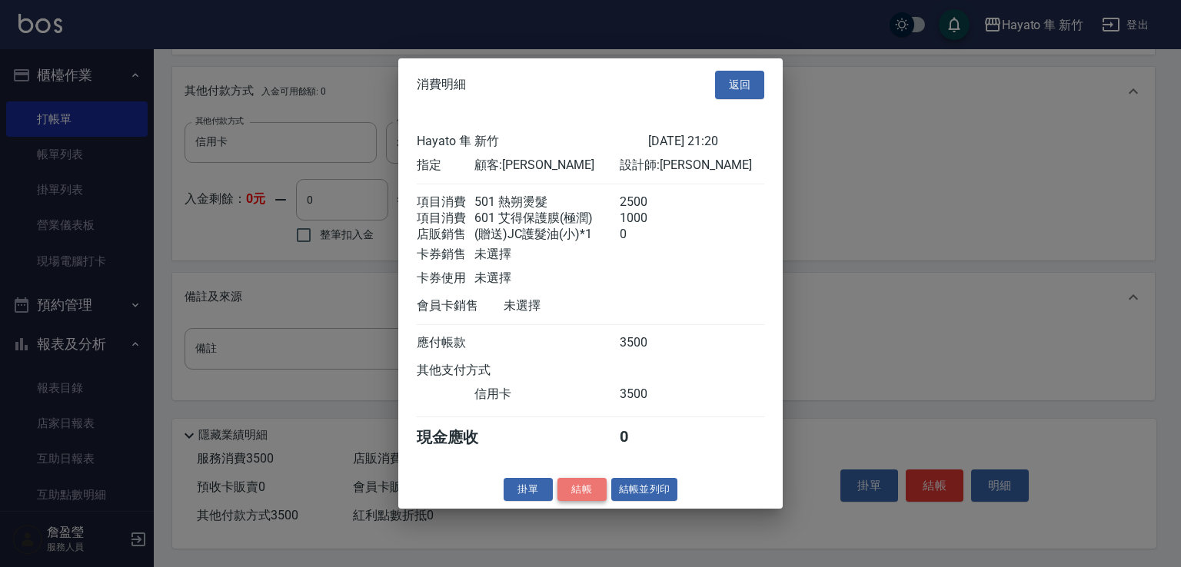
click at [573, 501] on button "結帳" at bounding box center [581, 489] width 49 height 24
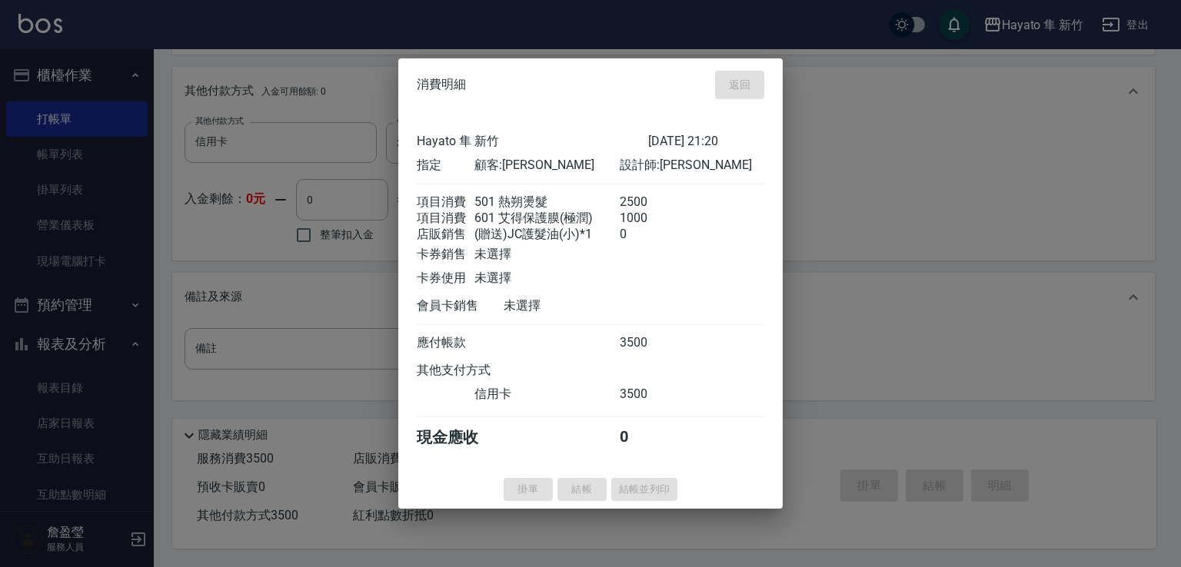
type input "[DATE] 21:21"
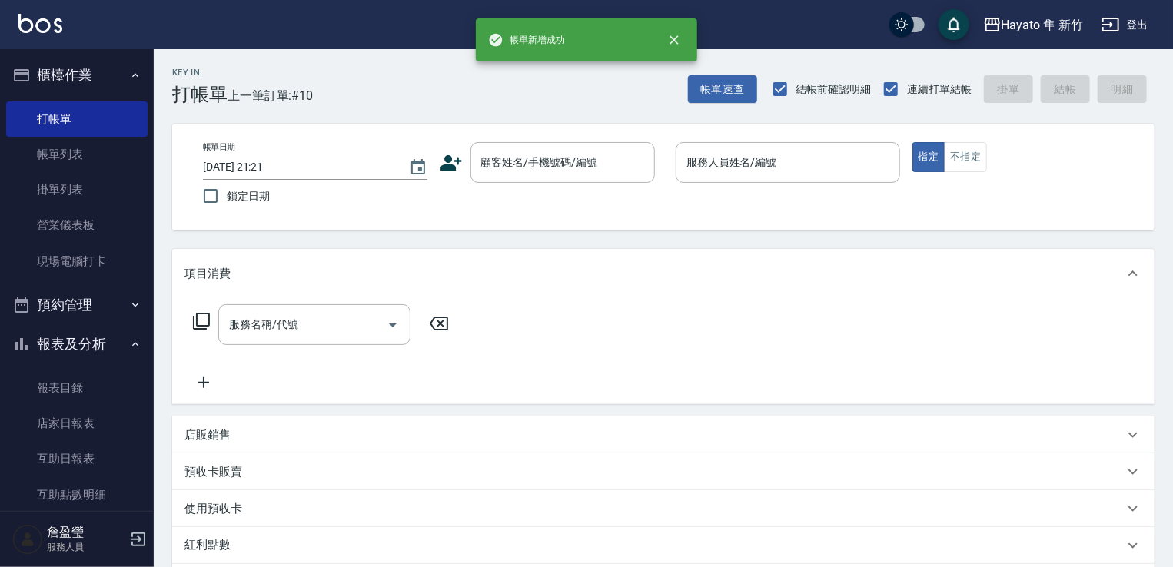
scroll to position [0, 0]
click at [106, 150] on link "帳單列表" at bounding box center [76, 154] width 141 height 35
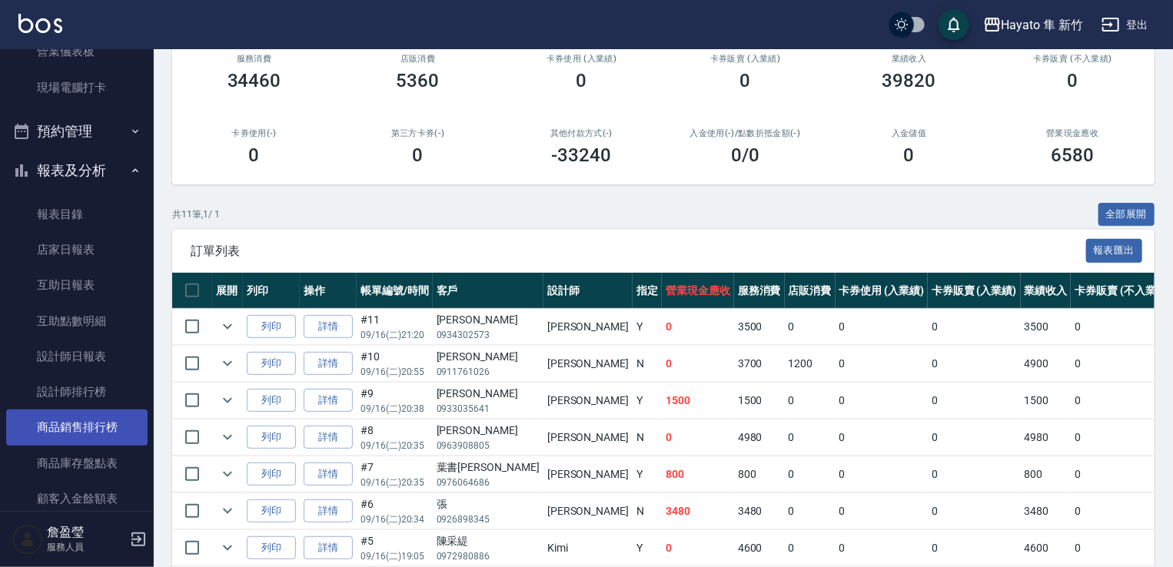
scroll to position [308, 0]
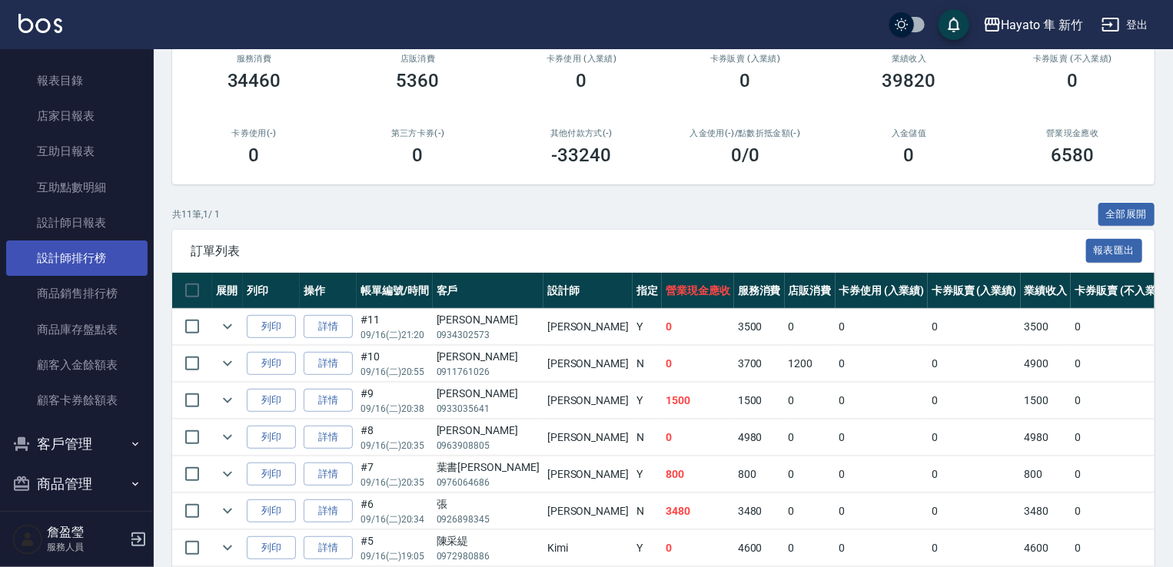
click at [90, 268] on link "設計師排行榜" at bounding box center [76, 258] width 141 height 35
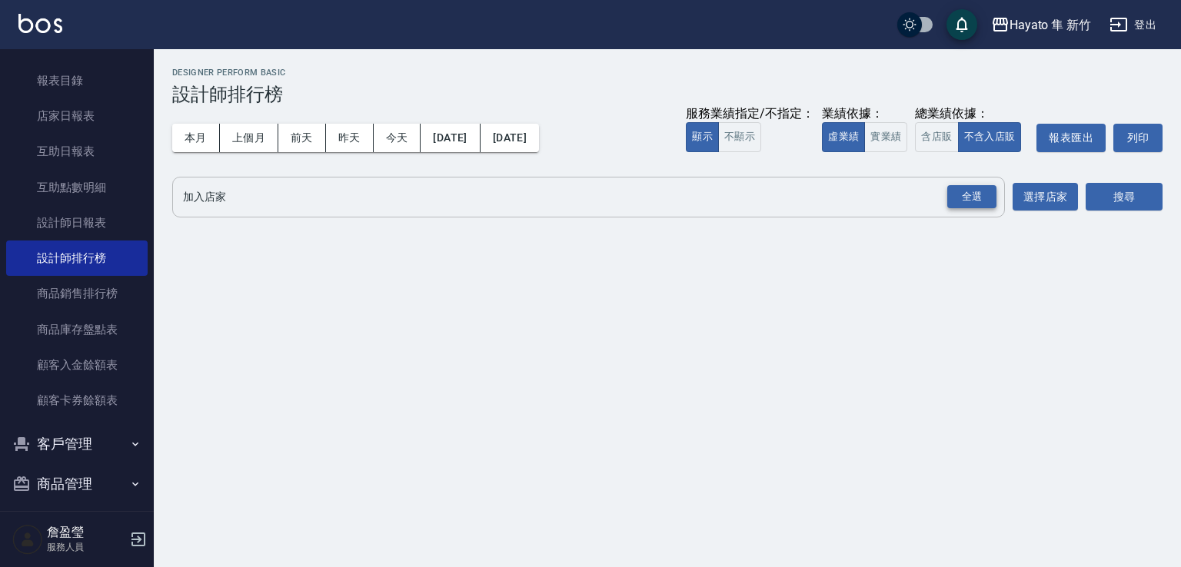
click at [978, 201] on div "全選" at bounding box center [971, 197] width 49 height 24
click at [1116, 211] on button "搜尋" at bounding box center [1124, 198] width 77 height 28
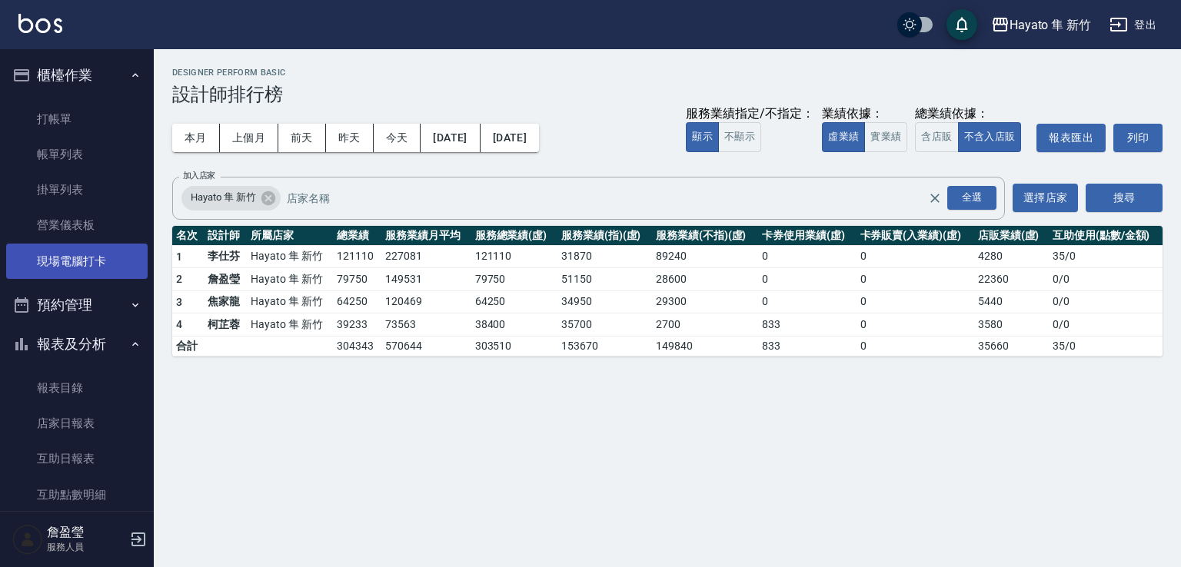
click at [103, 255] on link "現場電腦打卡" at bounding box center [76, 261] width 141 height 35
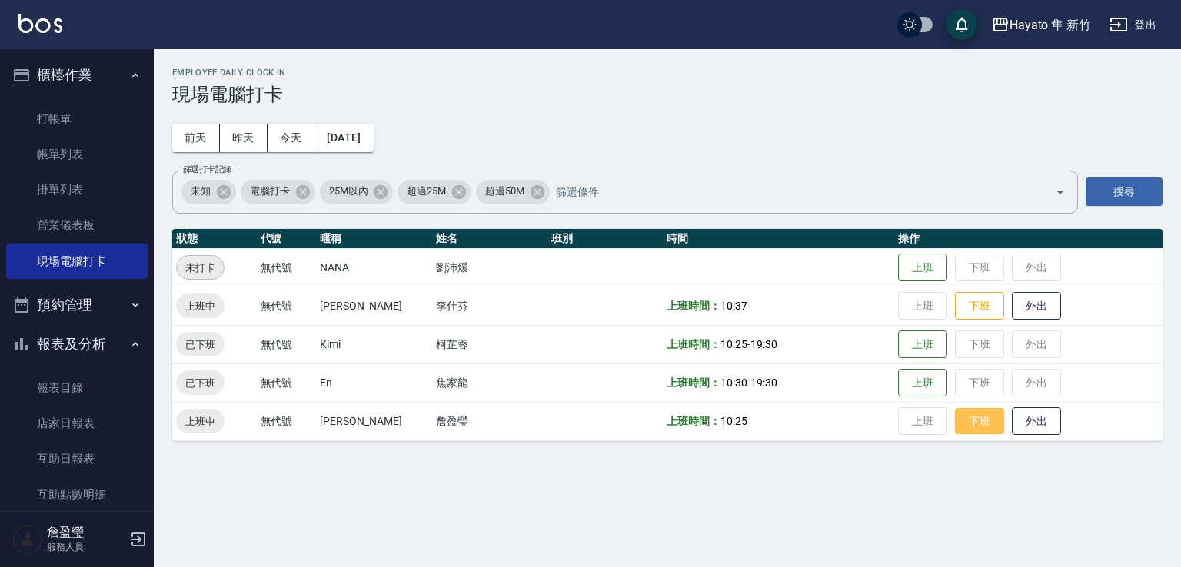
click at [968, 414] on button "下班" at bounding box center [979, 421] width 49 height 27
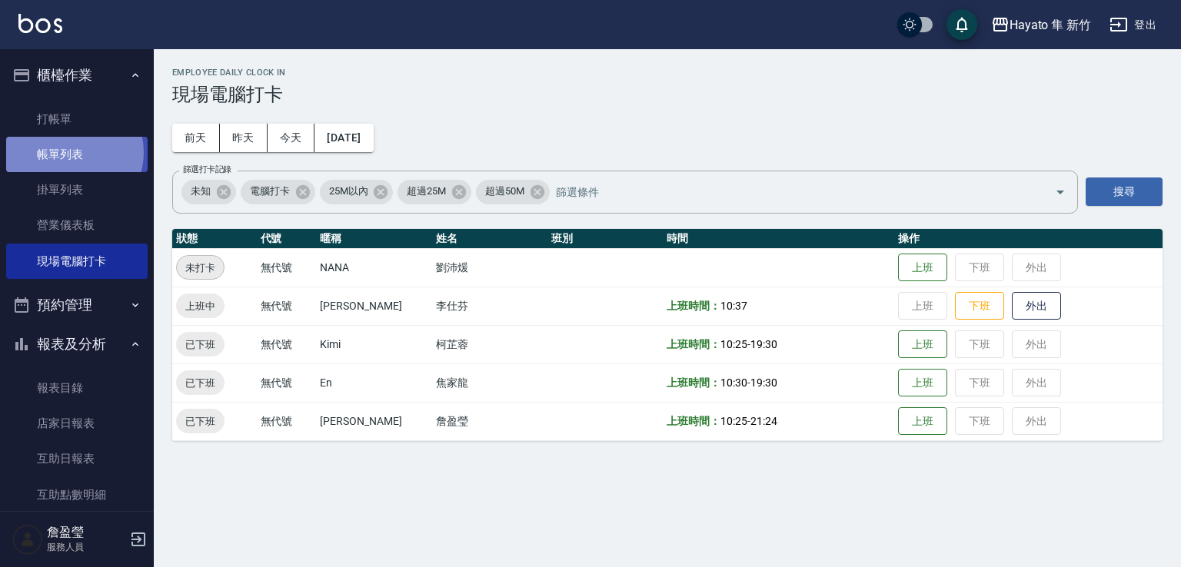
click at [71, 153] on link "帳單列表" at bounding box center [76, 154] width 141 height 35
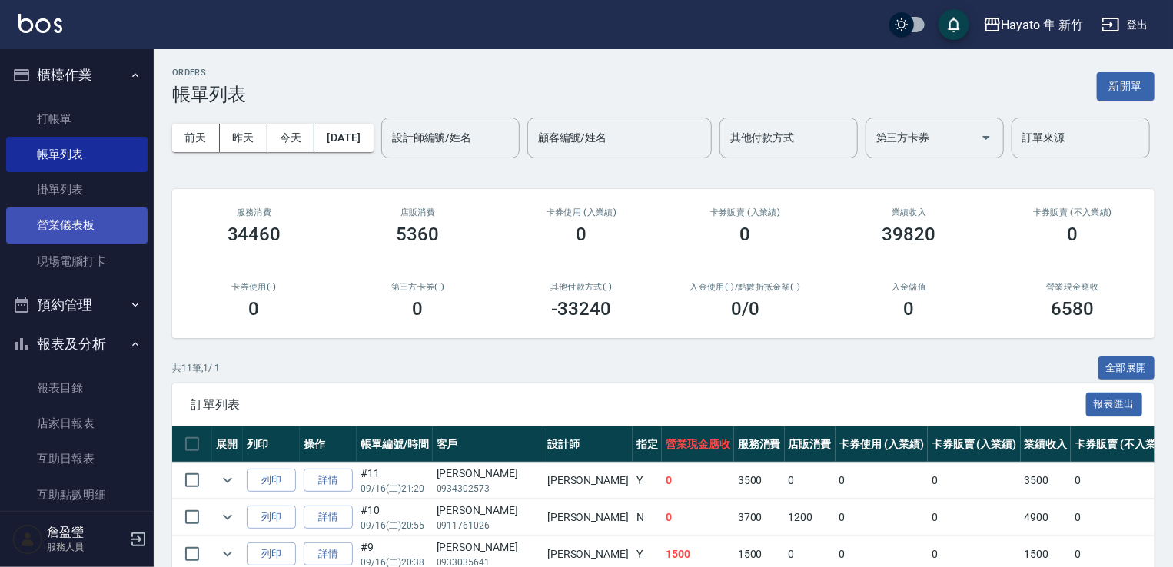
click at [80, 218] on link "營業儀表板" at bounding box center [76, 225] width 141 height 35
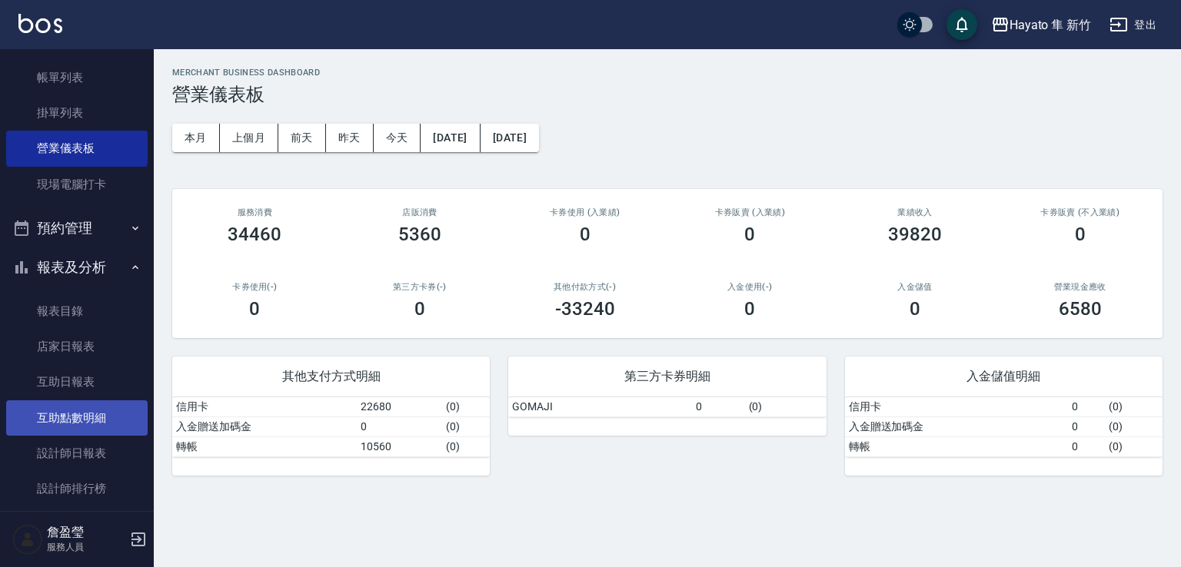
scroll to position [231, 0]
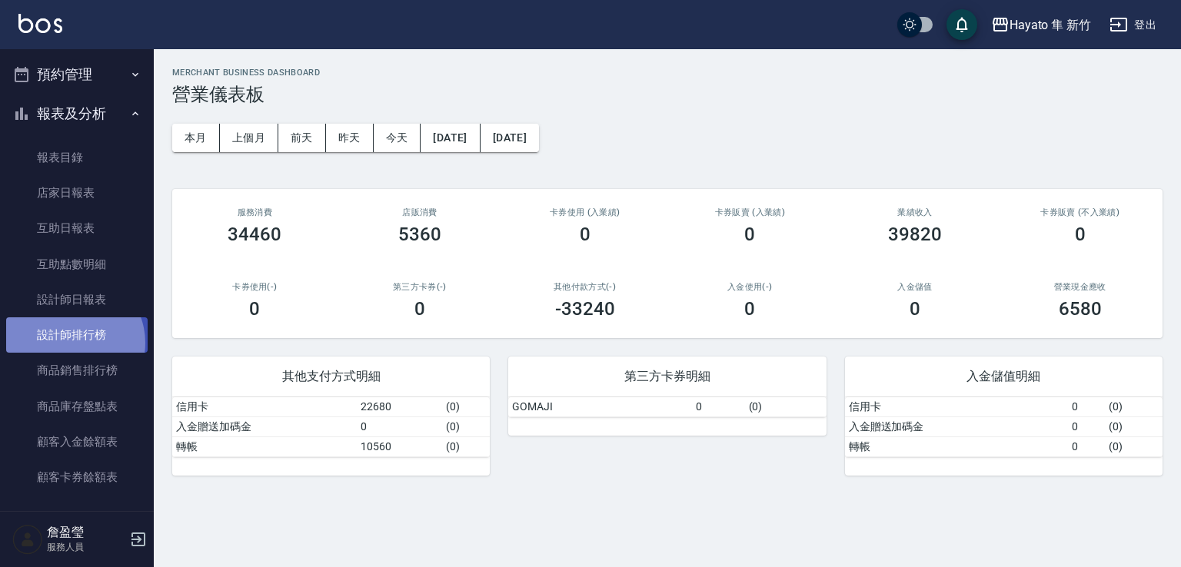
click at [71, 343] on link "設計師排行榜" at bounding box center [76, 335] width 141 height 35
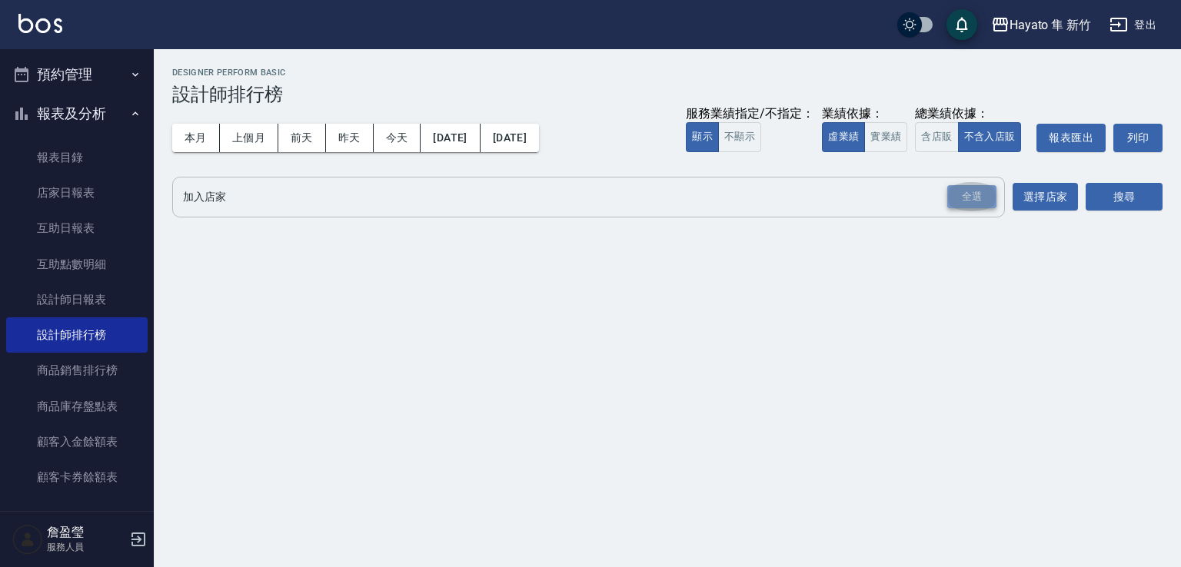
click at [966, 198] on div "全選" at bounding box center [971, 197] width 49 height 24
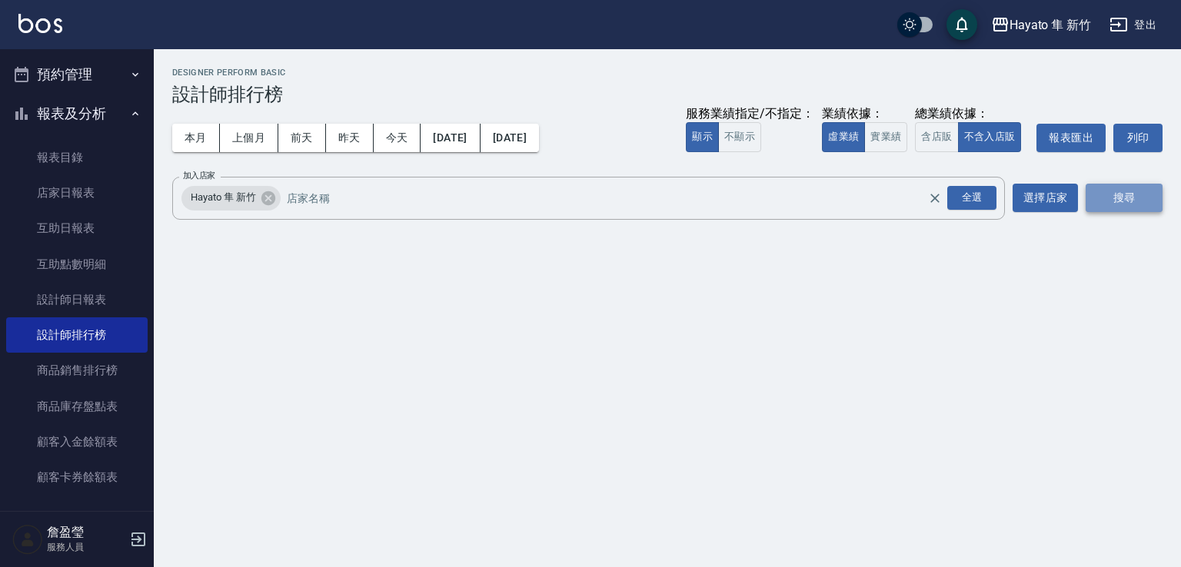
click at [1126, 199] on button "搜尋" at bounding box center [1124, 198] width 77 height 28
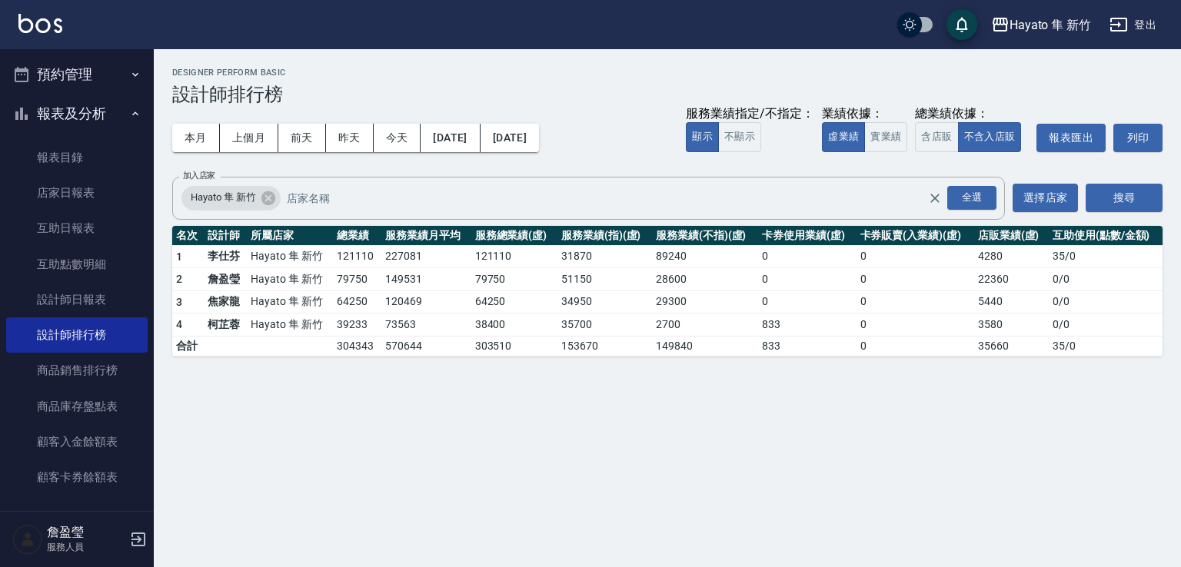
scroll to position [77, 0]
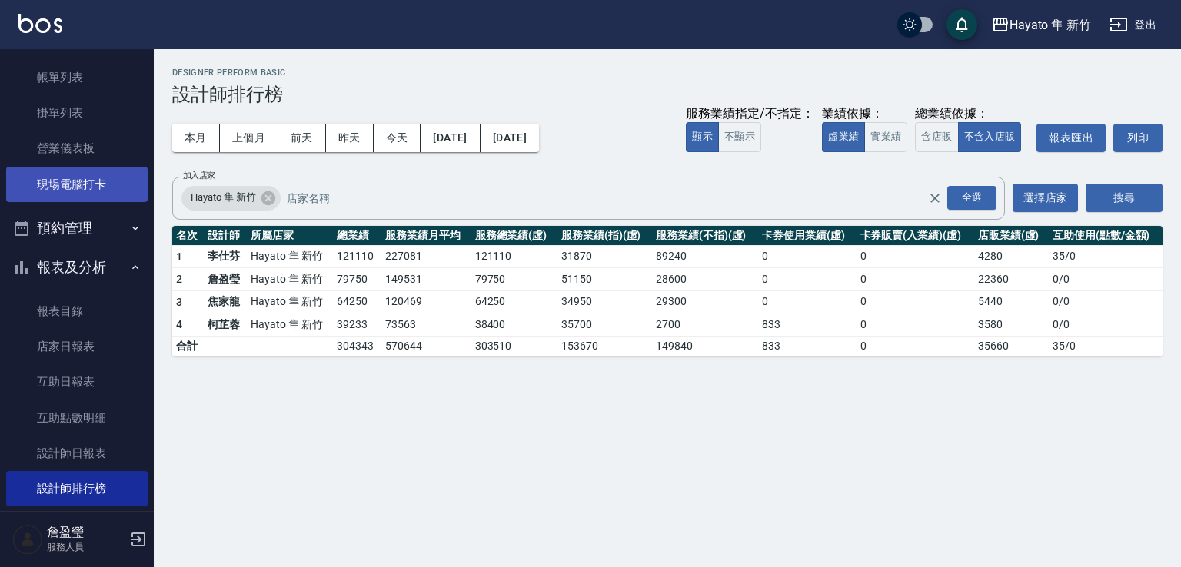
click at [58, 178] on link "現場電腦打卡" at bounding box center [76, 184] width 141 height 35
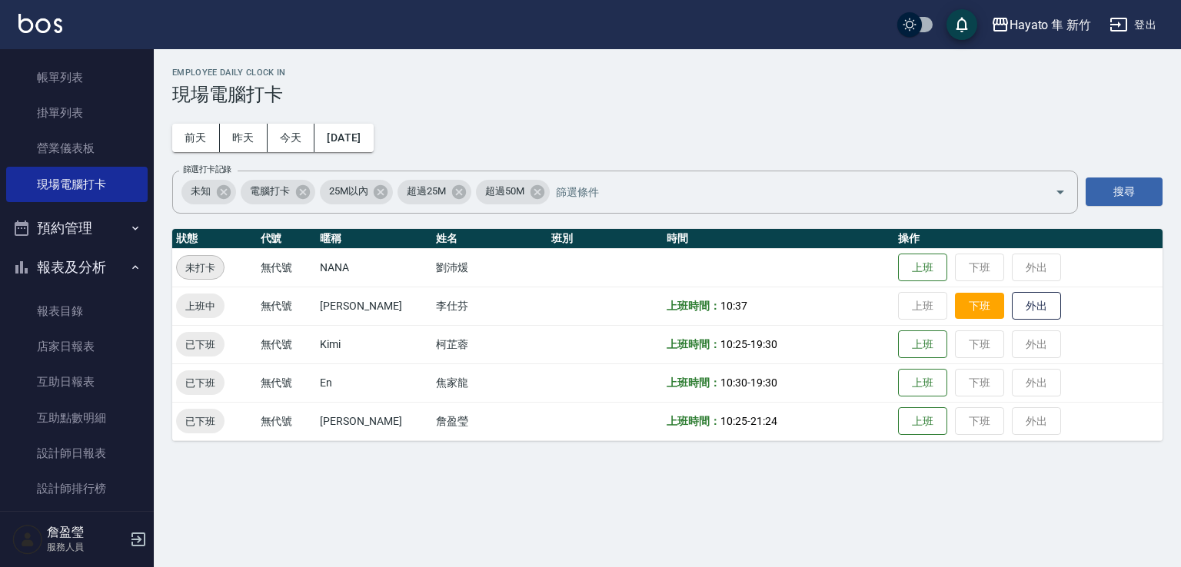
click at [970, 304] on button "下班" at bounding box center [979, 306] width 49 height 27
